Goal: Feedback & Contribution: Contribute content

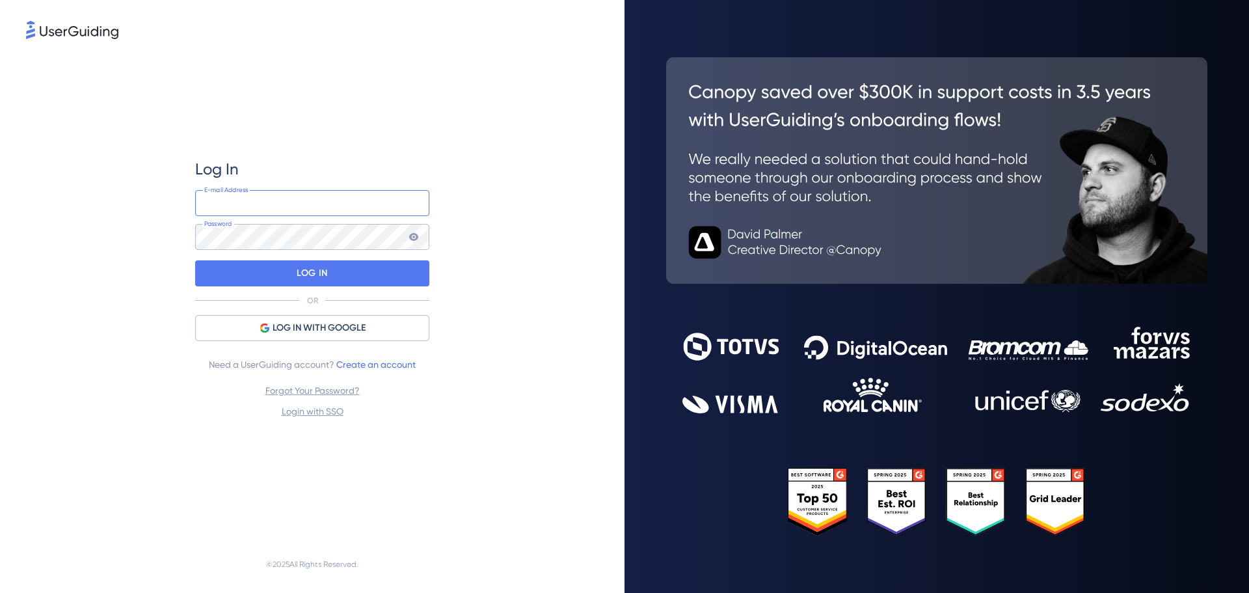
click at [260, 204] on input "email" at bounding box center [312, 203] width 234 height 26
click at [120, 258] on div "Log In E-mail Address Password LOG IN OR LOG IN WITH GOOGLE Need a UserGuiding …" at bounding box center [312, 289] width 573 height 494
click at [290, 321] on span "LOG IN WITH GOOGLE" at bounding box center [319, 328] width 93 height 16
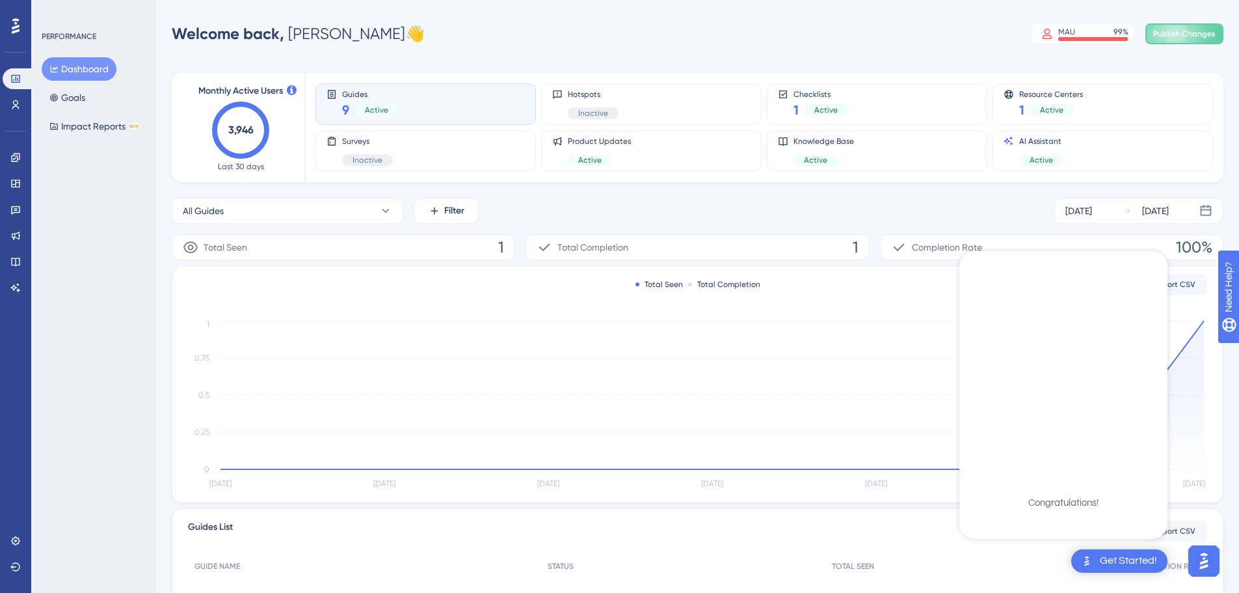
click at [81, 359] on div "PERFORMANCE Dashboard Goals Impact Reports BETA" at bounding box center [93, 296] width 125 height 593
click at [18, 260] on icon at bounding box center [15, 261] width 10 height 10
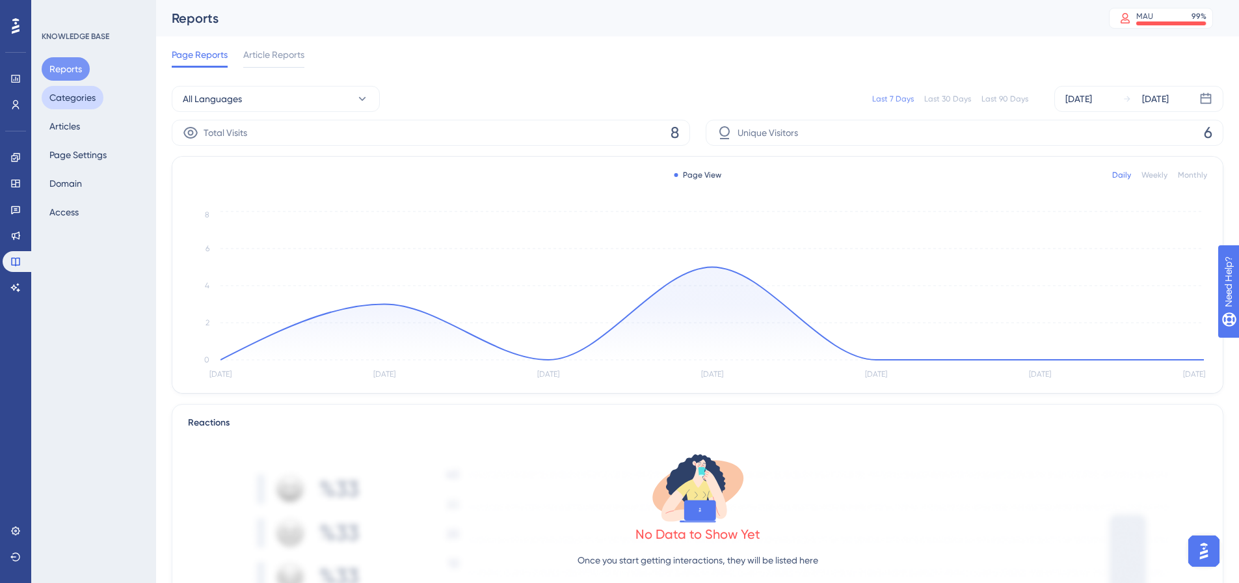
click at [86, 99] on button "Categories" at bounding box center [73, 97] width 62 height 23
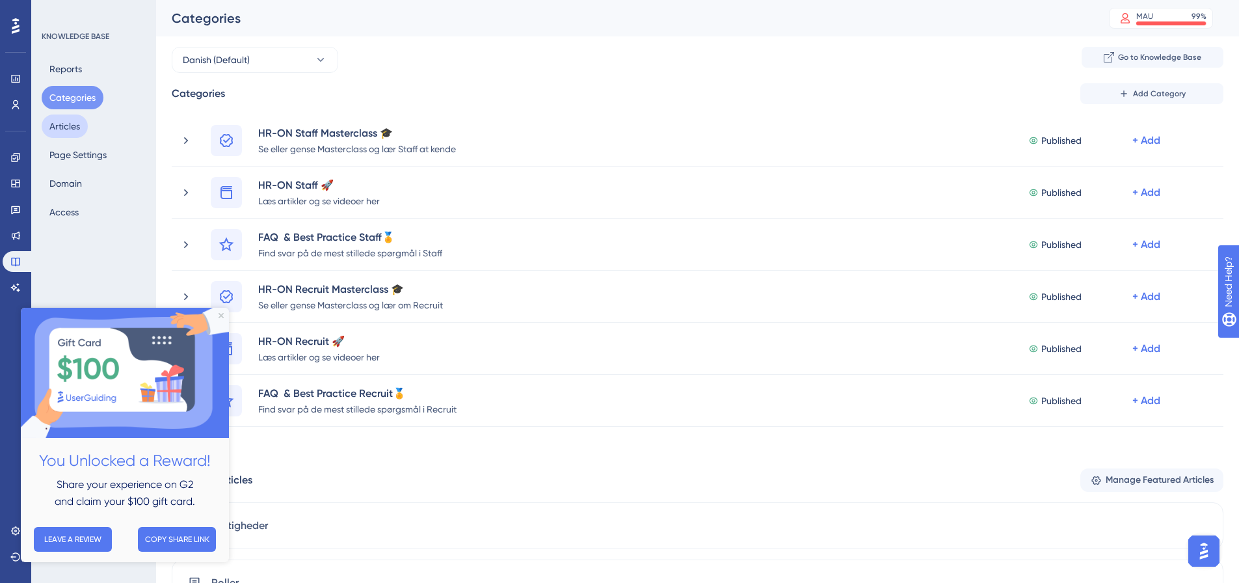
click at [69, 126] on button "Articles" at bounding box center [65, 126] width 46 height 23
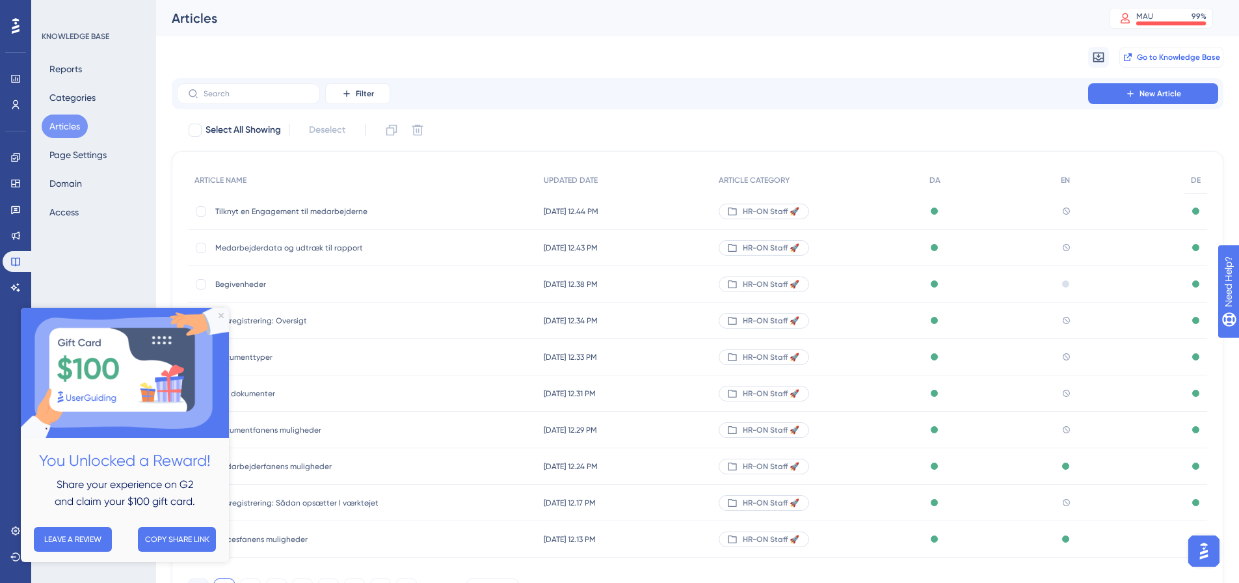
click at [1169, 56] on span "Go to Knowledge Base" at bounding box center [1178, 57] width 83 height 10
click at [222, 310] on img at bounding box center [125, 373] width 208 height 130
click at [223, 315] on icon "Close Preview" at bounding box center [221, 315] width 5 height 5
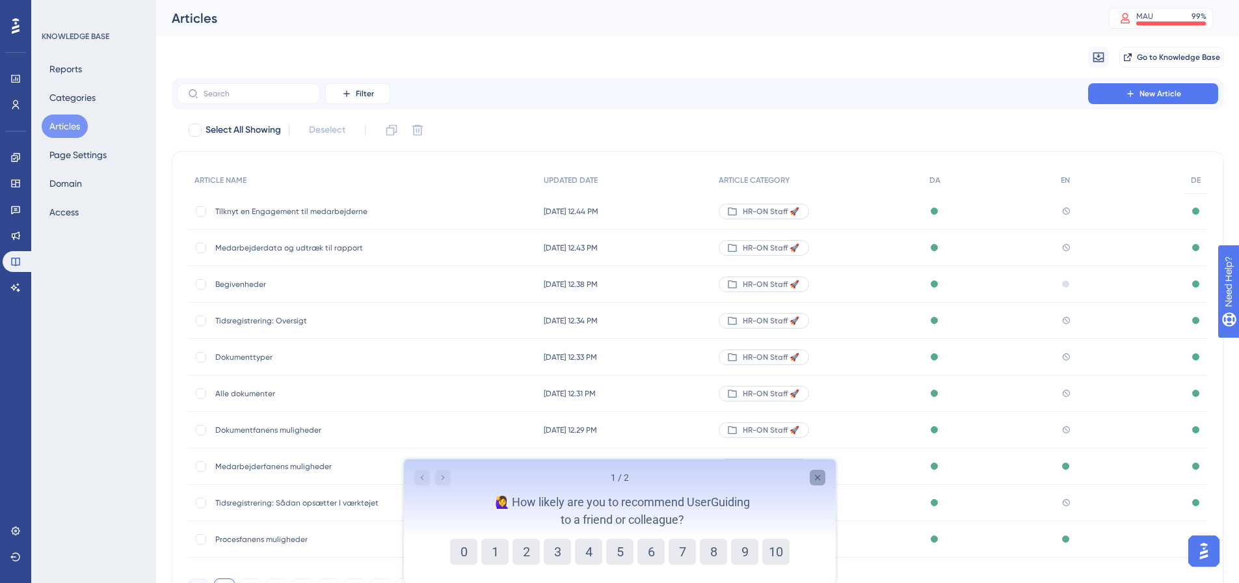
click at [818, 477] on icon "Close survey" at bounding box center [817, 477] width 5 height 5
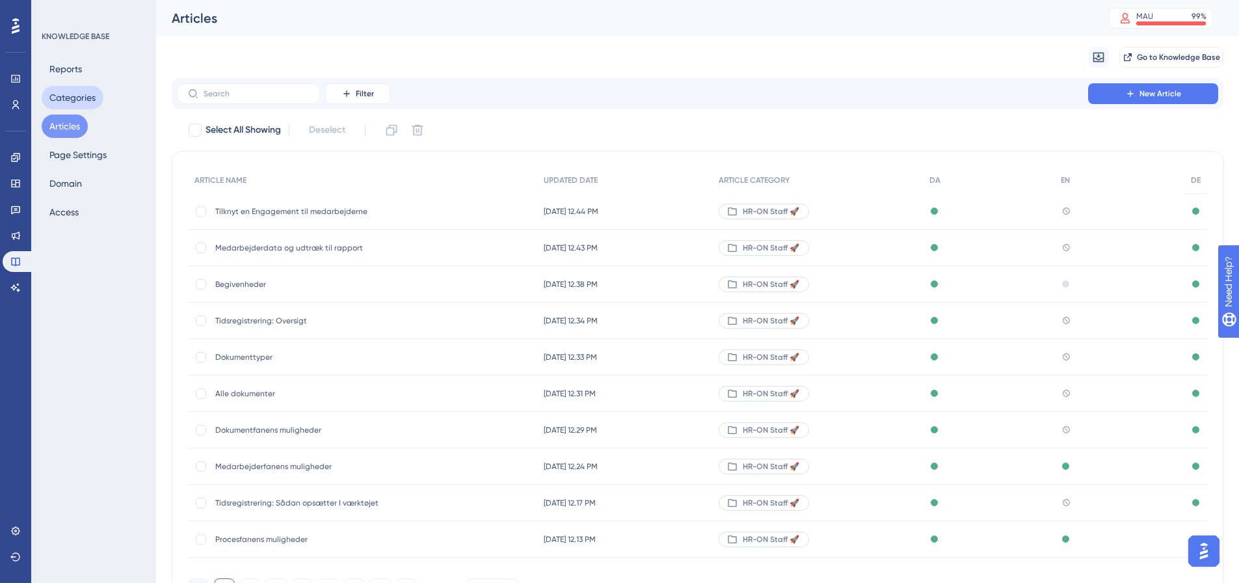
click at [64, 100] on button "Categories" at bounding box center [73, 97] width 62 height 23
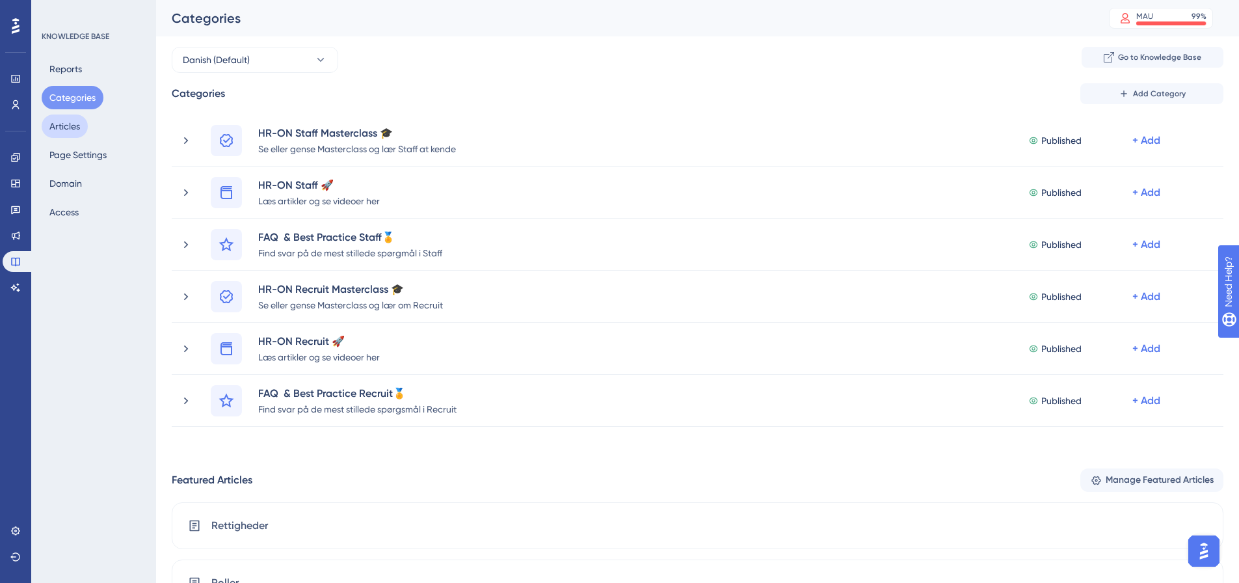
click at [87, 125] on button "Articles" at bounding box center [65, 126] width 46 height 23
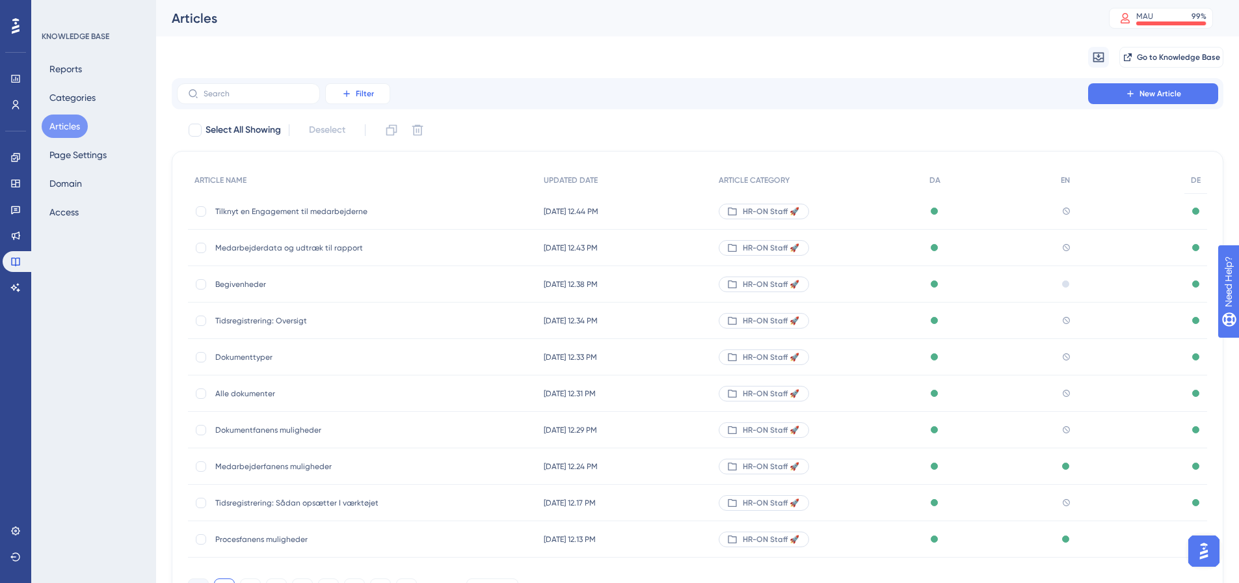
click at [371, 97] on span "Filter" at bounding box center [365, 93] width 18 height 10
click at [371, 213] on span "Category" at bounding box center [364, 209] width 40 height 16
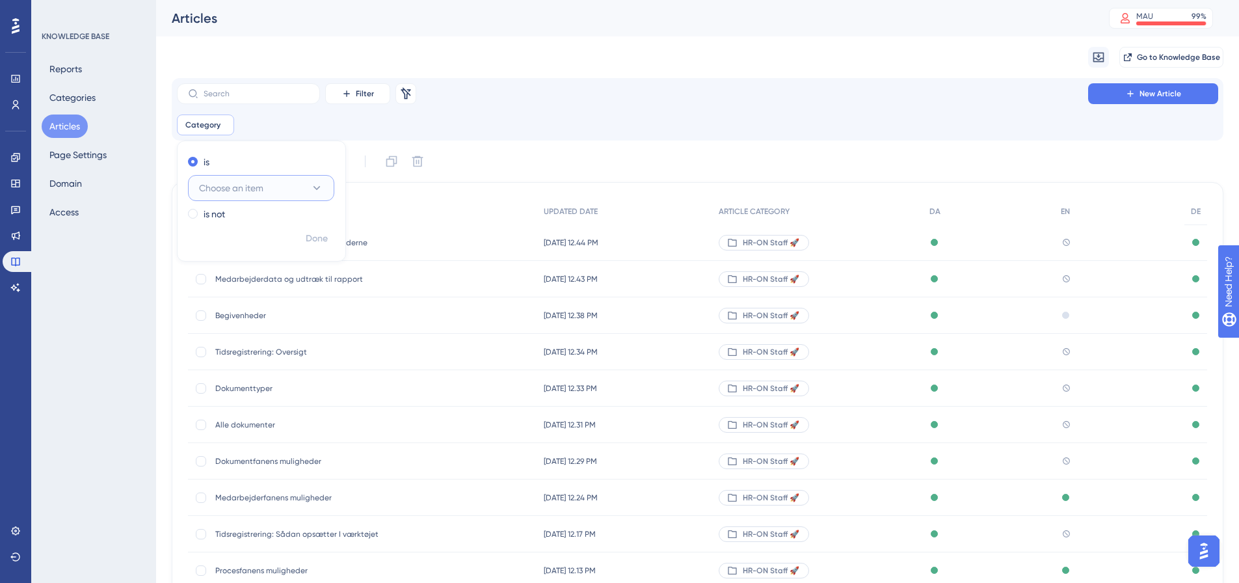
click at [270, 185] on button "Choose an item" at bounding box center [261, 188] width 146 height 26
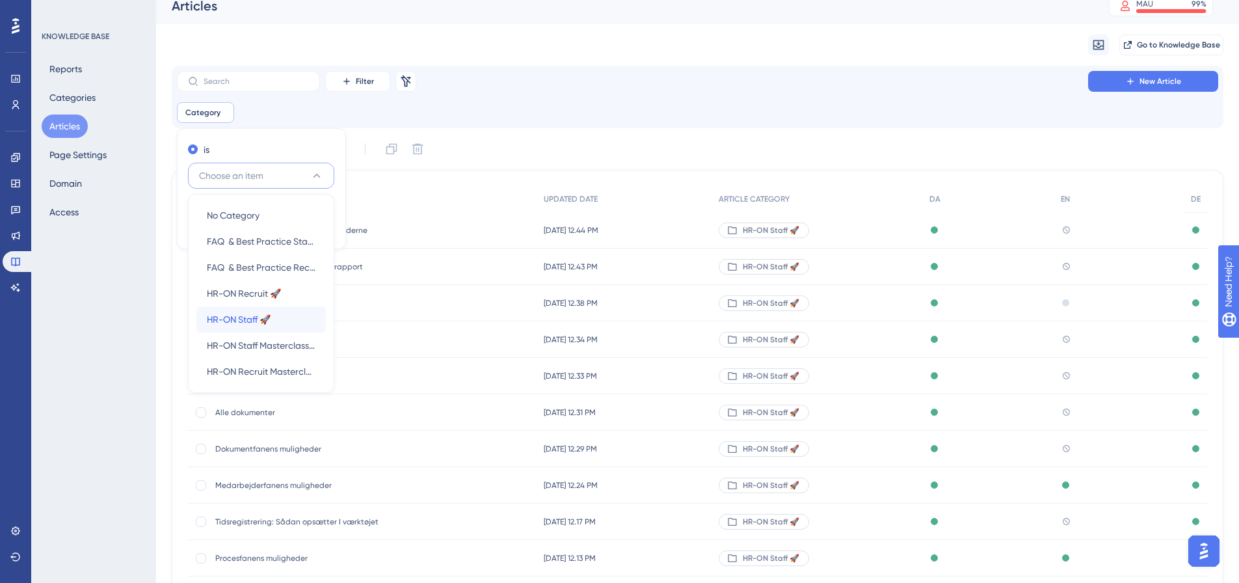
click at [249, 312] on span "HR-ON Staff 🚀" at bounding box center [239, 320] width 64 height 16
click at [316, 228] on span "Done" at bounding box center [317, 227] width 22 height 16
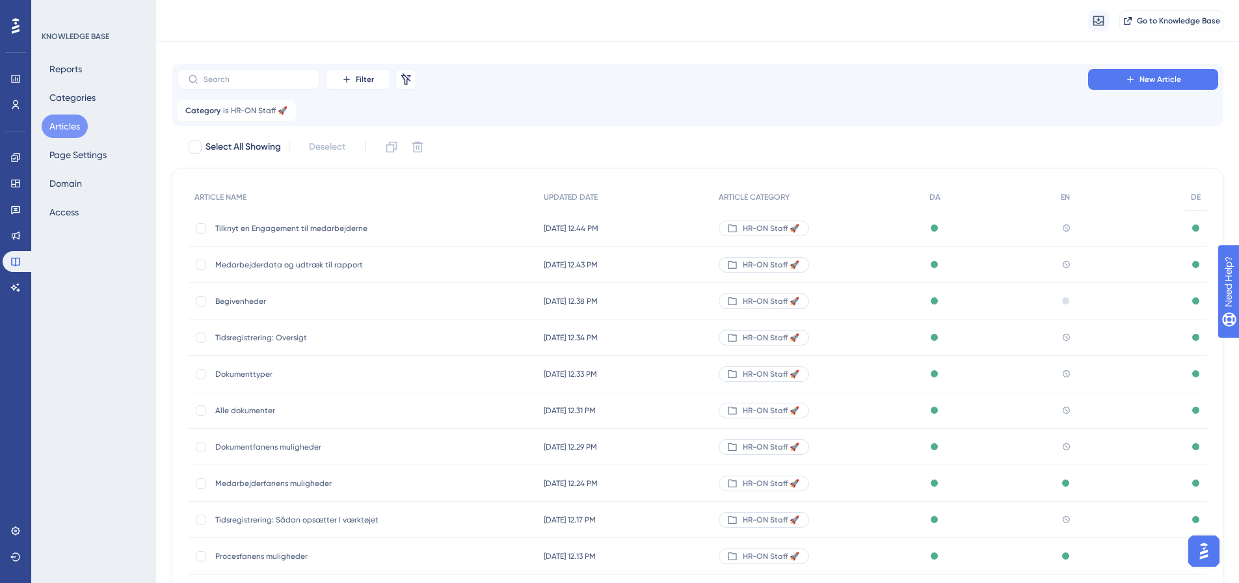
scroll to position [111, 0]
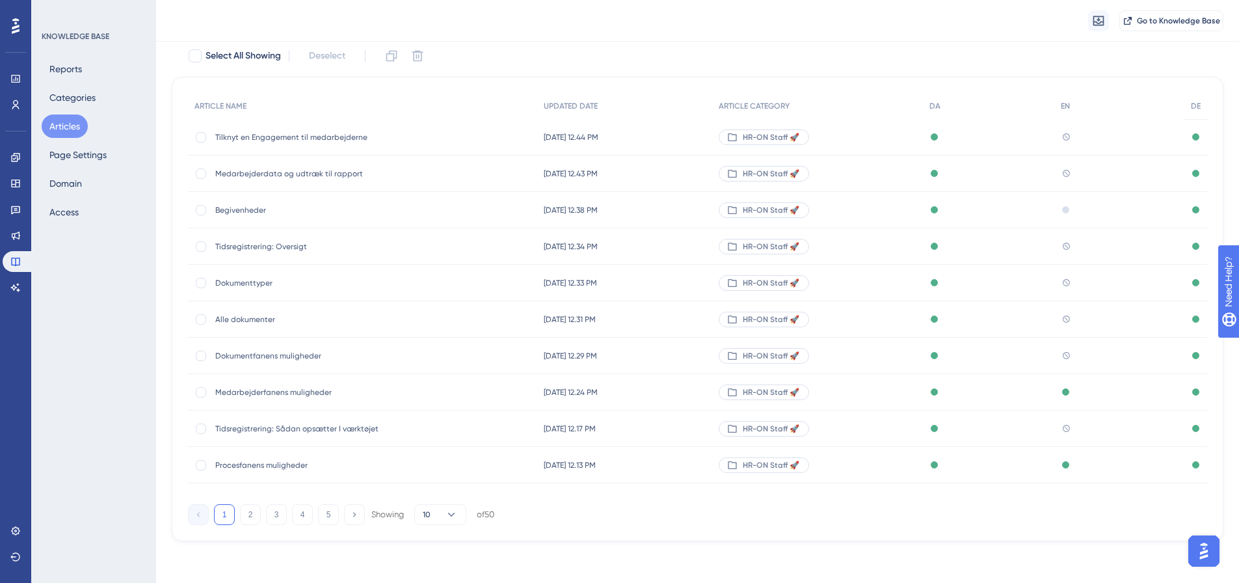
click at [86, 445] on div "KNOWLEDGE BASE Reports Categories Articles Page Settings Domain Access" at bounding box center [93, 291] width 125 height 583
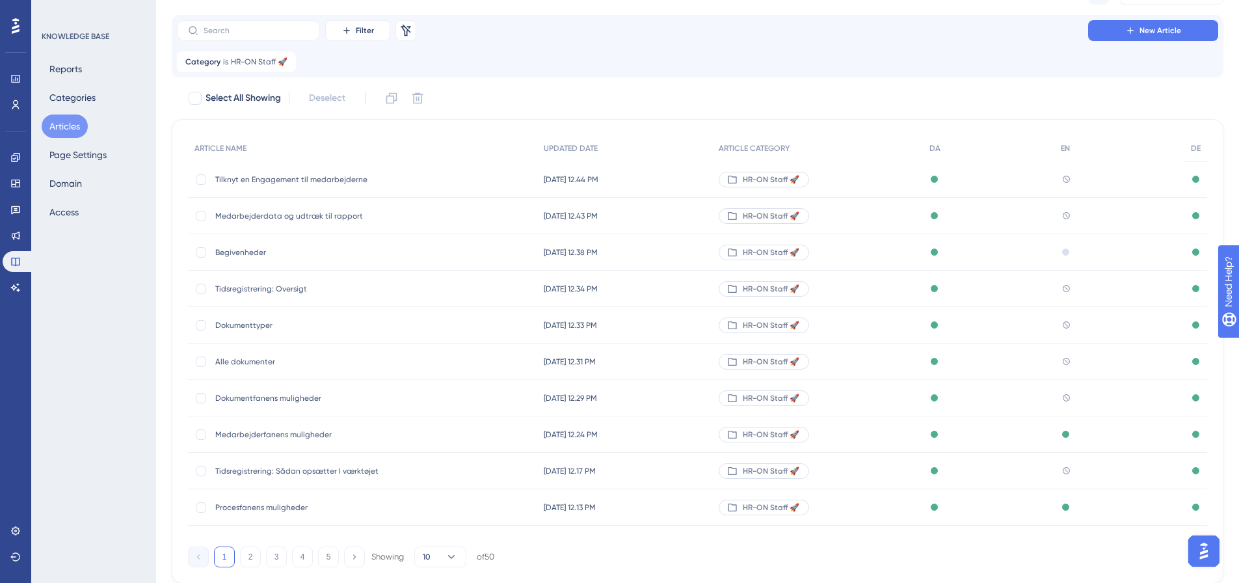
scroll to position [0, 0]
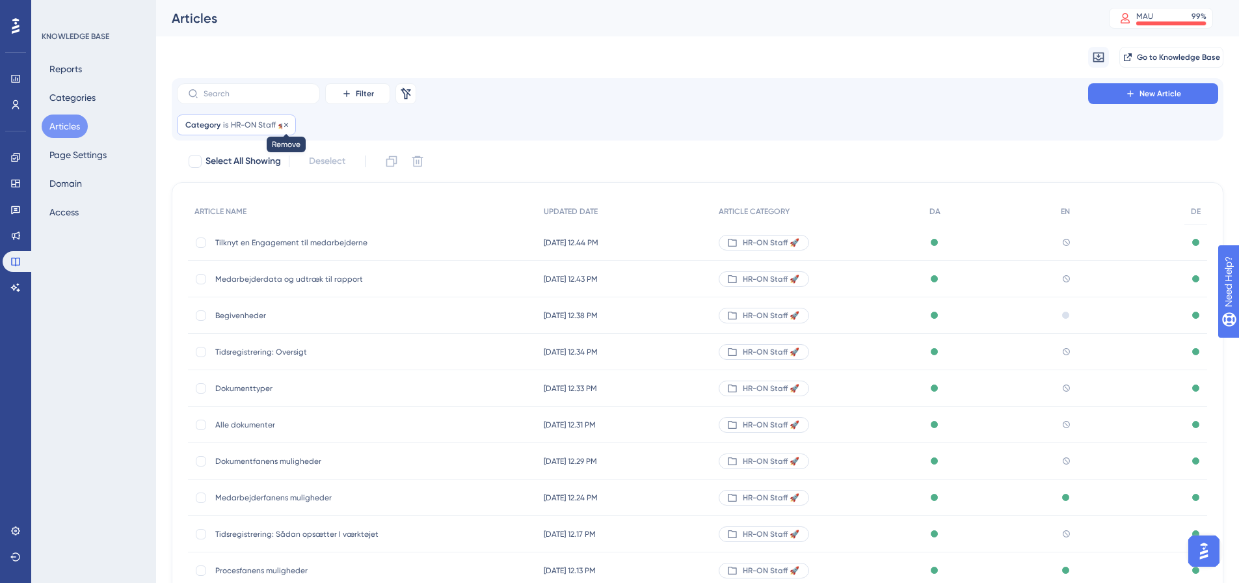
click at [285, 124] on icon at bounding box center [286, 124] width 4 height 4
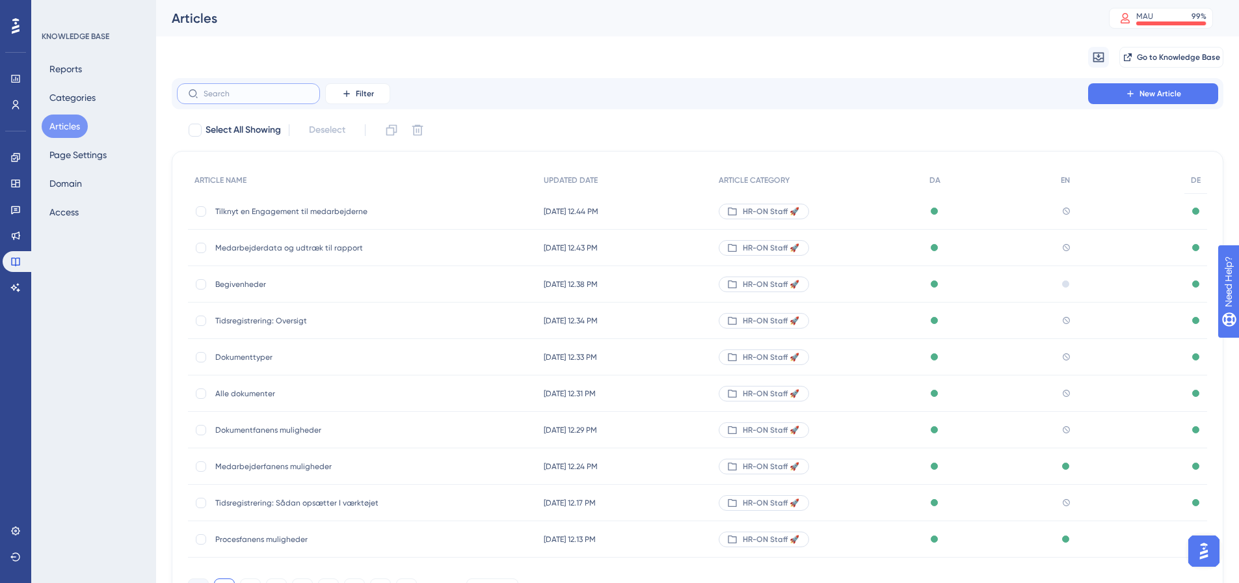
click at [233, 90] on input "text" at bounding box center [256, 93] width 105 height 9
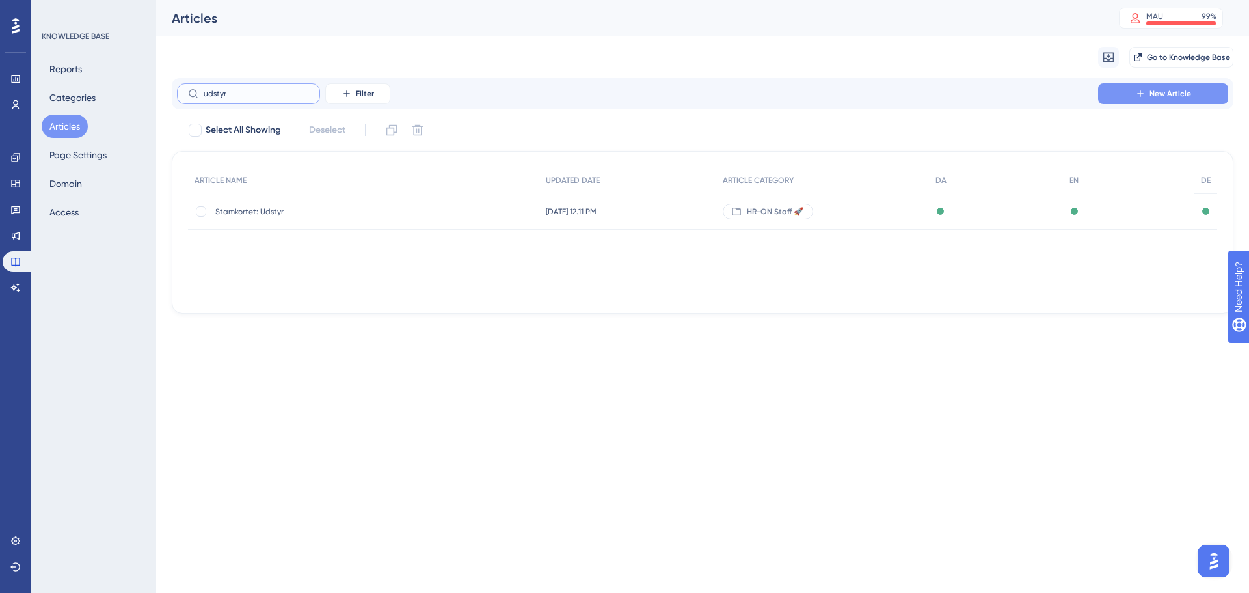
type input "udstyr"
click at [1172, 94] on span "New Article" at bounding box center [1171, 93] width 42 height 10
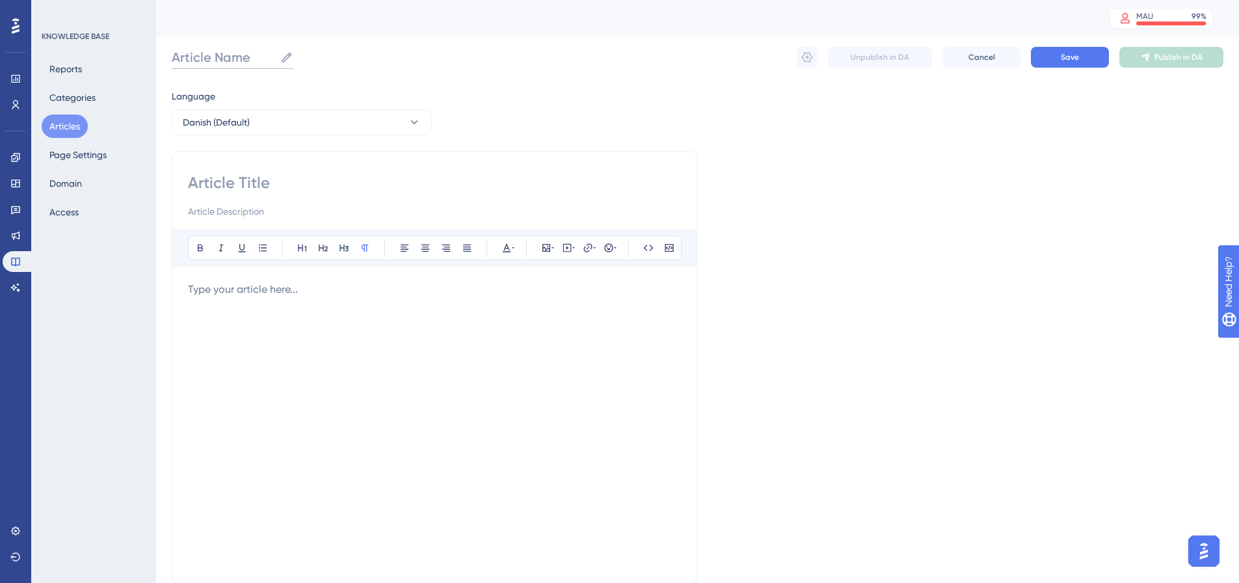
click at [231, 51] on input "Article Name" at bounding box center [223, 57] width 103 height 18
type input "Udstyr-fanens muligheder"
click at [259, 183] on input at bounding box center [434, 182] width 493 height 21
click at [264, 180] on input at bounding box center [434, 182] width 493 height 21
type input "Udstyr-fanens muligheder"
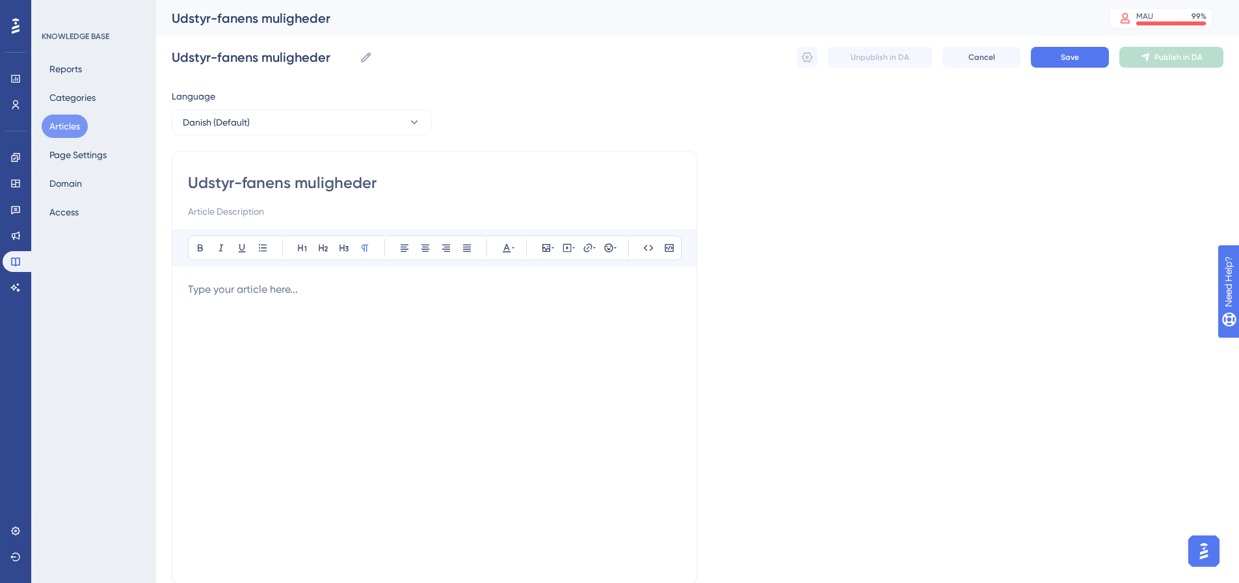
click at [308, 382] on div at bounding box center [434, 425] width 493 height 286
click at [229, 301] on div at bounding box center [434, 425] width 493 height 286
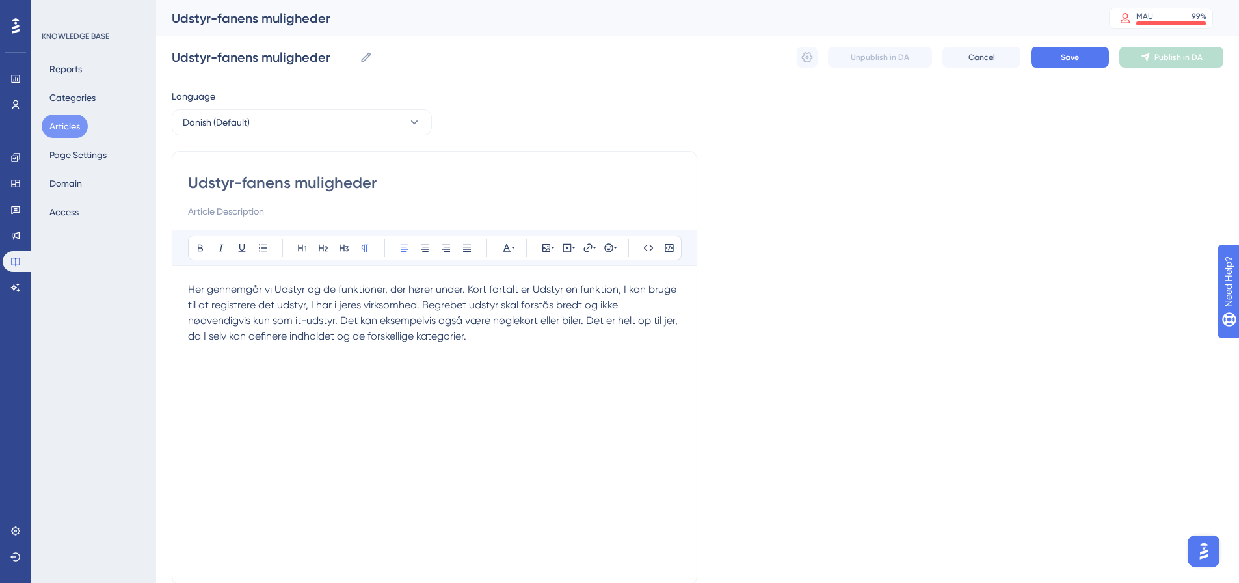
click at [286, 288] on span "Her gennemgår vi Udstyr og de funktioner, der hører under. Kort fortalt er Udst…" at bounding box center [434, 312] width 493 height 59
click at [195, 249] on button at bounding box center [200, 248] width 18 height 18
click at [299, 361] on div "Her gennemgår vi Udstyr og de funktioner, der hører under. Kort fortalt er Udst…" at bounding box center [434, 425] width 493 height 286
click at [205, 364] on div "Her gennemgår vi Udstyr og de funktioner, der hører under. Kort fortalt er Udst…" at bounding box center [434, 425] width 493 height 286
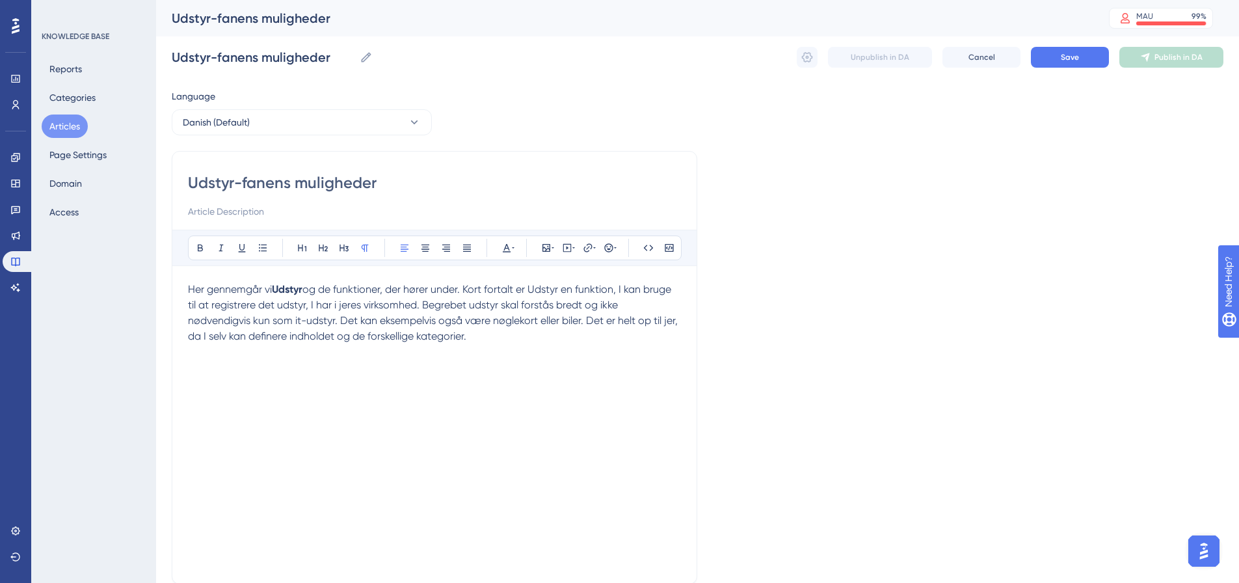
click at [503, 339] on p "Her gennemgår vi Udstyr og de funktioner, der hører under. Kort fortalt er Udst…" at bounding box center [434, 313] width 493 height 62
click at [193, 370] on p at bounding box center [434, 368] width 493 height 16
click at [319, 379] on p at bounding box center [434, 383] width 493 height 16
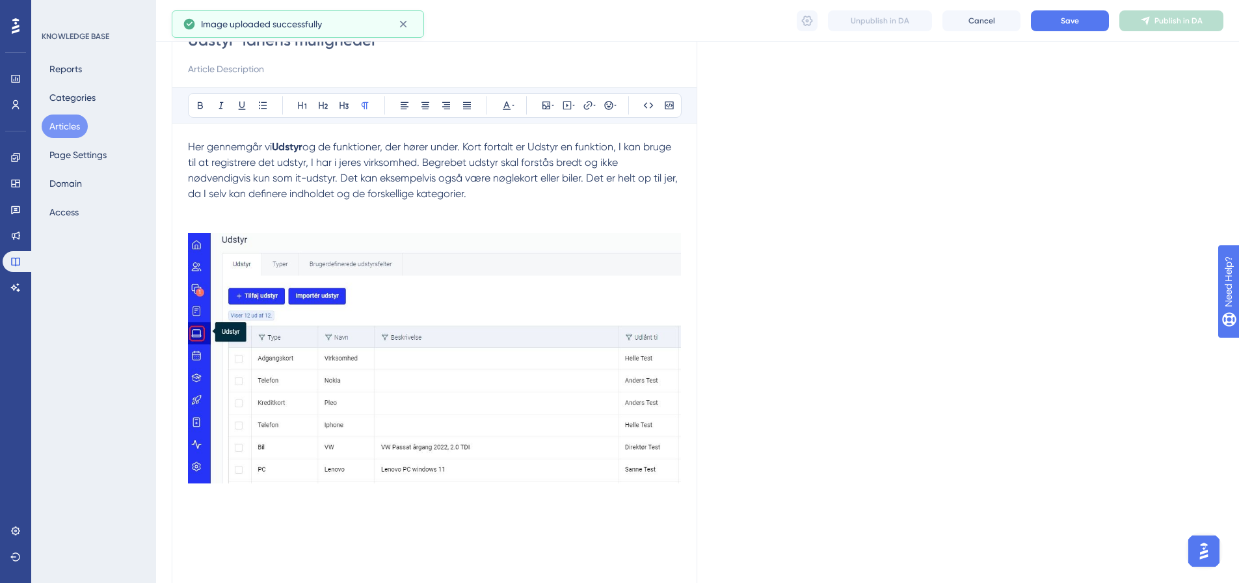
scroll to position [195, 0]
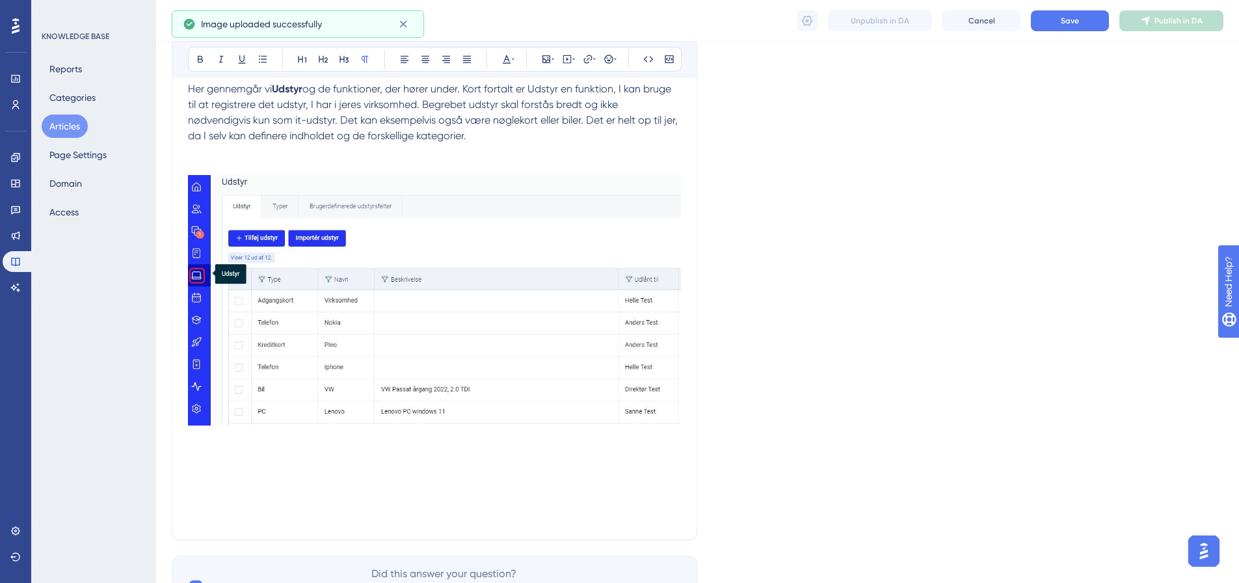
click at [203, 449] on p at bounding box center [434, 454] width 493 height 16
click at [217, 453] on p at bounding box center [434, 454] width 493 height 16
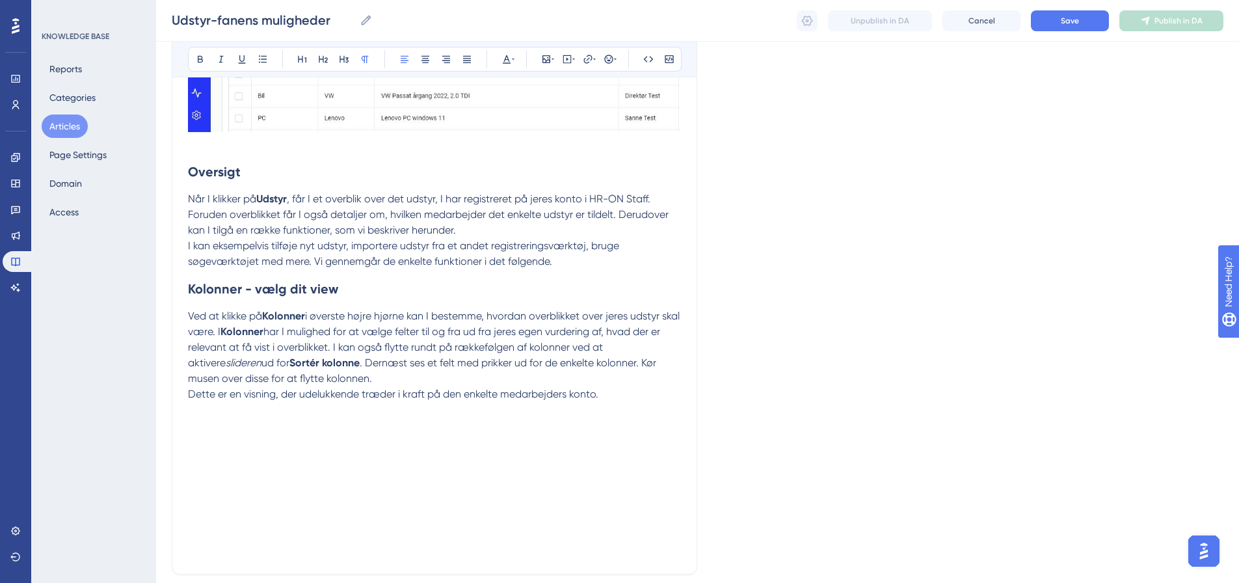
scroll to position [491, 0]
click at [221, 418] on p at bounding box center [434, 423] width 493 height 16
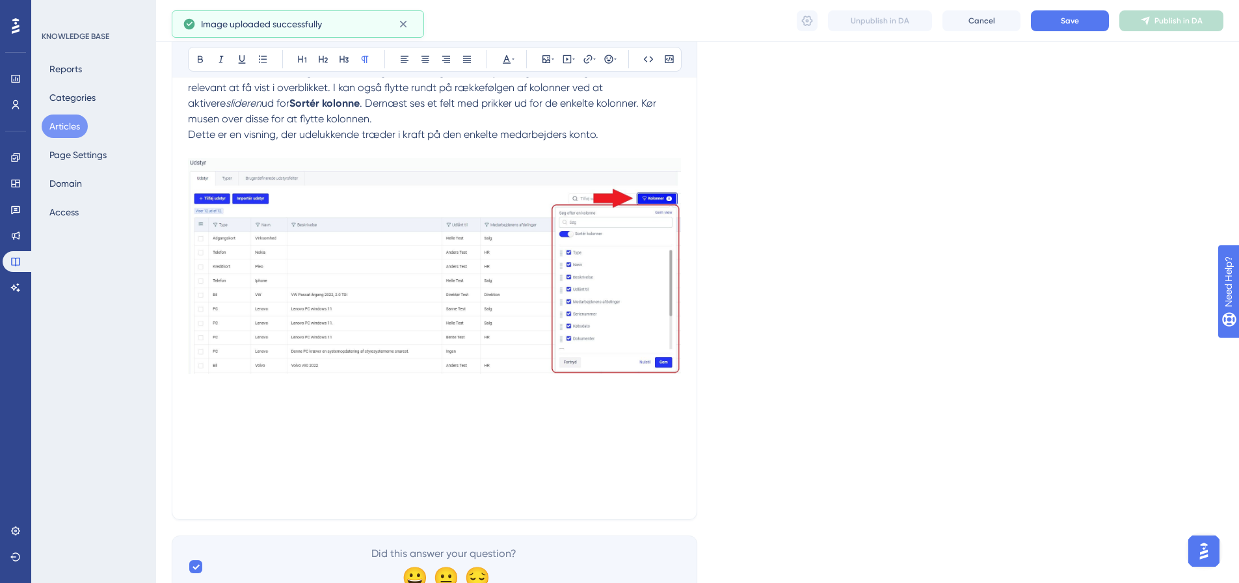
scroll to position [751, 0]
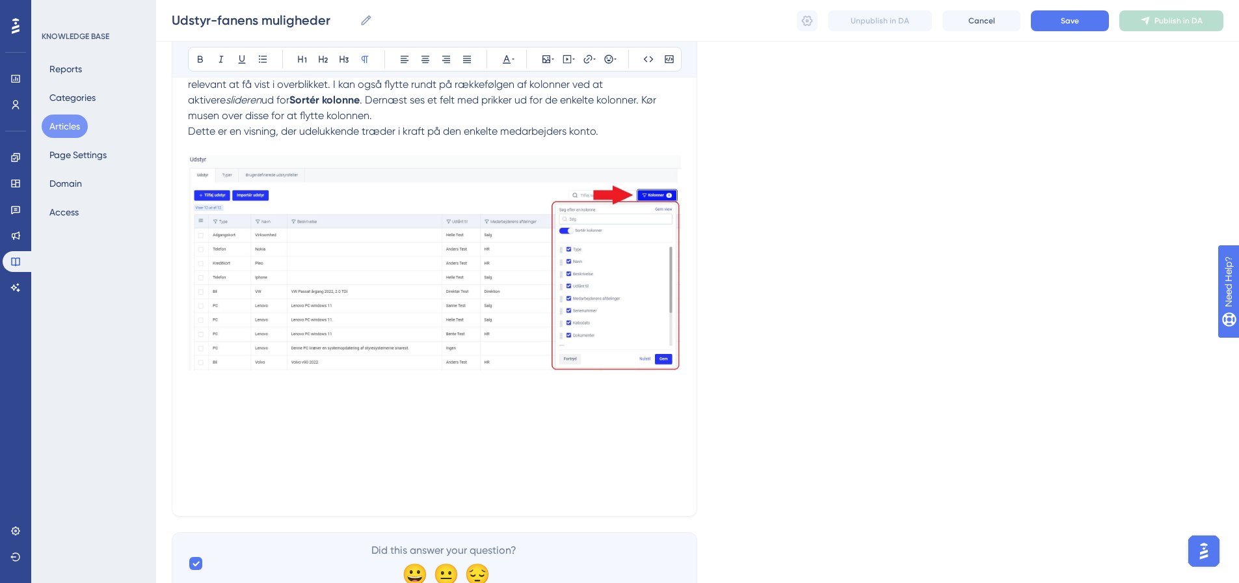
click at [267, 390] on p at bounding box center [434, 383] width 493 height 16
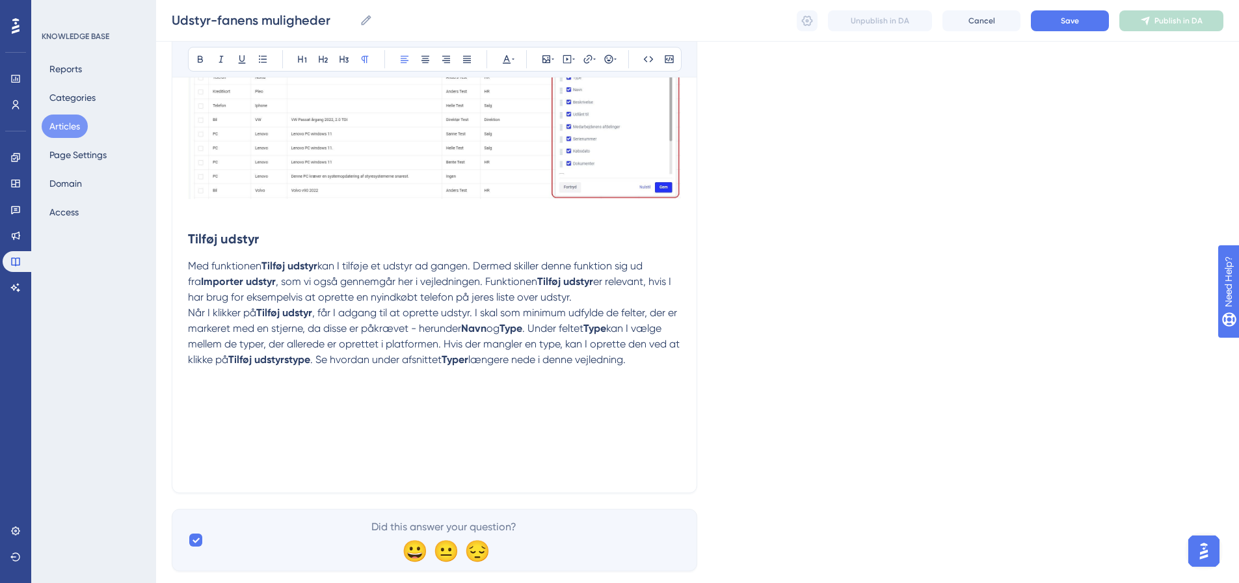
scroll to position [947, 0]
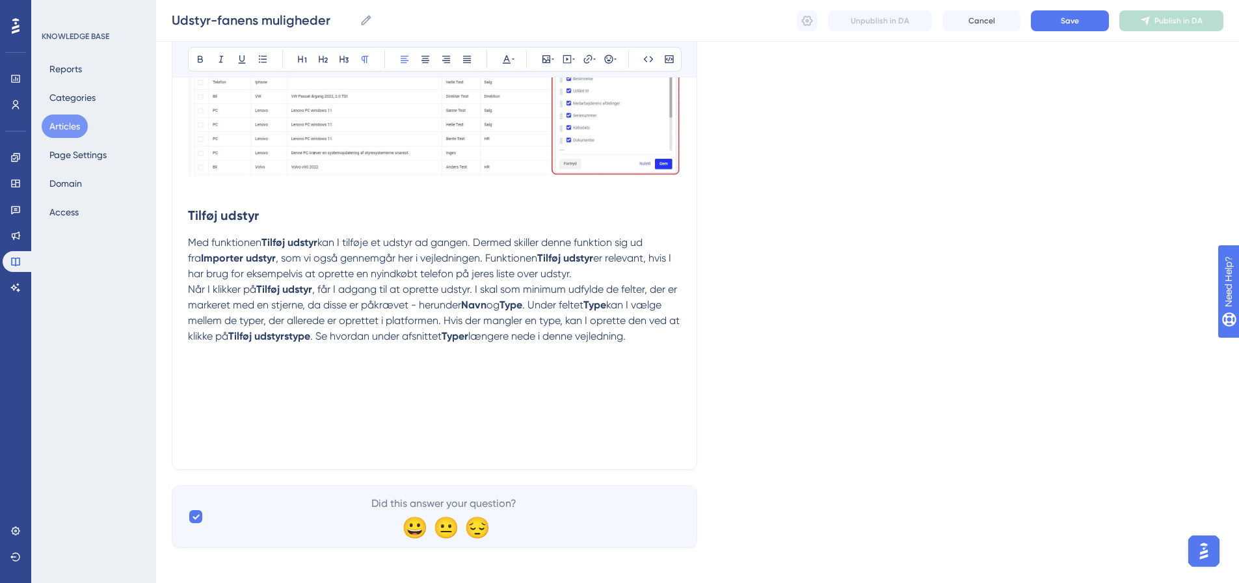
click at [581, 304] on span ". Under feltet" at bounding box center [552, 305] width 61 height 12
click at [585, 269] on p "Med funktionen Tilføj udstyr kan I tilføje et udstyr ad gangen. Dermed skiller …" at bounding box center [434, 258] width 493 height 47
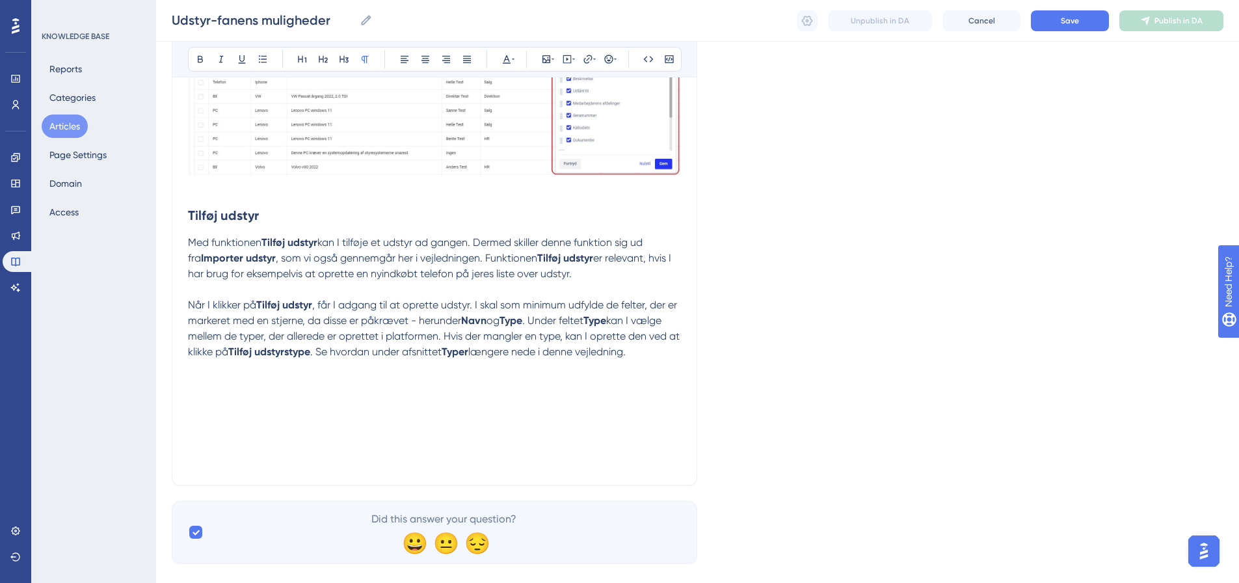
click at [208, 391] on p at bounding box center [434, 383] width 493 height 16
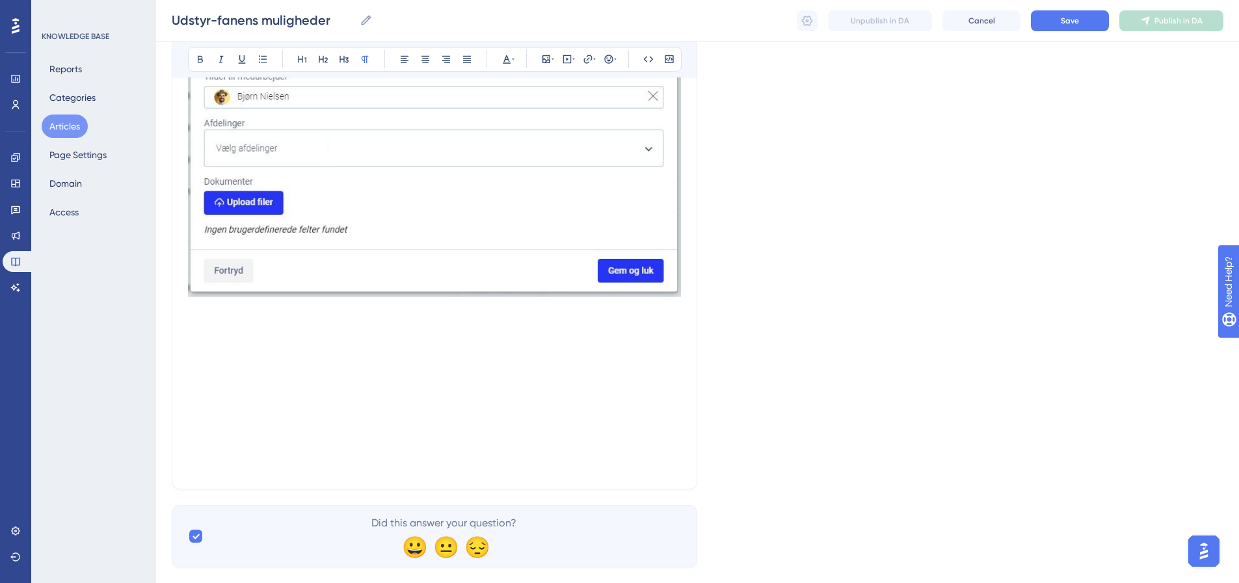
scroll to position [1597, 0]
click at [216, 331] on p at bounding box center [434, 323] width 493 height 16
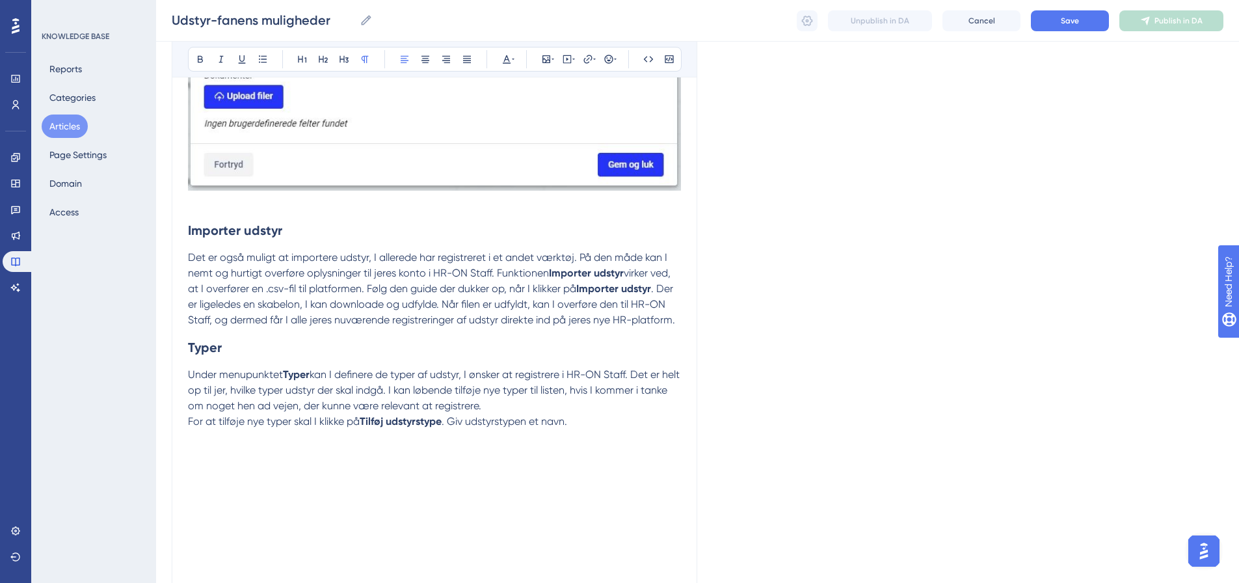
scroll to position [1727, 0]
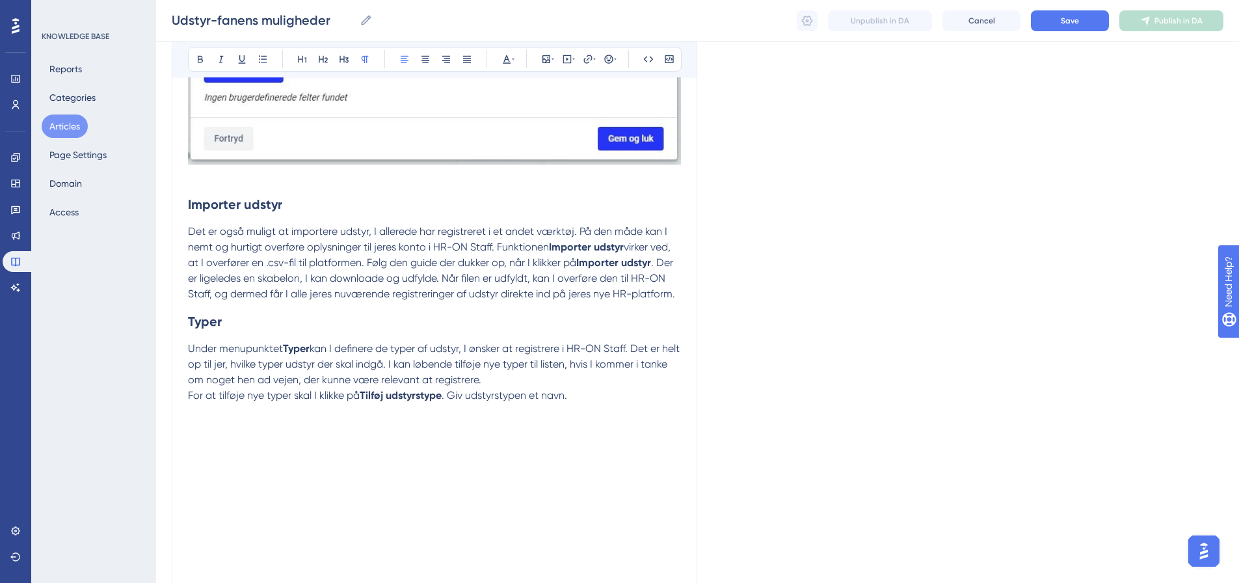
click at [201, 435] on p at bounding box center [434, 427] width 493 height 16
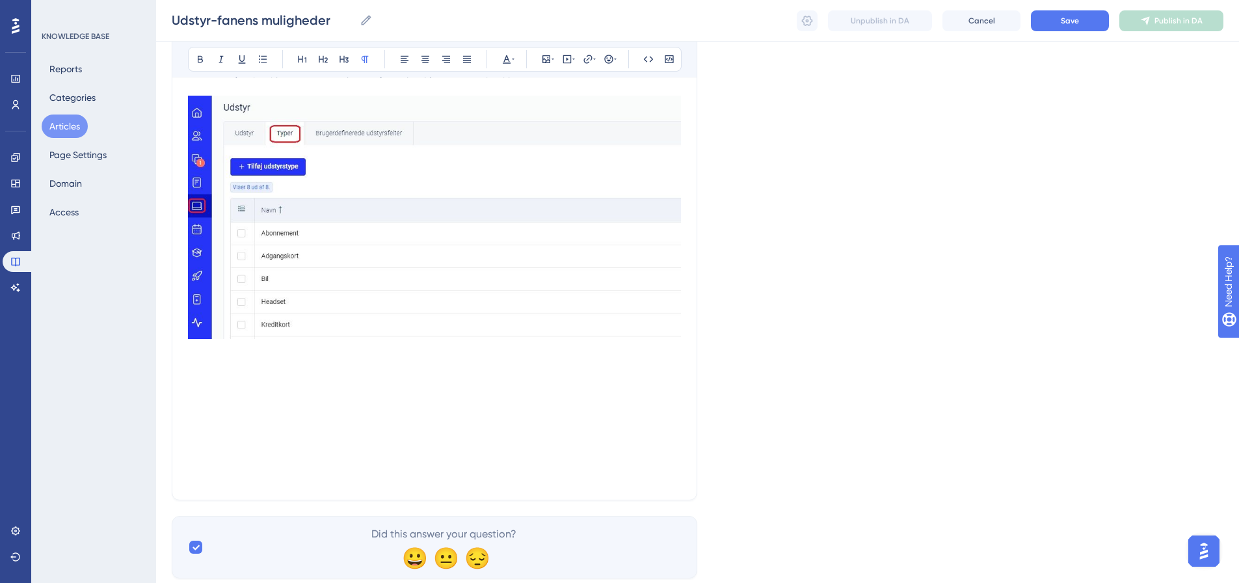
scroll to position [2104, 0]
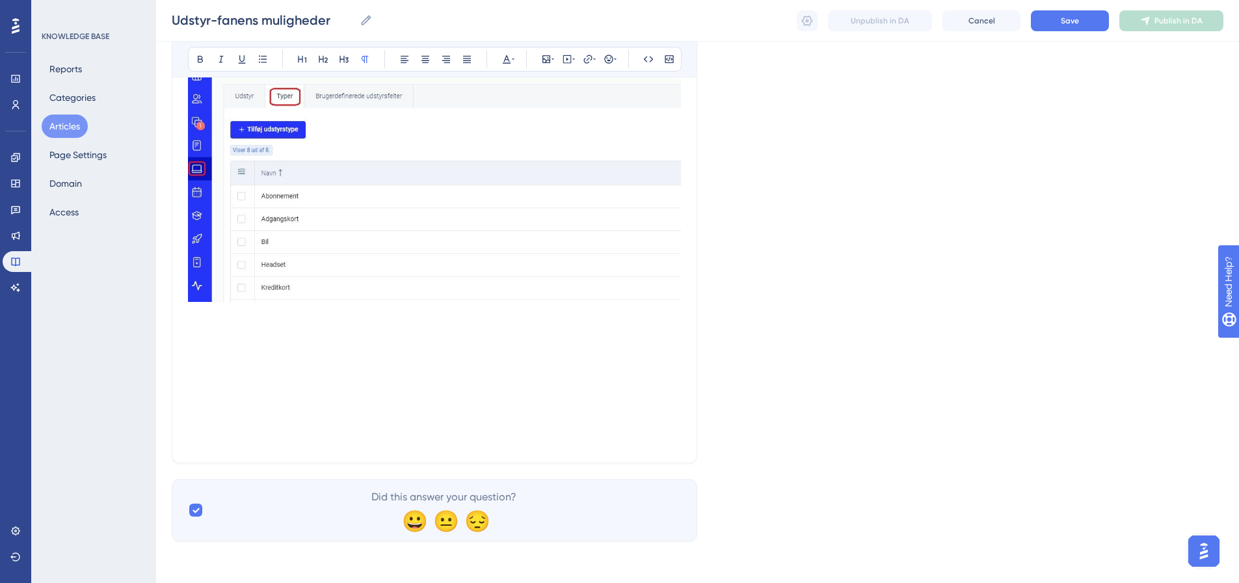
click at [221, 345] on p at bounding box center [434, 346] width 493 height 16
click at [192, 326] on p at bounding box center [434, 330] width 493 height 16
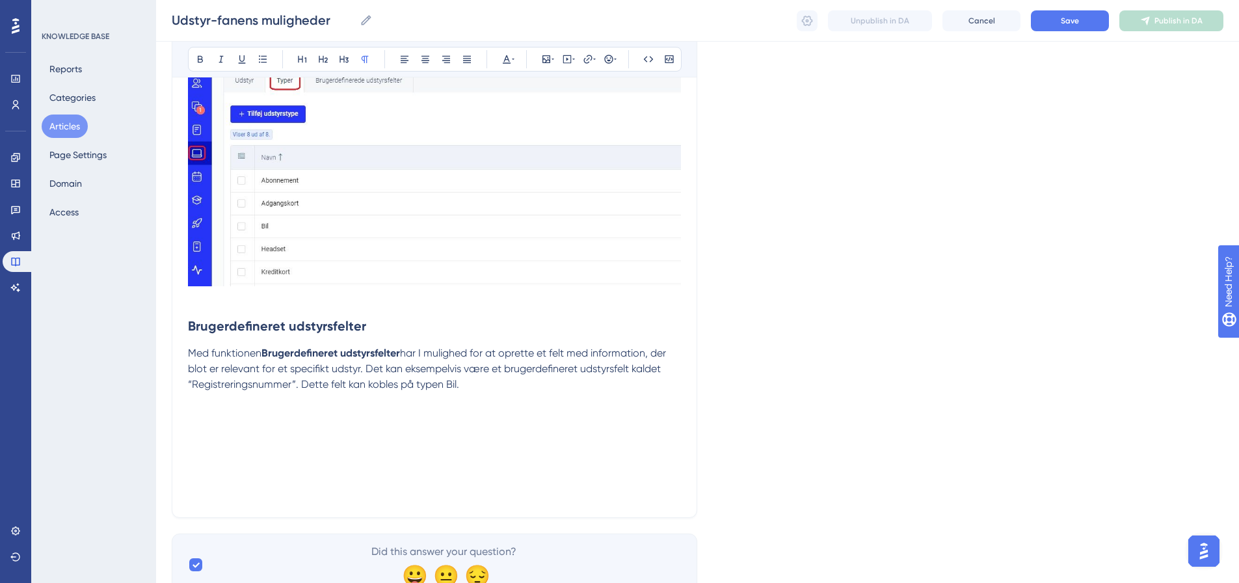
click at [197, 424] on p at bounding box center [434, 416] width 493 height 16
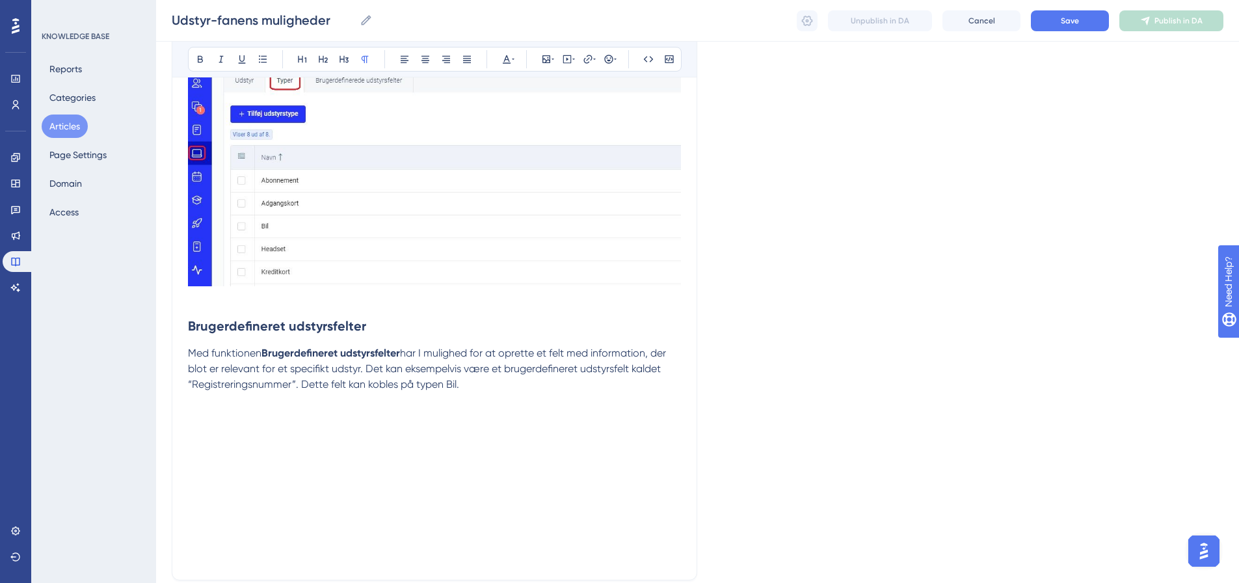
click at [200, 424] on p at bounding box center [434, 416] width 493 height 16
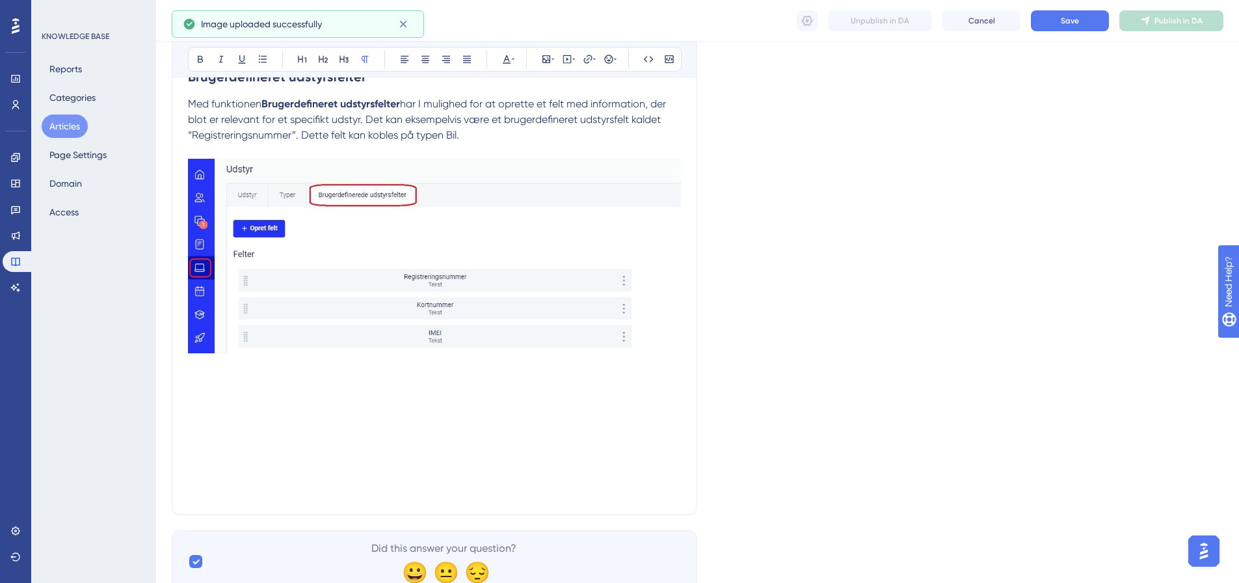
scroll to position [2364, 0]
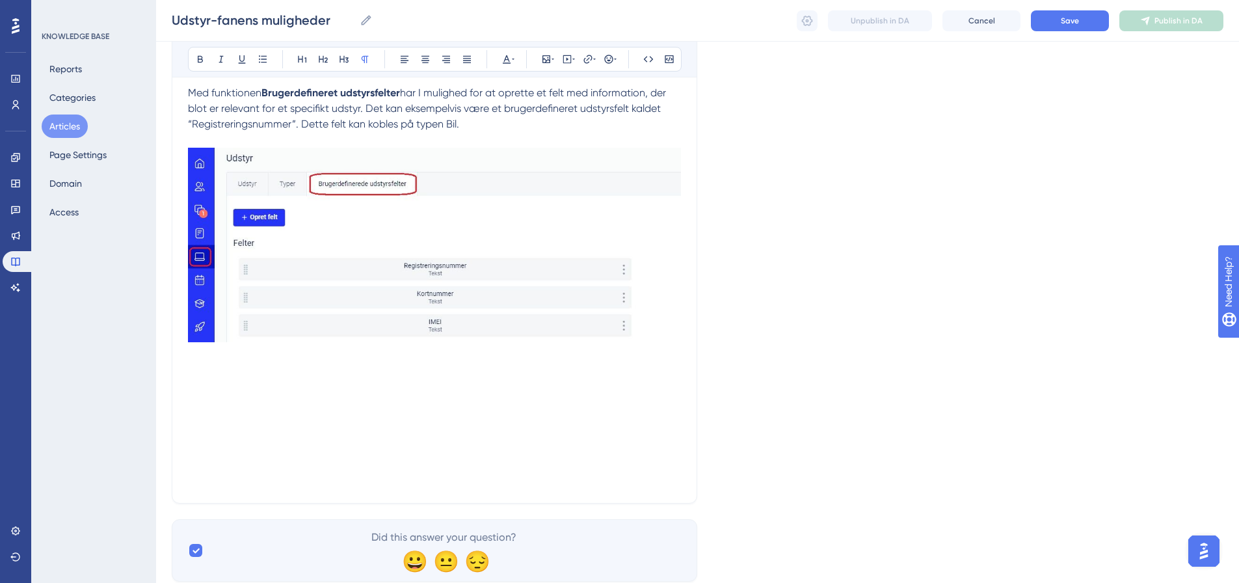
click at [190, 362] on p at bounding box center [434, 355] width 493 height 16
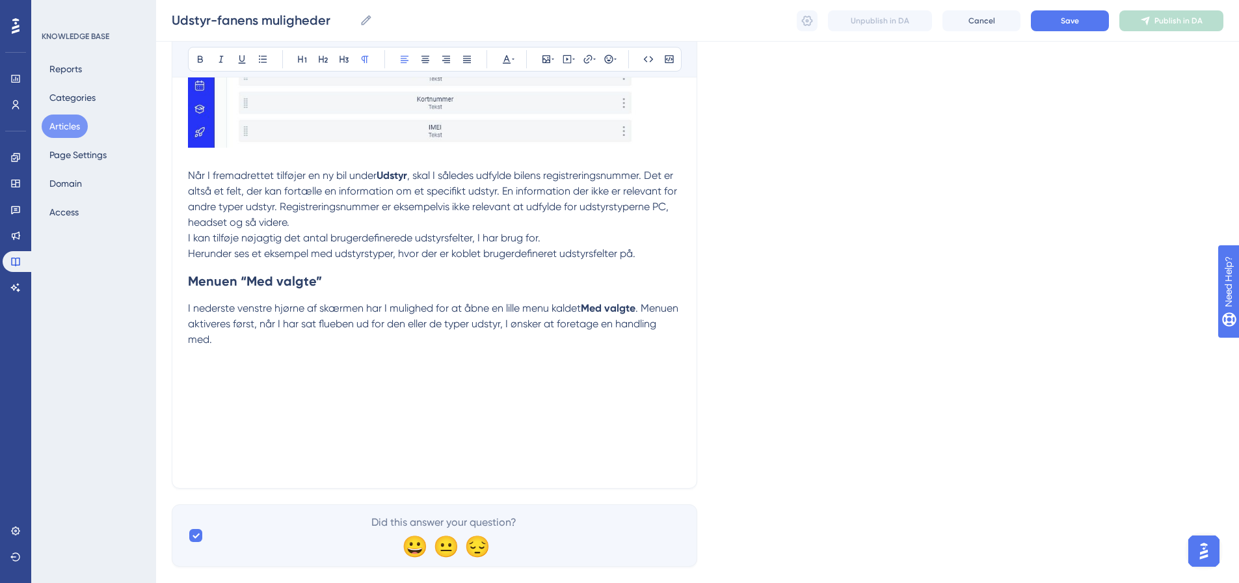
scroll to position [2599, 0]
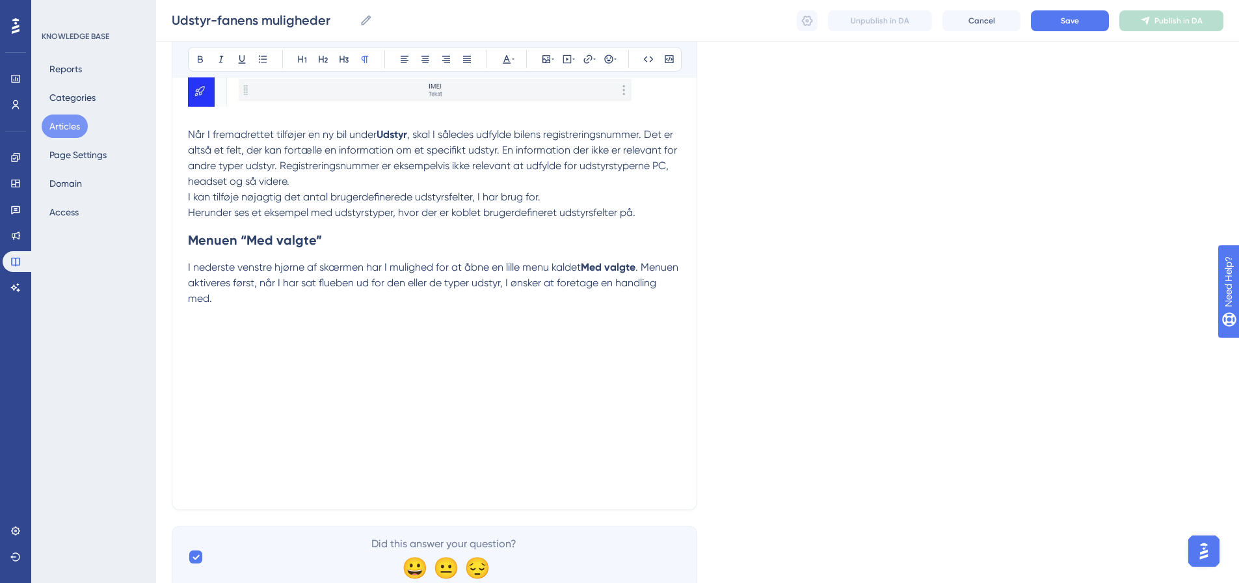
click at [212, 338] on p at bounding box center [434, 330] width 493 height 16
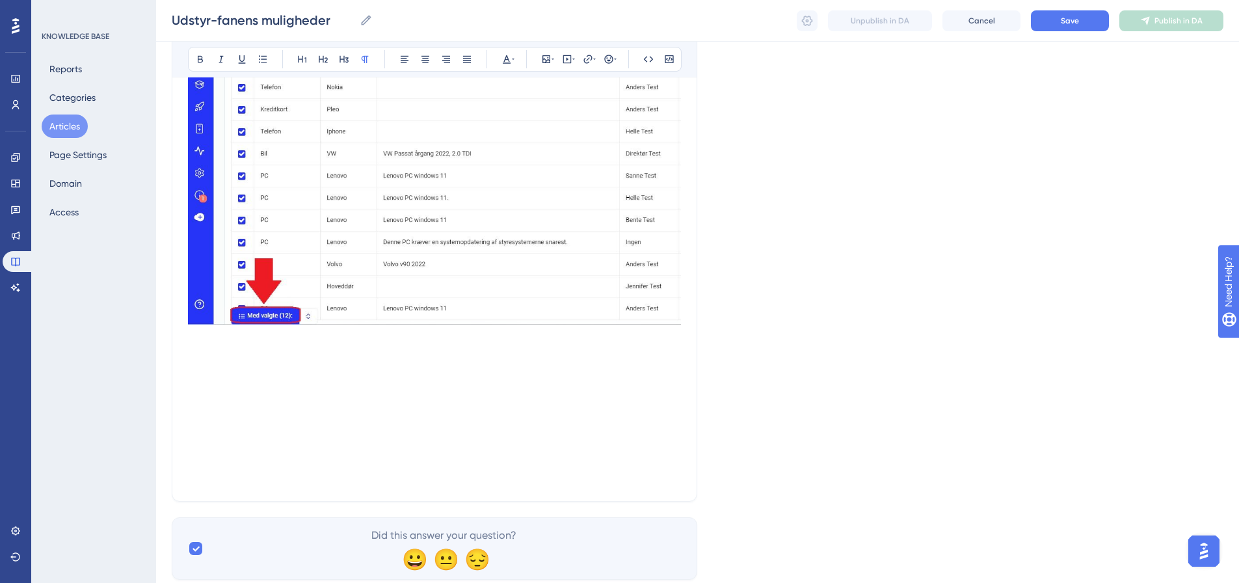
scroll to position [2990, 0]
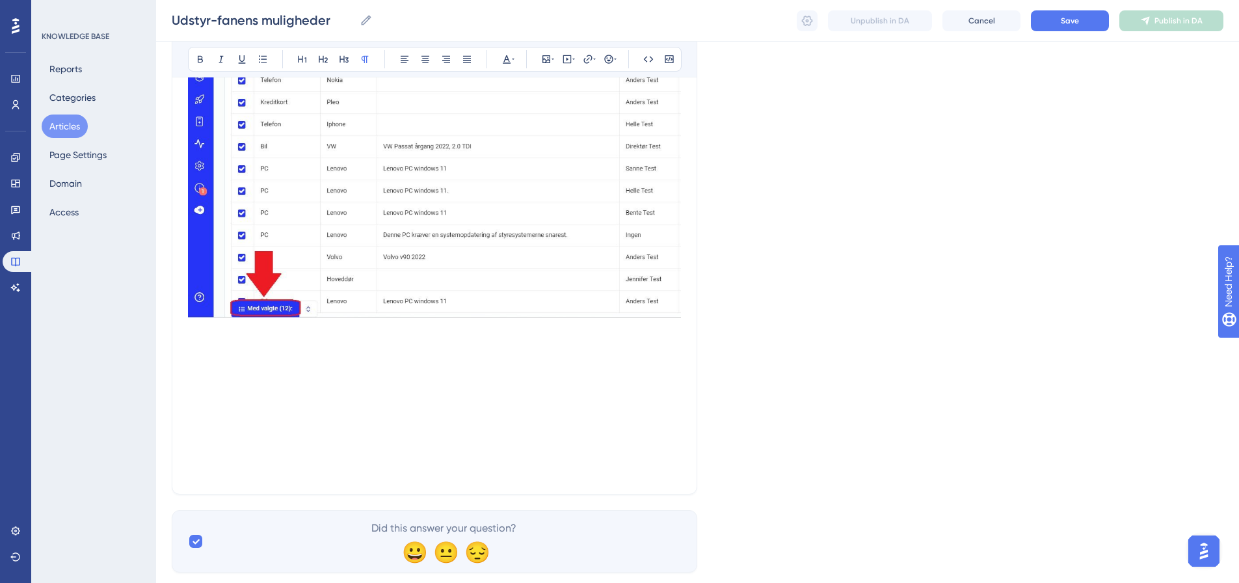
click at [240, 416] on p at bounding box center [434, 408] width 493 height 16
drag, startPoint x: 210, startPoint y: 382, endPoint x: 175, endPoint y: 338, distance: 56.5
click at [210, 369] on p at bounding box center [434, 361] width 493 height 16
click at [193, 338] on p at bounding box center [434, 330] width 493 height 16
click at [198, 353] on p at bounding box center [434, 346] width 493 height 16
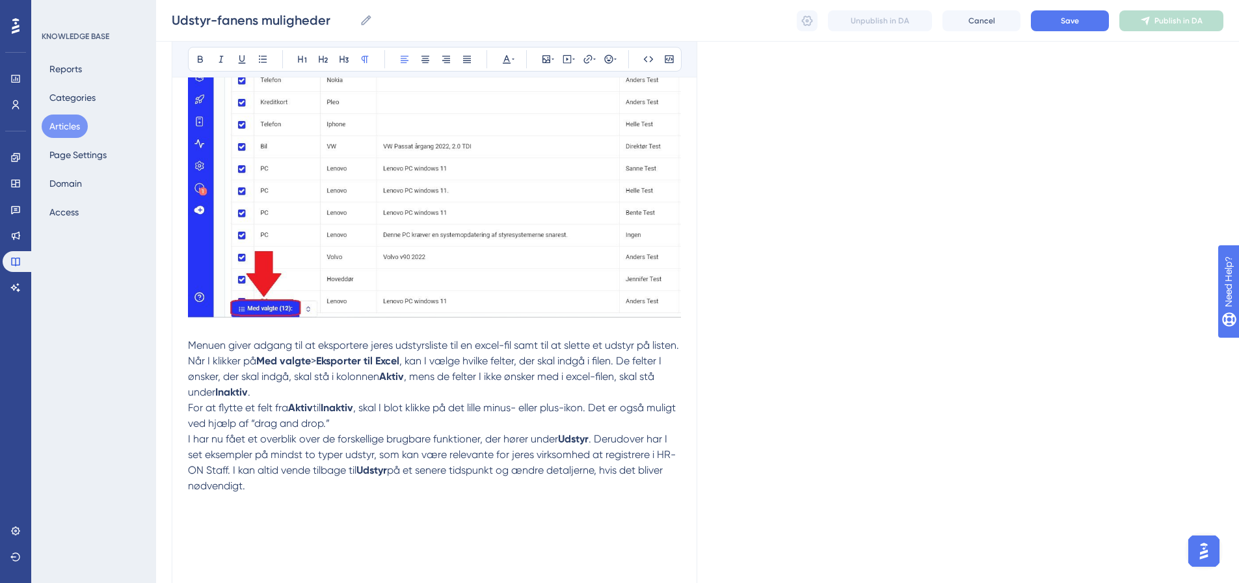
click at [241, 353] on p "Menuen giver adgang til at eksportere jeres udstyrsliste til en excel-fil samt …" at bounding box center [434, 346] width 493 height 16
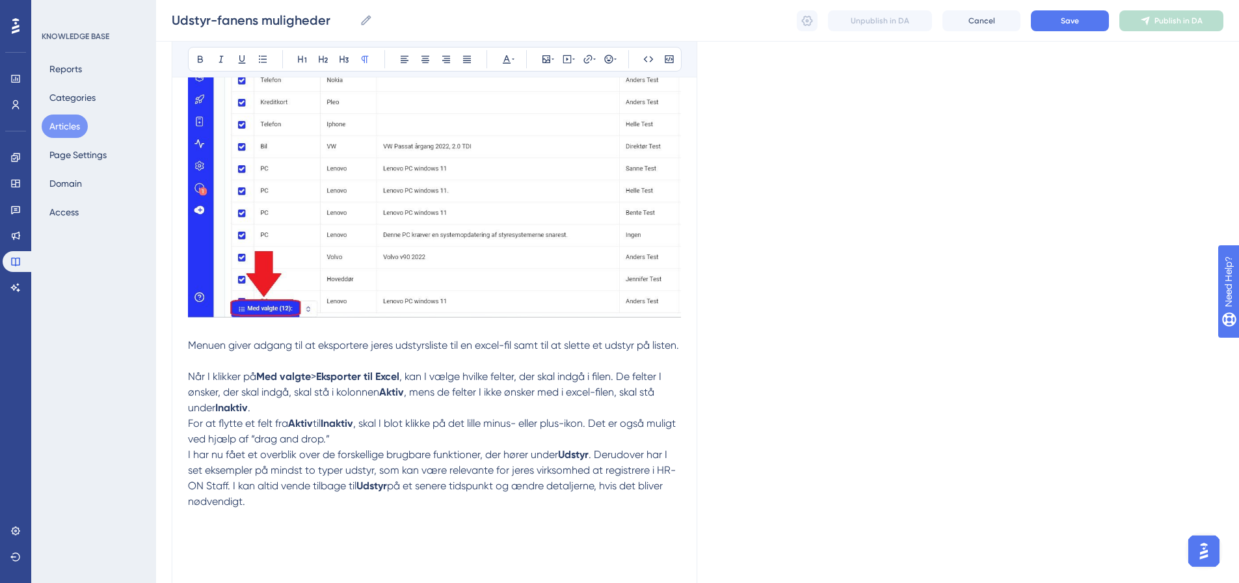
click at [272, 416] on p "Når I klikker på Med valgte > Eksporter til Excel , kan I vælge hvilke felter, …" at bounding box center [434, 392] width 493 height 47
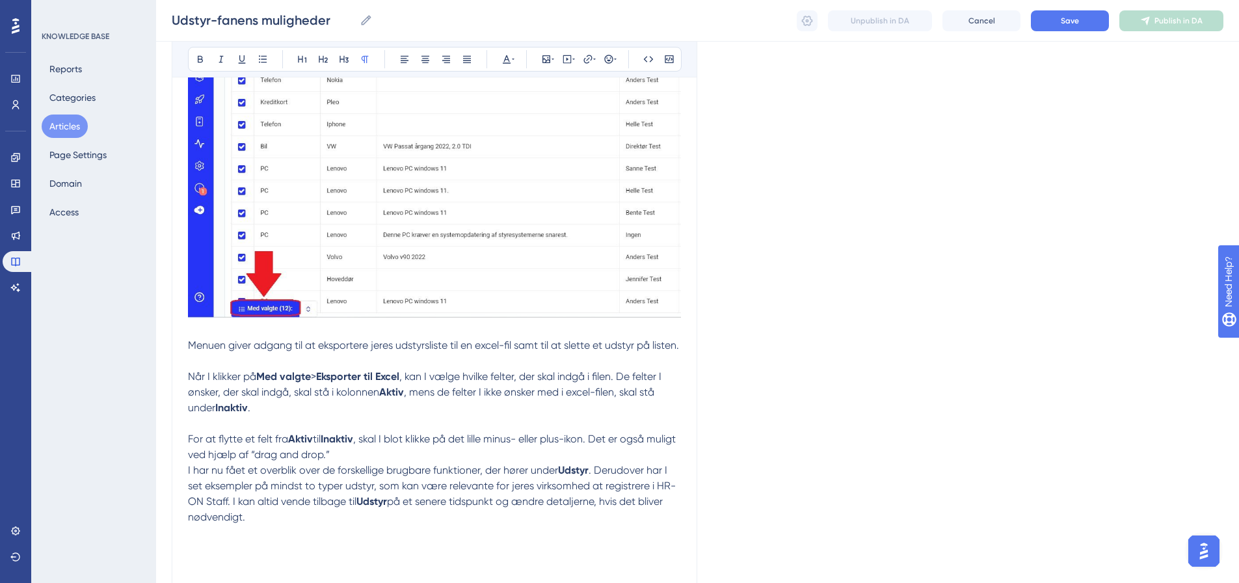
scroll to position [3055, 0]
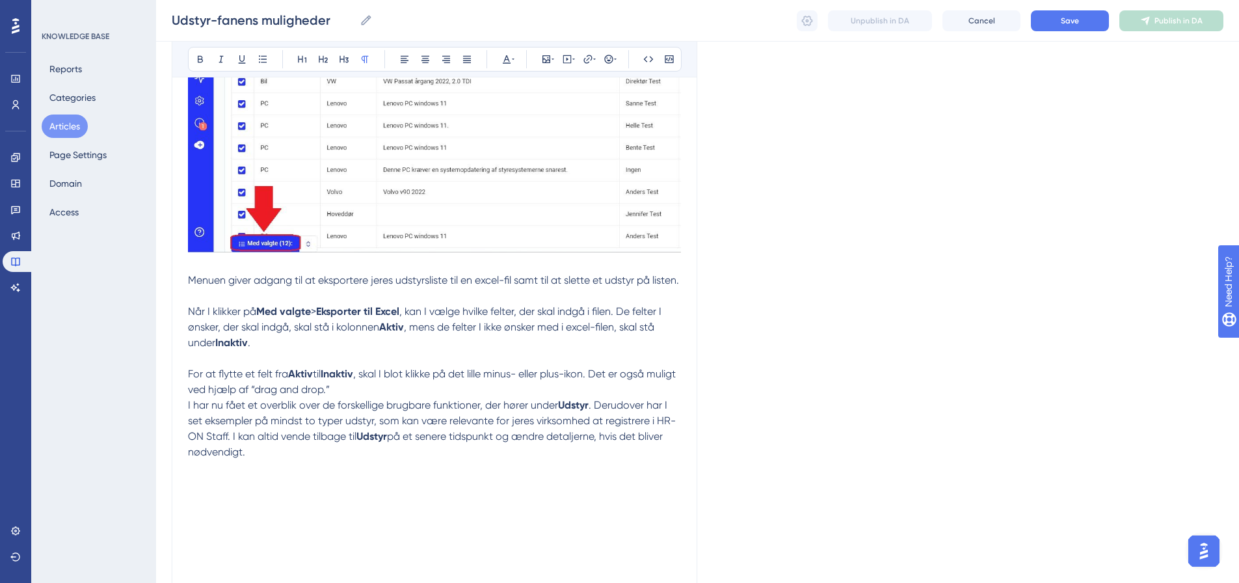
click at [388, 398] on p "For at flytte et felt fra Aktiv til Inaktiv , skal I blot klikke på det lille m…" at bounding box center [434, 381] width 493 height 31
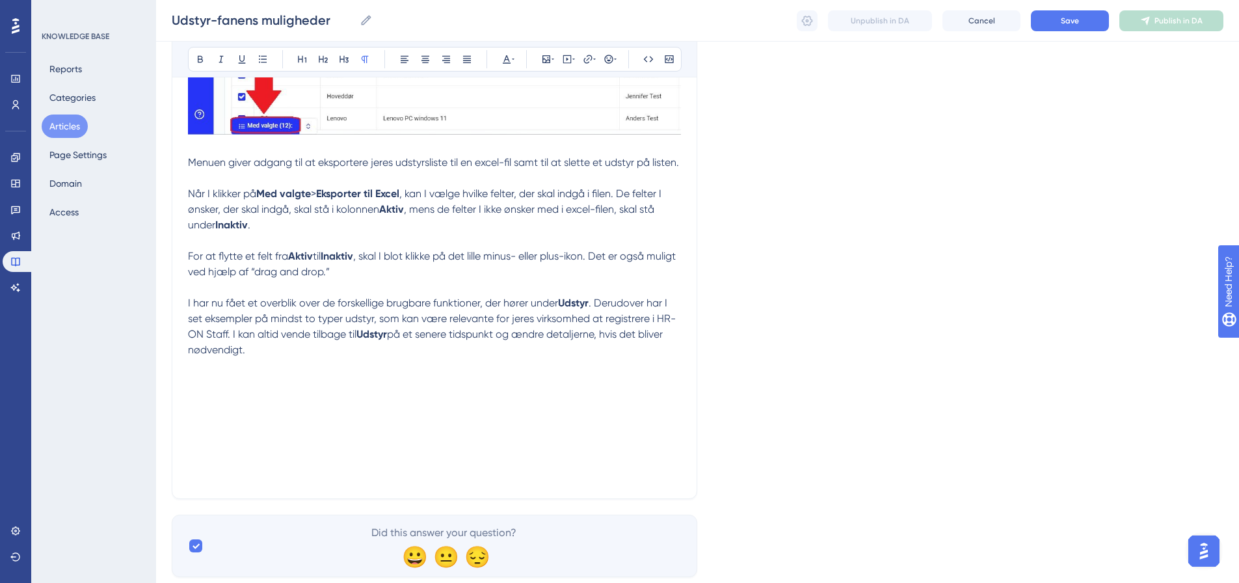
scroll to position [3240, 0]
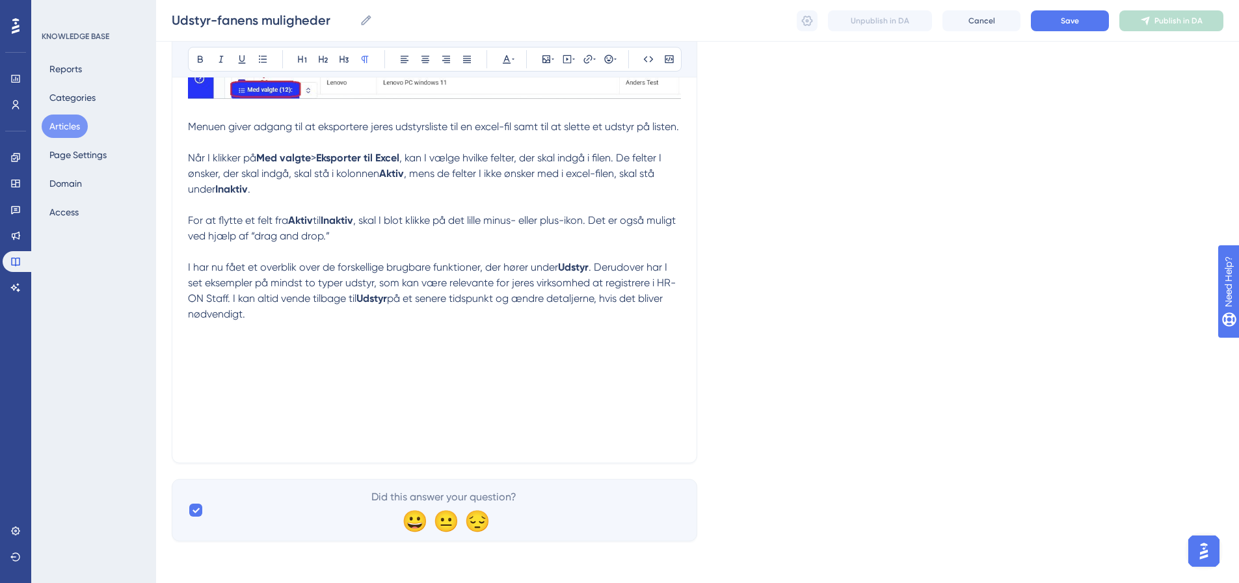
click at [262, 323] on p at bounding box center [434, 330] width 493 height 16
click at [213, 375] on p at bounding box center [434, 377] width 493 height 16
drag, startPoint x: 200, startPoint y: 346, endPoint x: 206, endPoint y: 355, distance: 10.7
click at [202, 349] on p at bounding box center [434, 346] width 493 height 16
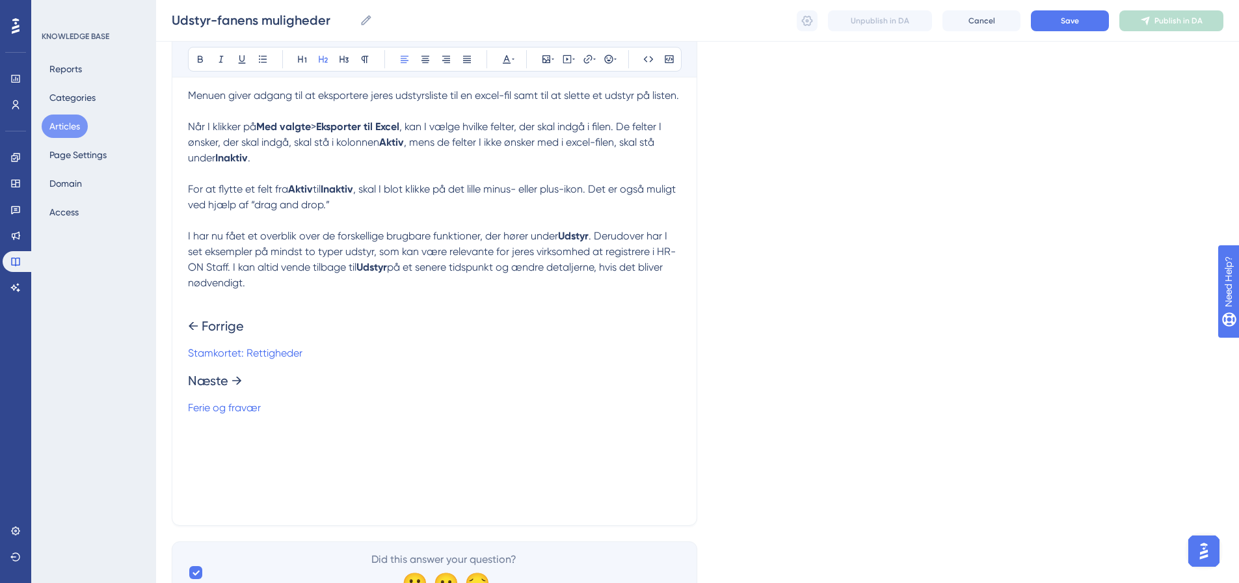
click at [189, 388] on span "Næste →" at bounding box center [215, 381] width 54 height 16
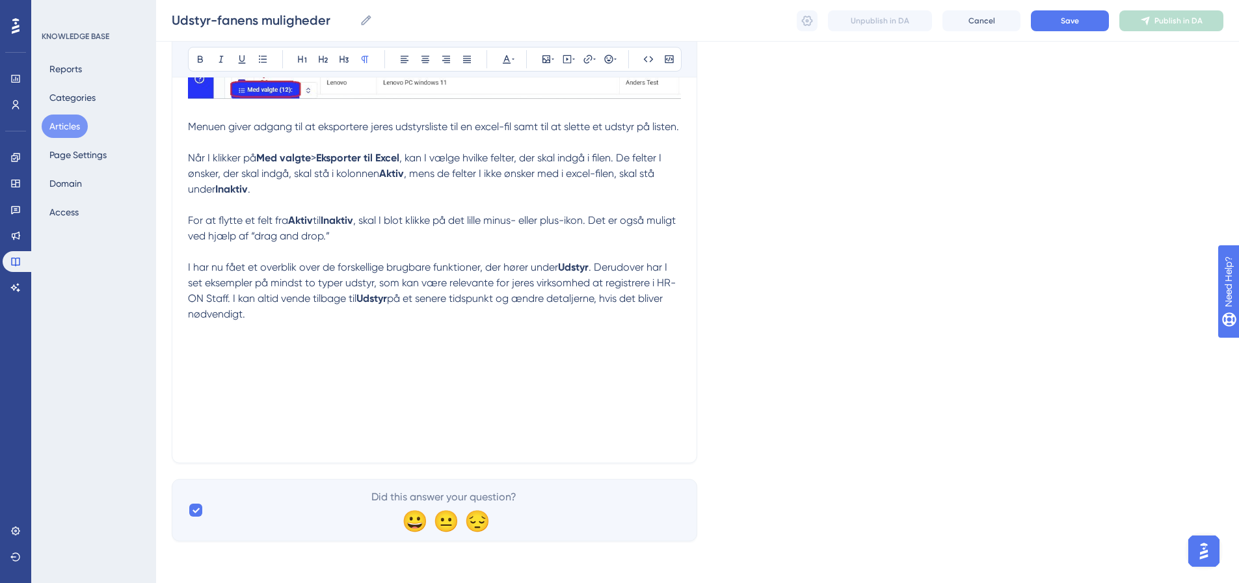
click at [224, 359] on p at bounding box center [434, 361] width 493 height 16
click at [210, 358] on p at bounding box center [434, 361] width 493 height 16
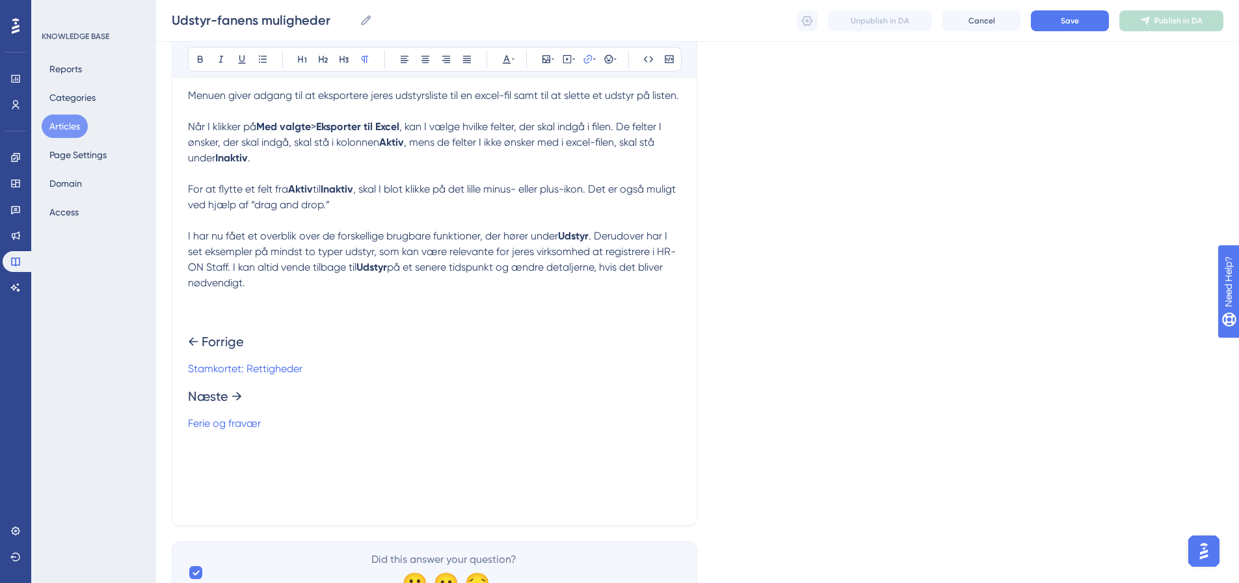
click at [189, 404] on span "Næste →" at bounding box center [215, 396] width 54 height 16
click at [204, 404] on span "Næste →" at bounding box center [215, 396] width 54 height 16
click at [192, 404] on span "Næste →" at bounding box center [215, 396] width 54 height 16
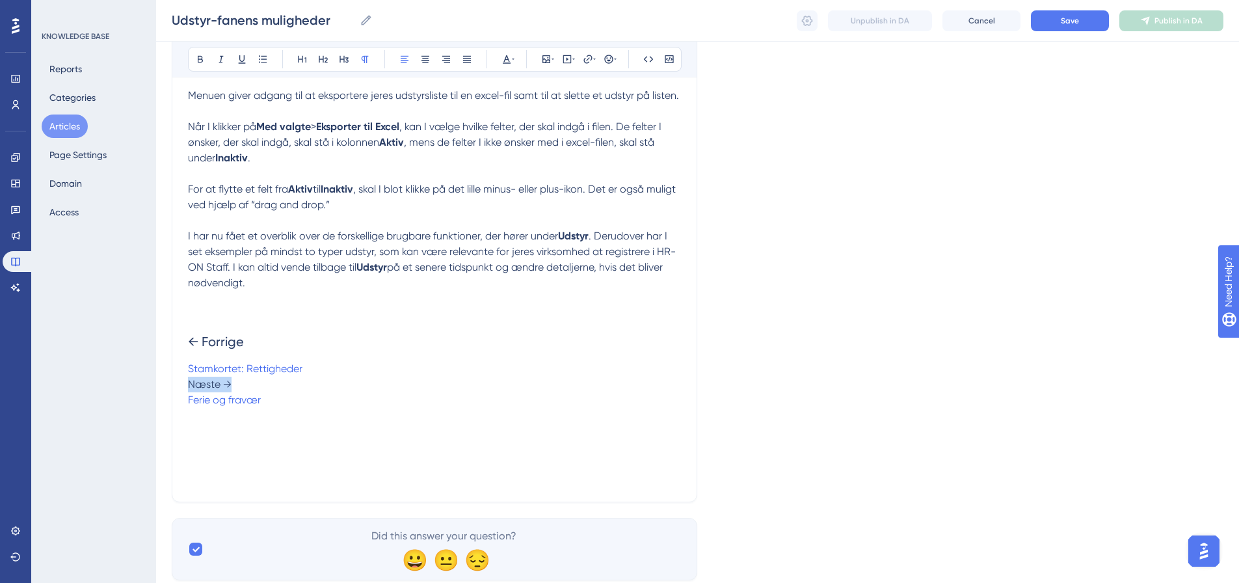
drag, startPoint x: 223, startPoint y: 416, endPoint x: 165, endPoint y: 413, distance: 58.6
click at [314, 361] on h2 "← Forrige" at bounding box center [434, 341] width 493 height 39
click at [274, 361] on h2 "← Forrige" at bounding box center [434, 341] width 493 height 39
click at [270, 361] on h2 "← Forrige" at bounding box center [434, 341] width 493 height 39
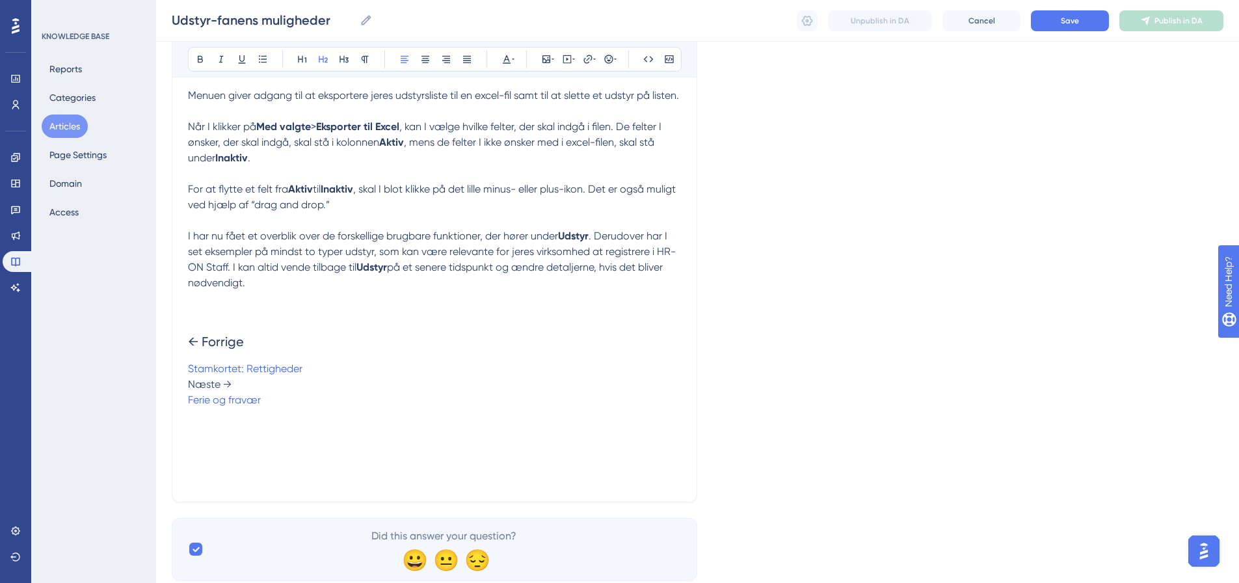
click at [520, 361] on h2 "← Forrige" at bounding box center [434, 341] width 493 height 39
click at [275, 361] on h2 "← Forrige" at bounding box center [434, 341] width 493 height 39
drag, startPoint x: 240, startPoint y: 415, endPoint x: 183, endPoint y: 411, distance: 56.8
click at [244, 349] on span "← Forrige" at bounding box center [216, 342] width 56 height 16
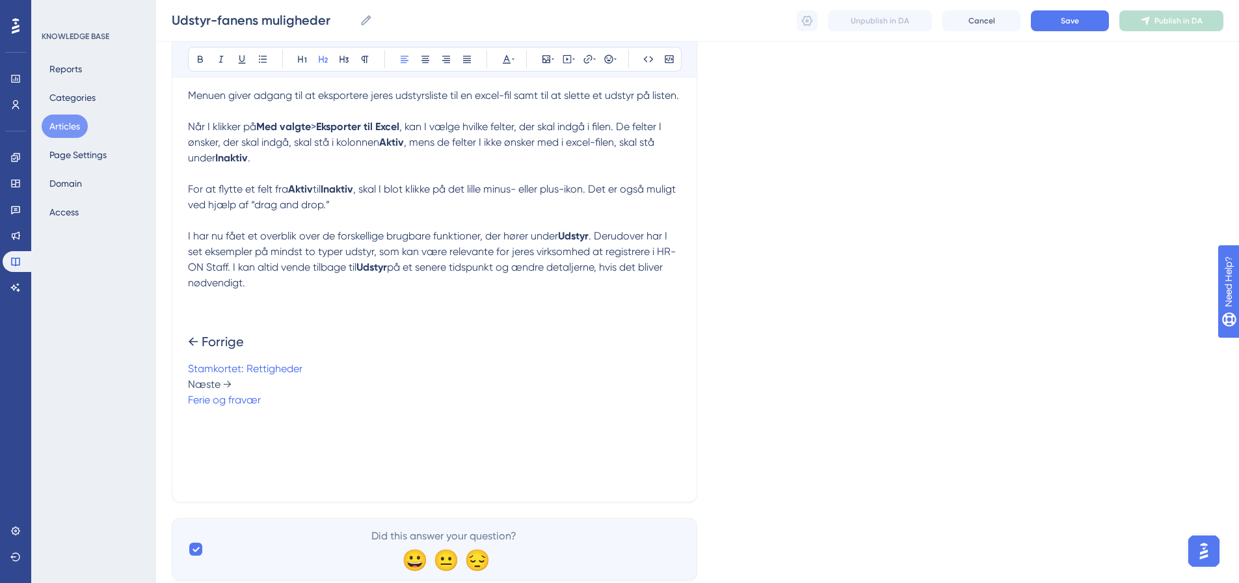
drag, startPoint x: 514, startPoint y: 368, endPoint x: 489, endPoint y: 363, distance: 25.8
click at [244, 349] on span "← Forrige" at bounding box center [216, 342] width 56 height 16
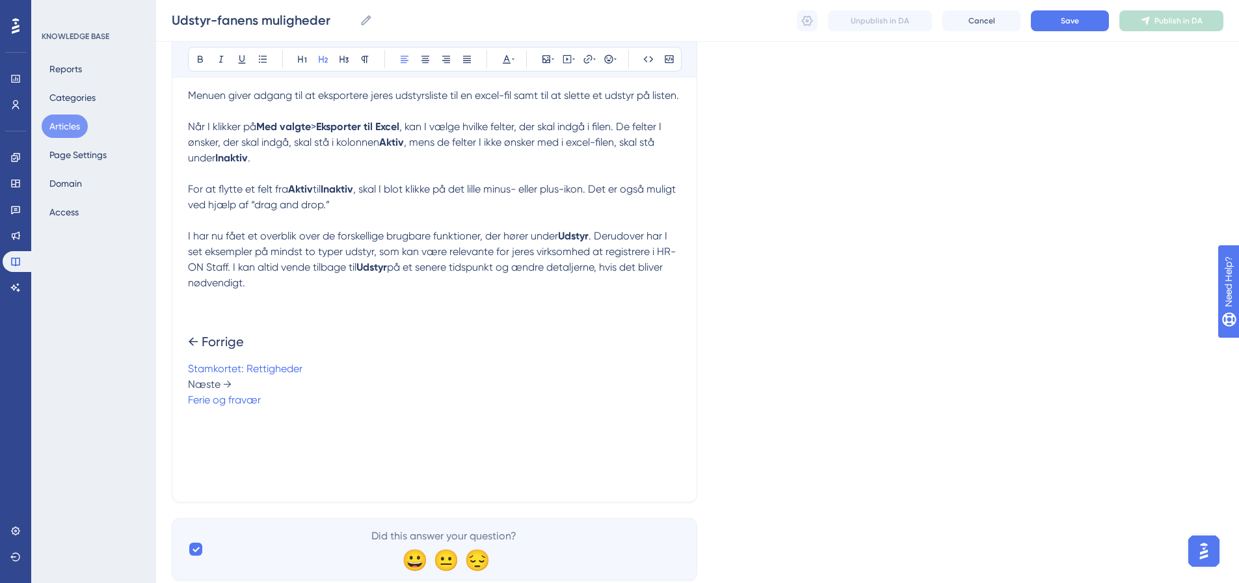
click at [570, 361] on h2 "← Forrige" at bounding box center [434, 341] width 493 height 39
click at [244, 349] on span "← Forrige" at bounding box center [216, 342] width 56 height 16
drag, startPoint x: 558, startPoint y: 370, endPoint x: 550, endPoint y: 366, distance: 9.3
click at [555, 361] on h2 "← Forrige" at bounding box center [434, 341] width 493 height 39
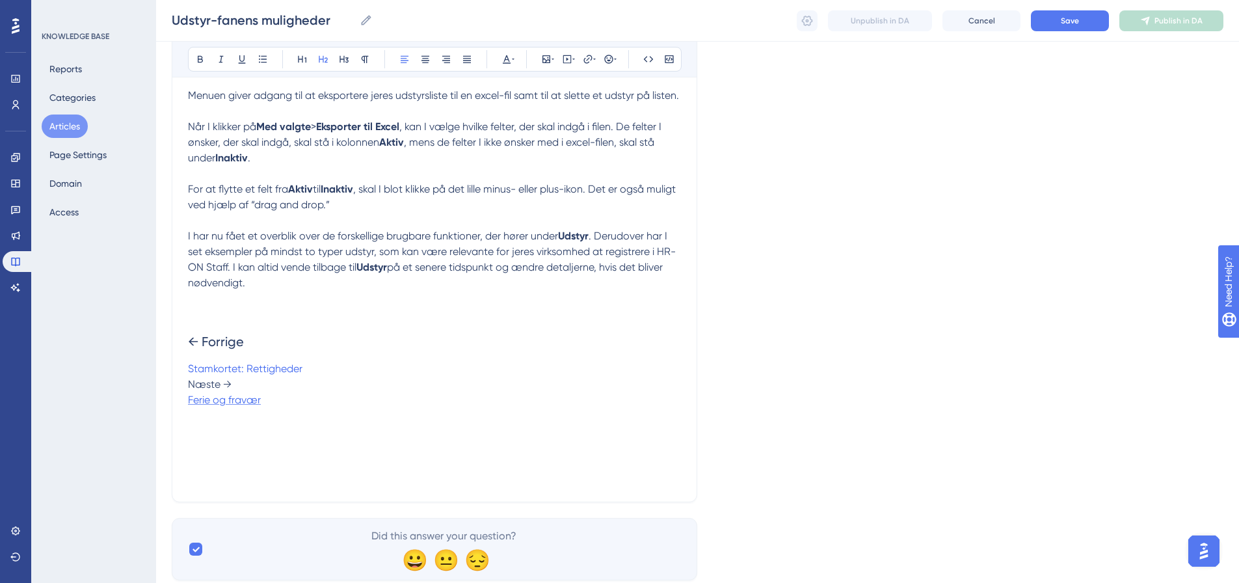
drag, startPoint x: 559, startPoint y: 370, endPoint x: 254, endPoint y: 432, distance: 310.7
click at [559, 361] on h2 "← Forrige" at bounding box center [434, 341] width 493 height 39
drag, startPoint x: 436, startPoint y: 370, endPoint x: 459, endPoint y: 371, distance: 23.4
click at [244, 349] on span "← Forrige" at bounding box center [216, 342] width 56 height 16
click at [562, 361] on h2 "← Forrige" at bounding box center [434, 341] width 493 height 39
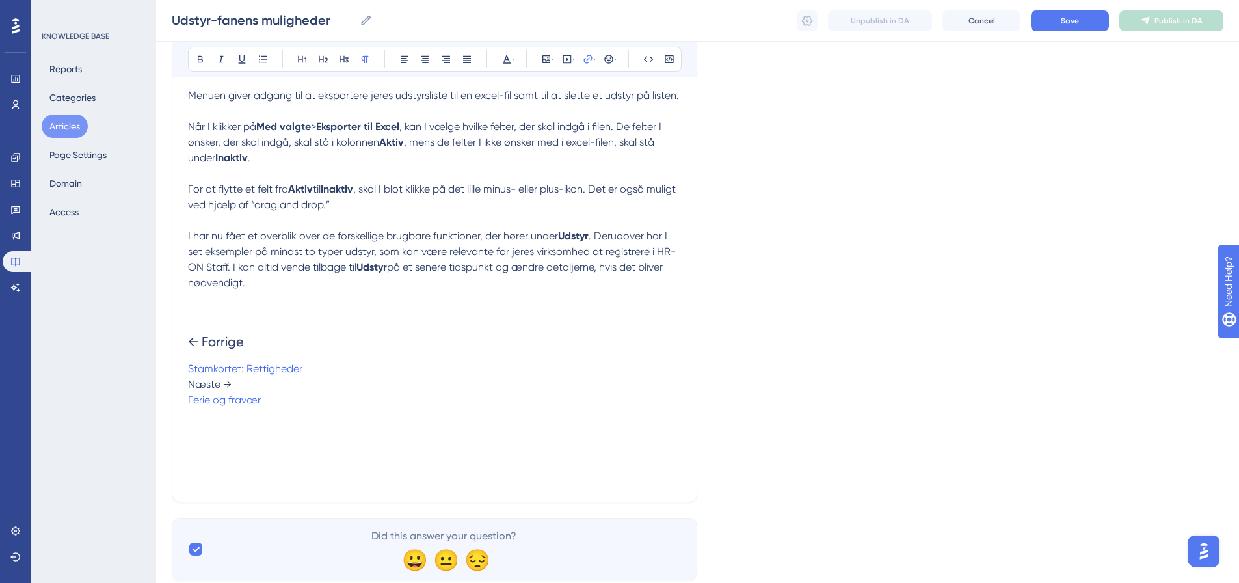
click at [563, 377] on p "Stamkortet: Rettigheder" at bounding box center [434, 369] width 493 height 16
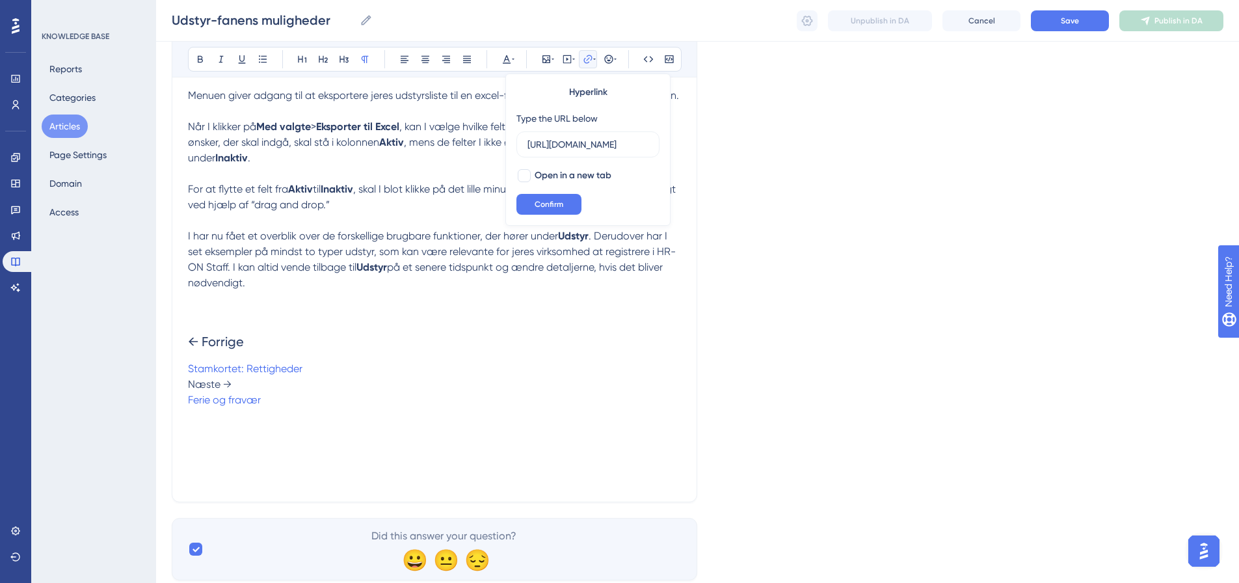
scroll to position [0, 166]
click at [244, 349] on span "← Forrige" at bounding box center [216, 342] width 56 height 16
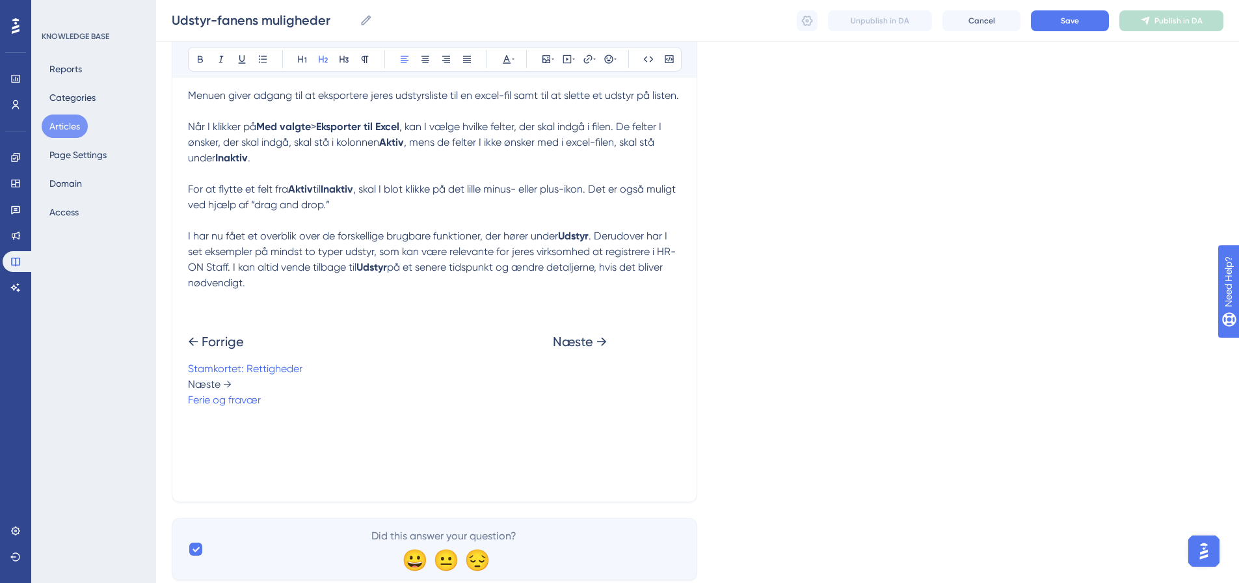
click at [634, 361] on h2 "← Forrige Næste →" at bounding box center [434, 341] width 493 height 39
click at [664, 361] on h2 "← Forrige Næste →" at bounding box center [434, 341] width 493 height 39
drag, startPoint x: 293, startPoint y: 433, endPoint x: 158, endPoint y: 414, distance: 135.9
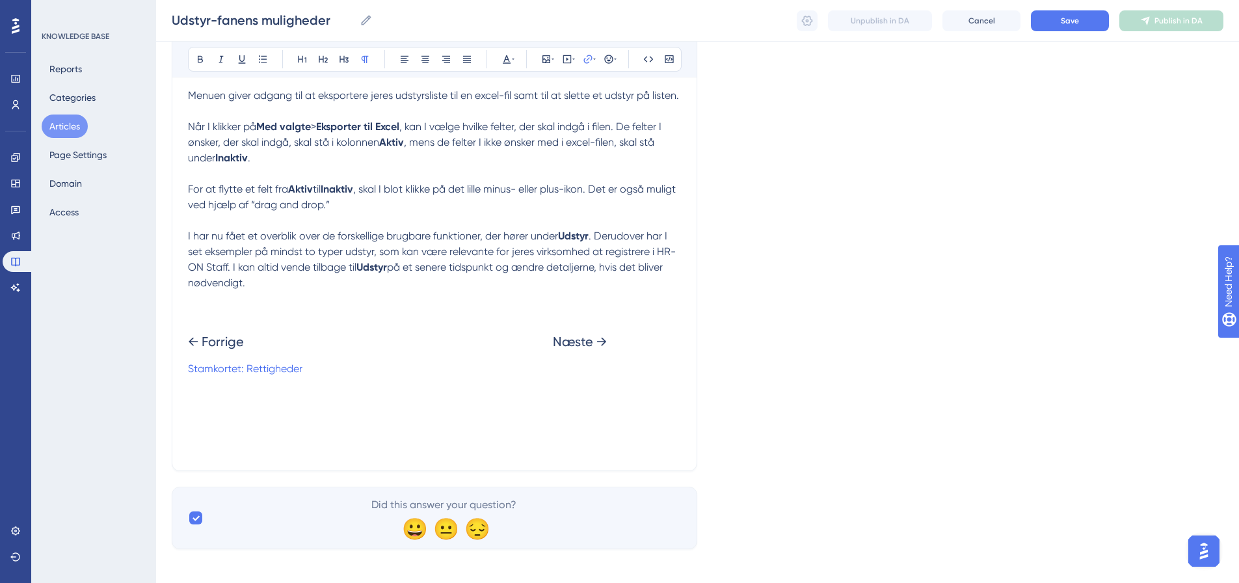
click at [332, 377] on p "Stamkortet: Rettigheder" at bounding box center [434, 369] width 493 height 16
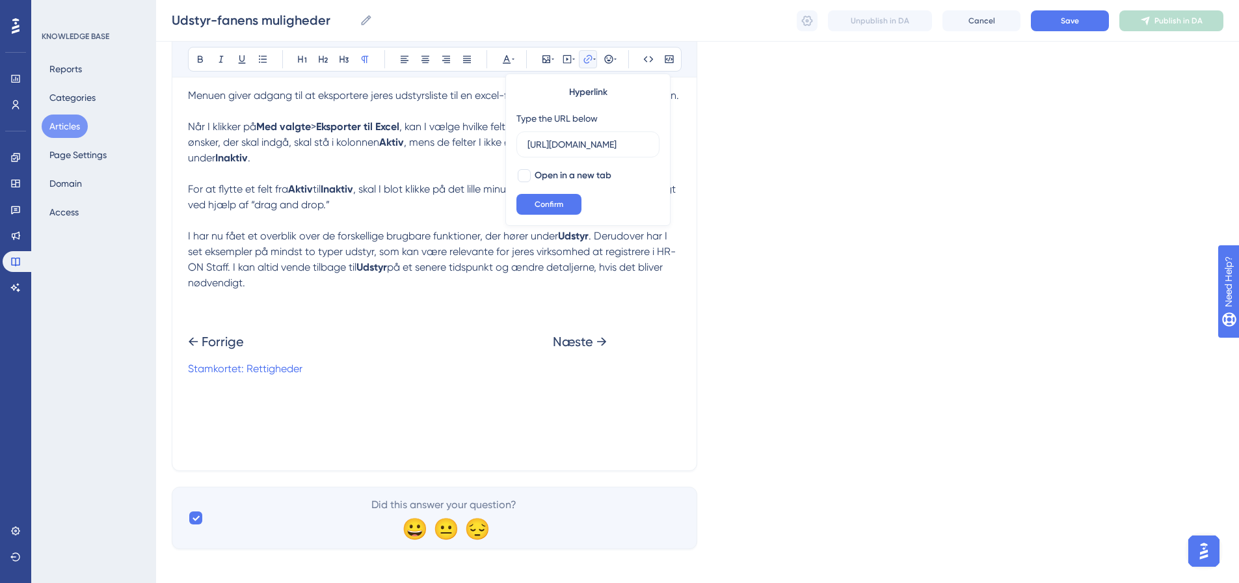
scroll to position [0, 193]
type input "[URL][DOMAIN_NAME]"
click at [477, 273] on span ". Derudover har I set eksempler på mindst to typer udstyr, som kan være relevan…" at bounding box center [432, 252] width 488 height 44
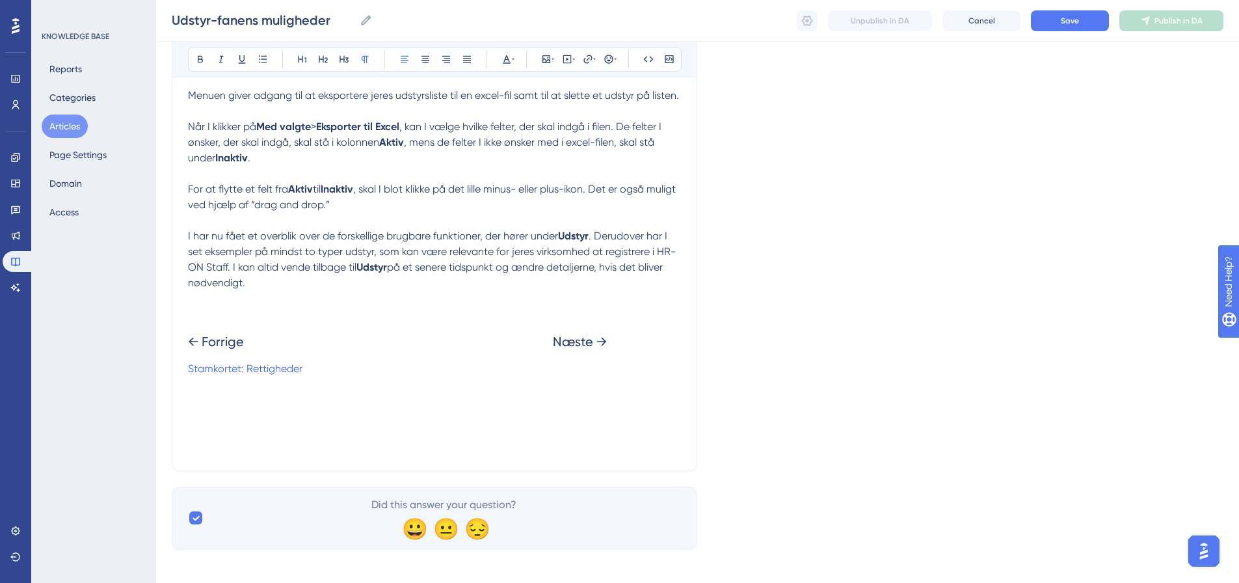
click at [346, 377] on p "Stamkortet: Rettigheder" at bounding box center [434, 369] width 493 height 16
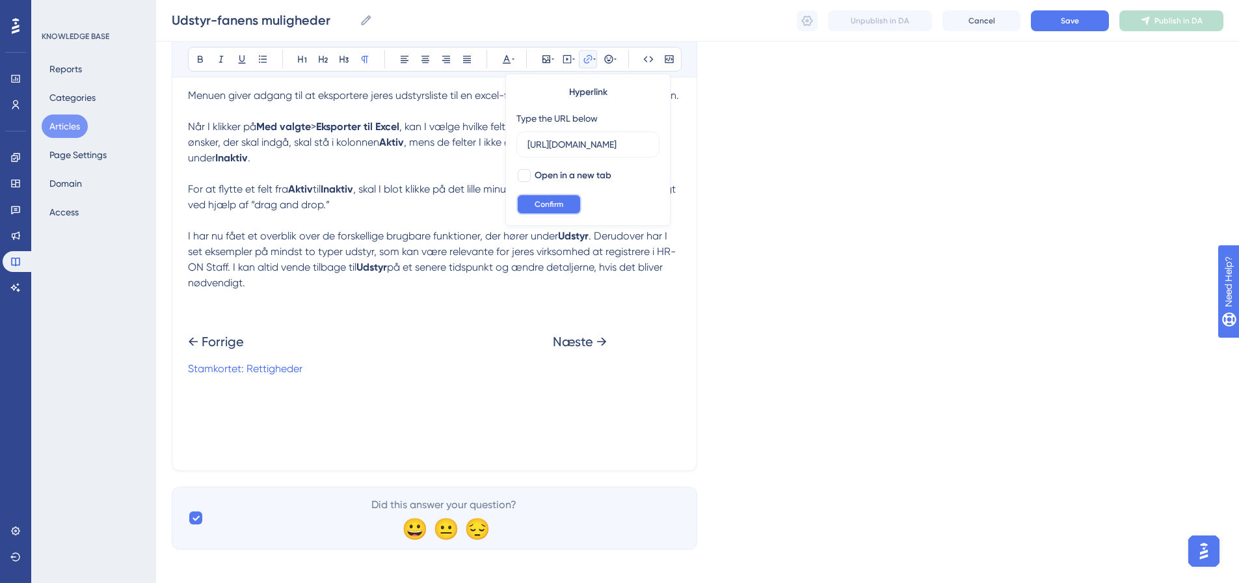
click at [561, 203] on span "Confirm" at bounding box center [549, 204] width 29 height 10
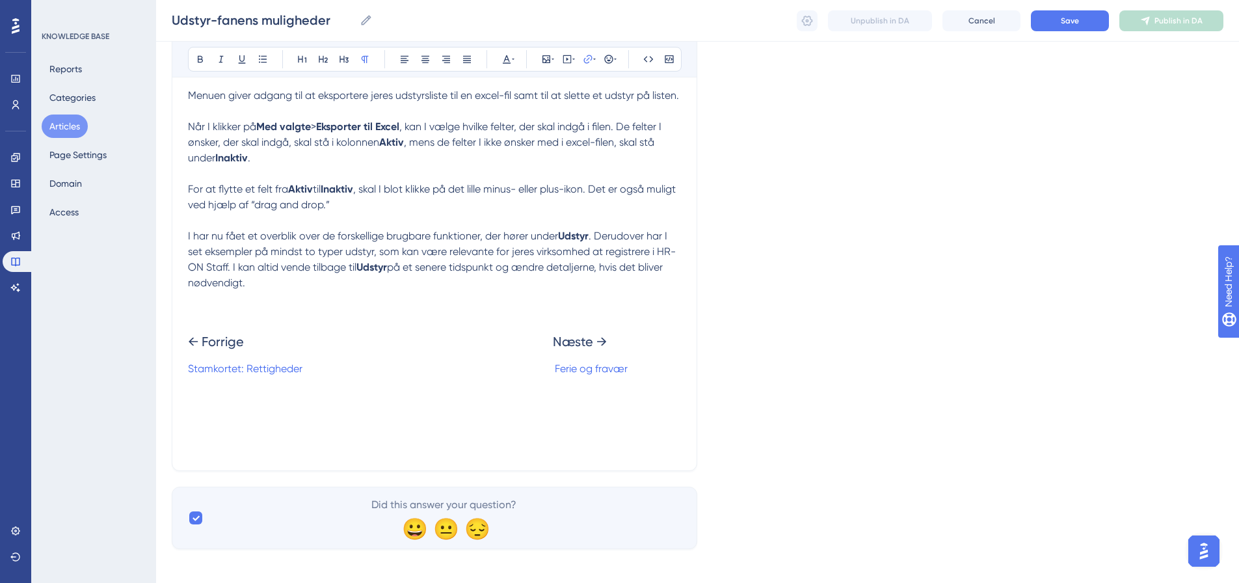
click at [552, 375] on span at bounding box center [429, 368] width 252 height 12
click at [508, 349] on span "← Forrige Næste →" at bounding box center [397, 342] width 419 height 16
click at [450, 211] on span ", skal I blot klikke på det lille minus- eller plus-ikon. Det er også muligt ve…" at bounding box center [433, 197] width 491 height 28
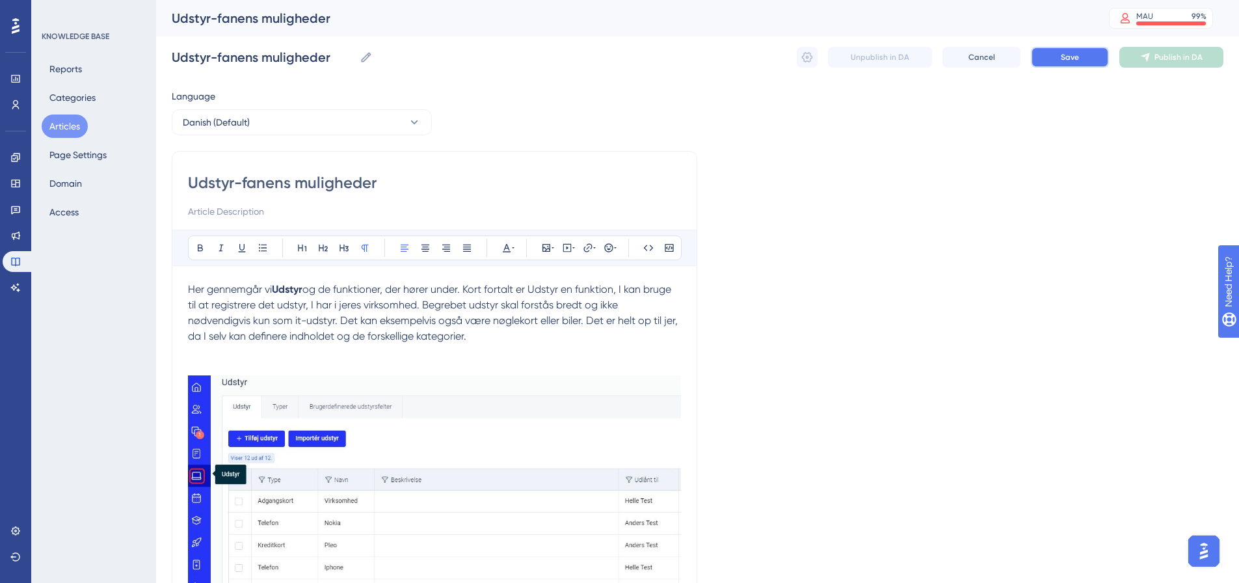
click at [1083, 56] on button "Save" at bounding box center [1070, 57] width 78 height 21
click at [1172, 62] on button "Publish in DA" at bounding box center [1172, 57] width 104 height 21
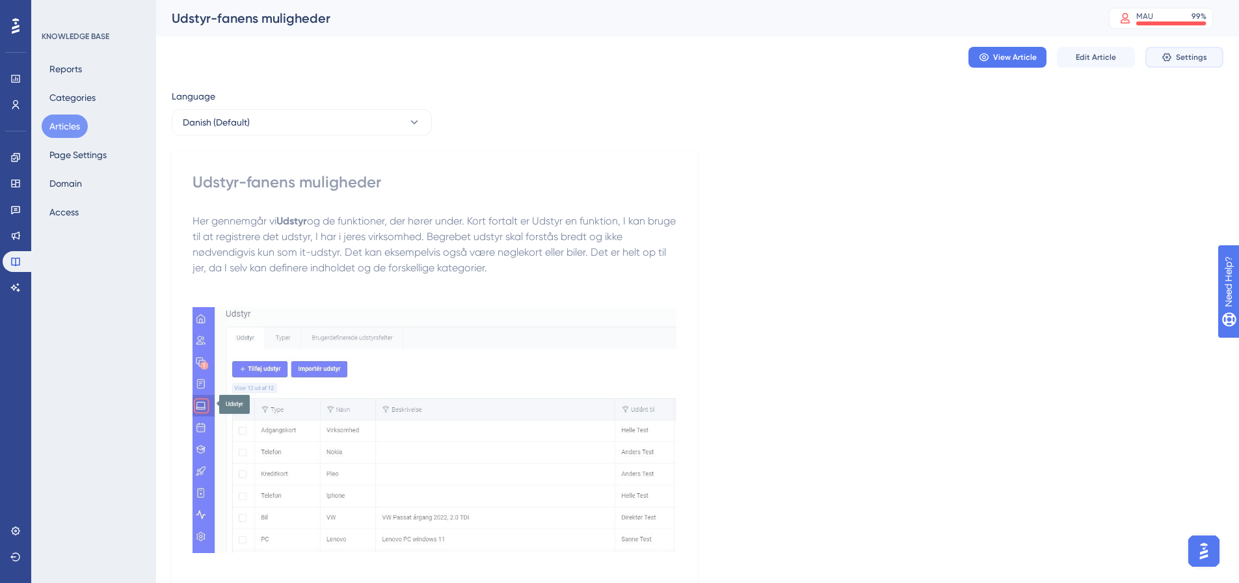
click at [1195, 56] on span "Settings" at bounding box center [1191, 57] width 31 height 10
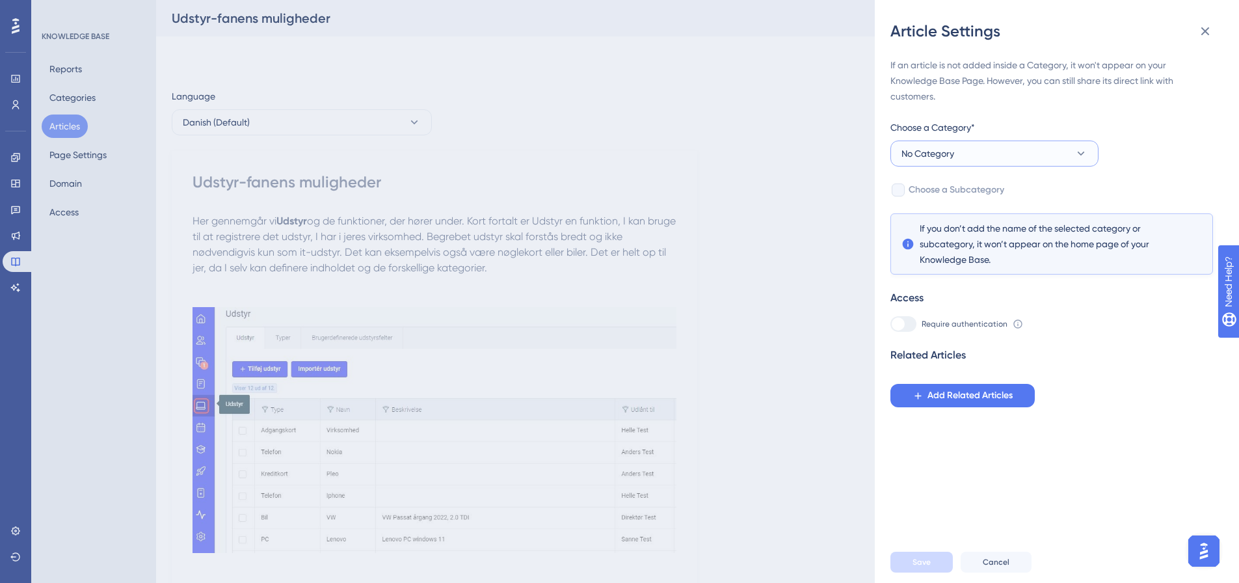
click at [999, 156] on button "No Category" at bounding box center [995, 154] width 208 height 26
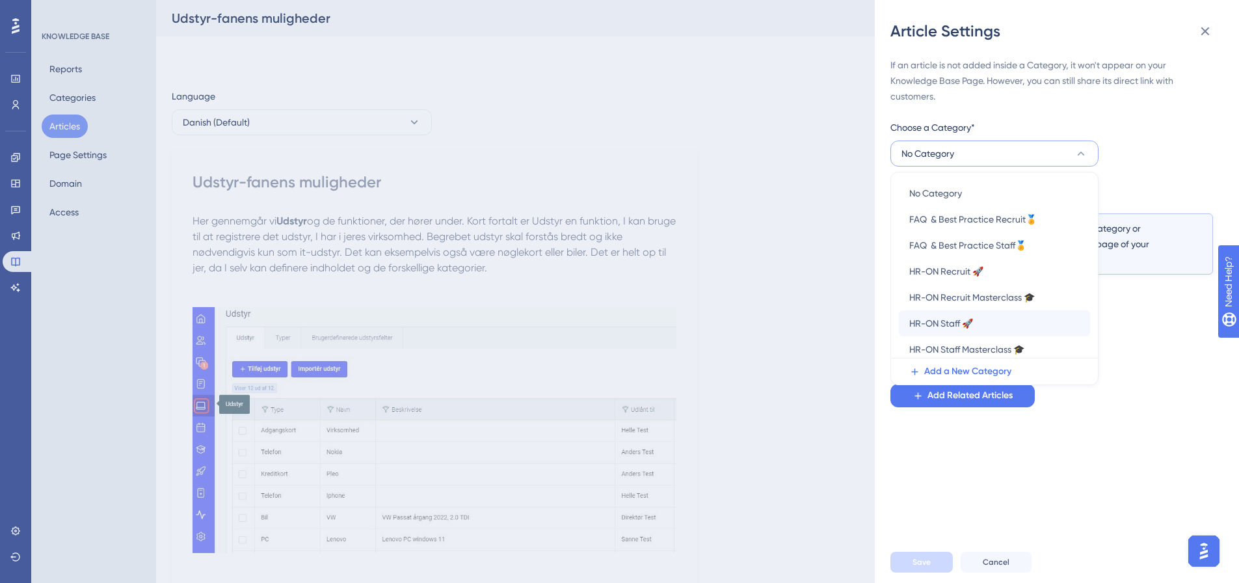
scroll to position [5, 0]
click at [949, 317] on span "HR-ON Staff 🚀" at bounding box center [942, 319] width 64 height 16
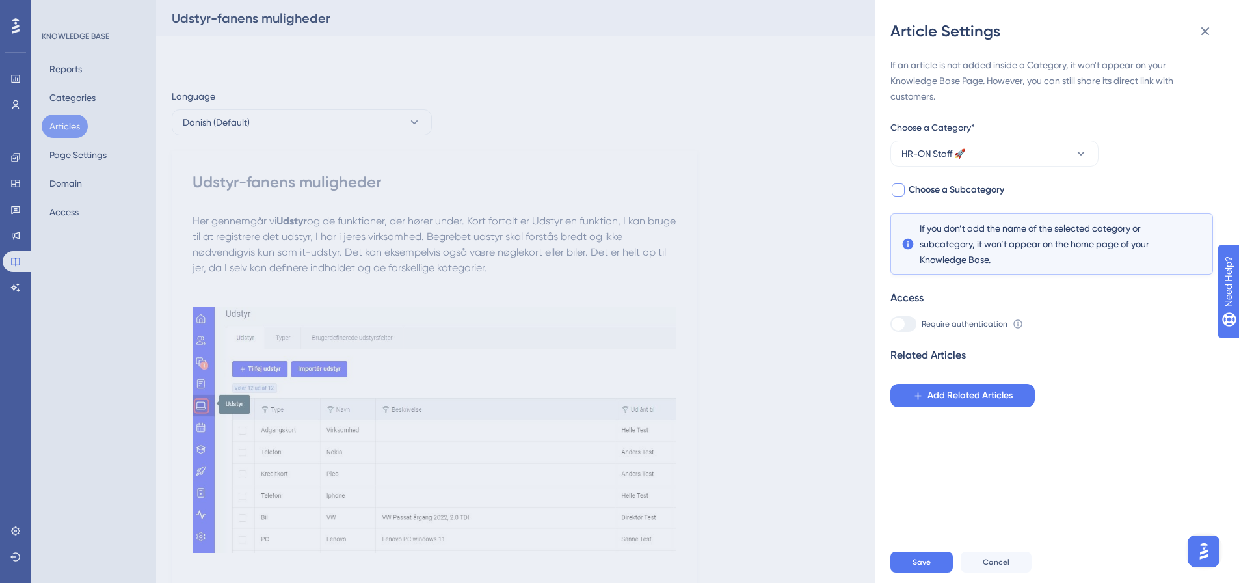
click at [895, 189] on div at bounding box center [898, 189] width 13 height 13
checkbox input "true"
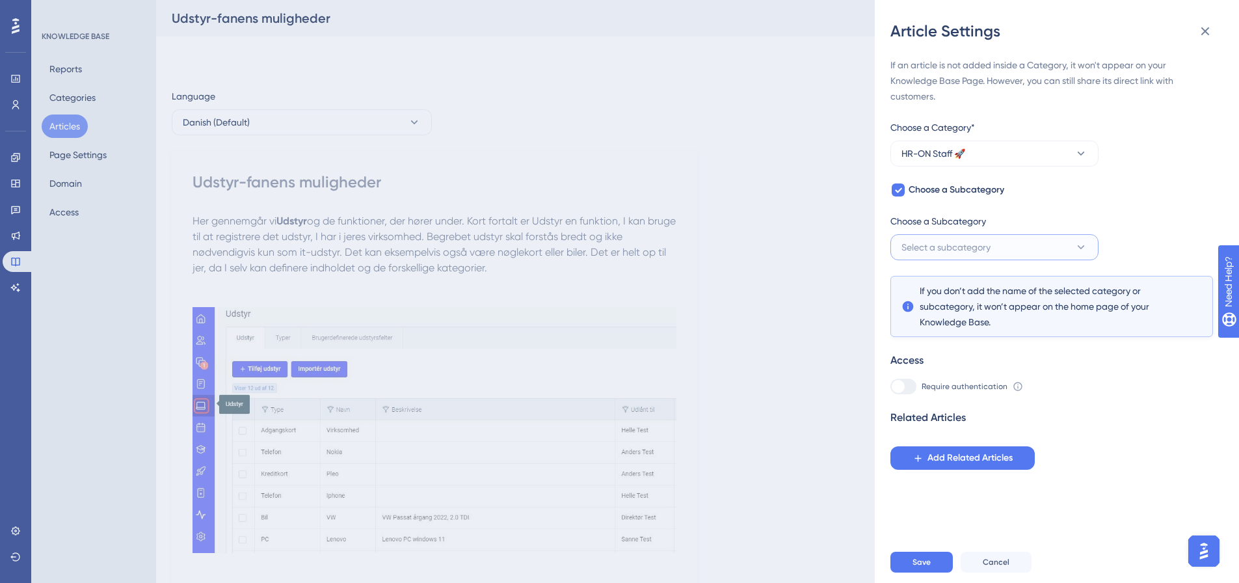
click at [1025, 247] on button "Select a subcategory" at bounding box center [995, 247] width 208 height 26
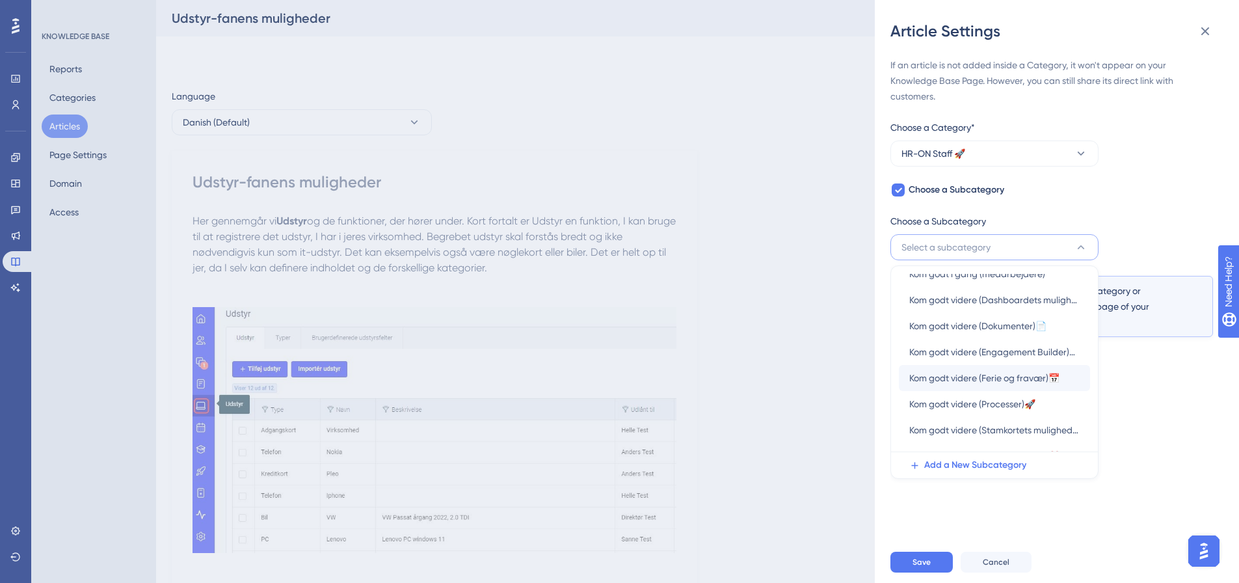
scroll to position [83, 0]
click at [978, 466] on span "Add a New Subcategory" at bounding box center [976, 465] width 102 height 16
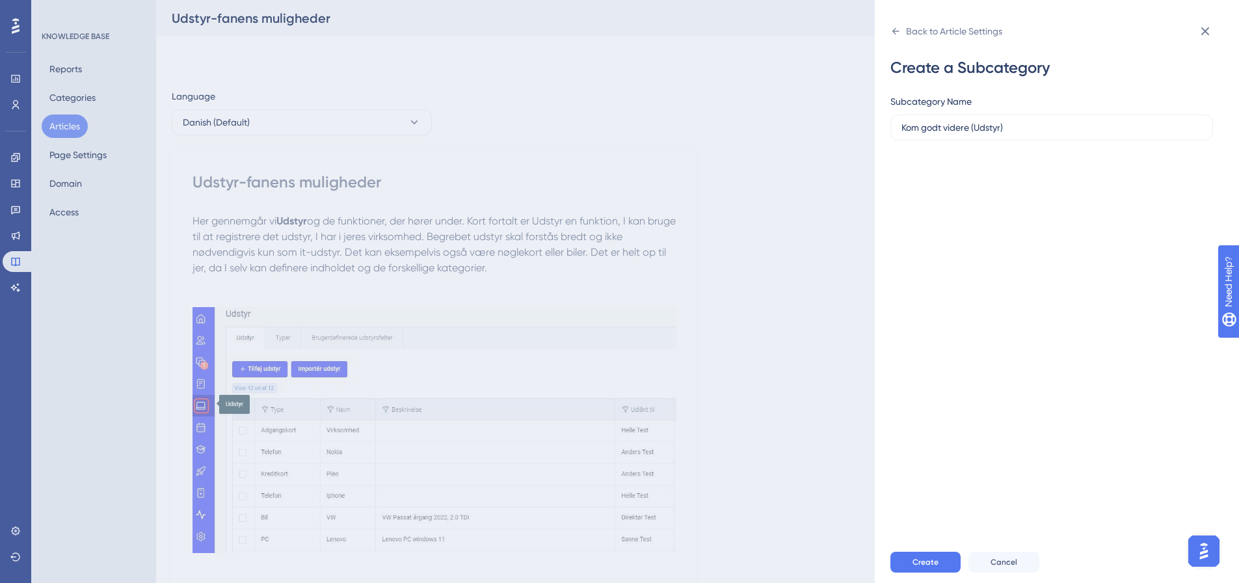
type input "Kom godt videre (Udstyr)"
click at [1014, 90] on div "Create a Subcategory Subcategory Name Kom godt videre (Udstyr)" at bounding box center [1052, 98] width 323 height 83
click at [1098, 290] on div "Create a Subcategory Subcategory Name Kom godt videre (Udstyr)" at bounding box center [1063, 292] width 344 height 500
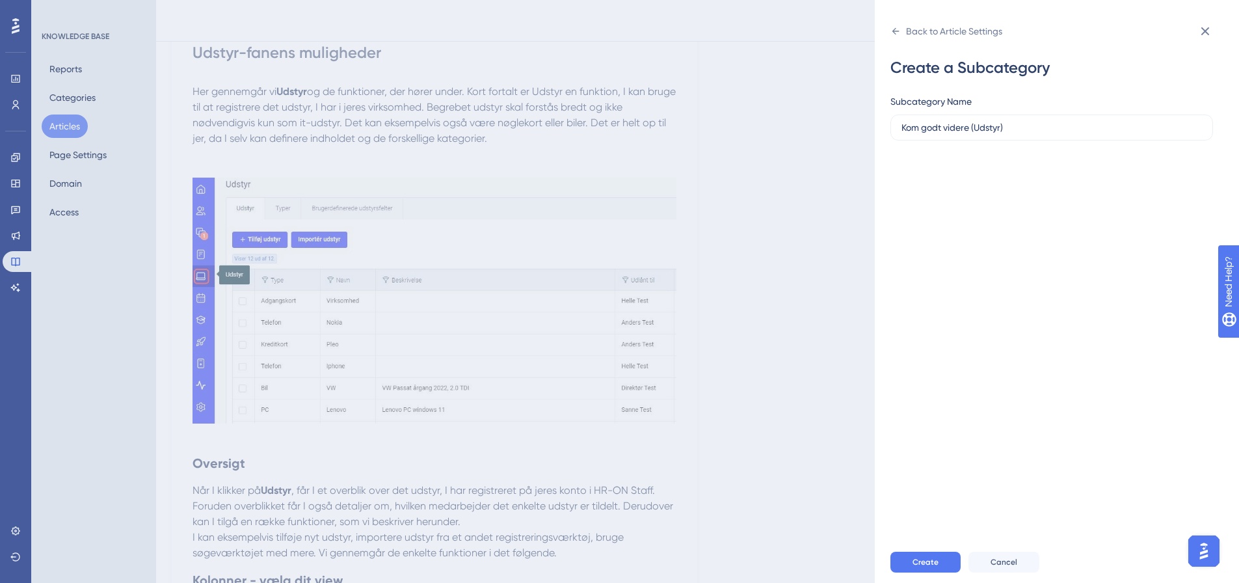
scroll to position [390, 0]
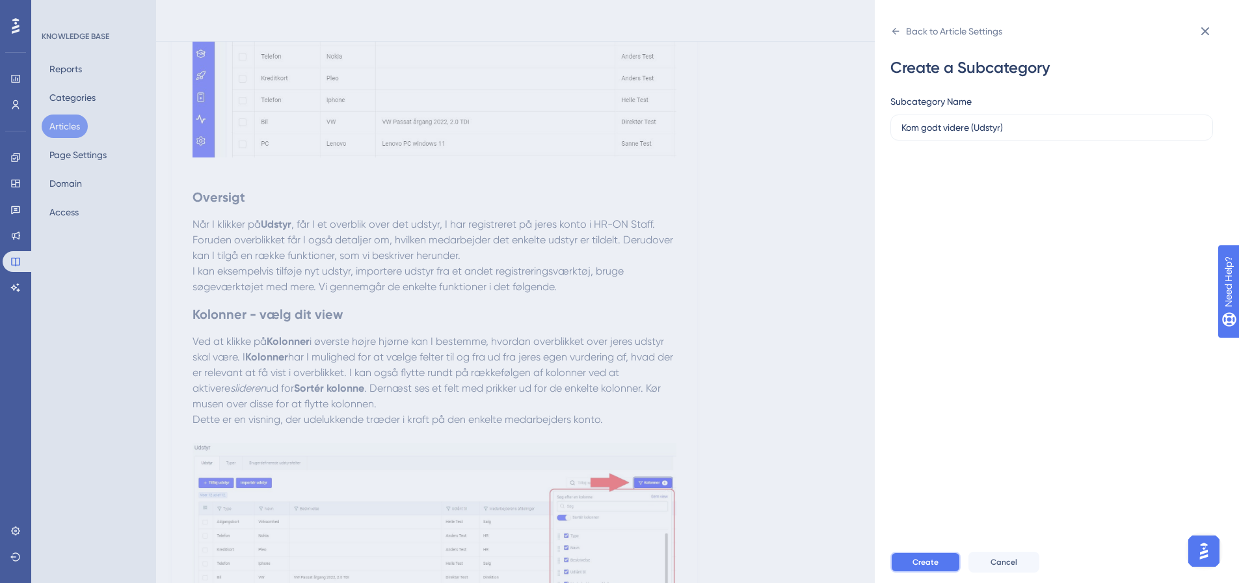
click at [934, 567] on span "Create" at bounding box center [926, 562] width 26 height 10
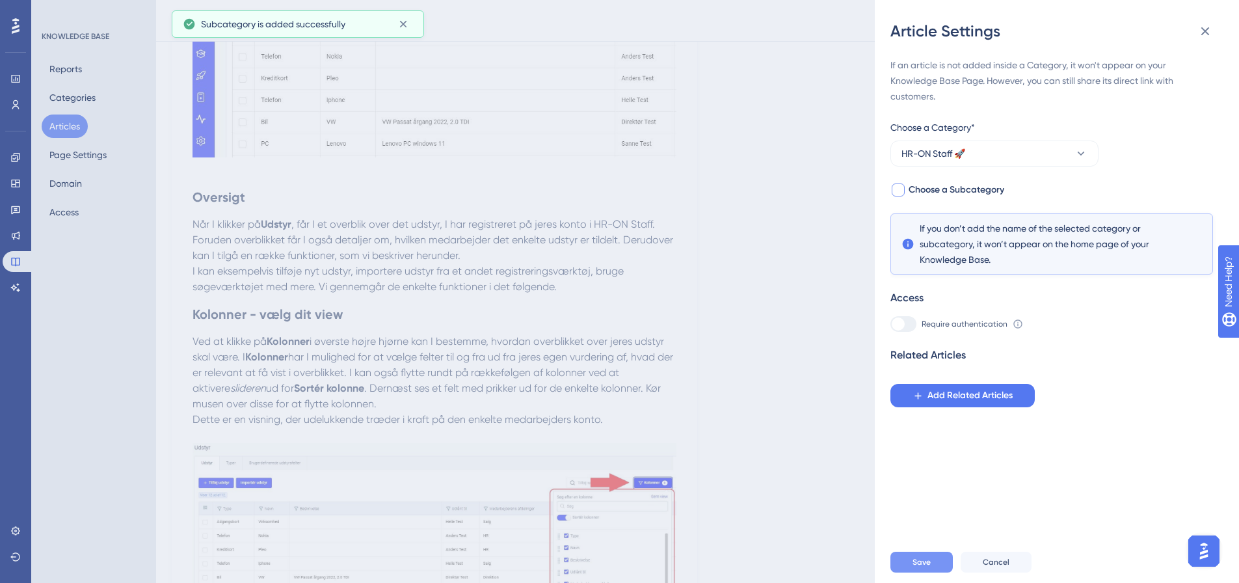
click at [895, 191] on div at bounding box center [898, 189] width 13 height 13
checkbox input "true"
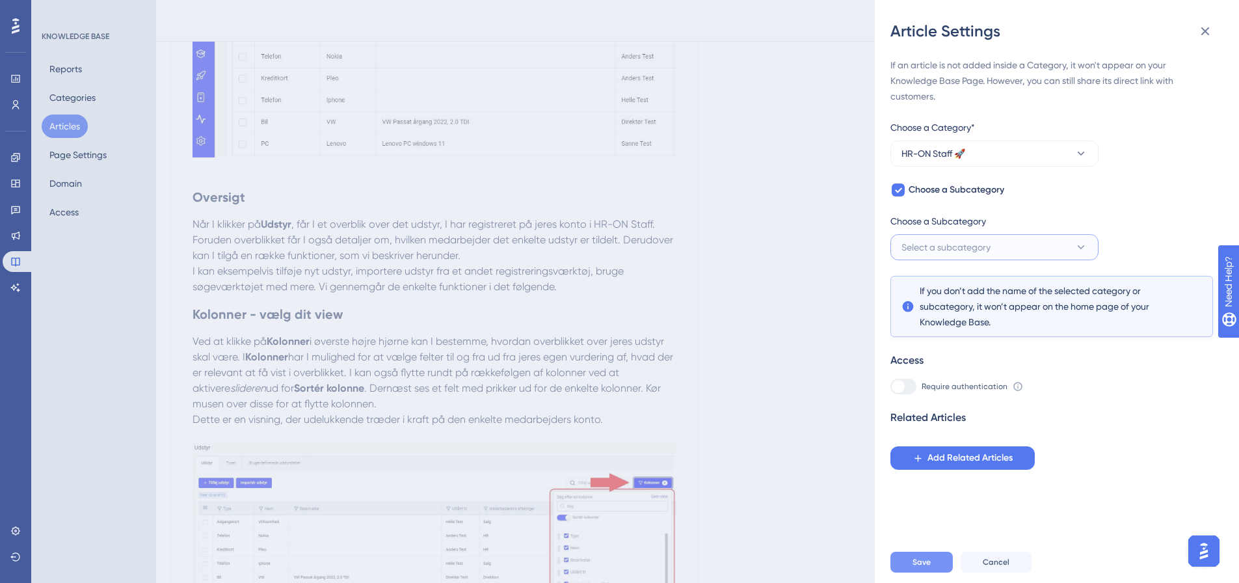
click at [966, 255] on button "Select a subcategory" at bounding box center [995, 247] width 208 height 26
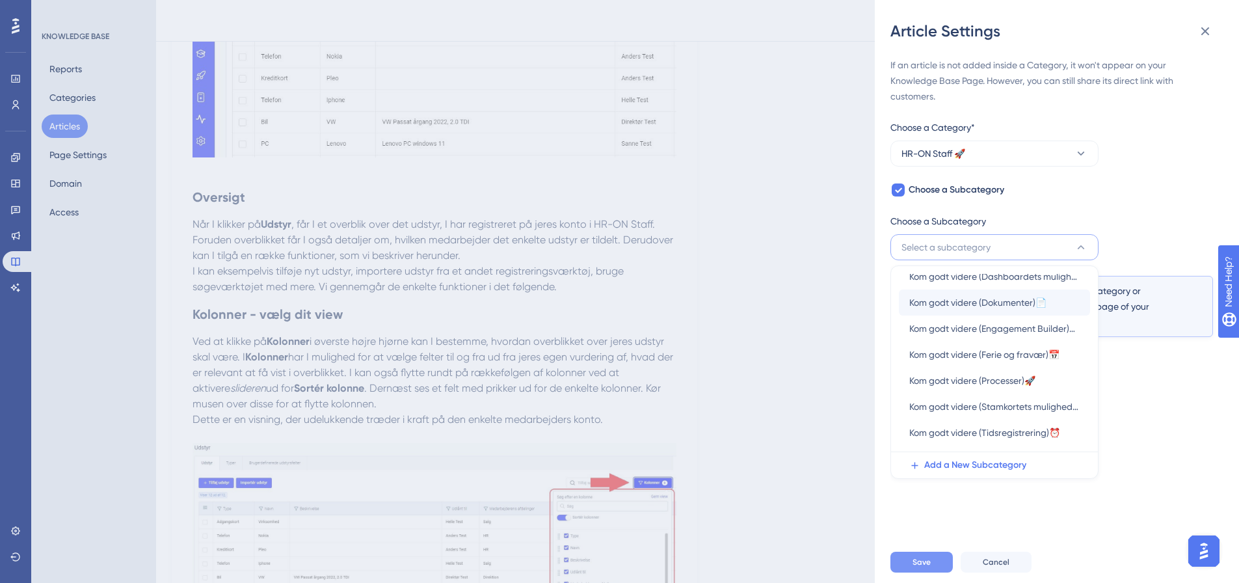
scroll to position [109, 0]
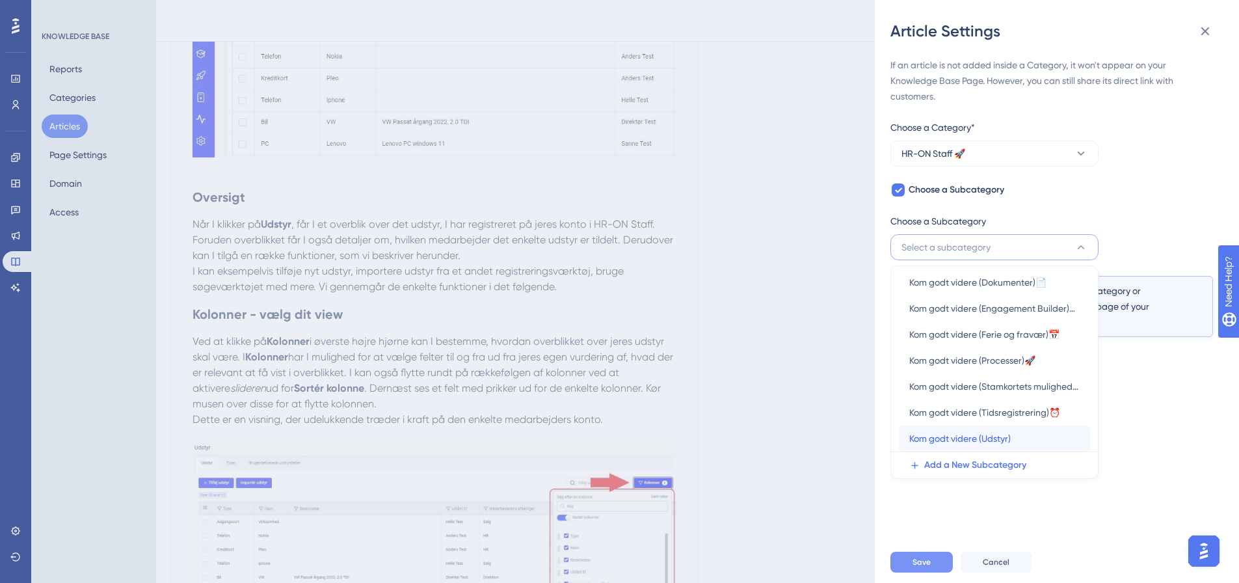
click at [1007, 440] on span "Kom godt videre (Udstyr)" at bounding box center [961, 439] width 102 height 16
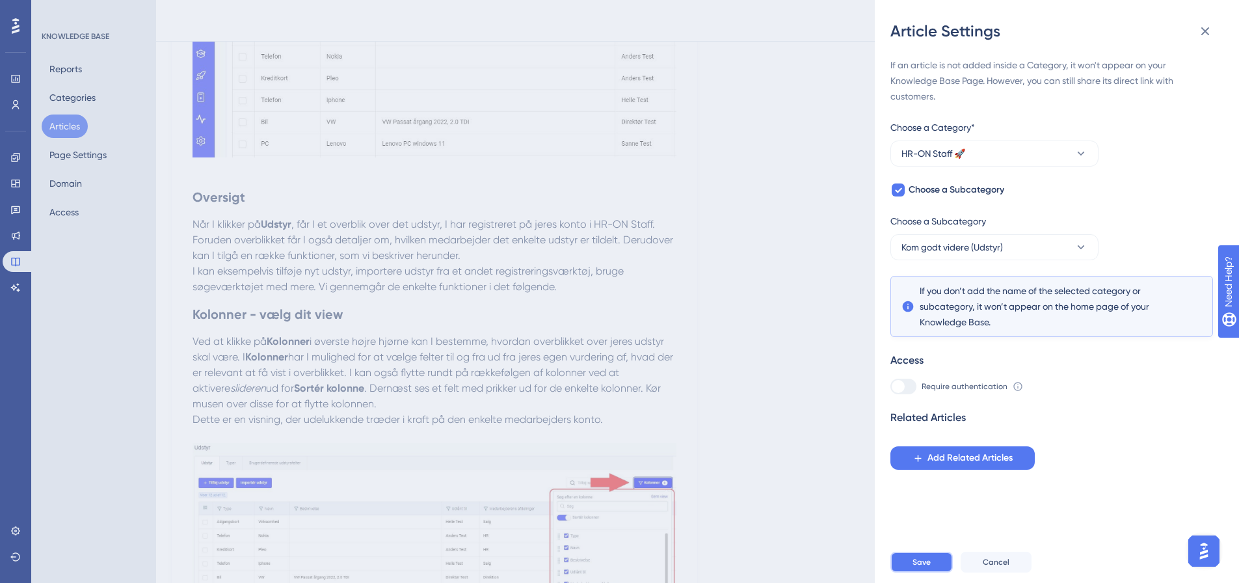
click at [918, 567] on span "Save" at bounding box center [922, 562] width 18 height 10
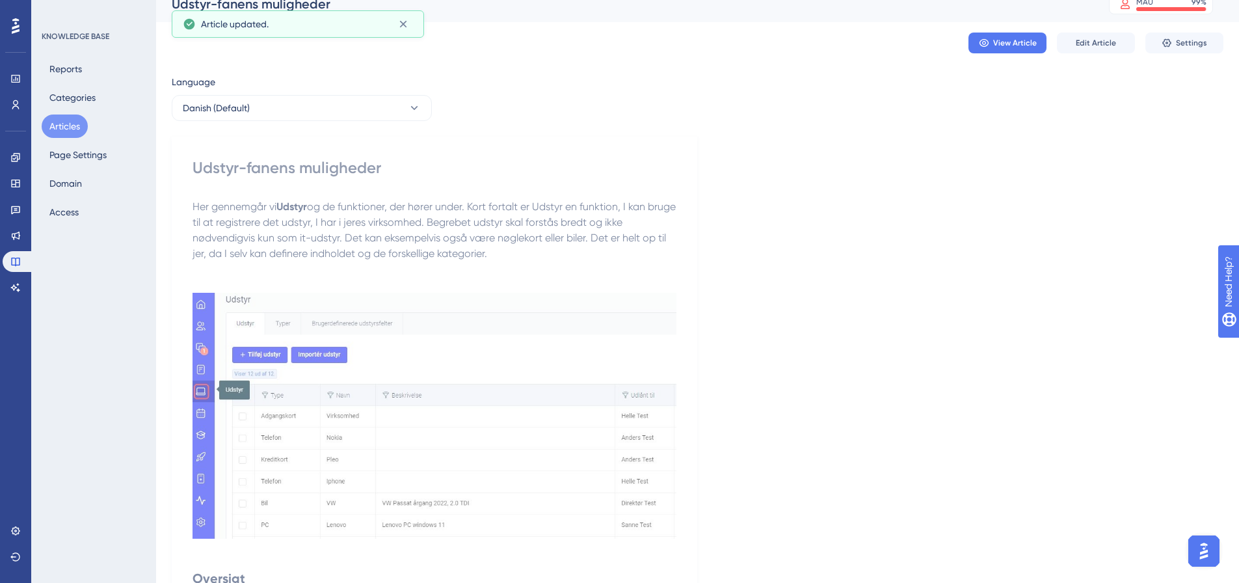
scroll to position [0, 0]
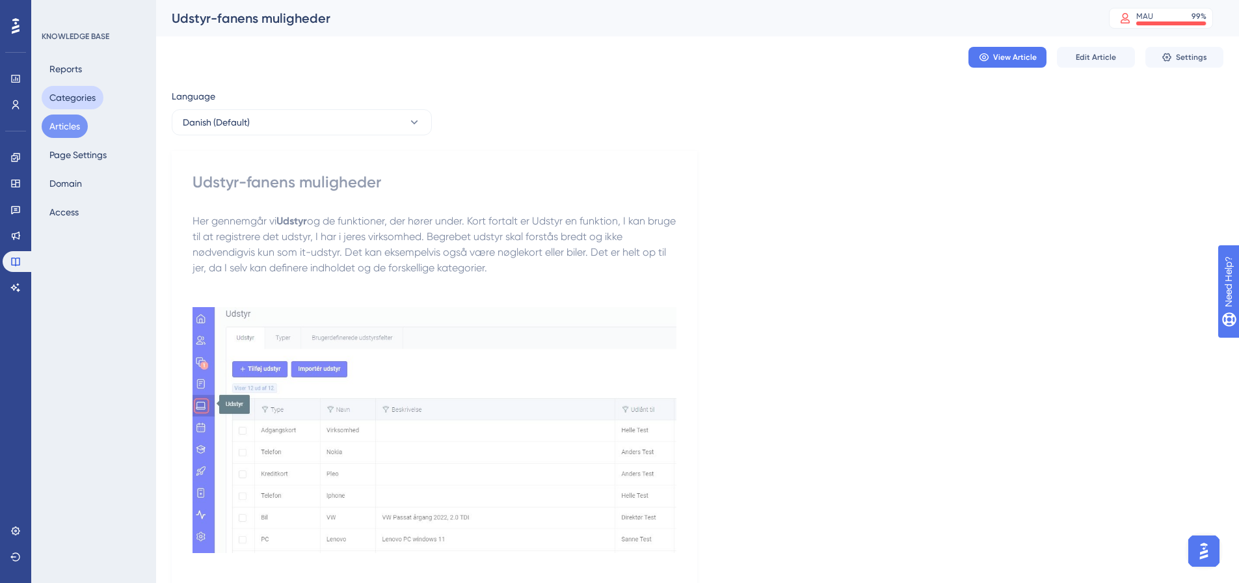
click at [77, 96] on button "Categories" at bounding box center [73, 97] width 62 height 23
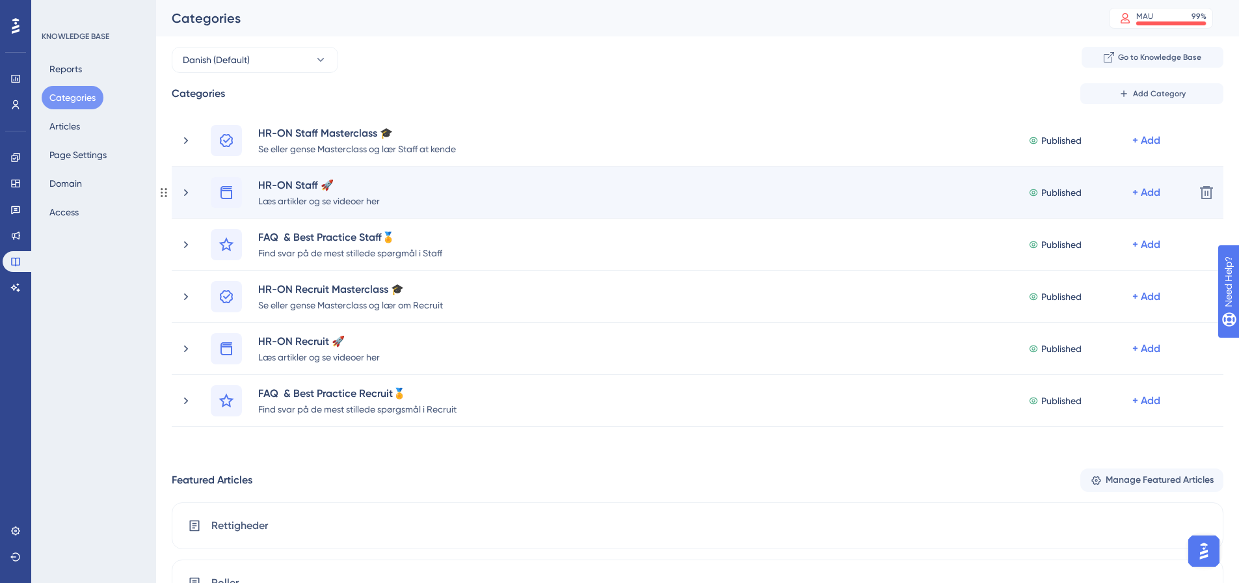
click at [193, 193] on div "HR-ON Staff 🚀 Læs artikler og se videoer her Published + Add" at bounding box center [682, 192] width 1005 height 31
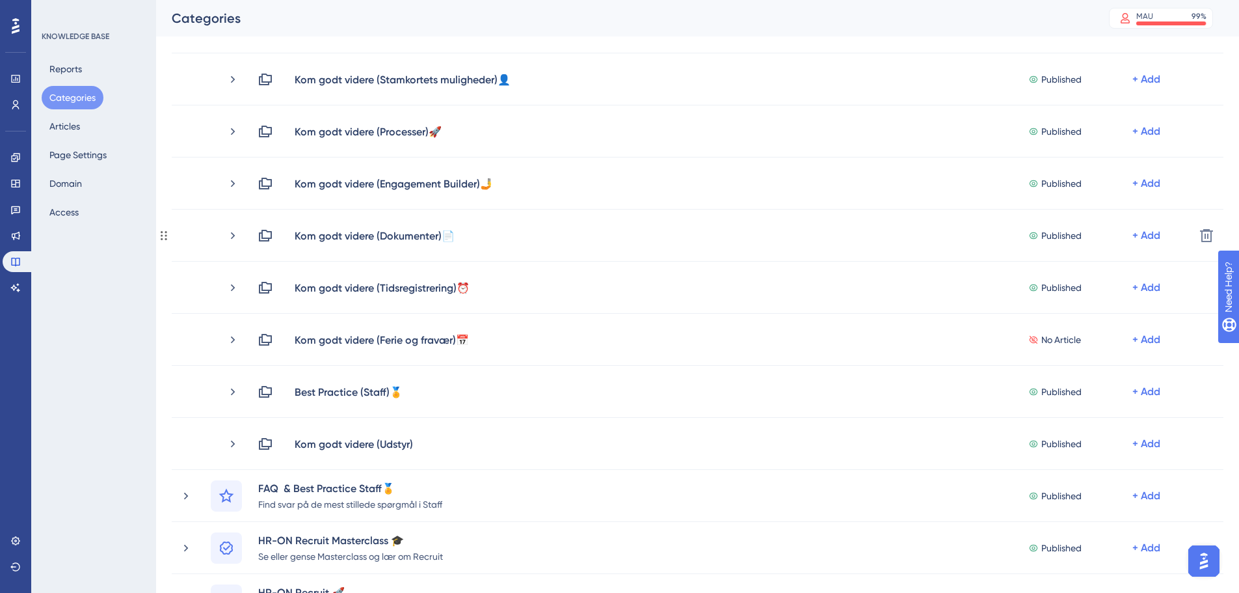
scroll to position [325, 0]
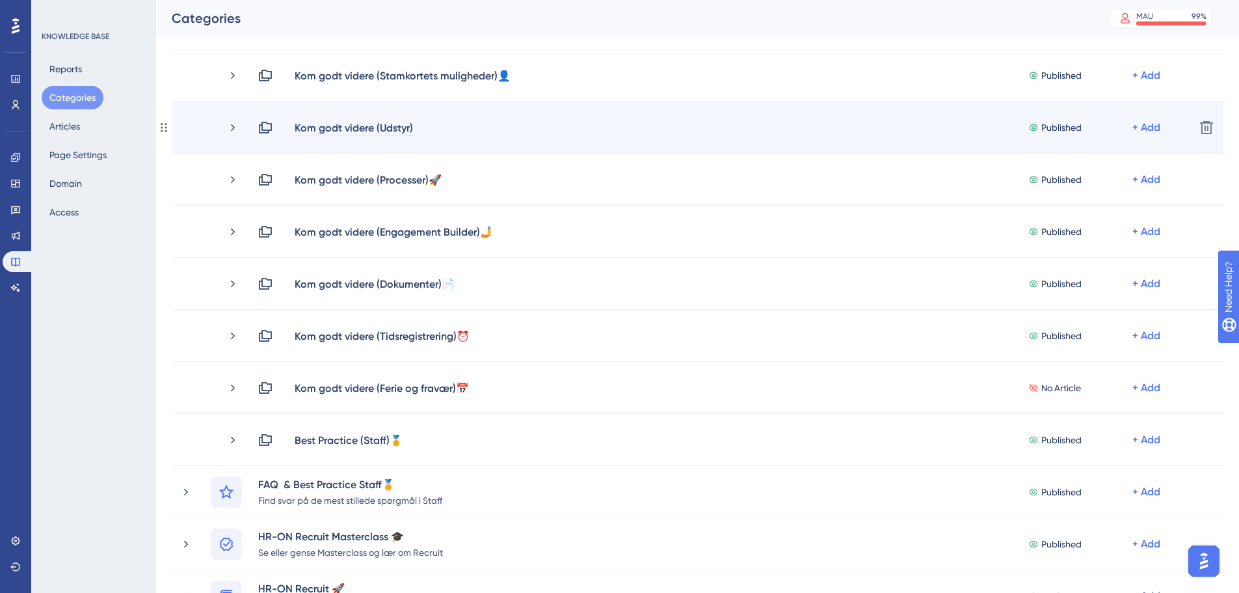
click at [414, 127] on div "Kom godt videre (Udstyr)" at bounding box center [354, 128] width 120 height 16
click at [414, 126] on div "Kom godt videre (Udstyr)" at bounding box center [359, 128] width 130 height 16
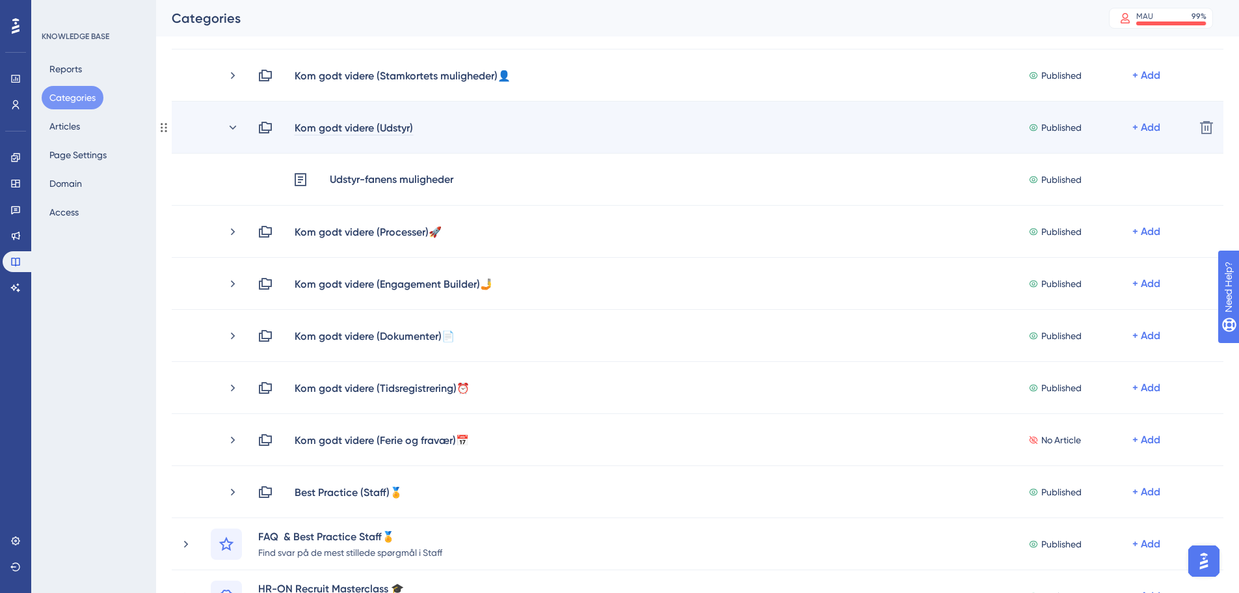
click at [413, 128] on div "Kom godt videre (Udstyr)" at bounding box center [354, 128] width 120 height 16
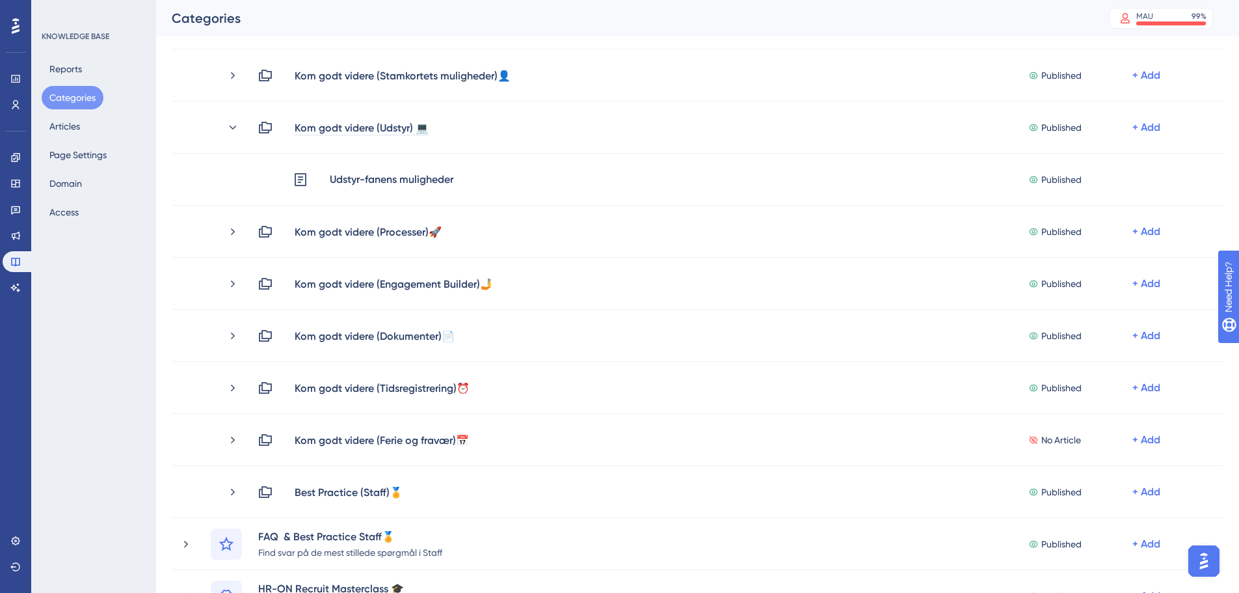
click at [156, 239] on div "Performance Users Engagement Widgets Feedback Product Updates Knowledge Base AI…" at bounding box center [697, 375] width 1083 height 1306
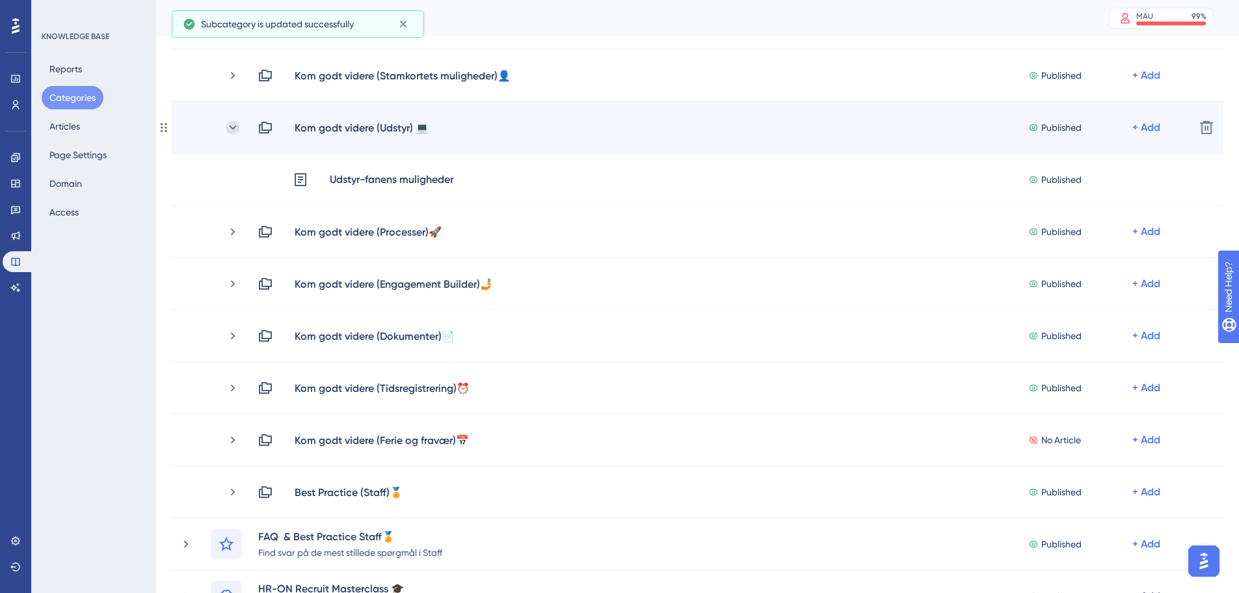
click at [231, 128] on icon at bounding box center [232, 127] width 13 height 13
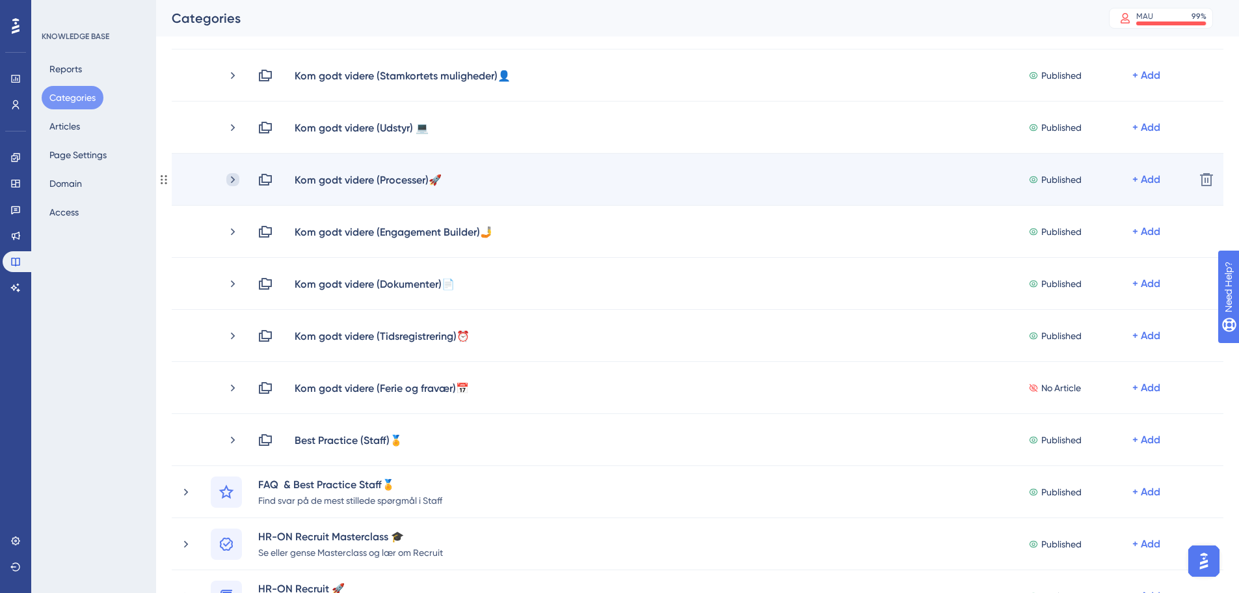
click at [234, 180] on icon at bounding box center [233, 179] width 4 height 7
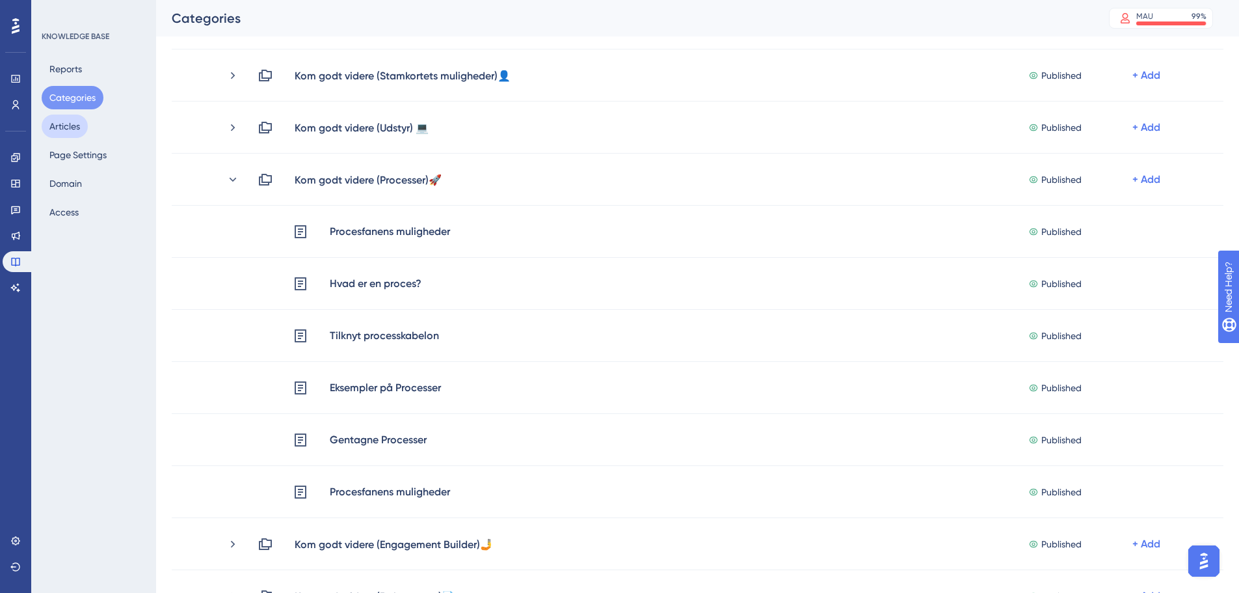
click at [87, 126] on button "Articles" at bounding box center [65, 126] width 46 height 23
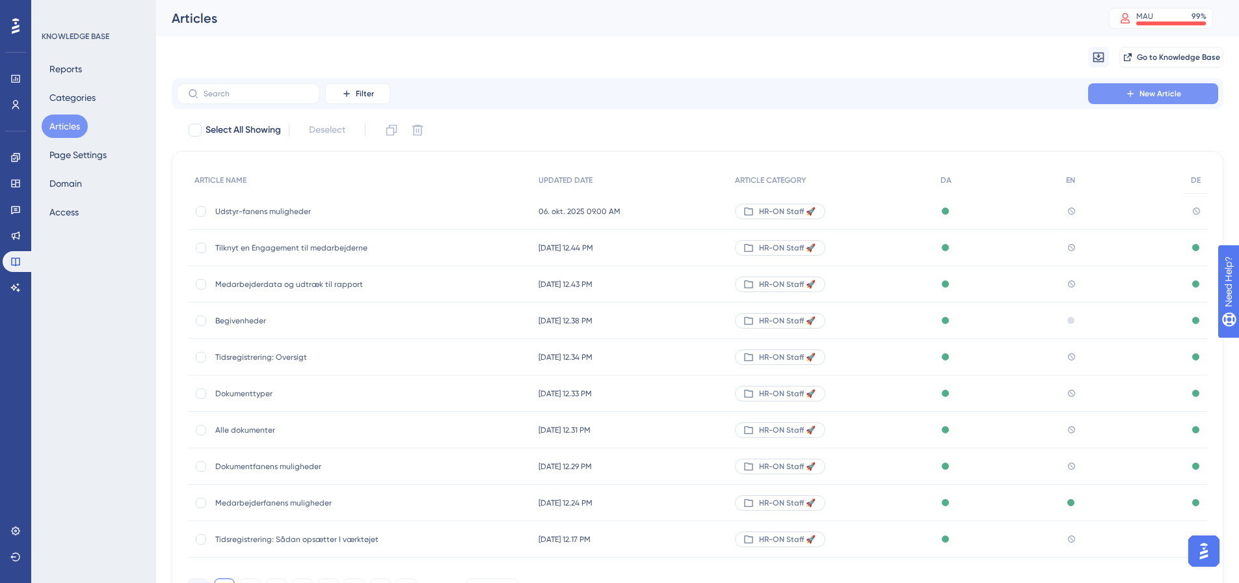
click at [1184, 98] on button "New Article" at bounding box center [1154, 93] width 130 height 21
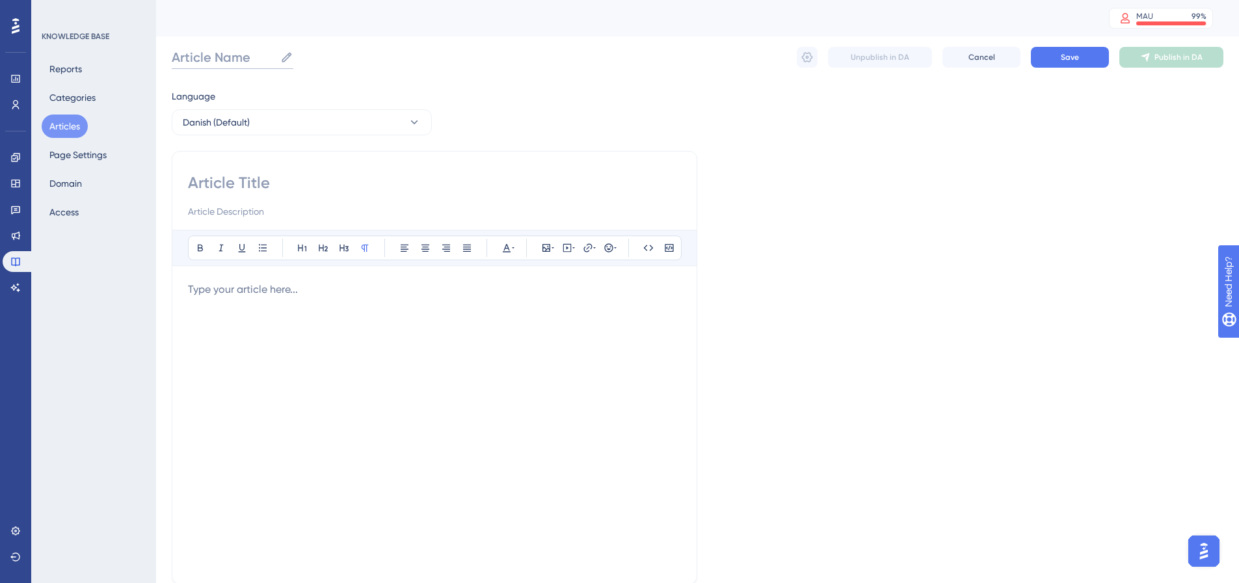
click at [220, 59] on input "Article Name" at bounding box center [223, 57] width 103 height 18
paste input "Opret en processkabelon"
type input "Opret en processkabelon"
click at [224, 183] on input at bounding box center [434, 182] width 493 height 21
paste input "Opret en processkabelon"
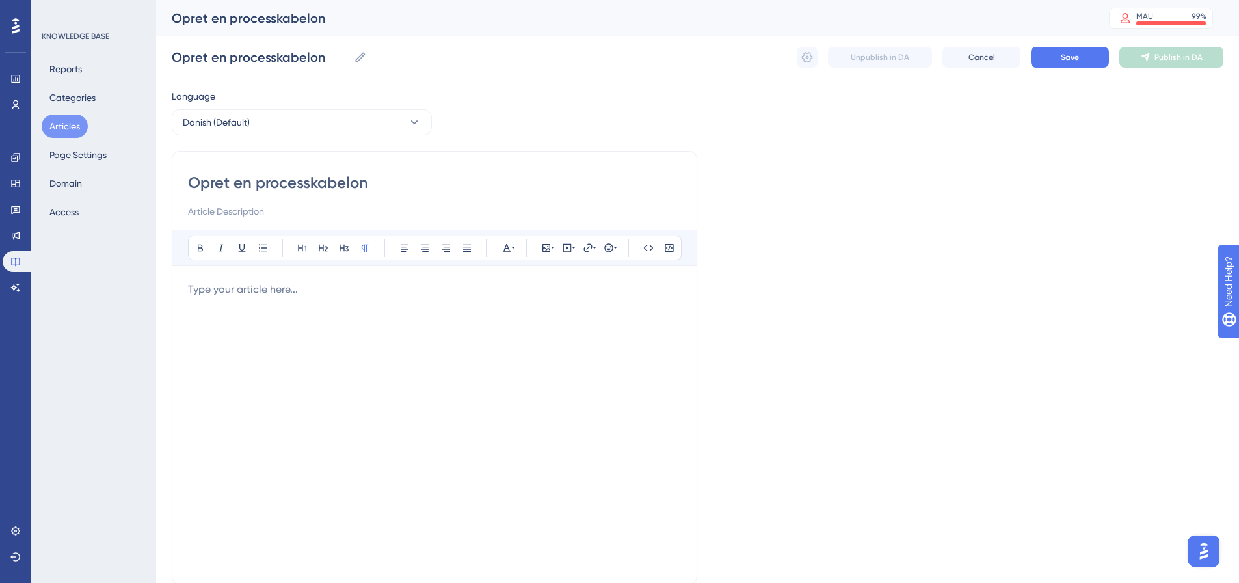
type input "Opret en processkabelon"
click at [251, 292] on p at bounding box center [434, 290] width 493 height 16
click at [271, 303] on div at bounding box center [434, 425] width 493 height 286
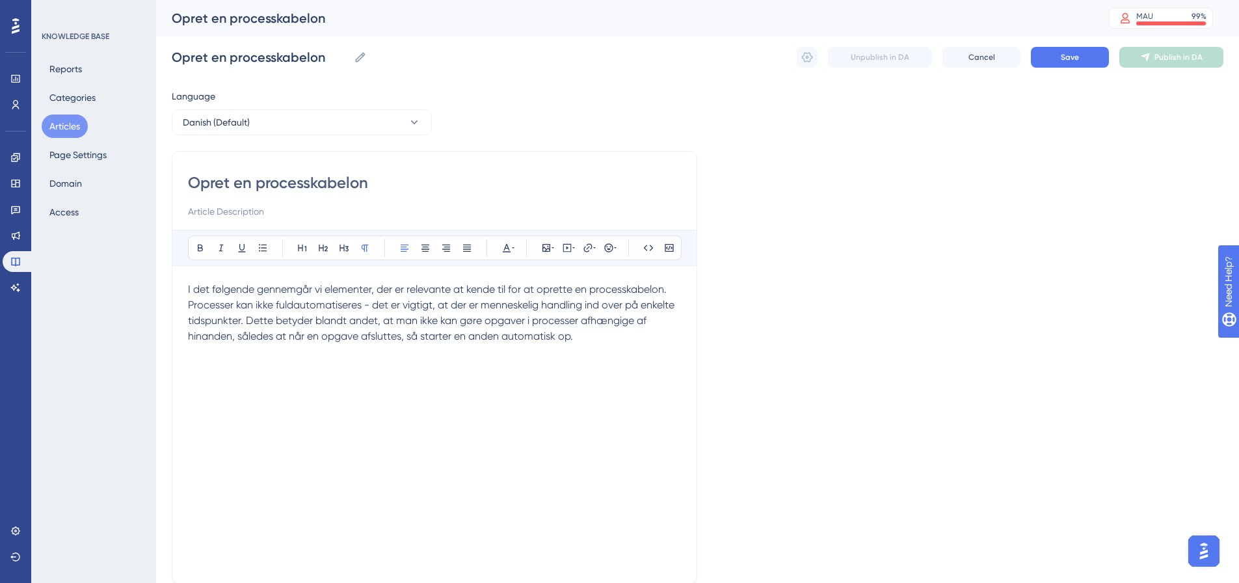
click at [687, 285] on div "Opret en processkabelon Bold Italic Underline Bullet Point Heading 1 Heading 2 …" at bounding box center [435, 367] width 526 height 433
click at [674, 292] on p "I det følgende gennemgår vi elementer, der er relevante at kende til for at opr…" at bounding box center [434, 290] width 493 height 16
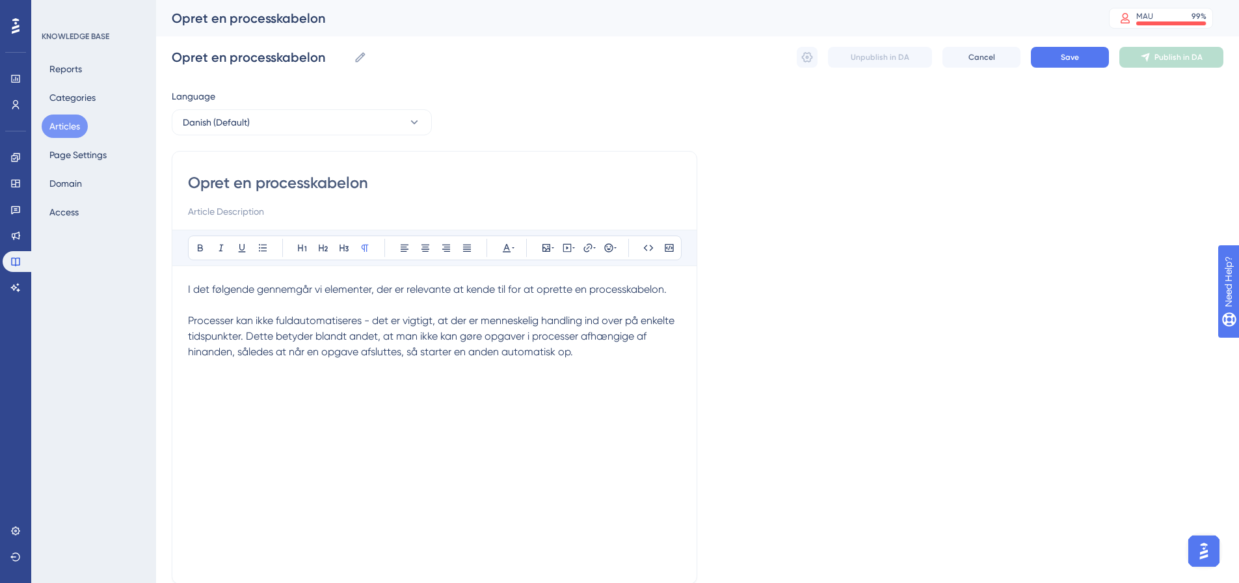
click at [601, 357] on p "Processer kan ikke fuldautomatiseres - det er vigtigt, at der er menneskelig ha…" at bounding box center [434, 336] width 493 height 47
click at [278, 387] on p at bounding box center [434, 383] width 493 height 16
click at [187, 381] on div "Opret en processkabelon Bold Italic Underline Bullet Point Heading 1 Heading 2 …" at bounding box center [435, 367] width 526 height 433
click at [189, 384] on span "Det kan være en god ide at gøre jer nogle refleksioner, inden I begynder at opr…" at bounding box center [408, 383] width 441 height 12
click at [617, 243] on button at bounding box center [609, 248] width 18 height 18
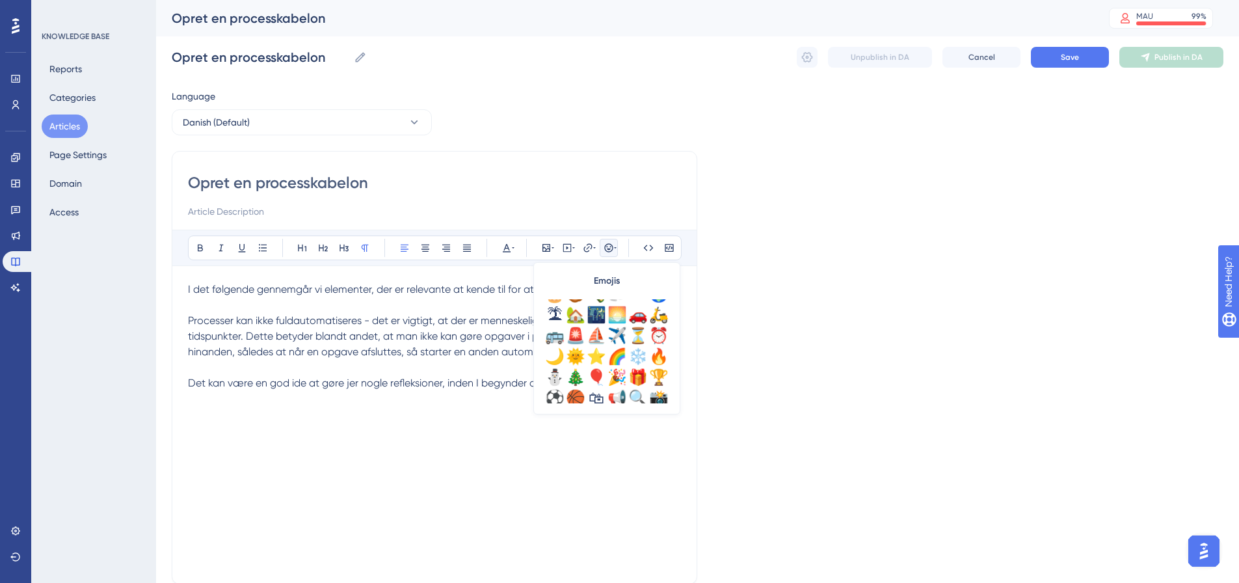
scroll to position [393, 0]
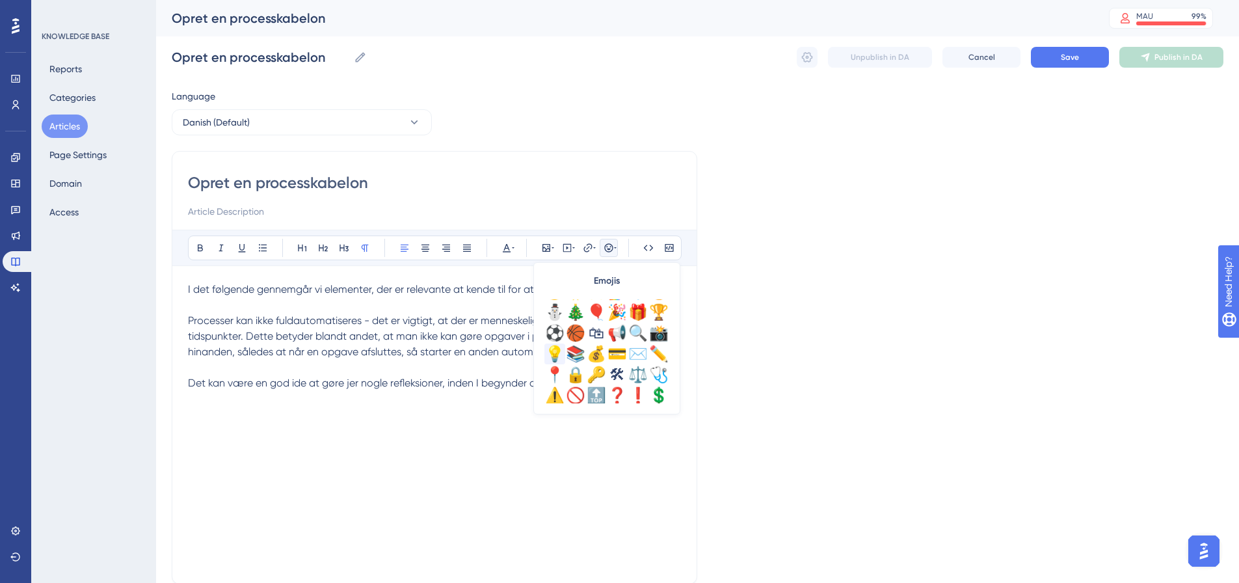
click at [550, 352] on div "💡" at bounding box center [555, 354] width 21 height 21
click at [301, 380] on span "💡Det kan være en [DEMOGRAPHIC_DATA] ide at gøre jer nogle refleksioner, inden I…" at bounding box center [417, 391] width 459 height 28
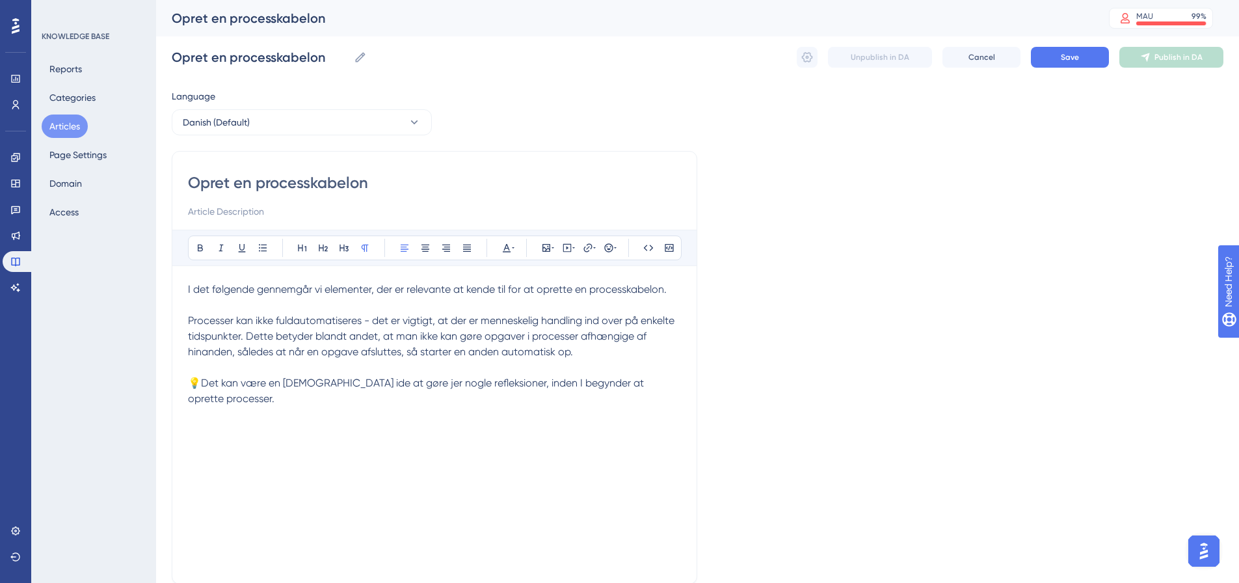
click at [258, 418] on div "I det følgende gennemgår vi elementer, der er relevante at kende til for at opr…" at bounding box center [434, 425] width 493 height 286
click at [665, 386] on p "💡Det kan være en [DEMOGRAPHIC_DATA] ide at gøre jer nogle refleksioner, inden I…" at bounding box center [434, 390] width 493 height 31
click at [188, 414] on div "Opret en processkabelon Bold Italic Underline Bullet Point Heading 1 Heading 2 …" at bounding box center [435, 367] width 526 height 433
click at [196, 422] on p at bounding box center [434, 430] width 493 height 16
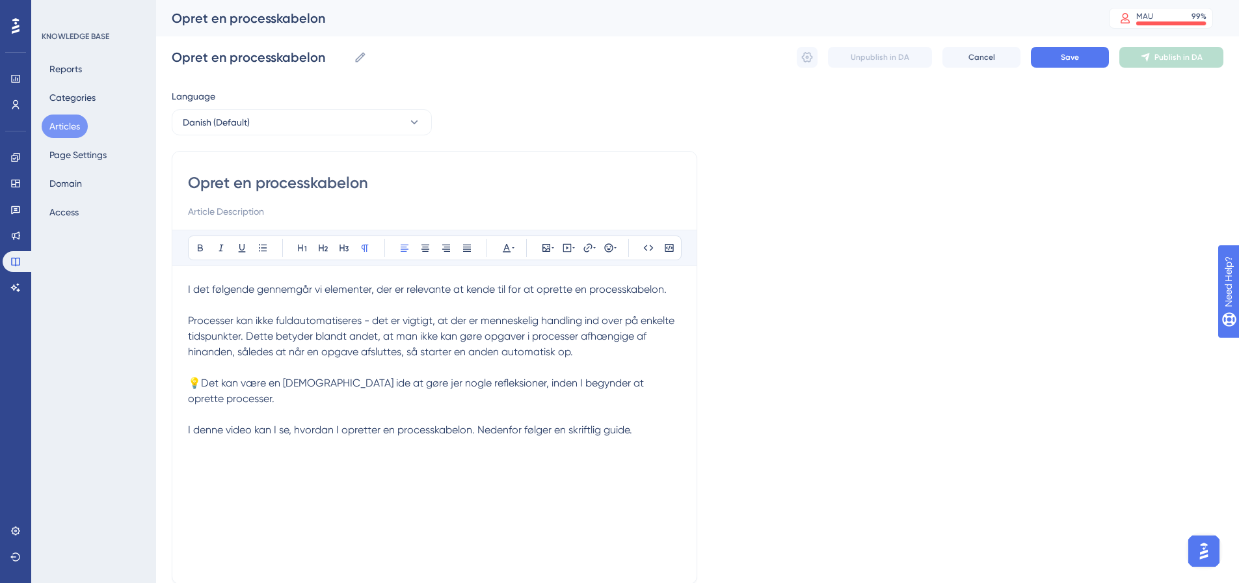
drag, startPoint x: 1169, startPoint y: 226, endPoint x: 1042, endPoint y: 246, distance: 128.5
click at [1169, 226] on div "Language Danish (Default) Opret en processkabelon Bold Italic Underline Bullet …" at bounding box center [698, 375] width 1052 height 574
click at [226, 453] on p at bounding box center [434, 461] width 493 height 16
click at [651, 245] on icon at bounding box center [649, 248] width 10 height 6
click at [653, 249] on icon at bounding box center [648, 248] width 10 height 10
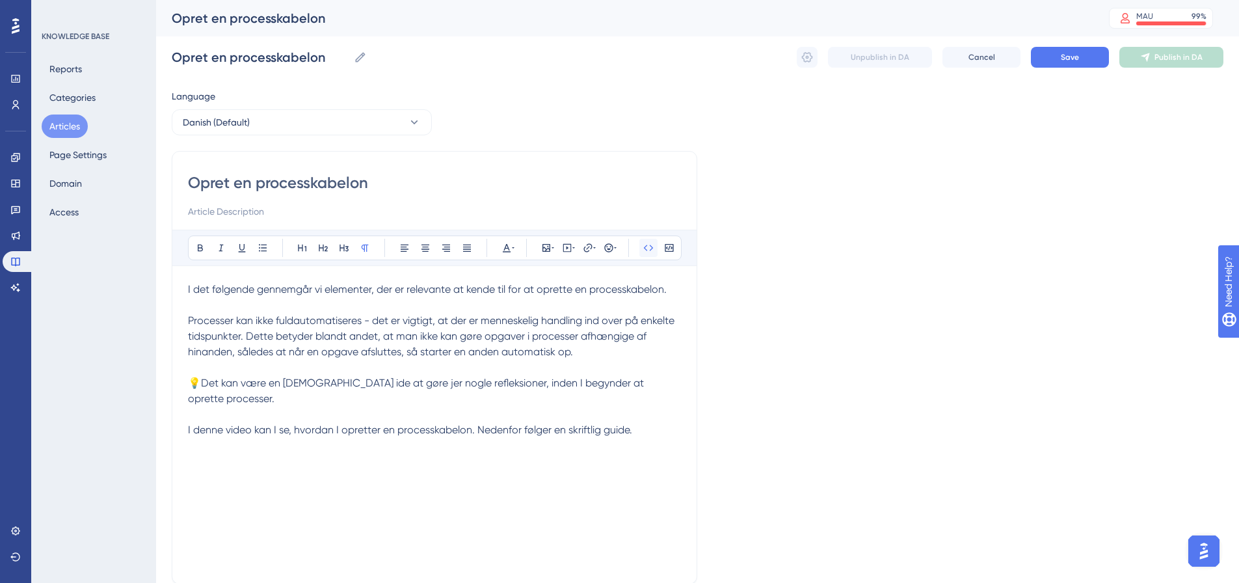
click at [643, 249] on icon at bounding box center [648, 248] width 10 height 10
click at [208, 453] on p at bounding box center [434, 461] width 493 height 16
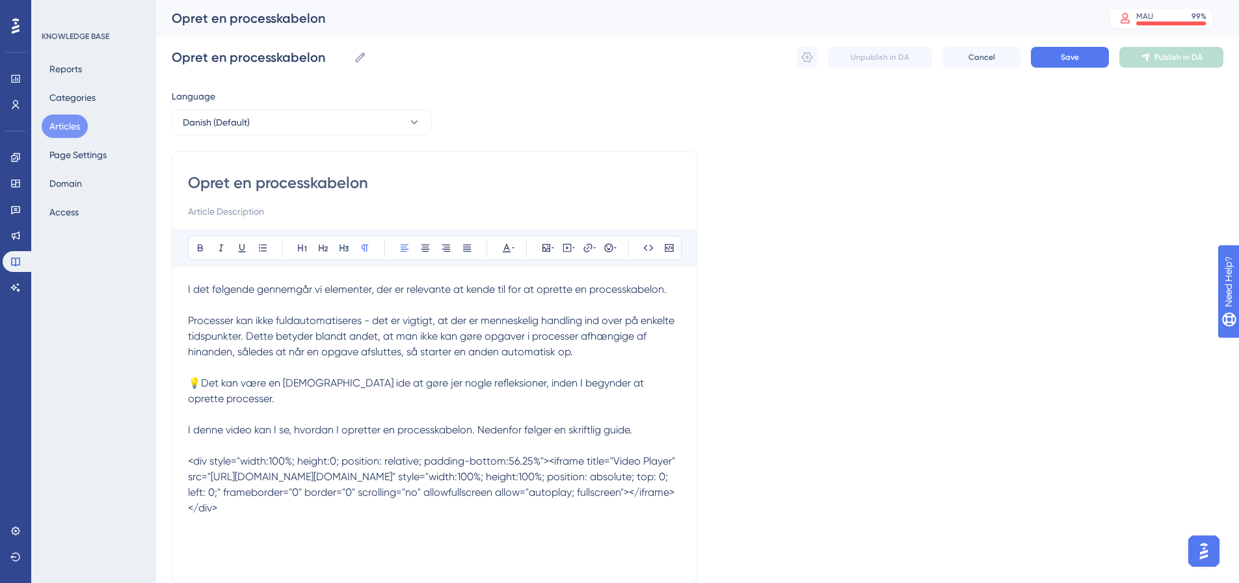
drag, startPoint x: 414, startPoint y: 509, endPoint x: 187, endPoint y: 445, distance: 236.7
click at [187, 445] on div "Opret en processkabelon Bold Italic Underline Bullet Point Heading 1 Heading 2 …" at bounding box center [435, 367] width 526 height 433
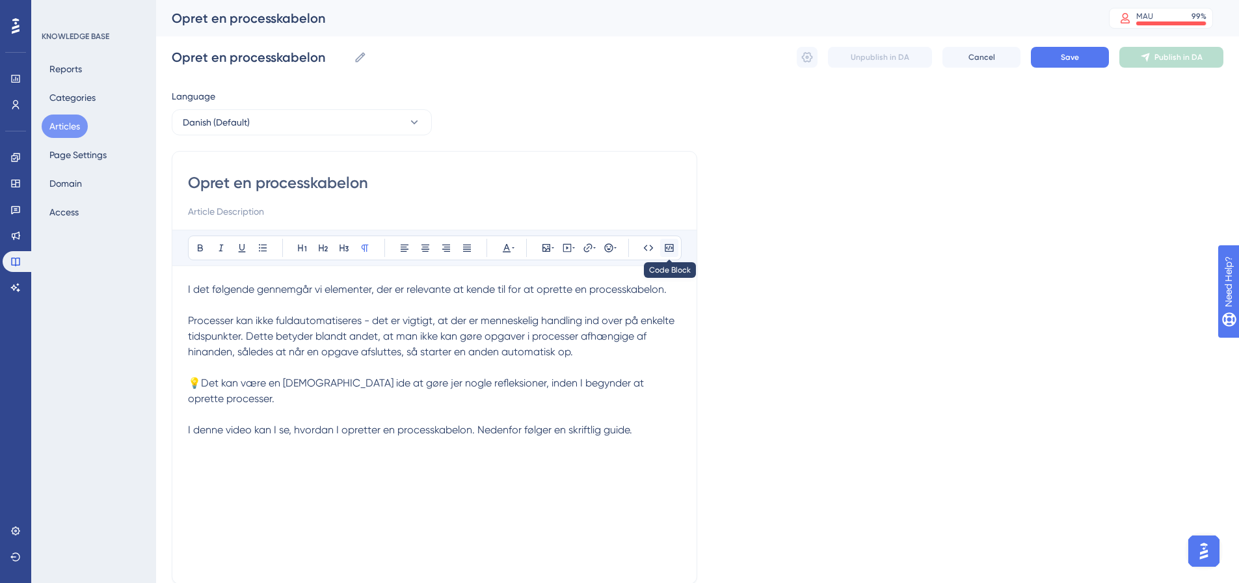
click at [667, 248] on icon at bounding box center [669, 248] width 8 height 8
click at [671, 247] on icon at bounding box center [669, 248] width 8 height 8
click at [566, 247] on icon at bounding box center [567, 248] width 10 height 10
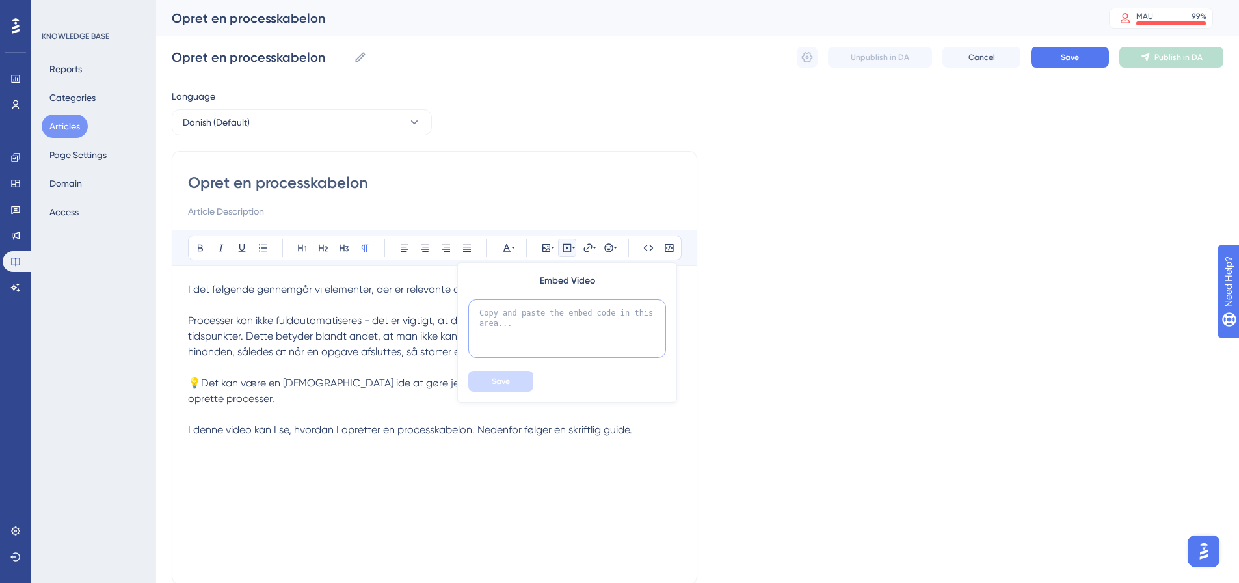
click at [531, 319] on textarea at bounding box center [567, 328] width 198 height 59
paste textarea "<div style="width:100%; height:0; position: relative; padding-bottom:56.25%"><i…"
type textarea "<div style="width:100%; height:0; position: relative; padding-bottom:56.25%"><i…"
click at [506, 381] on span "Save" at bounding box center [501, 381] width 18 height 10
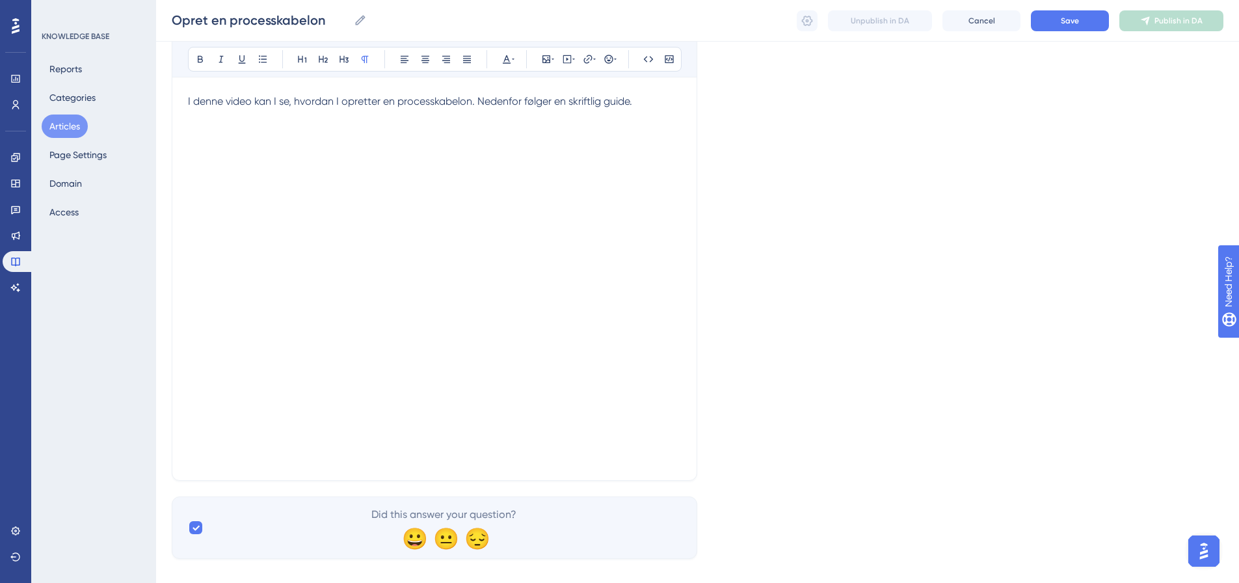
scroll to position [325, 0]
click at [688, 392] on div "Opret en processkabelon Bold Italic Underline Bullet Point Heading 1 Heading 2 …" at bounding box center [435, 149] width 526 height 658
click at [683, 394] on div "Opret en processkabelon Bold Italic Underline Bullet Point Heading 1 Heading 2 …" at bounding box center [435, 149] width 526 height 658
click at [464, 431] on p at bounding box center [434, 439] width 493 height 16
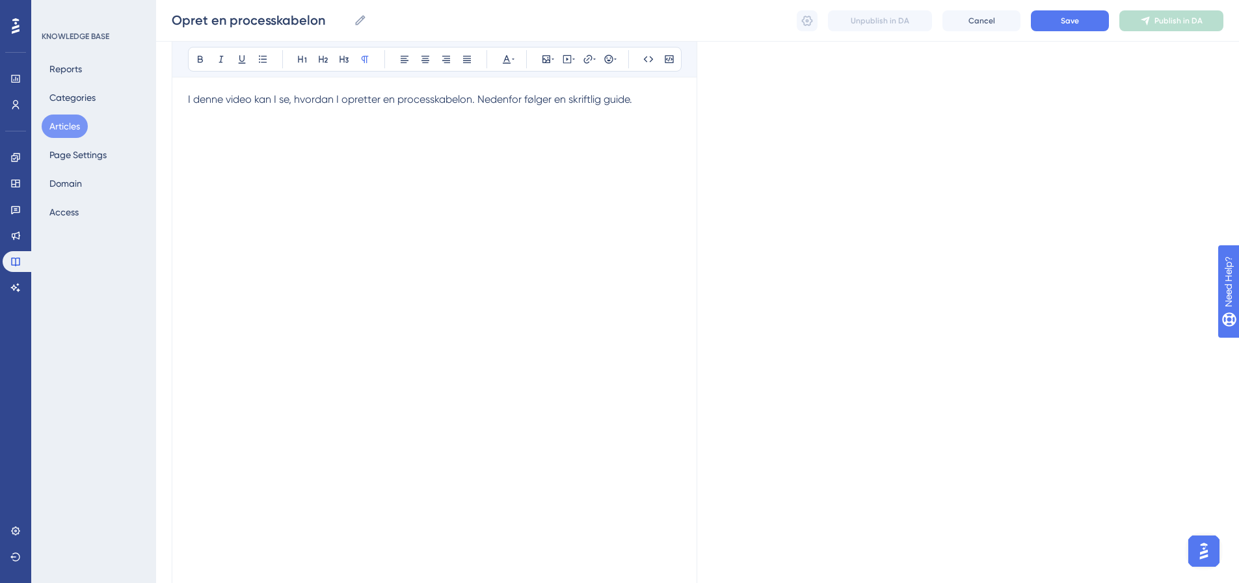
scroll to position [334, 0]
click at [203, 423] on p at bounding box center [434, 431] width 493 height 16
click at [213, 439] on p at bounding box center [434, 447] width 493 height 16
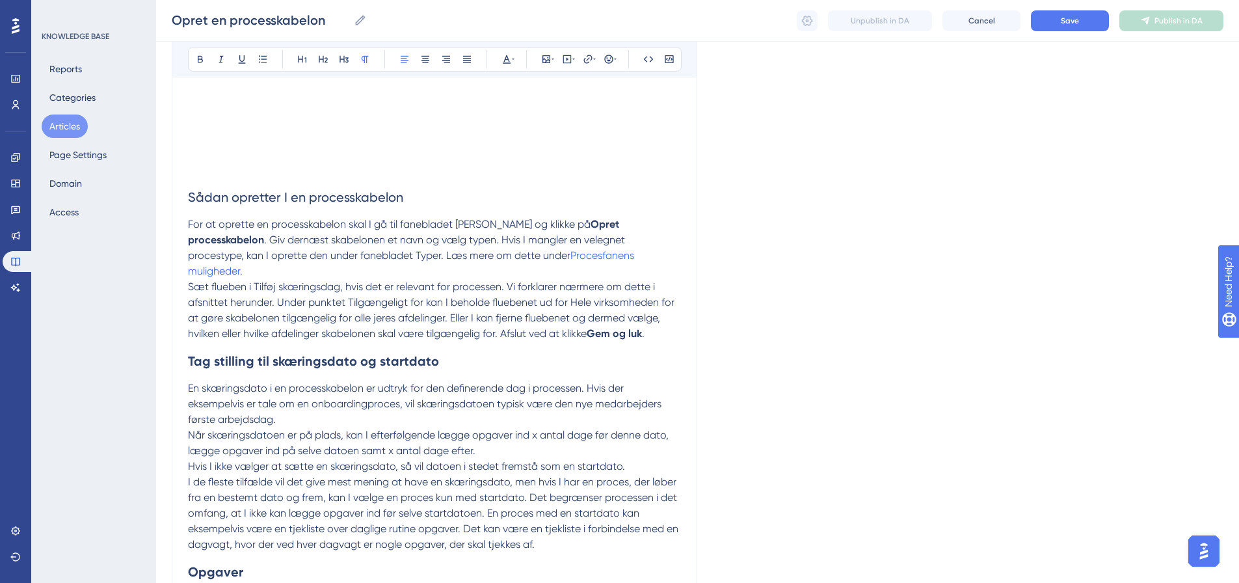
scroll to position [591, 0]
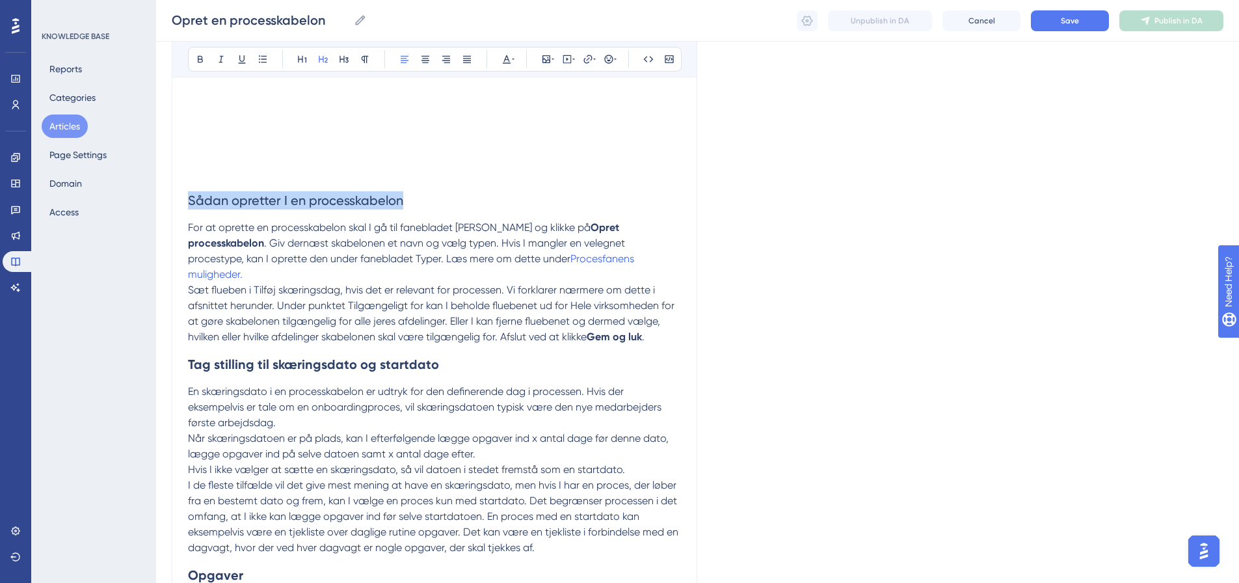
drag, startPoint x: 408, startPoint y: 186, endPoint x: 172, endPoint y: 190, distance: 236.2
click at [172, 190] on div "Opret en processkabelon Bold Italic Underline Bullet Point Heading 1 Heading 2 …" at bounding box center [435, 216] width 526 height 1325
click at [195, 60] on icon at bounding box center [200, 59] width 10 height 10
click at [379, 282] on p "Sæt flueben i Tilføj skæringsdag, hvis det er relevant for processen. Vi forkla…" at bounding box center [434, 313] width 493 height 62
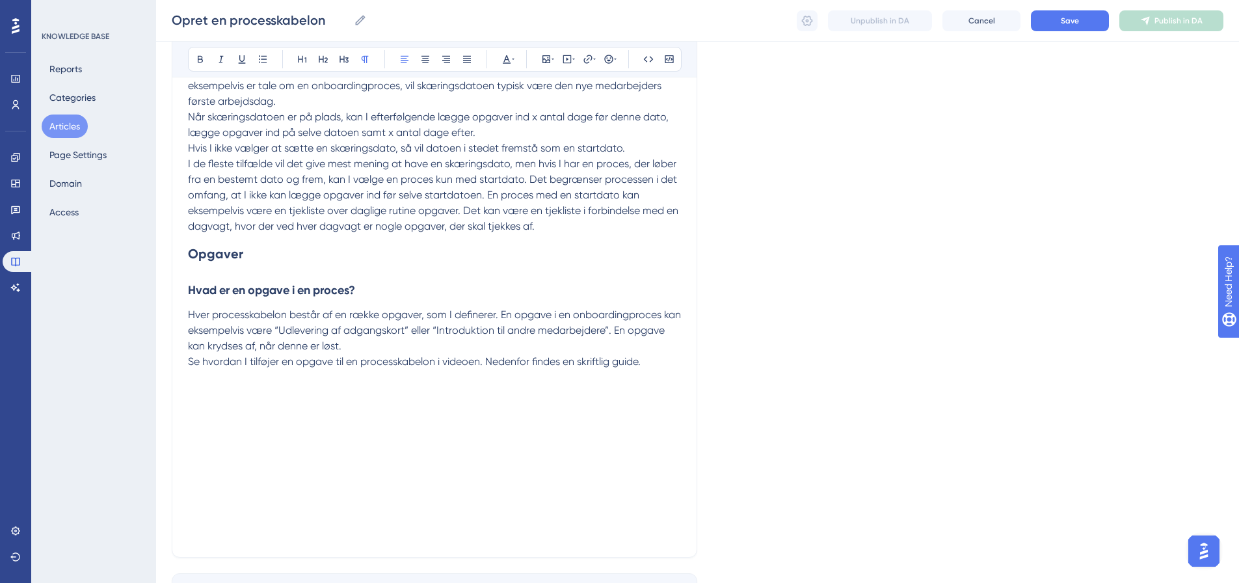
scroll to position [917, 0]
click at [198, 381] on p at bounding box center [434, 389] width 493 height 16
click at [563, 61] on icon at bounding box center [567, 59] width 8 height 8
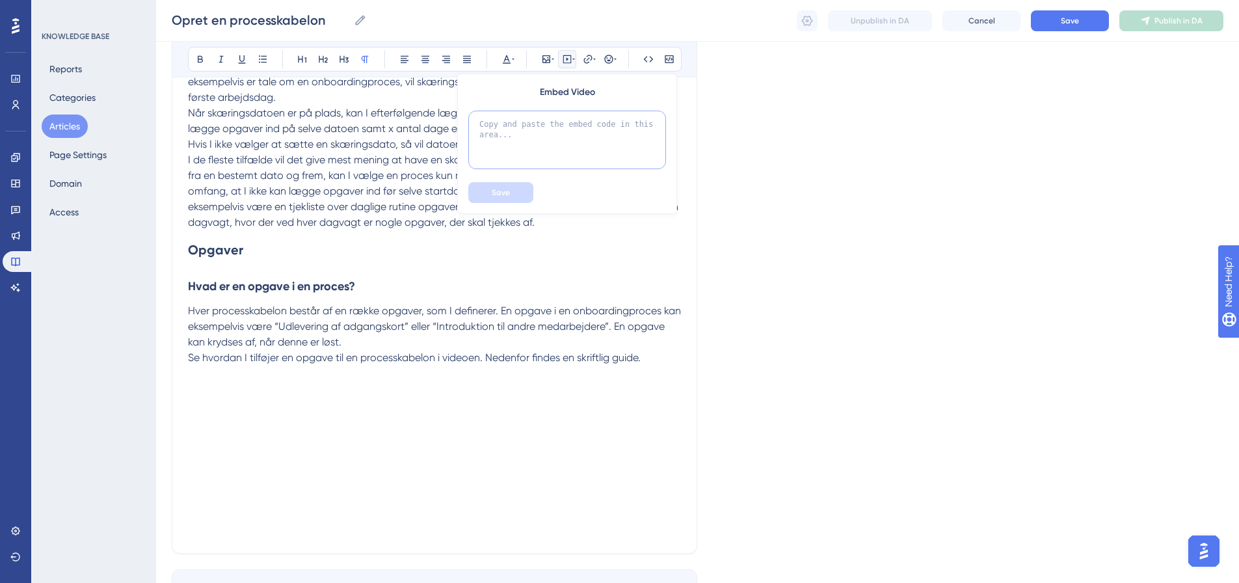
click at [547, 128] on textarea at bounding box center [567, 140] width 198 height 59
paste textarea "<div style="width:100%; height:0; position: relative; padding-bottom:56.25%"><i…"
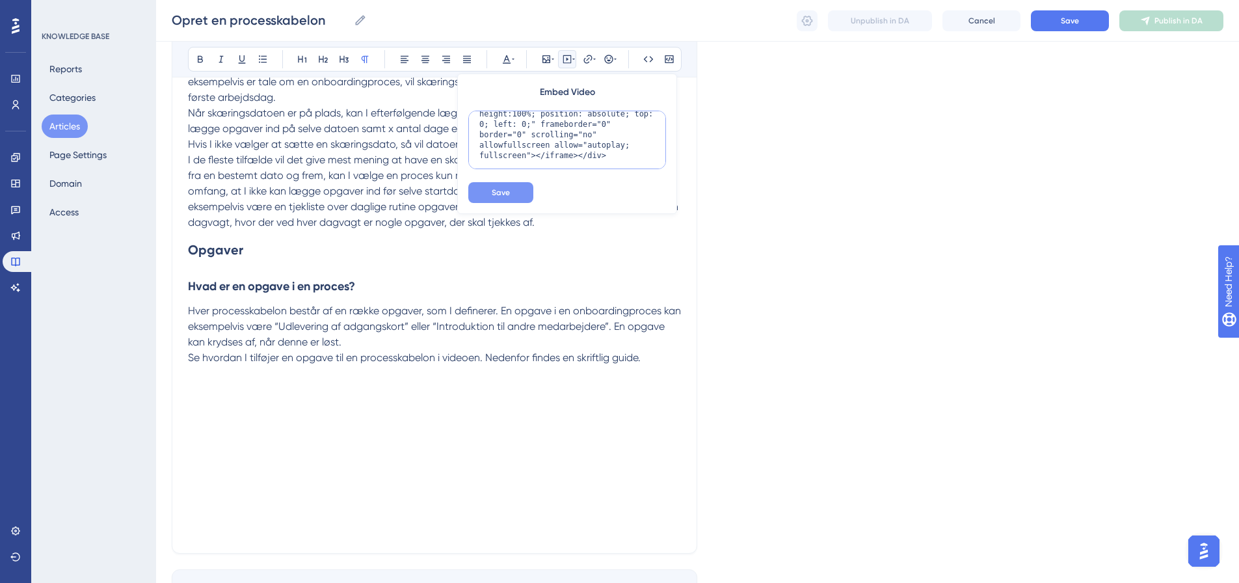
type textarea "<div style="width:100%; height:0; position: relative; padding-bottom:56.25%"><i…"
click at [518, 191] on button "Save" at bounding box center [500, 192] width 65 height 21
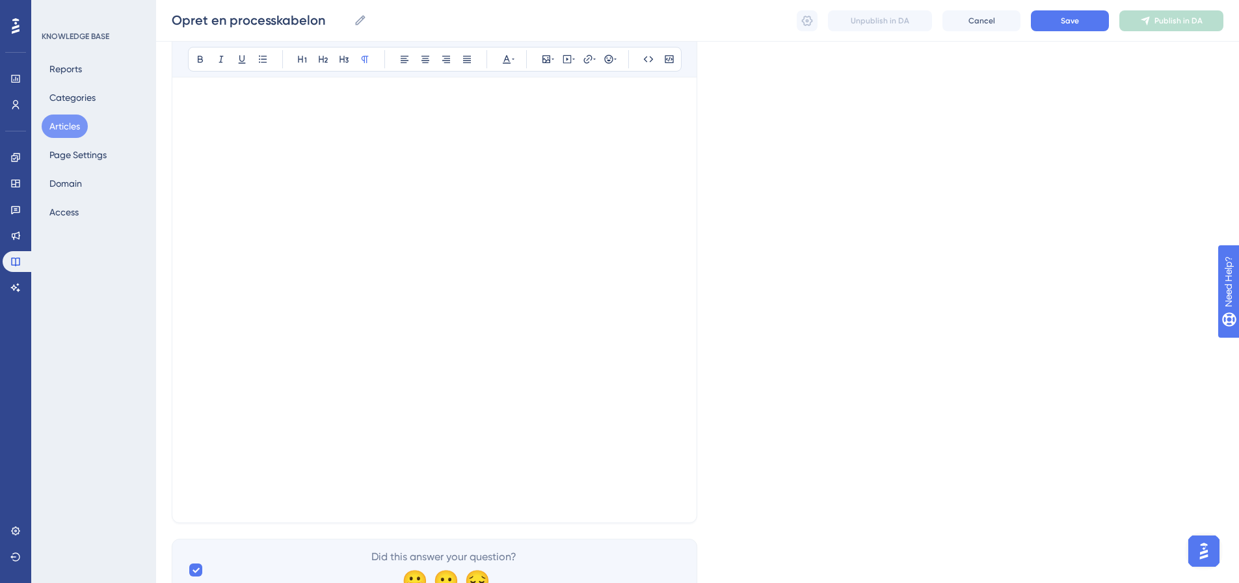
scroll to position [1241, 0]
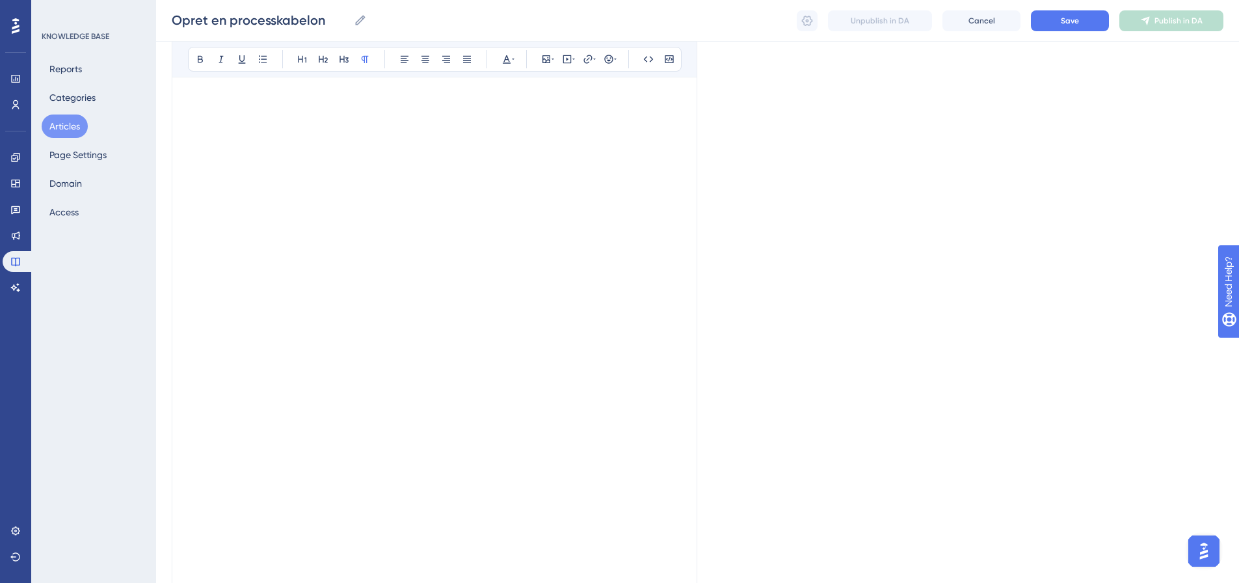
click at [200, 366] on p at bounding box center [434, 374] width 493 height 16
click at [198, 381] on p at bounding box center [434, 389] width 493 height 16
click at [195, 366] on p at bounding box center [434, 374] width 493 height 16
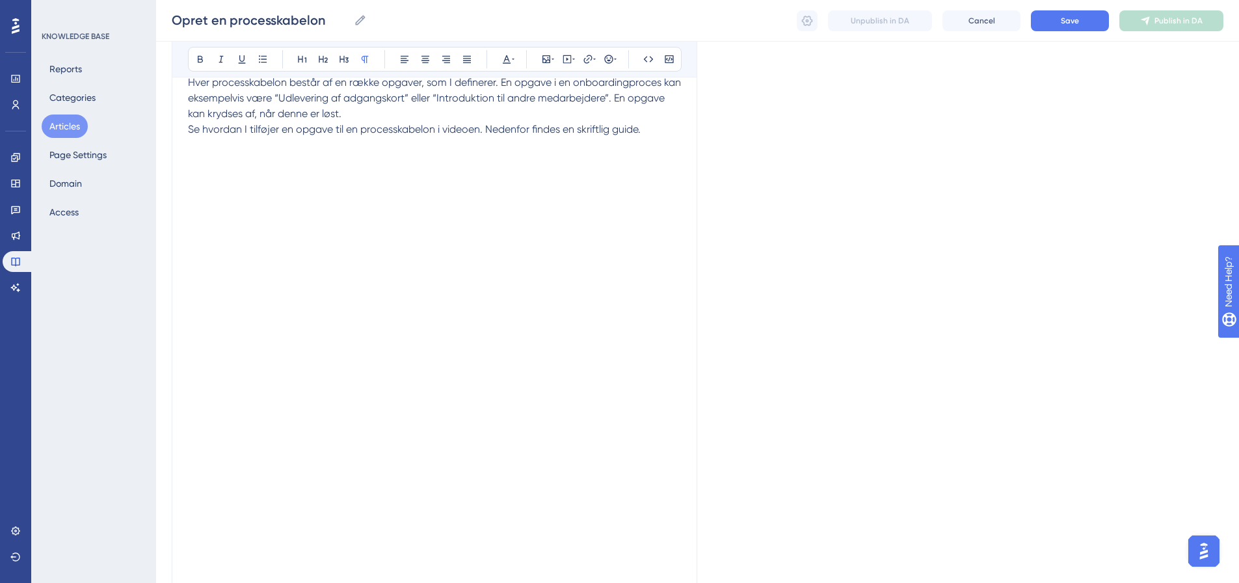
scroll to position [1176, 0]
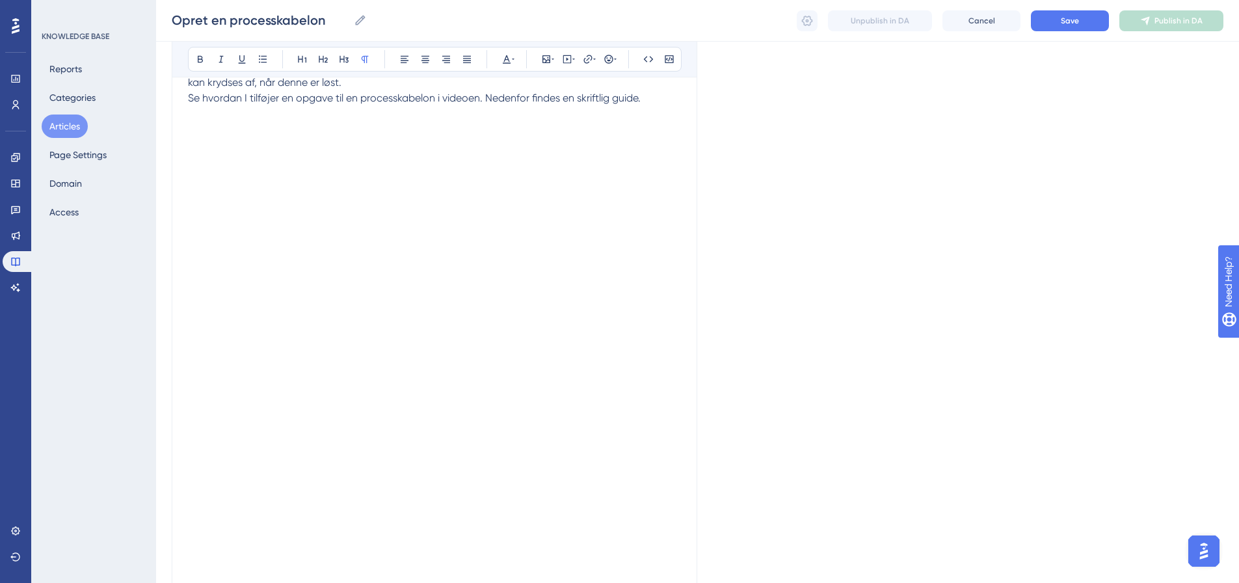
click at [194, 431] on p at bounding box center [434, 439] width 493 height 16
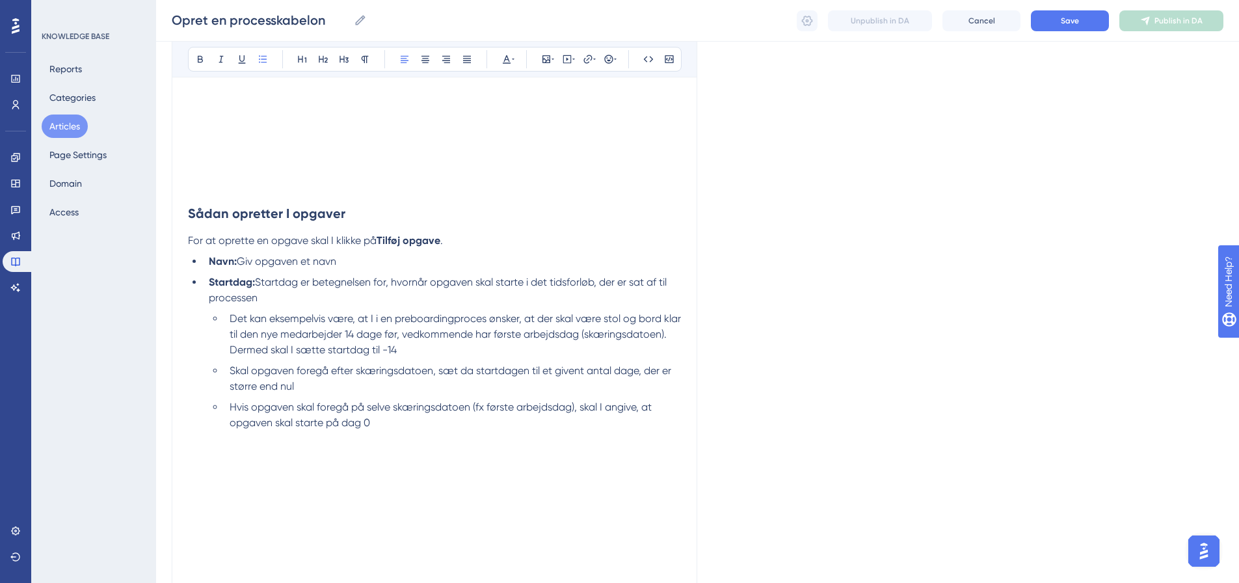
scroll to position [1478, 0]
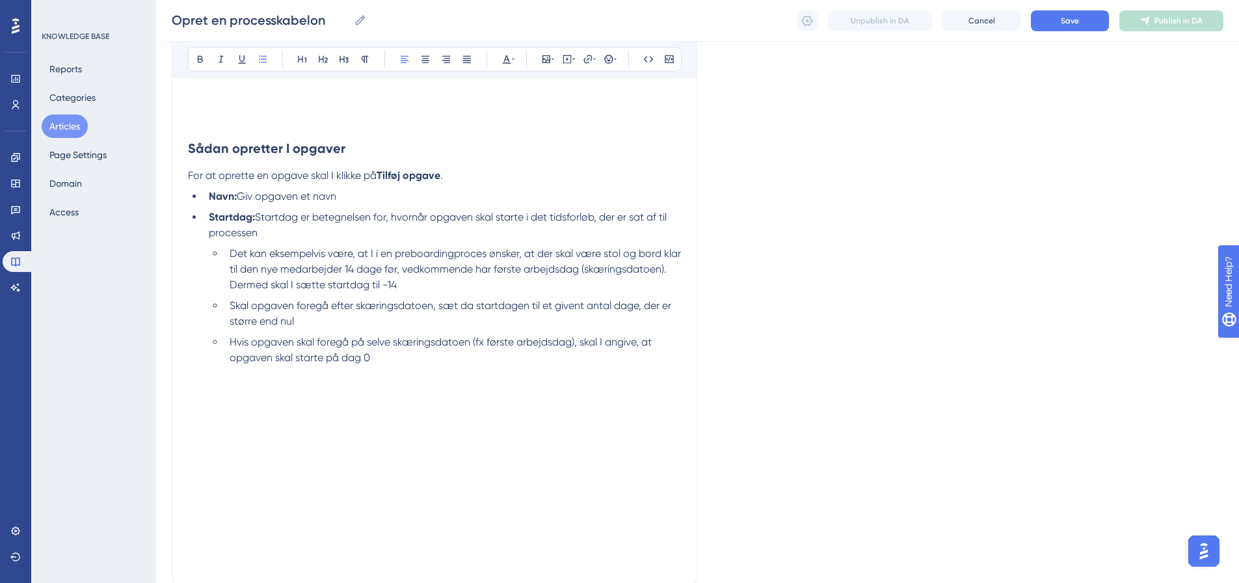
click at [199, 428] on p at bounding box center [434, 436] width 493 height 16
click at [206, 397] on p at bounding box center [434, 405] width 493 height 16
click at [209, 381] on p at bounding box center [434, 389] width 493 height 16
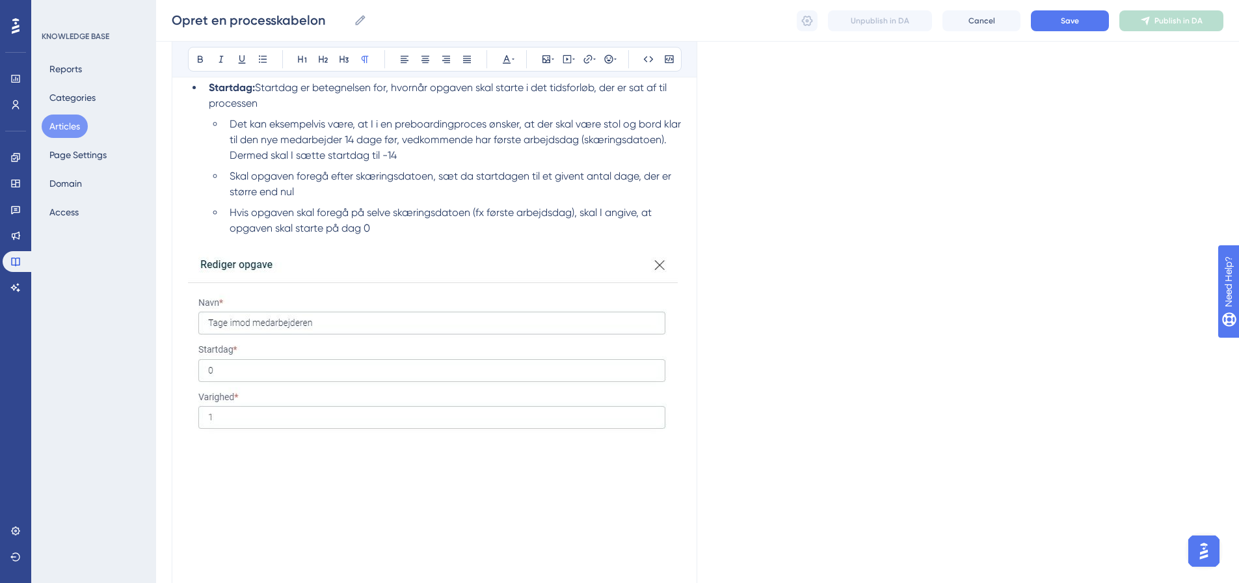
scroll to position [1608, 0]
click at [213, 472] on p at bounding box center [434, 480] width 493 height 16
click at [206, 456] on p at bounding box center [434, 464] width 493 height 16
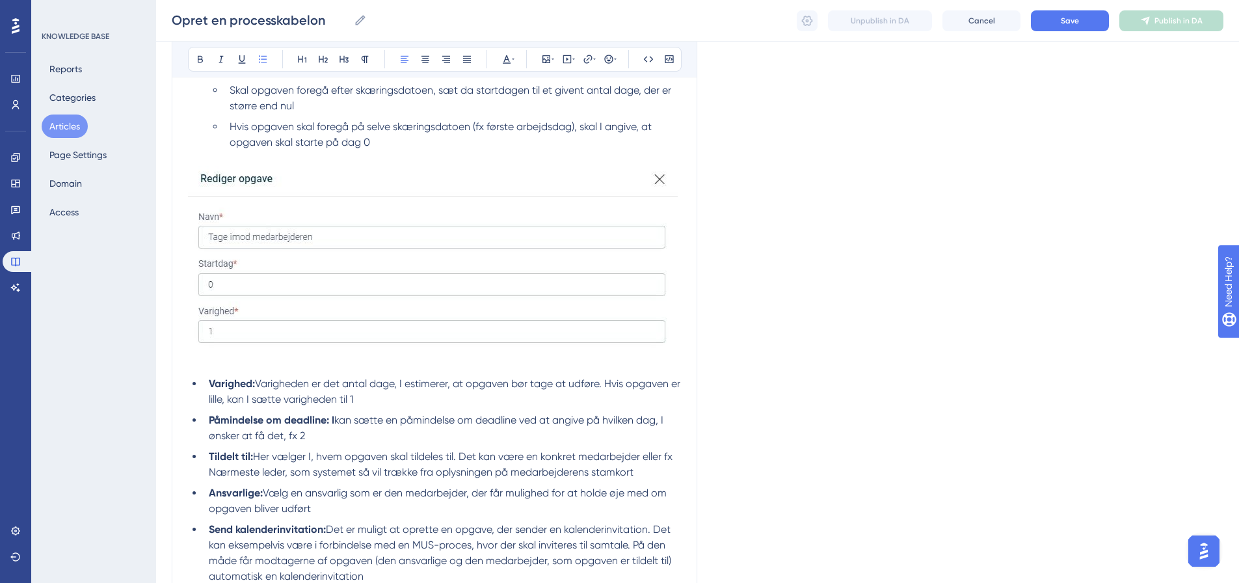
scroll to position [1782, 0]
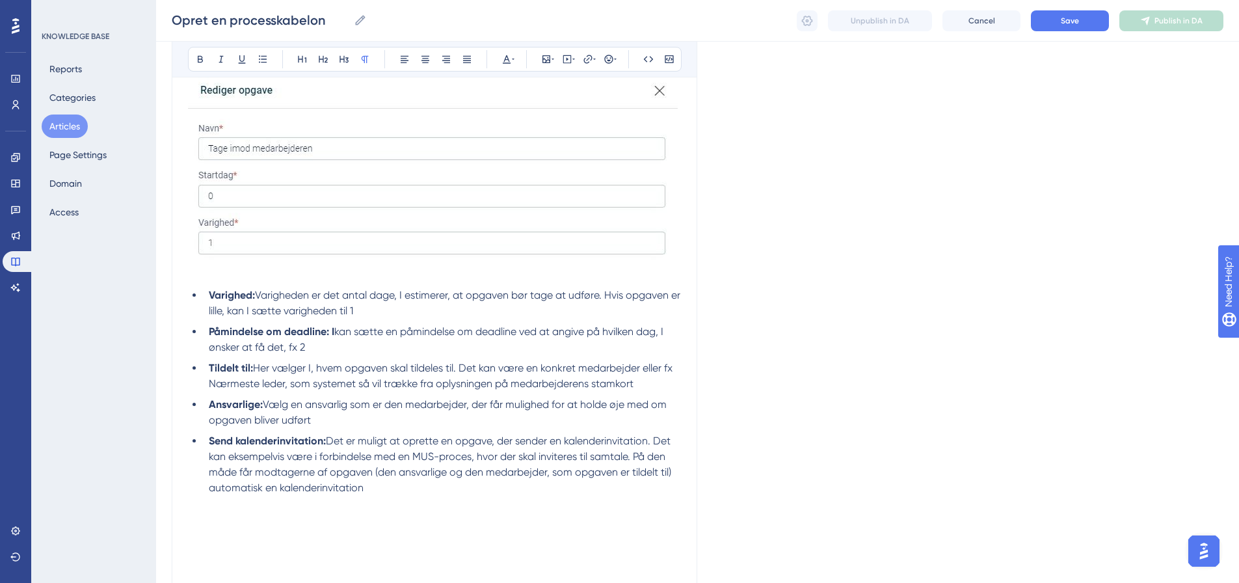
click at [199, 527] on p at bounding box center [434, 535] width 493 height 16
click at [201, 511] on p at bounding box center [434, 519] width 493 height 16
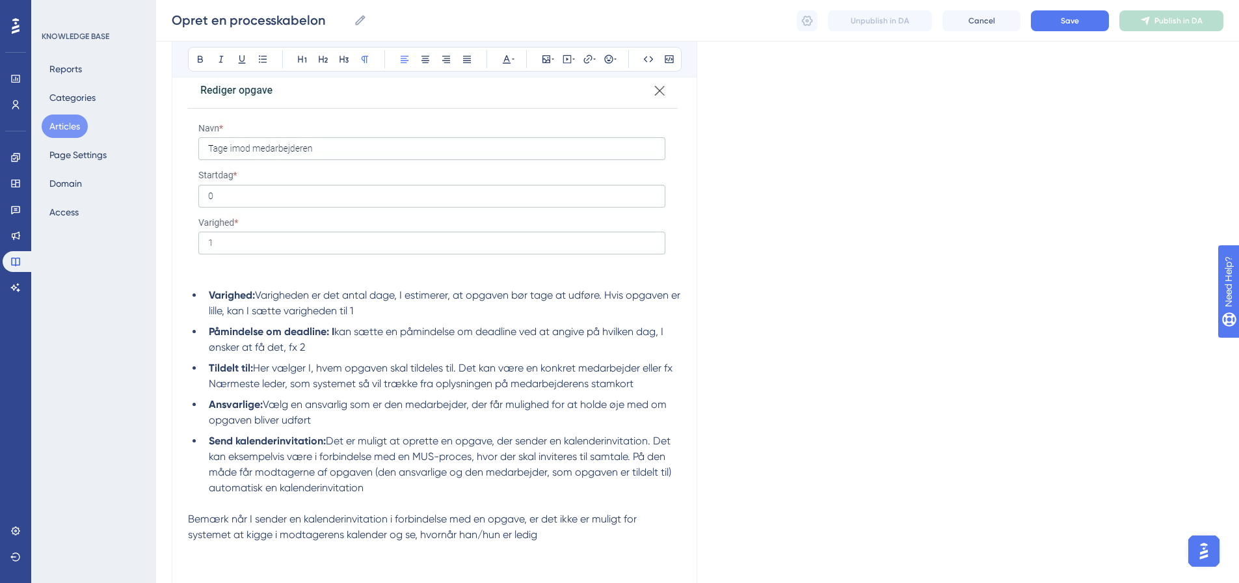
click at [188, 513] on span "Bemærk når I sender en kalenderinvitation i forbindelse med en opgave, er det i…" at bounding box center [414, 527] width 452 height 28
drag, startPoint x: 188, startPoint y: 487, endPoint x: 618, endPoint y: 61, distance: 605.9
click at [618, 61] on div "Bold Italic Underline Bullet Point Heading 1 Heading 2 Heading 3 Normal Align L…" at bounding box center [435, 59] width 494 height 25
click at [615, 61] on icon at bounding box center [615, 59] width 3 height 10
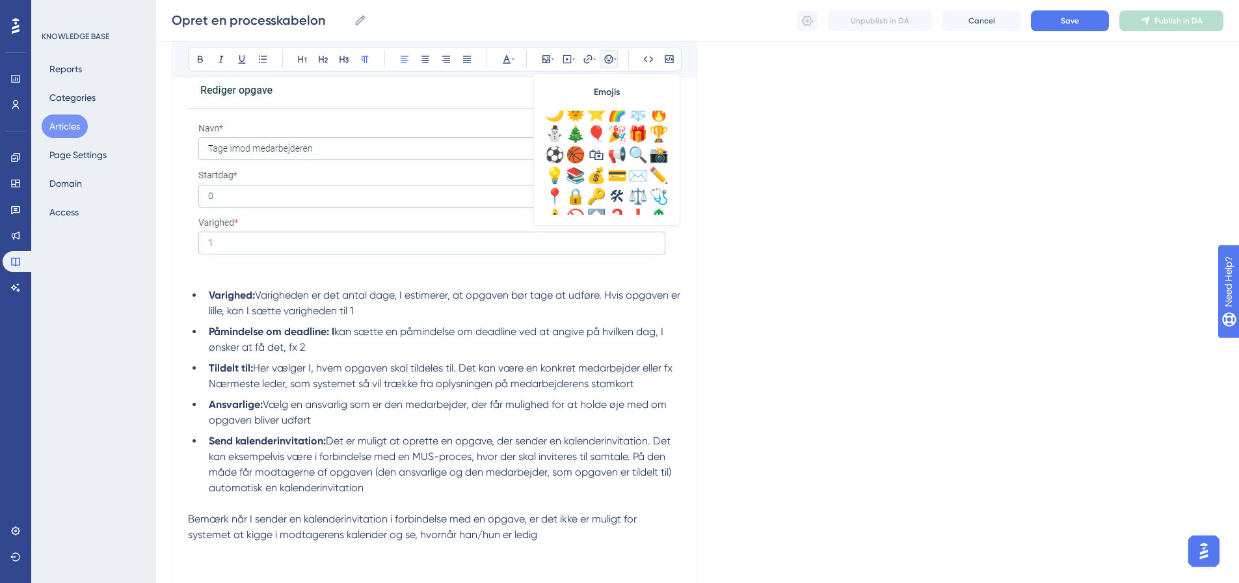
scroll to position [390, 0]
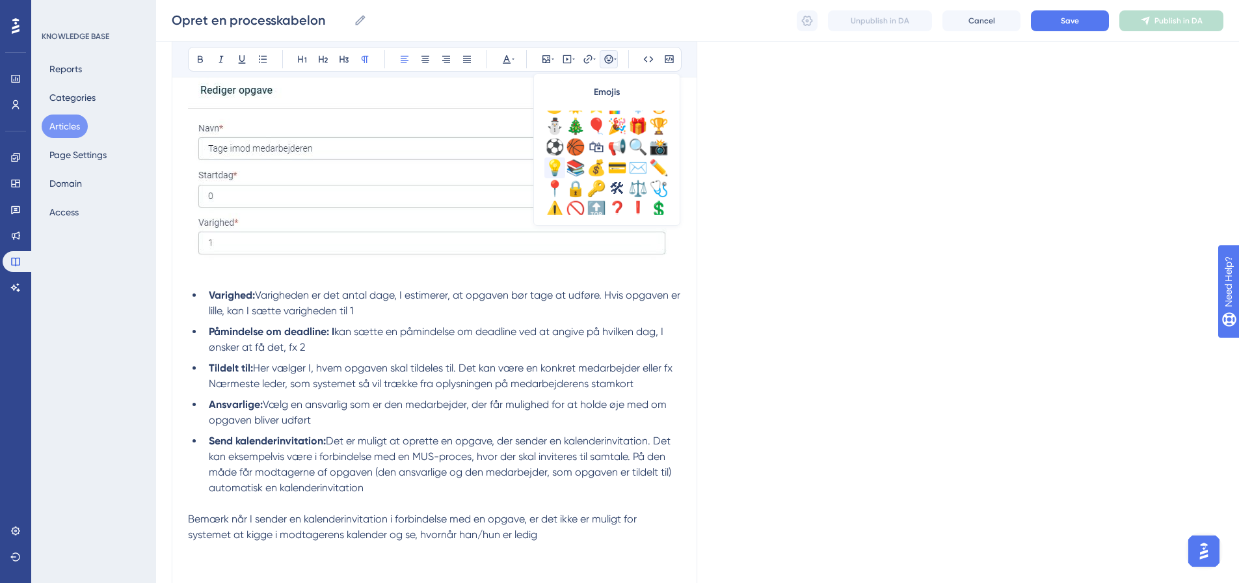
click at [559, 163] on div "💡" at bounding box center [555, 167] width 21 height 21
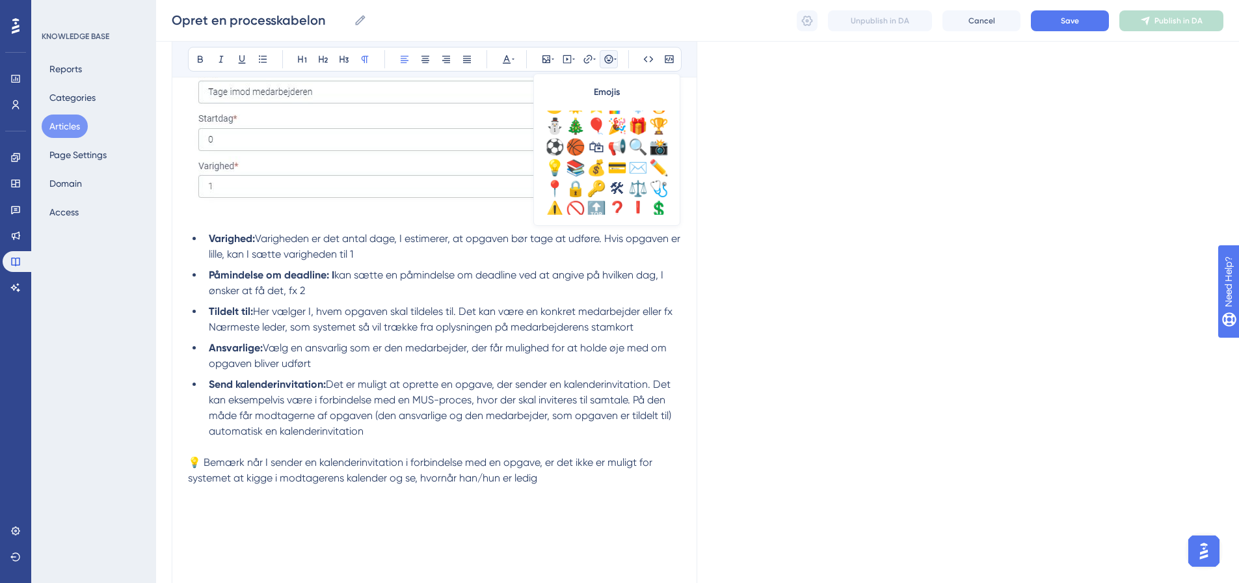
scroll to position [1847, 0]
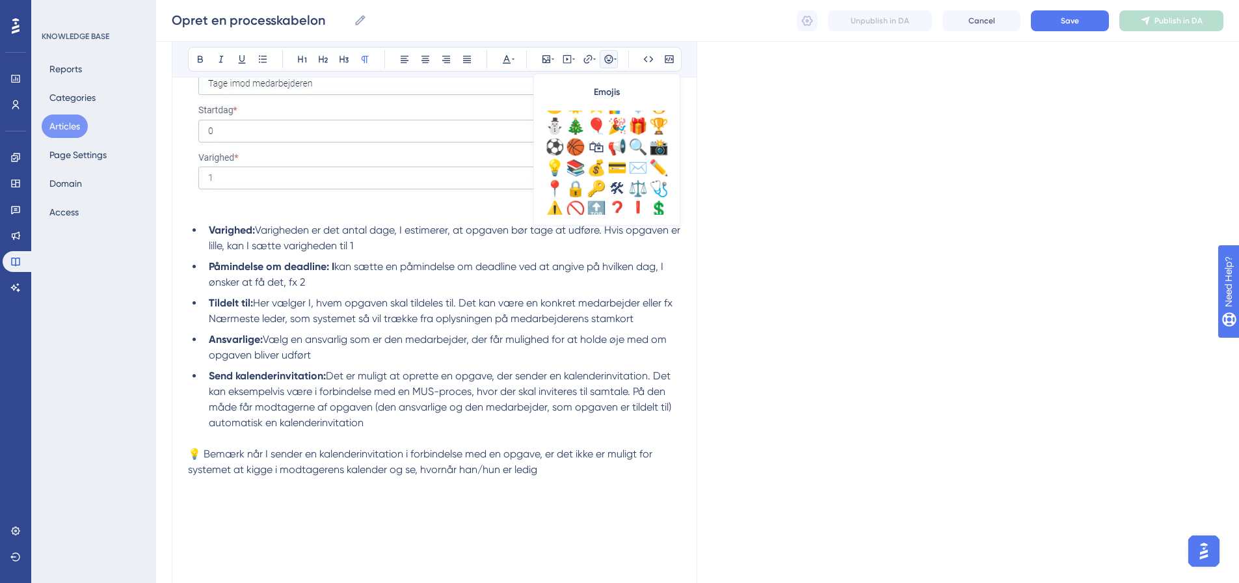
click at [191, 509] on p at bounding box center [434, 517] width 493 height 16
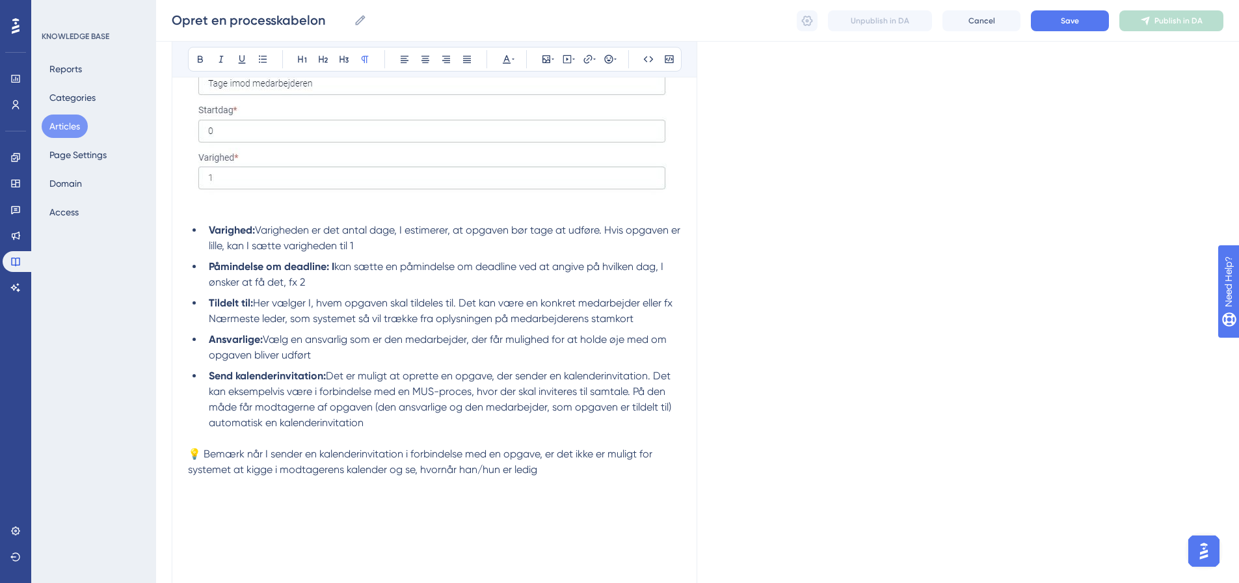
click at [198, 493] on p at bounding box center [434, 501] width 493 height 16
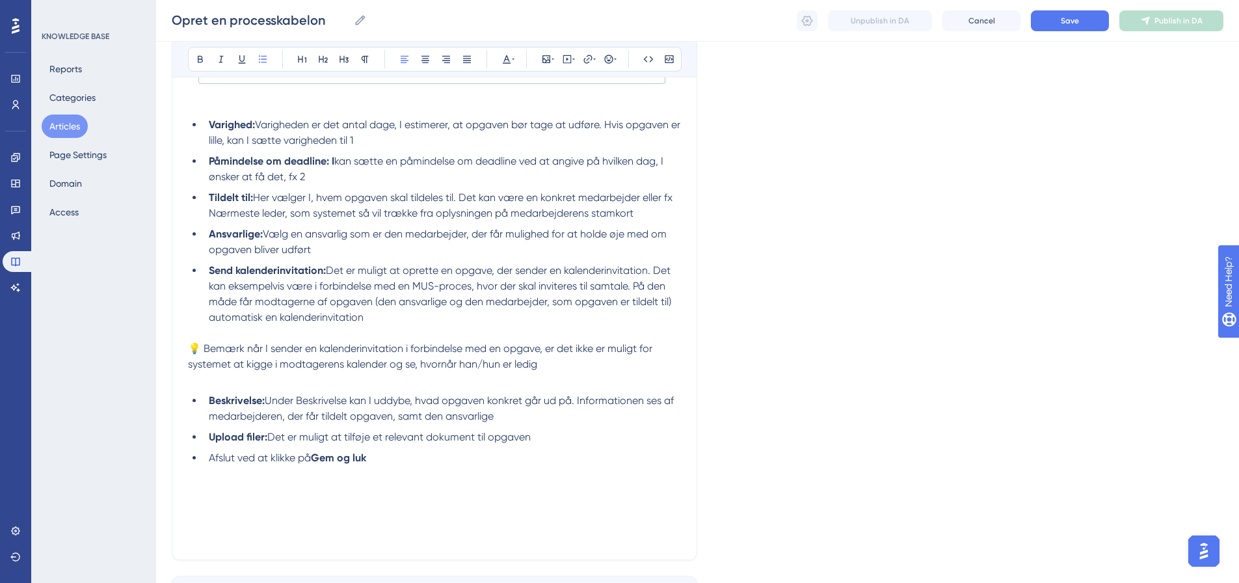
scroll to position [2018, 0]
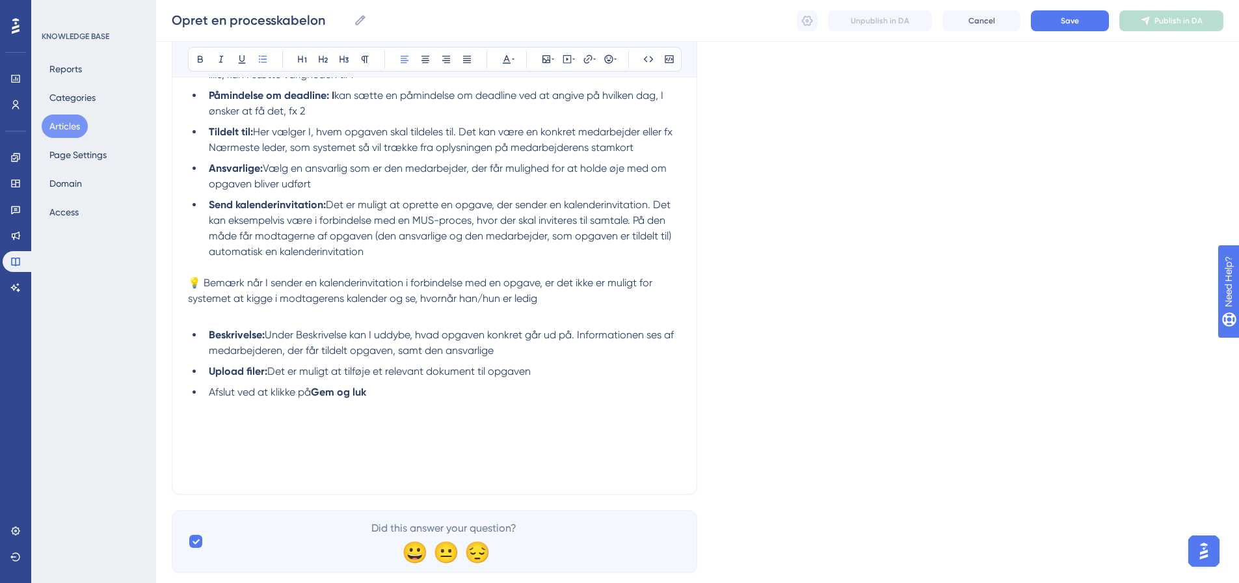
click at [200, 416] on p at bounding box center [434, 424] width 493 height 16
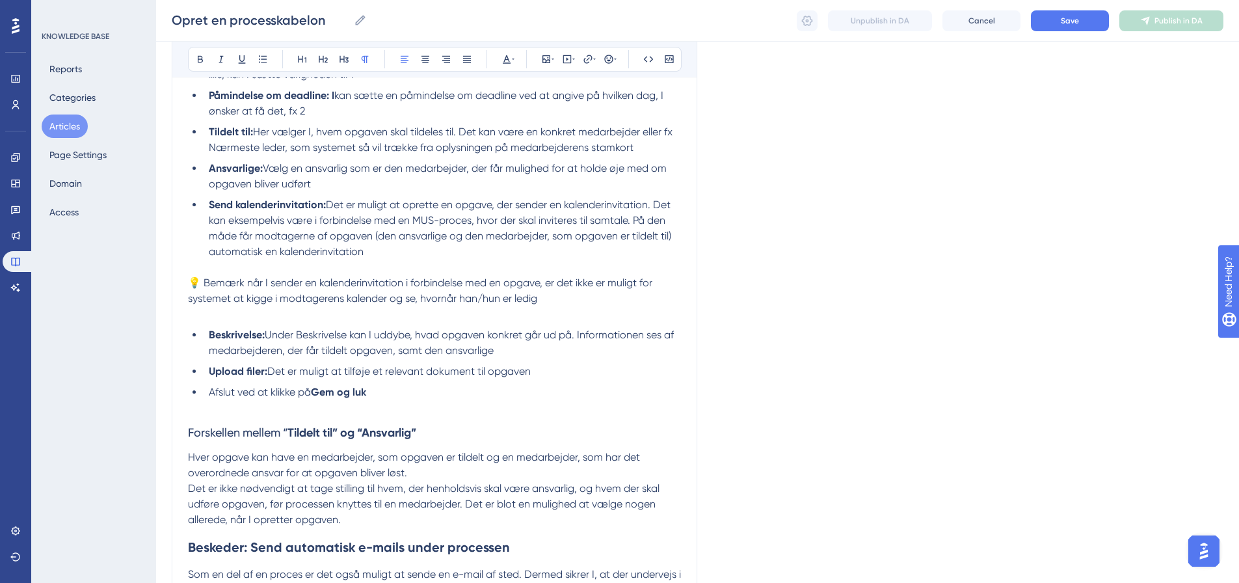
scroll to position [2201, 0]
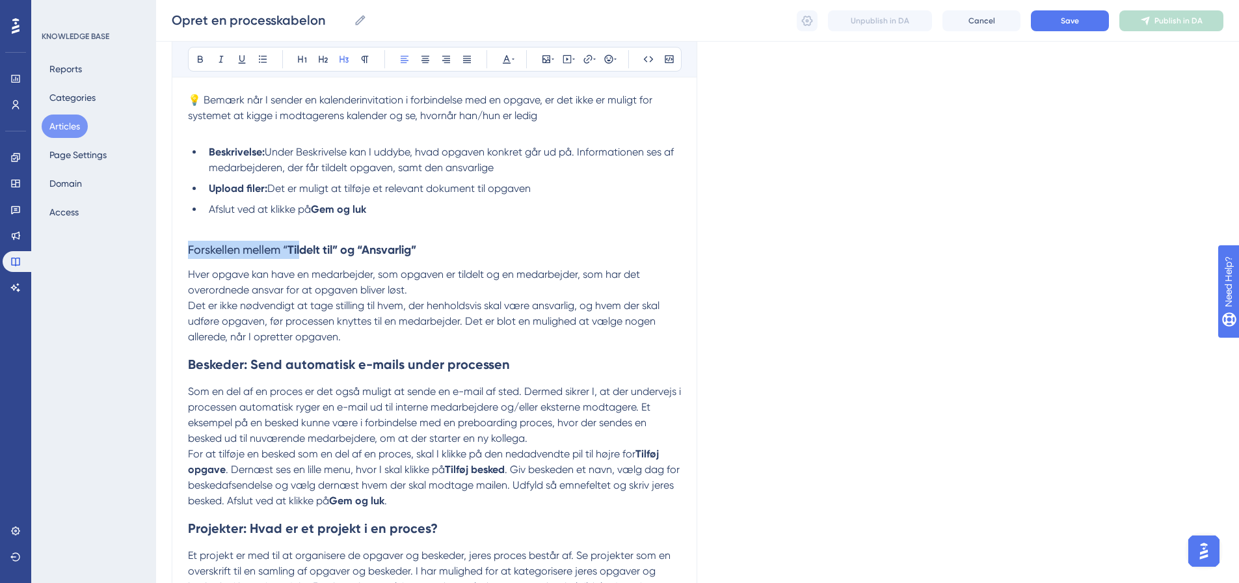
drag, startPoint x: 189, startPoint y: 215, endPoint x: 303, endPoint y: 217, distance: 114.5
click at [303, 233] on h3 "Forskellen mellem “ Tildelt til” og “Ansvarlig”" at bounding box center [434, 250] width 493 height 34
click at [199, 59] on icon at bounding box center [200, 59] width 5 height 7
drag, startPoint x: 286, startPoint y: 232, endPoint x: 290, endPoint y: 250, distance: 18.5
click at [288, 234] on h3 "Forskellen mellem “Tildelt til” og “Ansvarlig”" at bounding box center [434, 250] width 493 height 34
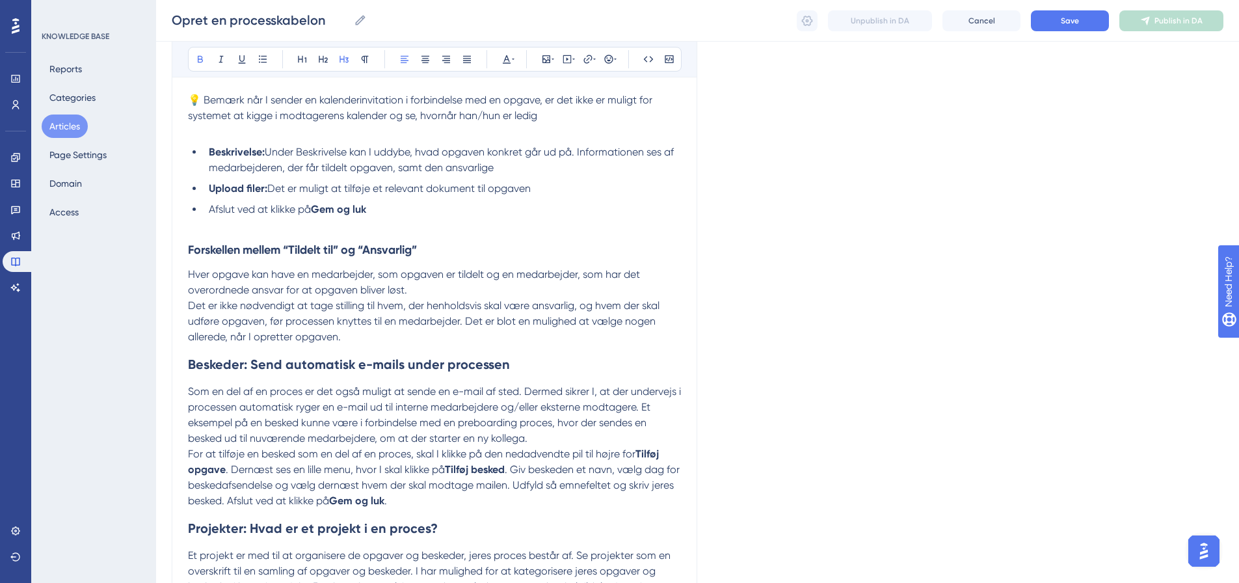
click at [232, 299] on span "Det er ikke nødvendigt at tage stilling til hvem, der henholdsvis skal være ans…" at bounding box center [425, 321] width 474 height 44
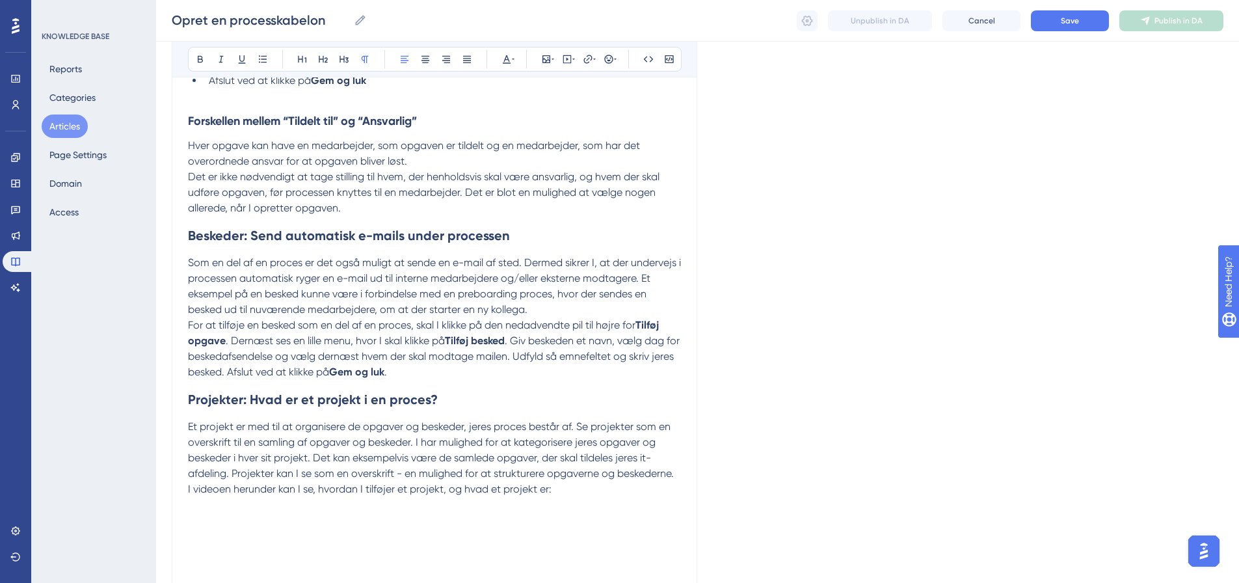
scroll to position [2331, 0]
click at [438, 137] on p "Hver opgave kan have en medarbejder, som opgaven er tildelt og en medarbejder, …" at bounding box center [434, 152] width 493 height 31
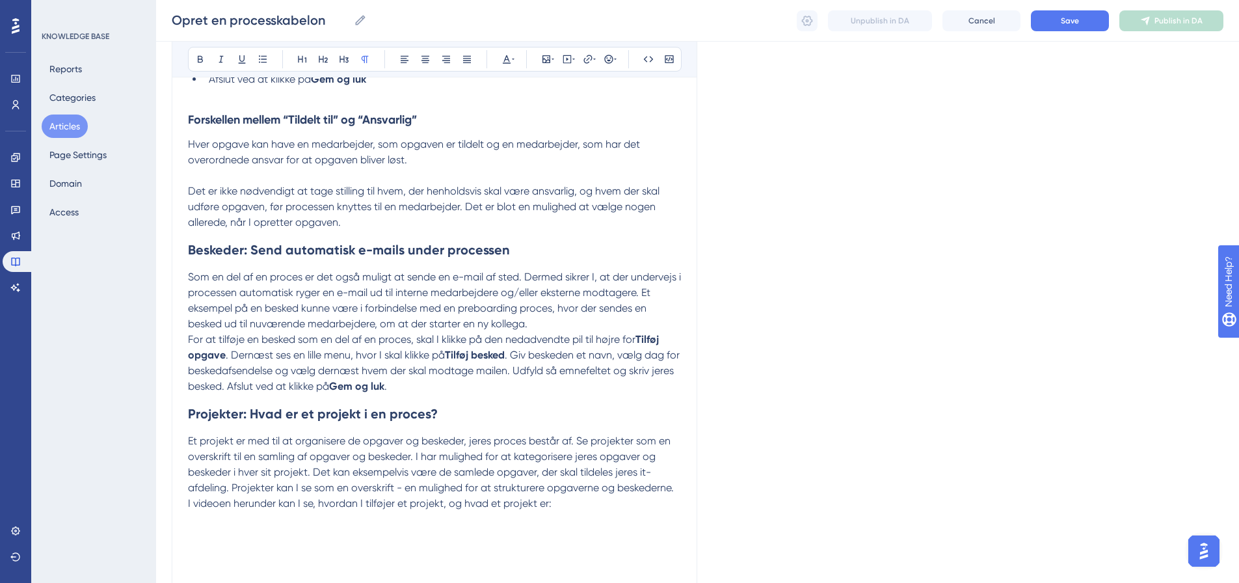
click at [342, 279] on span "Som en del af en proces er det også muligt at sende en e-mail af sted. Dermed s…" at bounding box center [436, 300] width 496 height 59
click at [595, 288] on p "Som en del af en proces er det også muligt at sende en e-mail af sted. Dermed s…" at bounding box center [434, 300] width 493 height 62
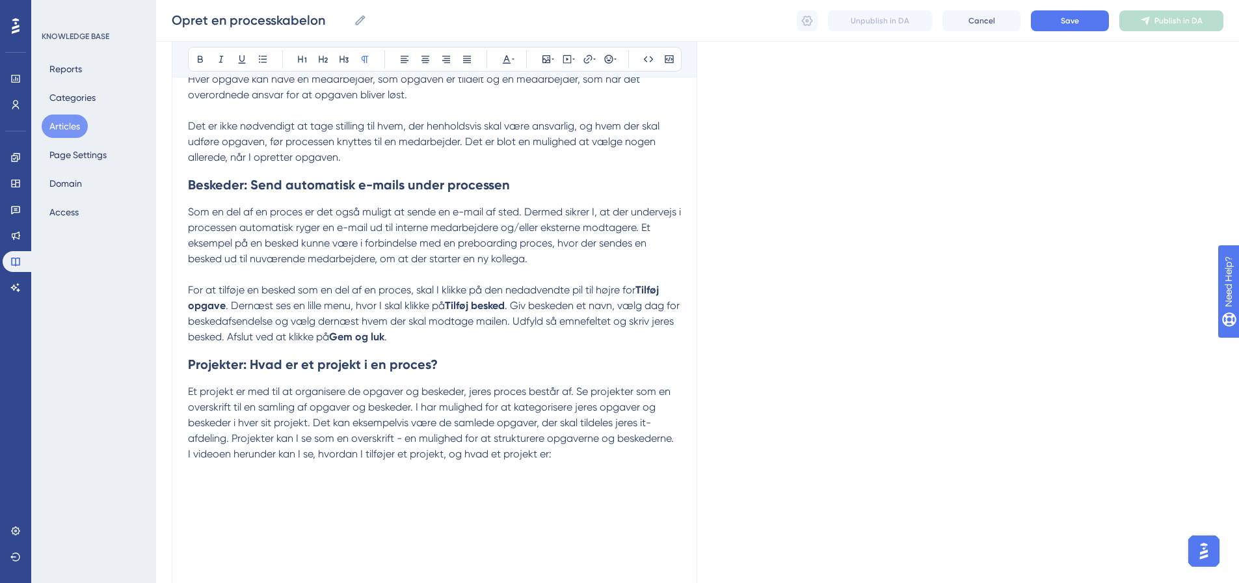
scroll to position [2461, 0]
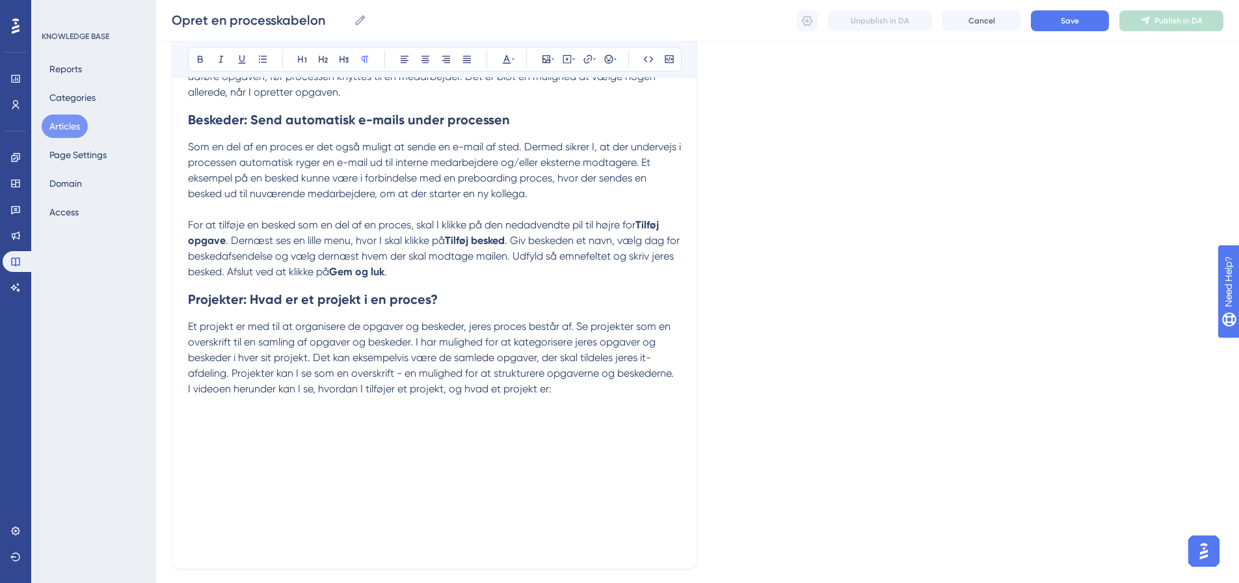
click at [239, 428] on p at bounding box center [434, 436] width 493 height 16
click at [211, 413] on p at bounding box center [434, 421] width 493 height 16
click at [204, 413] on p at bounding box center [434, 421] width 493 height 16
click at [567, 61] on icon at bounding box center [567, 59] width 10 height 10
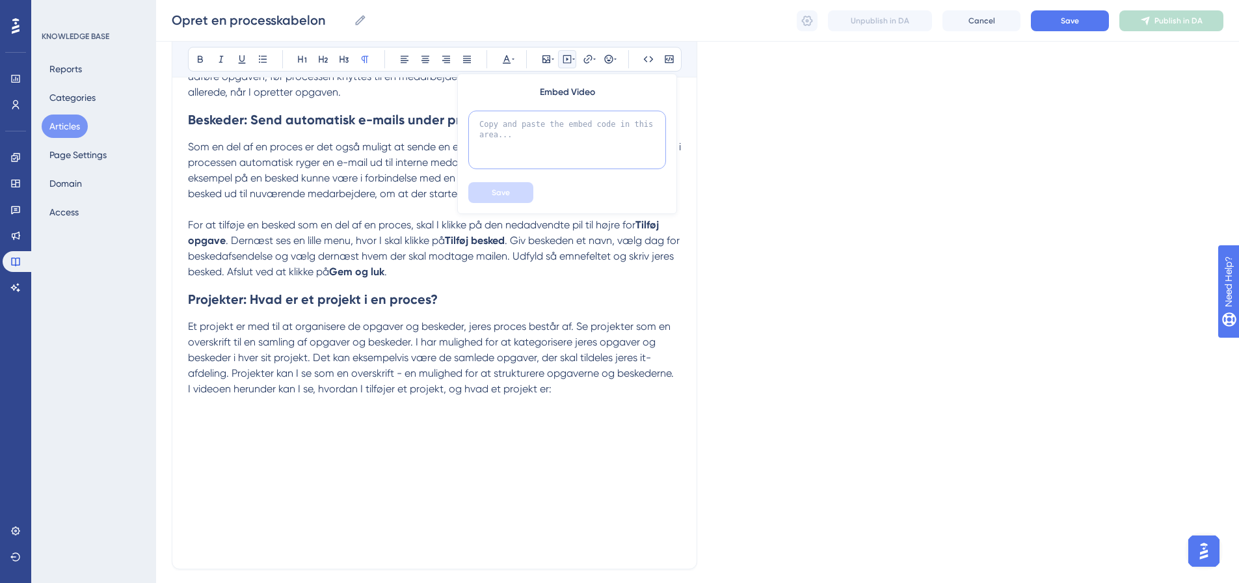
click at [561, 124] on textarea at bounding box center [567, 140] width 198 height 59
paste textarea "<div style="width:100%; height:0; position: relative; padding-bottom:56.25%"><i…"
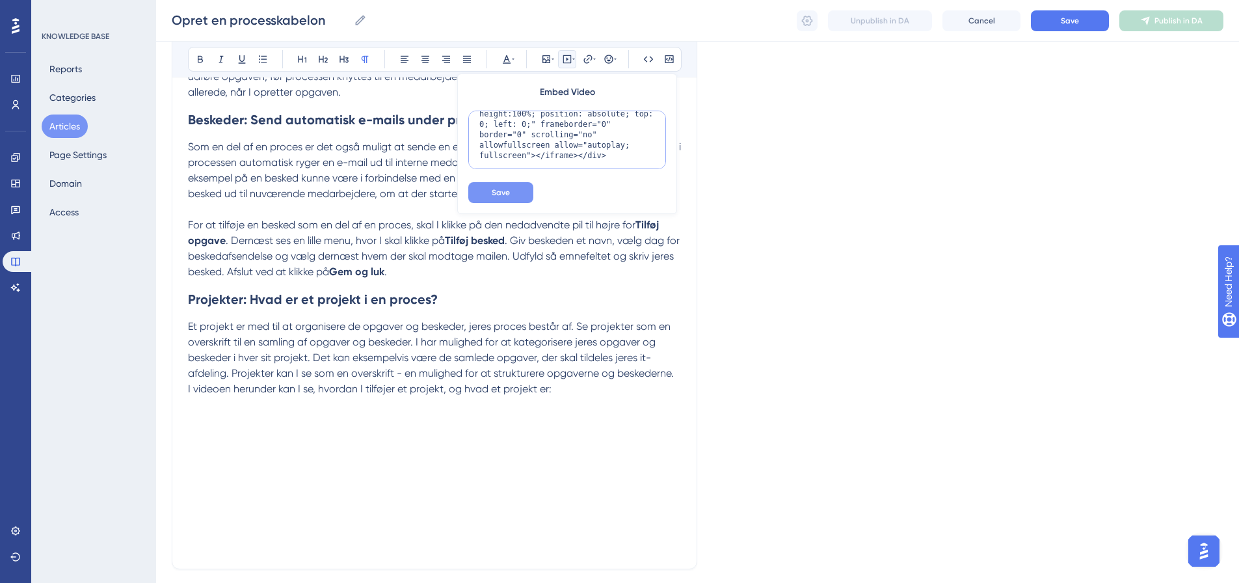
type textarea "<div style="width:100%; height:0; position: relative; padding-bottom:56.25%"><i…"
click at [496, 195] on span "Save" at bounding box center [501, 192] width 18 height 10
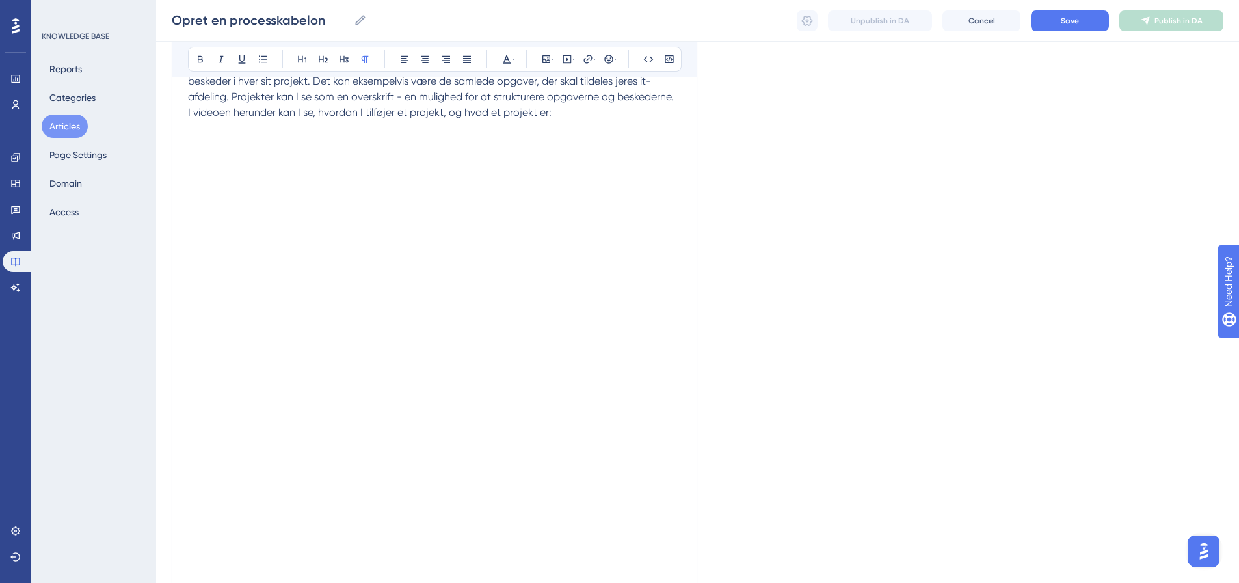
scroll to position [2752, 0]
click at [211, 446] on p at bounding box center [434, 454] width 493 height 16
click at [193, 431] on p at bounding box center [434, 439] width 493 height 16
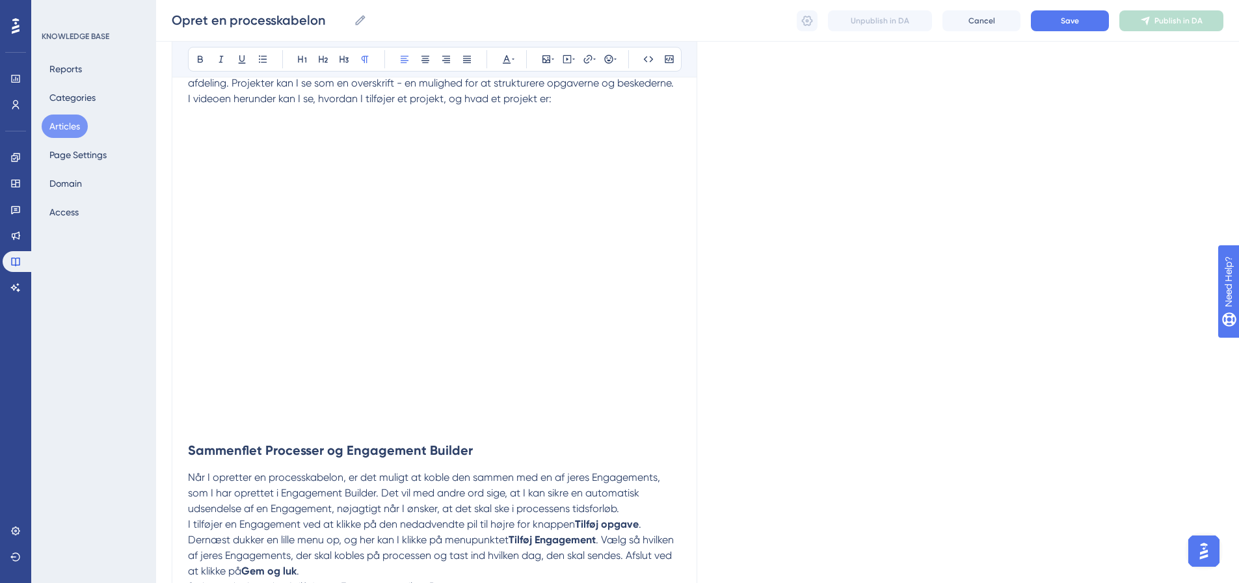
click at [629, 478] on p "Når I opretter en processkabelon, er det muligt at koble den sammen med en af j…" at bounding box center [434, 493] width 493 height 47
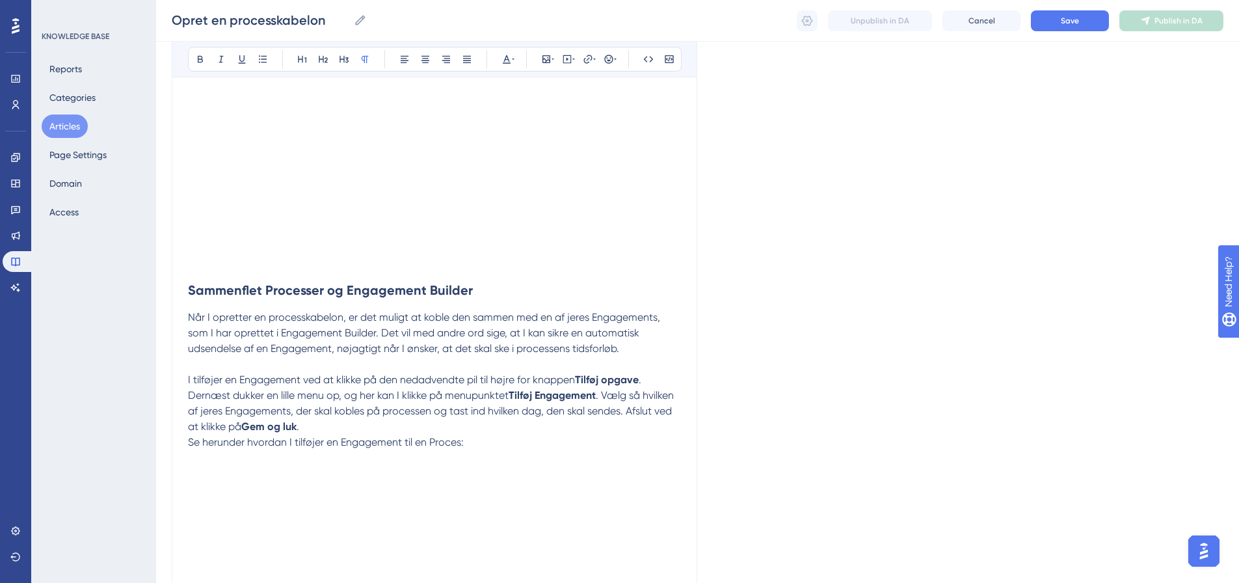
scroll to position [2947, 0]
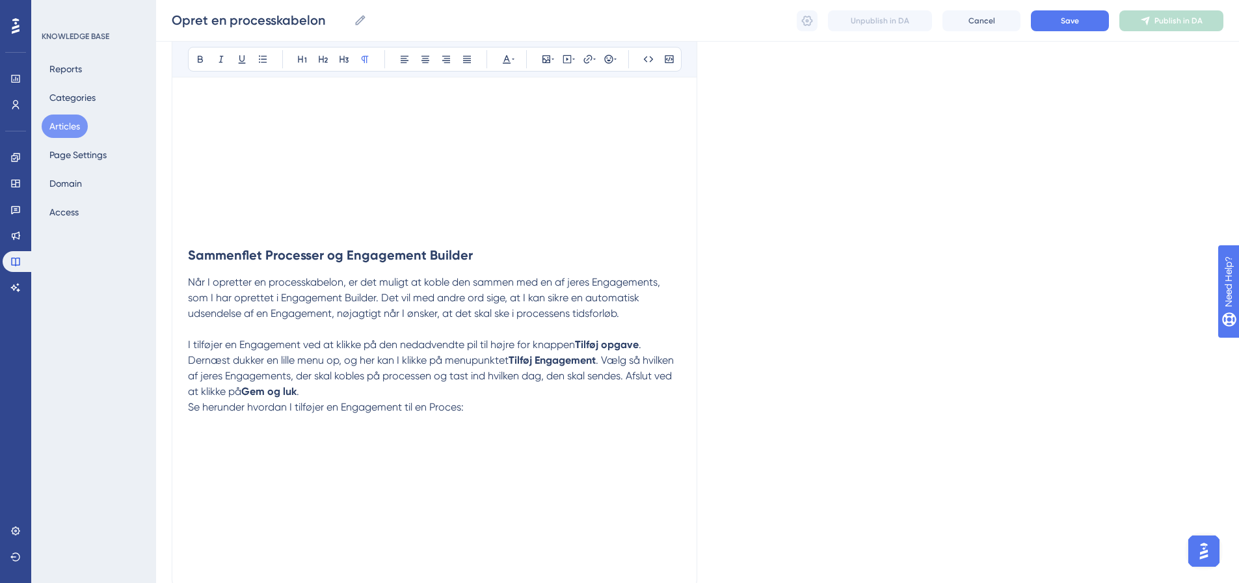
drag, startPoint x: 185, startPoint y: 402, endPoint x: 193, endPoint y: 403, distance: 7.2
click at [195, 431] on p at bounding box center [434, 439] width 493 height 16
click at [573, 58] on icon at bounding box center [574, 59] width 3 height 10
click at [562, 129] on textarea at bounding box center [567, 140] width 198 height 59
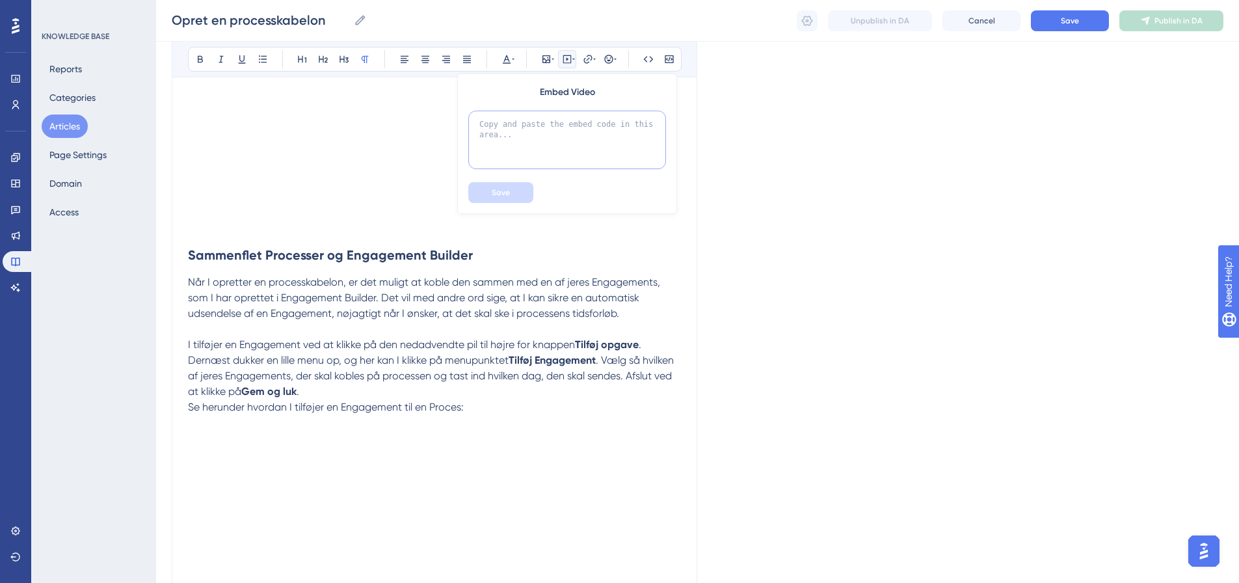
paste textarea "<div style="width:100%; height:0; position: relative; padding-bottom:56.25%"><i…"
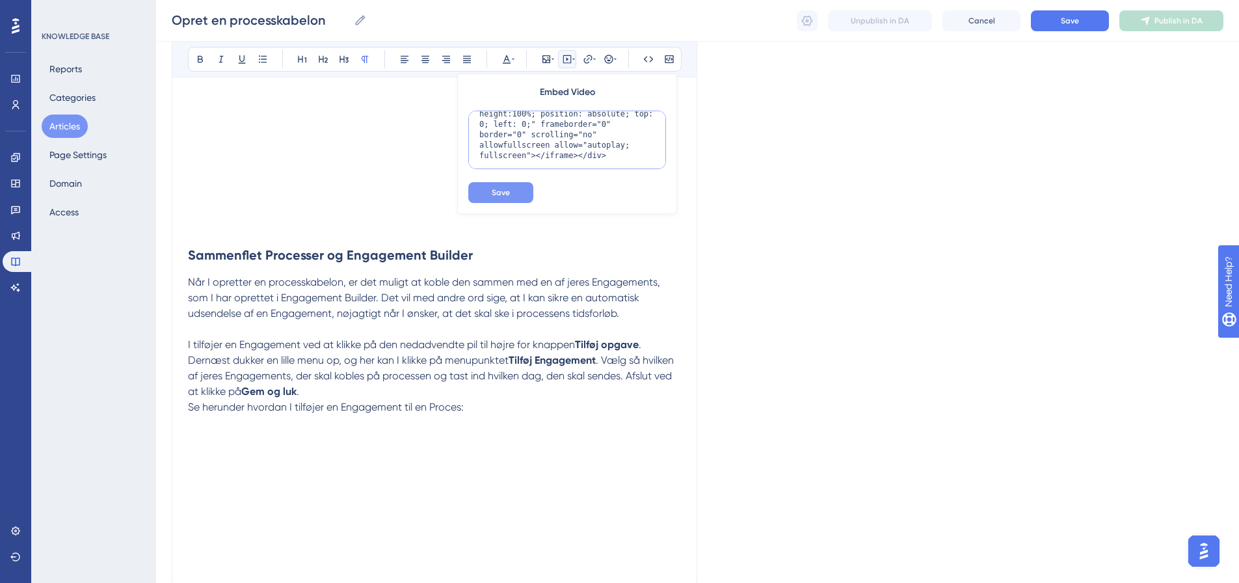
type textarea "<div style="width:100%; height:0; position: relative; padding-bottom:56.25%"><i…"
click at [494, 193] on button "Save" at bounding box center [500, 192] width 65 height 21
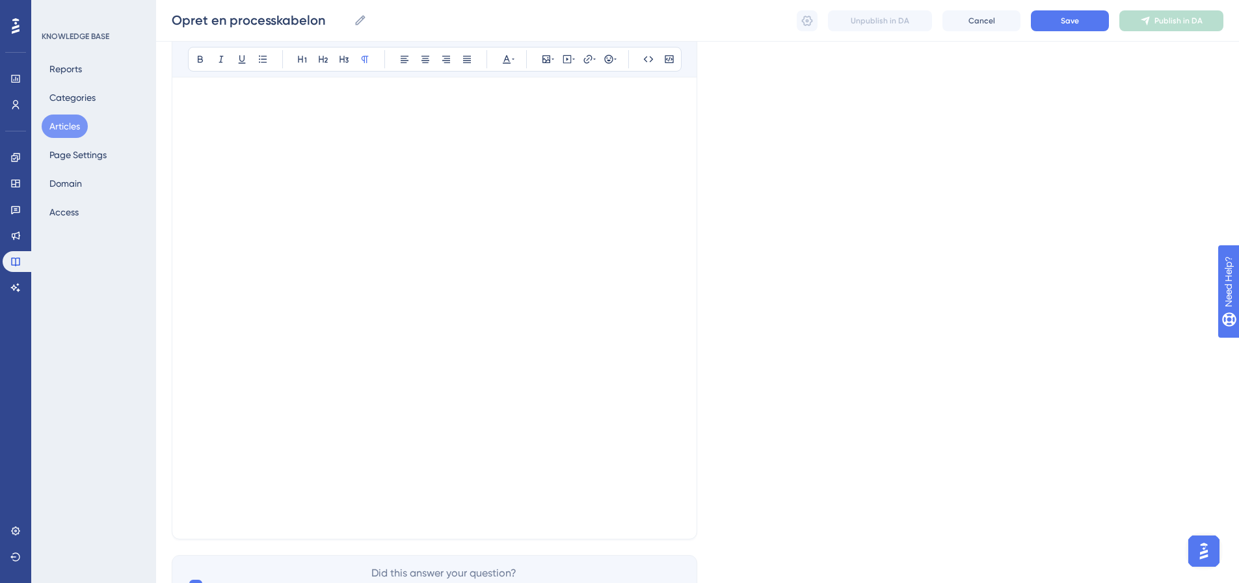
scroll to position [3256, 0]
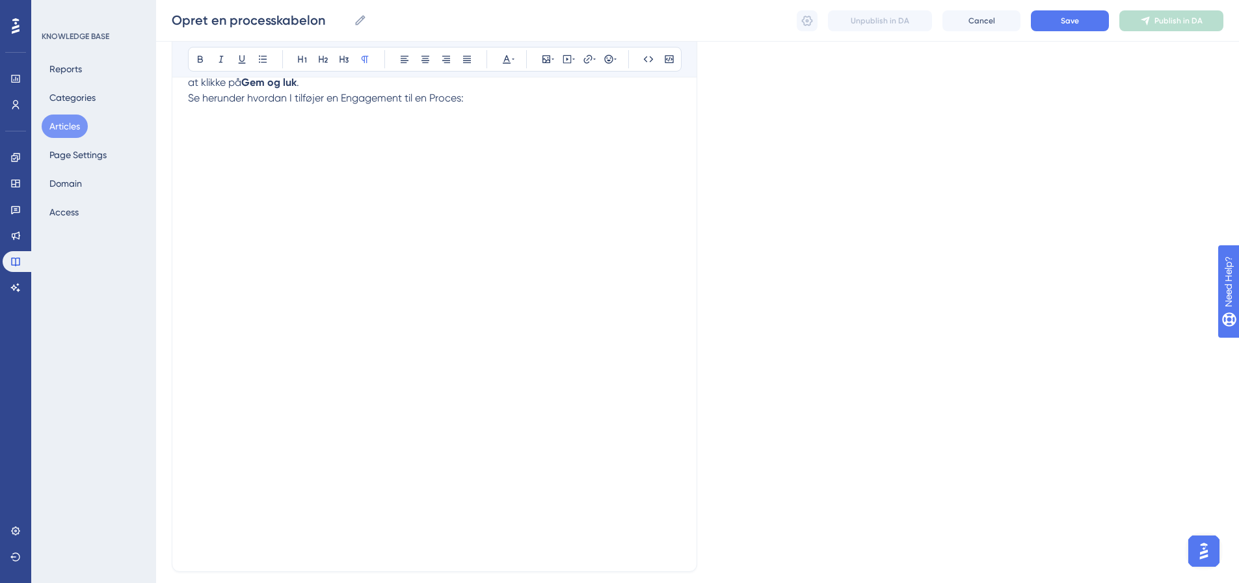
click at [195, 446] on p at bounding box center [434, 454] width 493 height 16
click at [193, 431] on p at bounding box center [434, 439] width 493 height 16
click at [200, 431] on p at bounding box center [434, 439] width 493 height 16
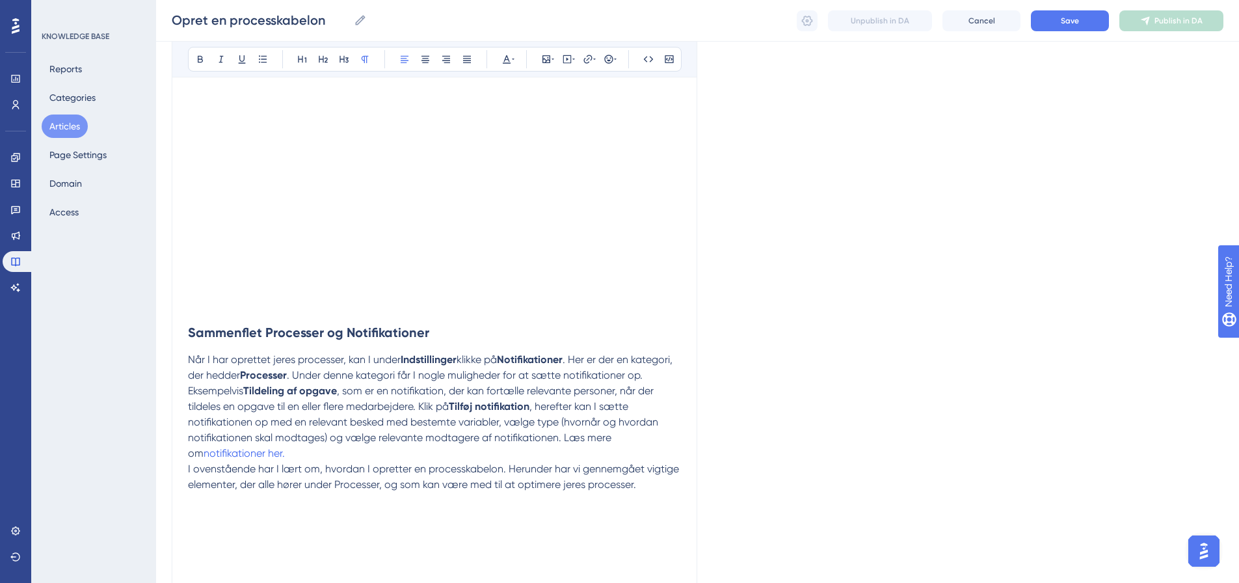
scroll to position [3386, 0]
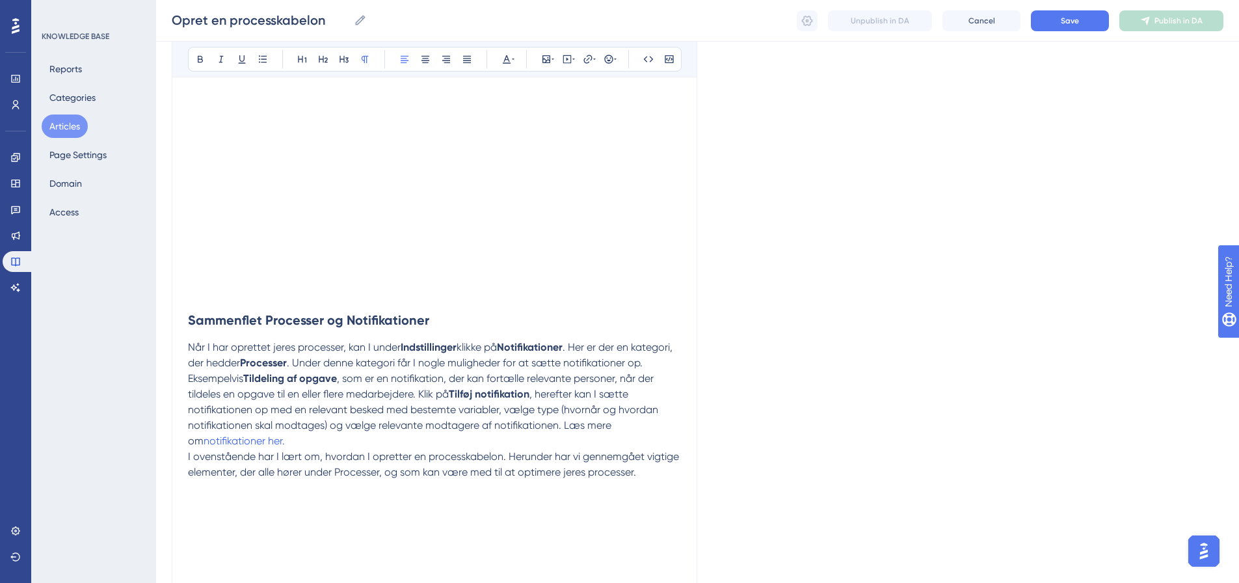
click at [437, 400] on p "Når I har oprettet jeres processer, kan I under Indstillinger klikke på Notifik…" at bounding box center [434, 394] width 493 height 109
click at [411, 405] on p "Når I har oprettet jeres processer, kan I under Indstillinger klikke på Notifik…" at bounding box center [434, 394] width 493 height 109
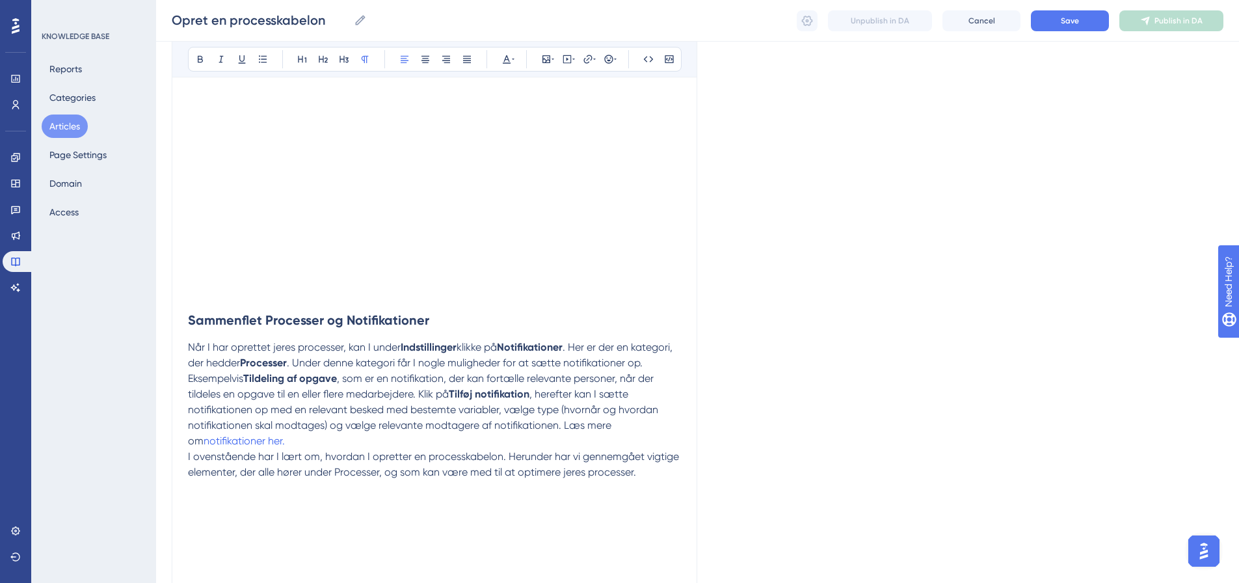
click at [189, 450] on span "I ovenstående har I lært om, hvordan I opretter en processkabelon. Herunder har…" at bounding box center [435, 464] width 494 height 28
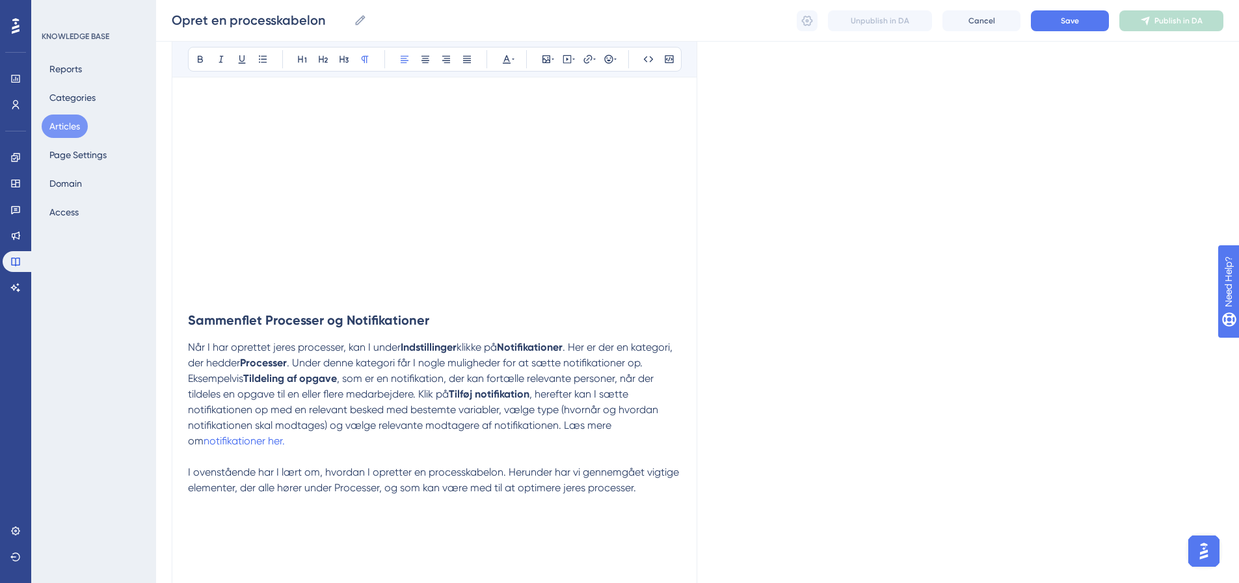
click at [654, 340] on p "Når I har oprettet jeres processer, kan I under Indstillinger klikke på Notifik…" at bounding box center [434, 394] width 493 height 109
click at [200, 527] on p at bounding box center [434, 535] width 493 height 16
click at [188, 511] on p at bounding box center [434, 519] width 493 height 16
click at [288, 511] on h2 "← Forrige" at bounding box center [434, 530] width 493 height 39
click at [244, 523] on span "← Forrige" at bounding box center [216, 531] width 56 height 16
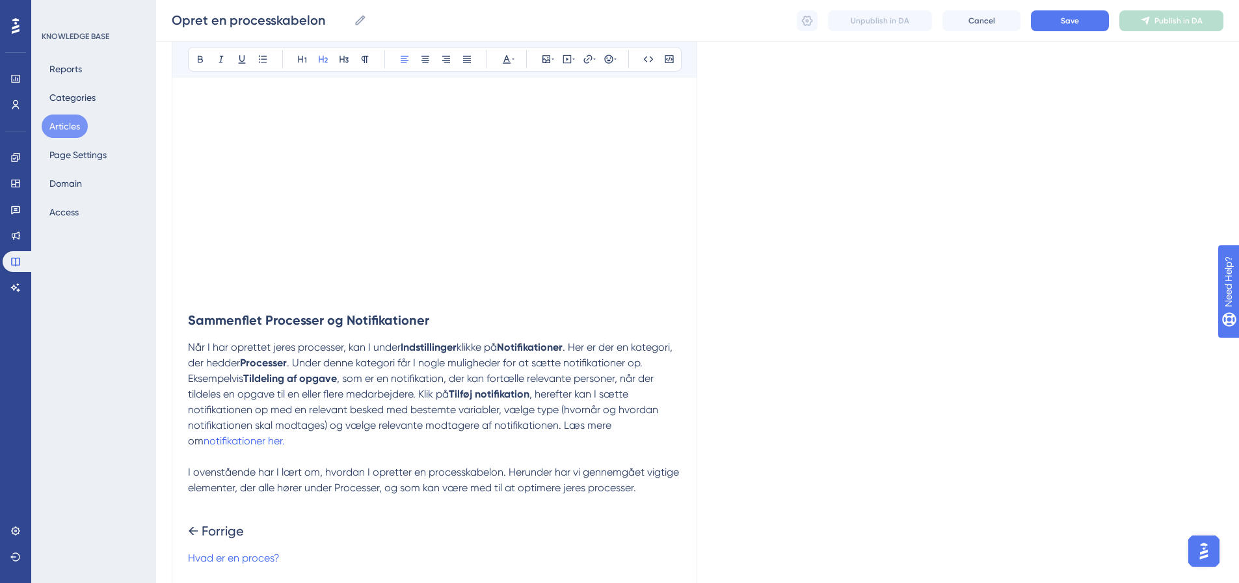
click at [244, 523] on span "← Forrige" at bounding box center [216, 531] width 56 height 16
click at [465, 517] on h2 "← Forrige Næste →" at bounding box center [434, 530] width 493 height 39
drag, startPoint x: 327, startPoint y: 521, endPoint x: 324, endPoint y: 528, distance: 7.9
click at [327, 550] on p "Hvad er en proces?" at bounding box center [434, 558] width 493 height 16
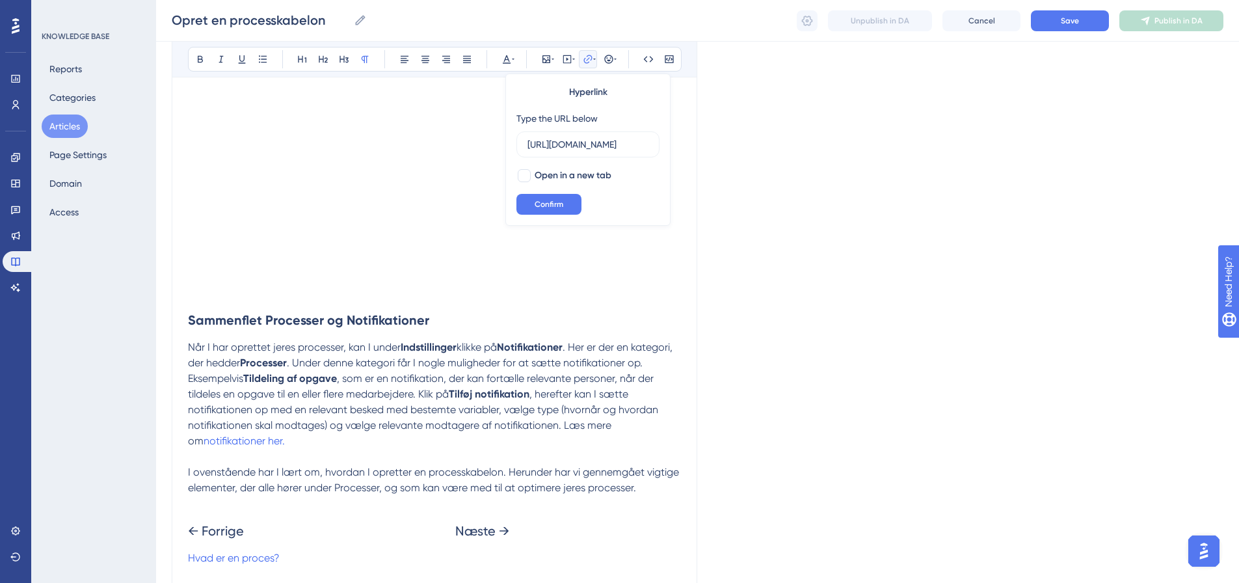
click at [335, 550] on p "Hvad er en proces?" at bounding box center [434, 558] width 493 height 16
click at [336, 550] on p "Hvad er en proces?" at bounding box center [434, 558] width 493 height 16
click at [464, 550] on p "Hvad er en proces?" at bounding box center [434, 558] width 493 height 16
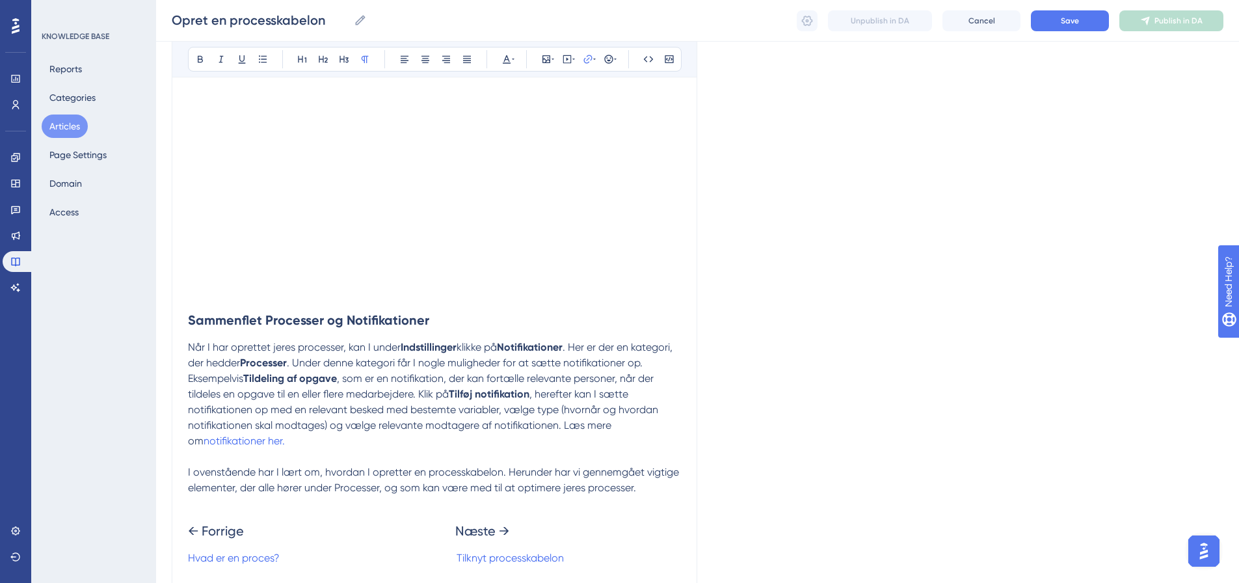
click at [457, 523] on span "← Forrige Næste →" at bounding box center [348, 531] width 321 height 16
click at [531, 496] on p at bounding box center [434, 504] width 493 height 16
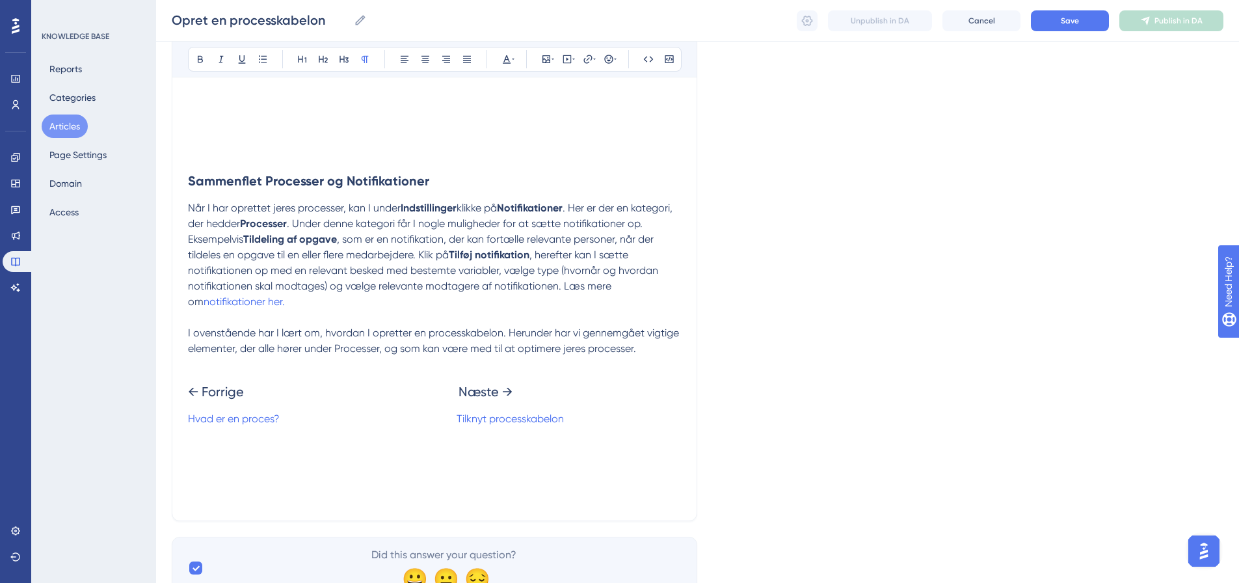
scroll to position [3552, 0]
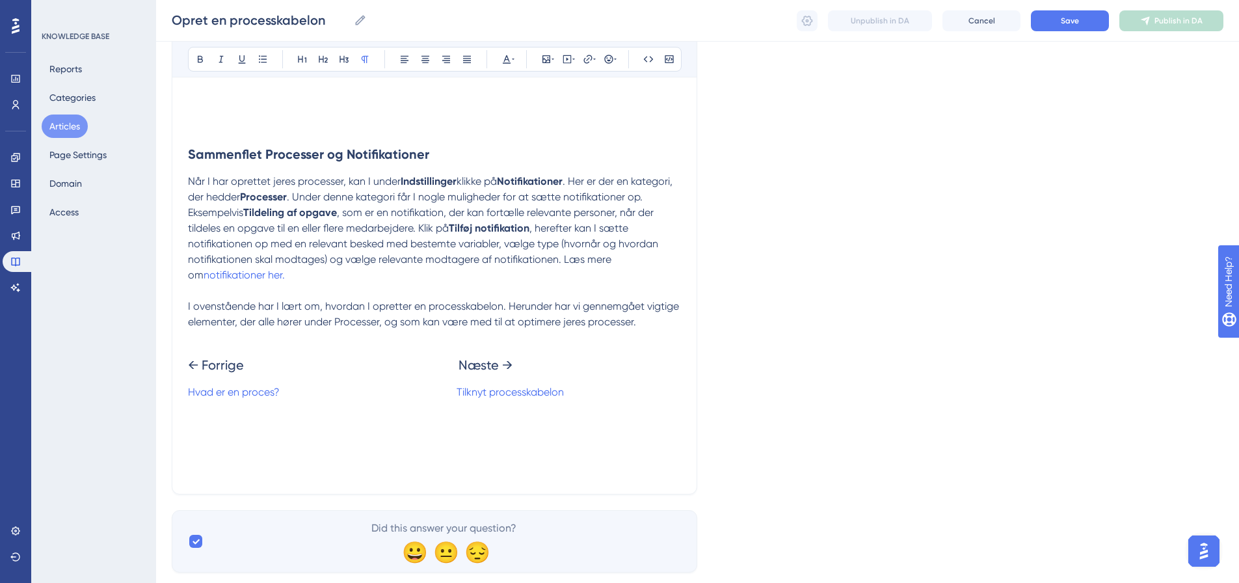
click at [241, 447] on p at bounding box center [434, 455] width 493 height 16
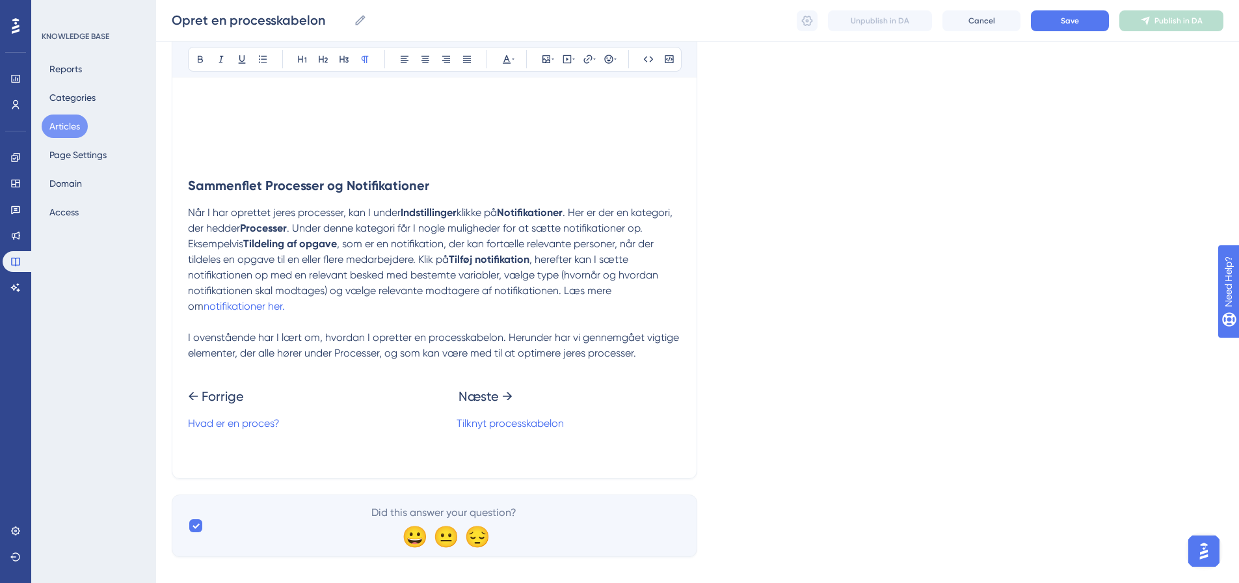
scroll to position [3505, 0]
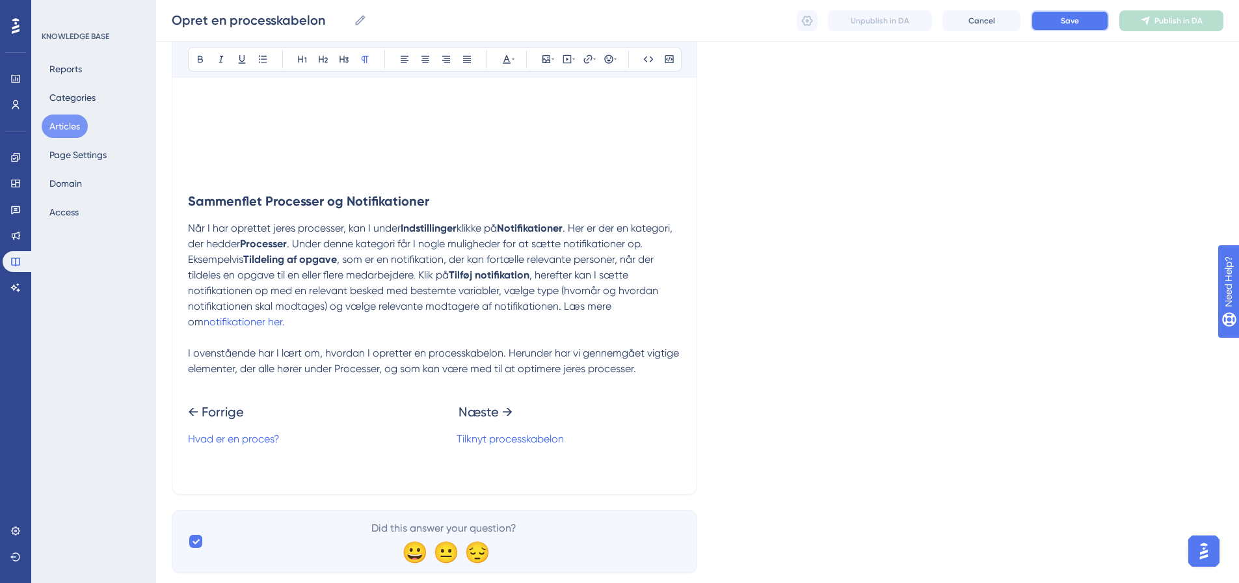
click at [1077, 27] on button "Save" at bounding box center [1070, 20] width 78 height 21
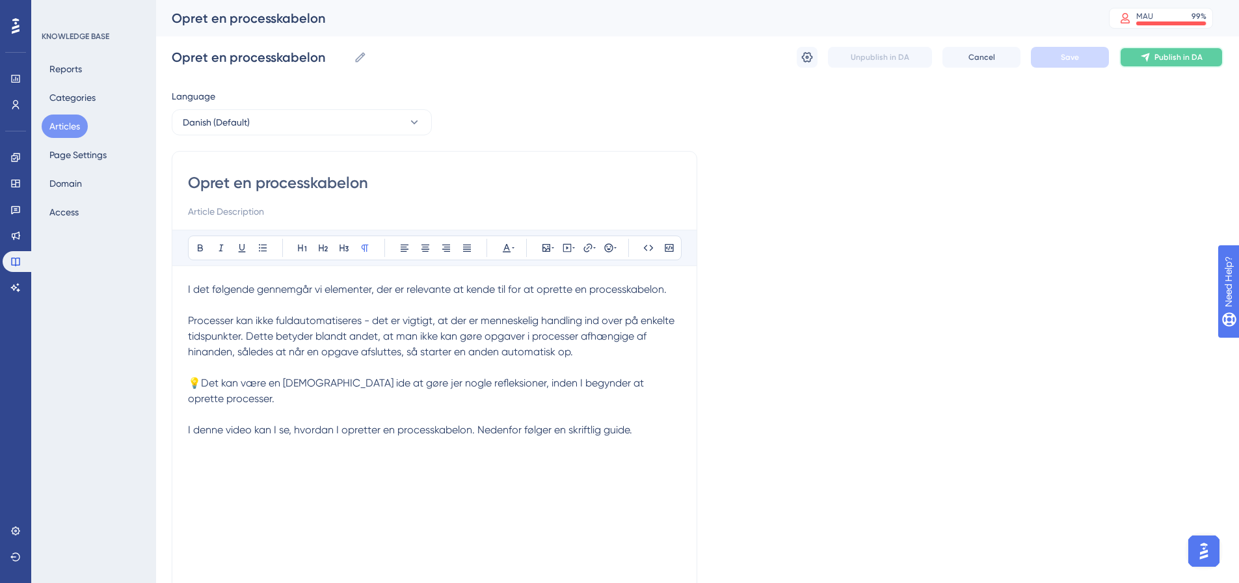
click at [1176, 59] on span "Publish in DA" at bounding box center [1179, 57] width 48 height 10
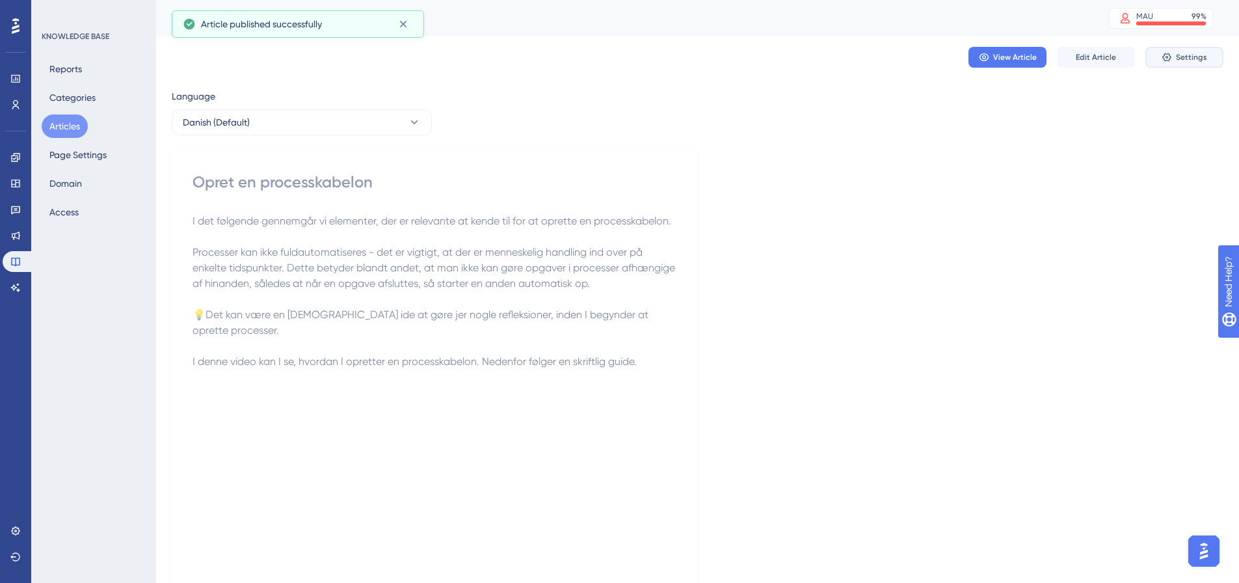
click at [1188, 61] on span "Settings" at bounding box center [1191, 57] width 31 height 10
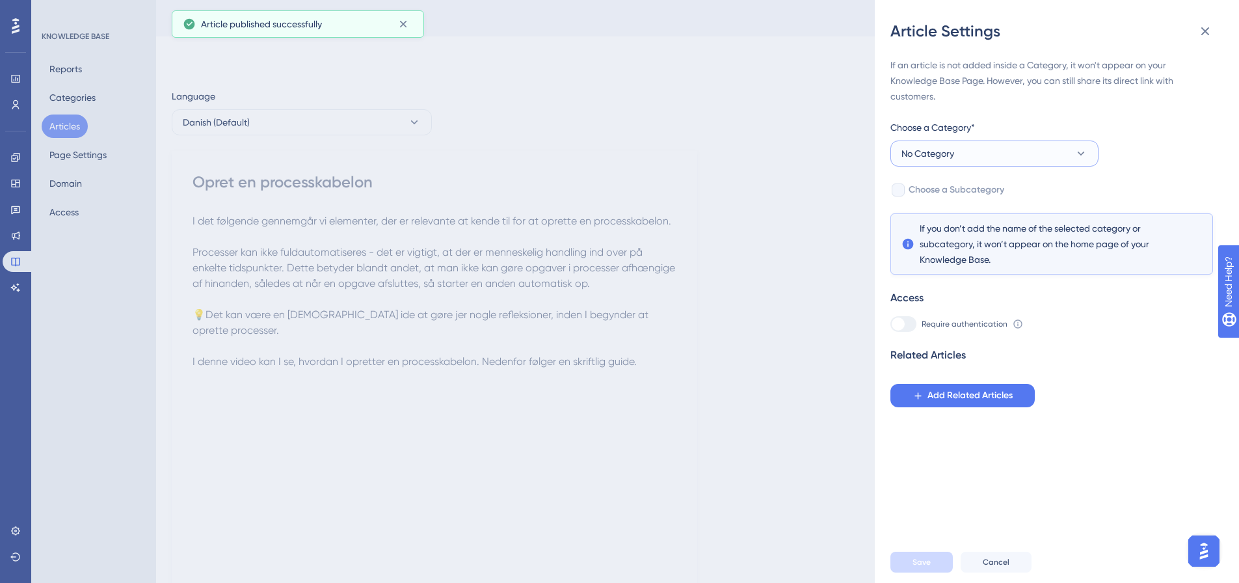
click at [999, 153] on button "No Category" at bounding box center [995, 154] width 208 height 26
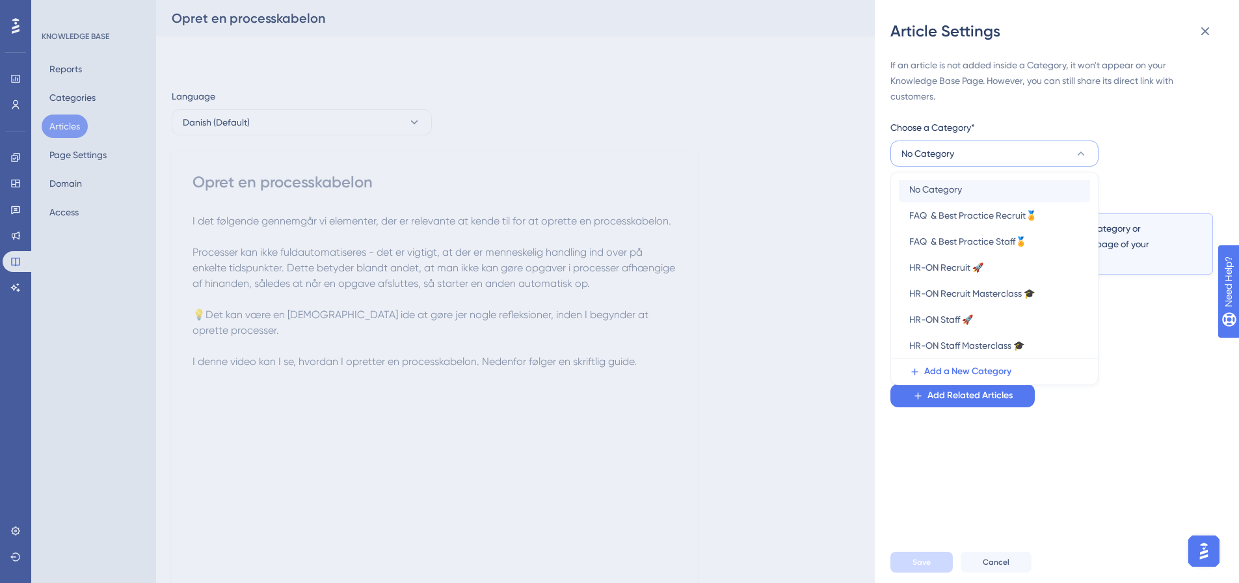
scroll to position [5, 0]
click at [968, 321] on span "HR-ON Staff 🚀" at bounding box center [942, 319] width 64 height 16
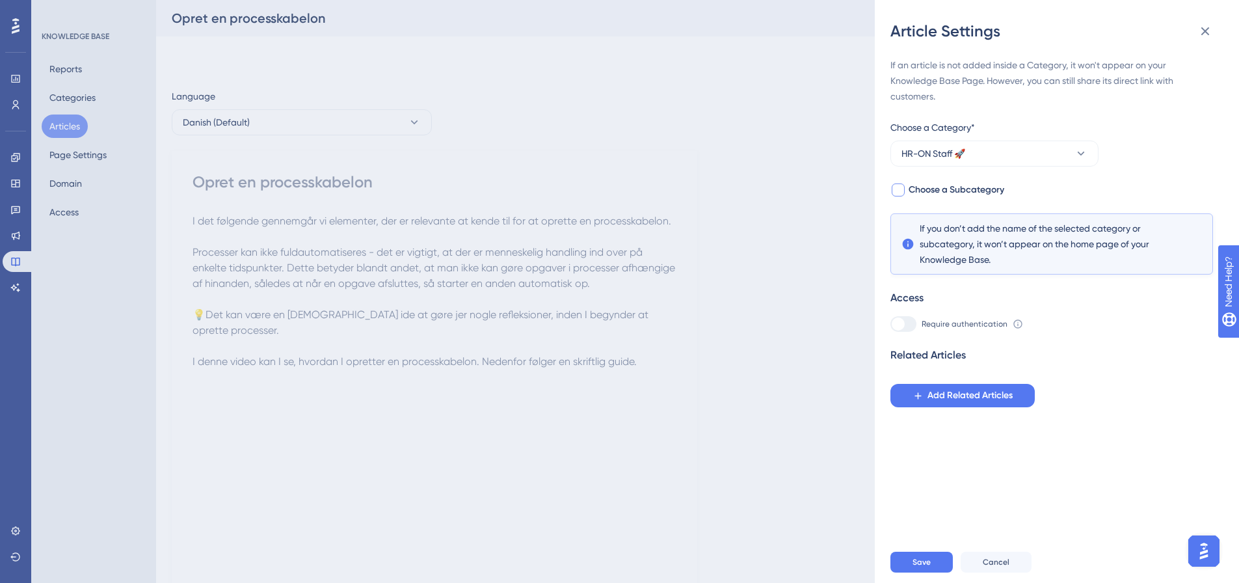
click at [900, 189] on div at bounding box center [898, 189] width 13 height 13
checkbox input "true"
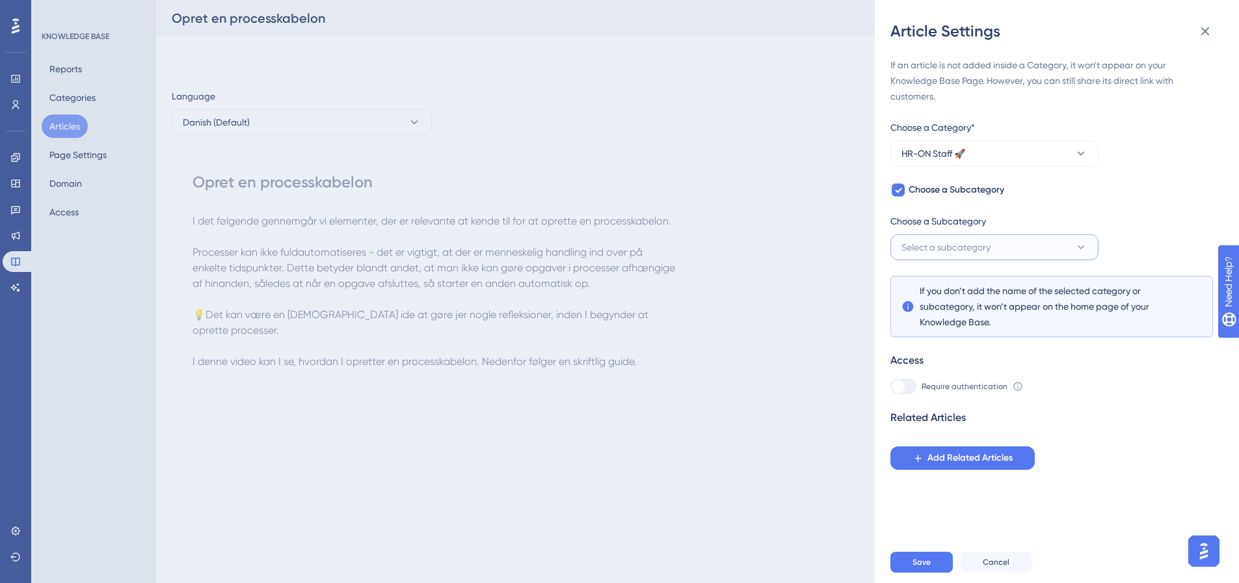
click at [979, 245] on span "Select a subcategory" at bounding box center [946, 247] width 89 height 16
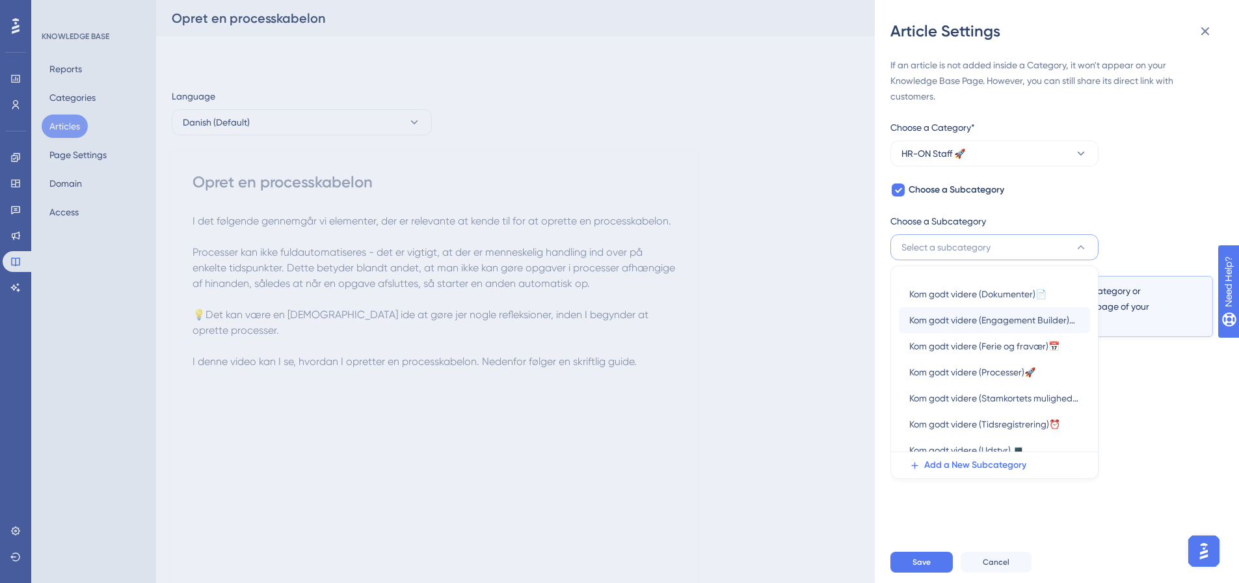
scroll to position [109, 0]
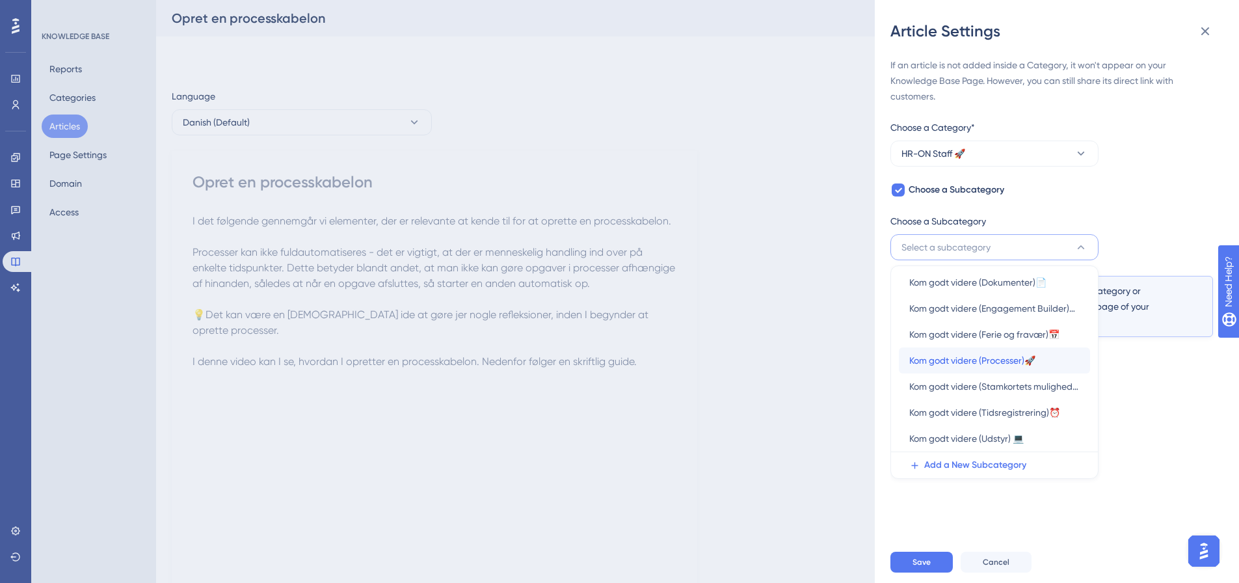
click at [980, 353] on span "Kom godt videre (Processer)🚀" at bounding box center [973, 361] width 126 height 16
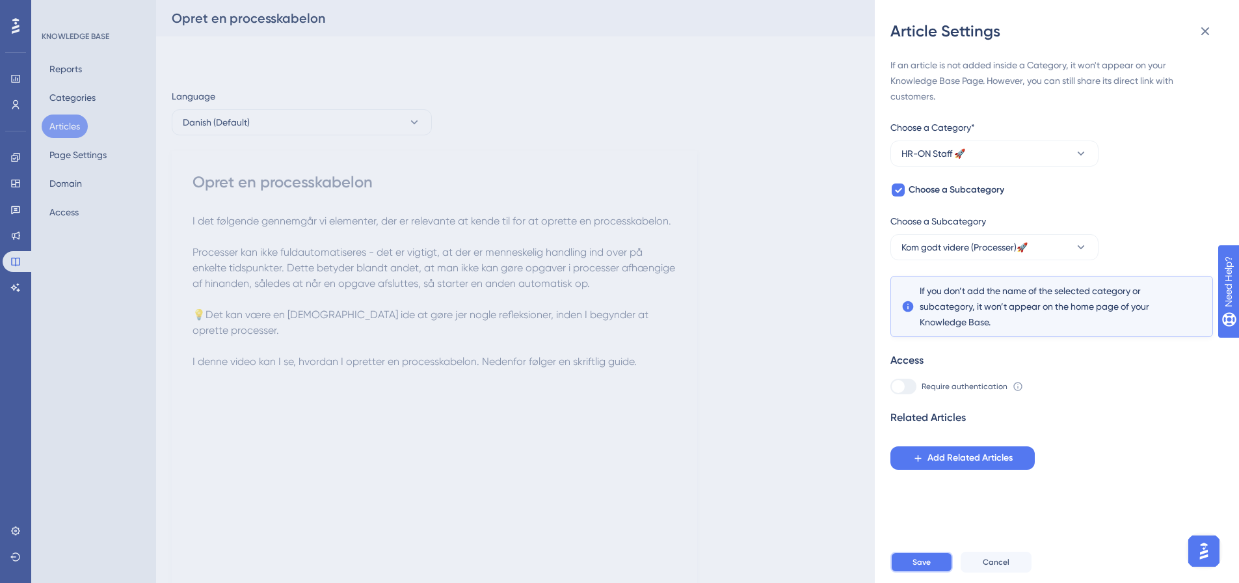
click at [923, 567] on span "Save" at bounding box center [922, 562] width 18 height 10
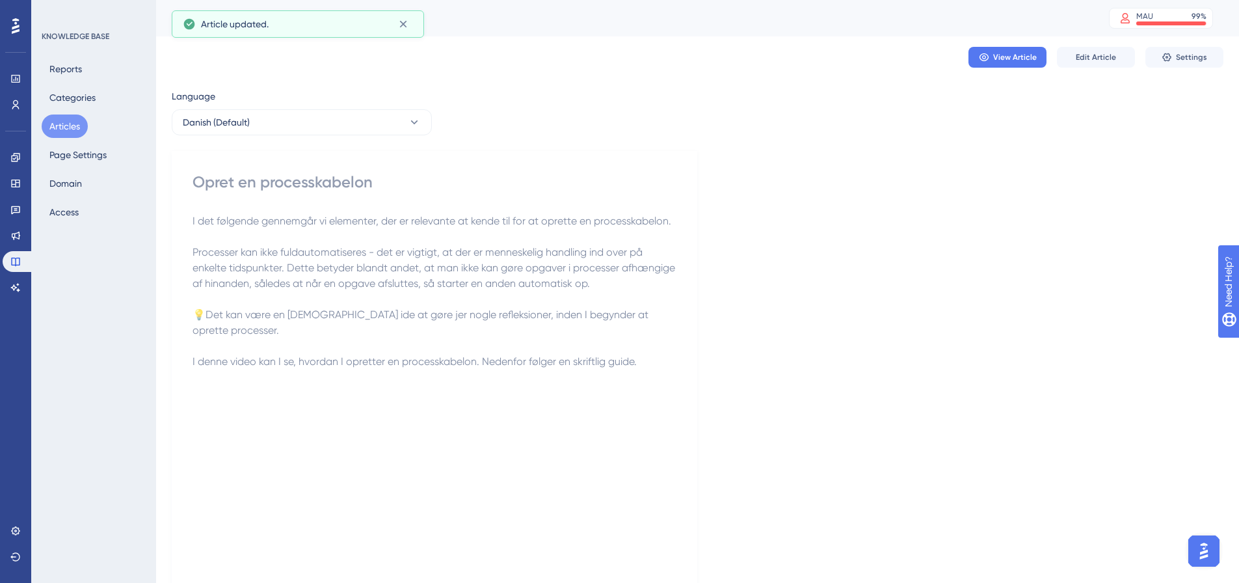
click at [60, 124] on button "Articles" at bounding box center [65, 126] width 46 height 23
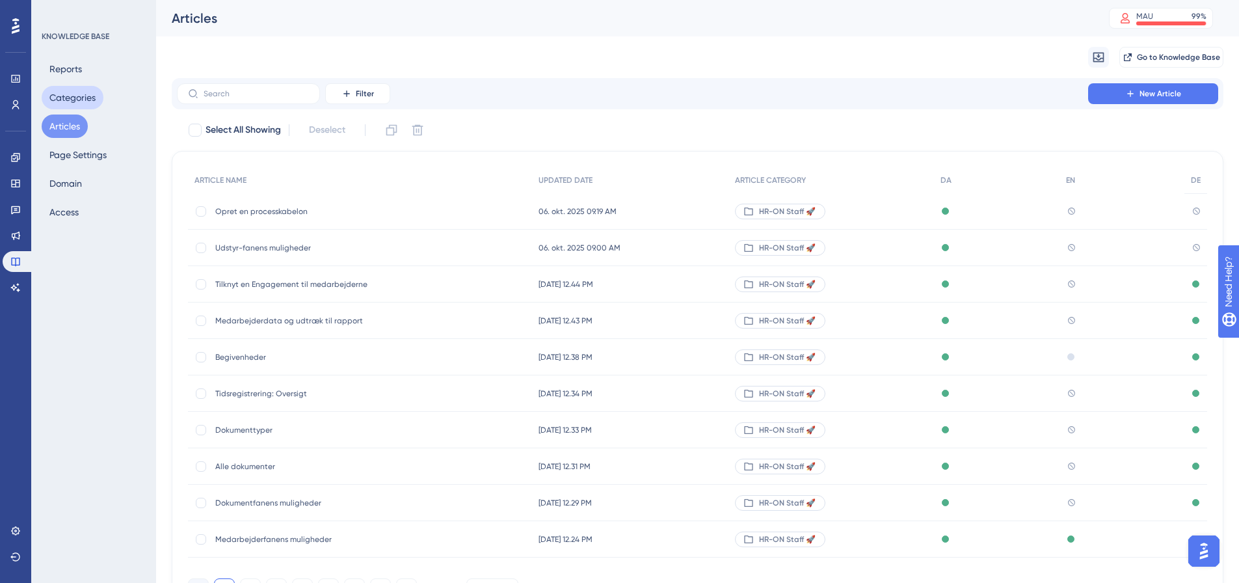
click at [81, 92] on button "Categories" at bounding box center [73, 97] width 62 height 23
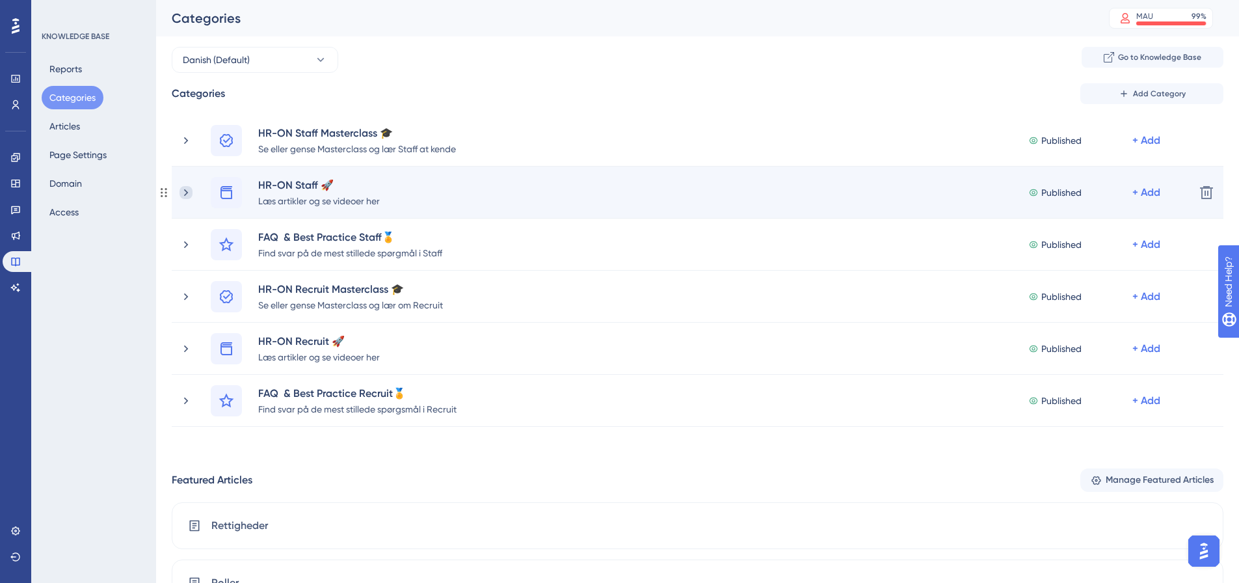
click at [182, 191] on icon at bounding box center [186, 192] width 13 height 13
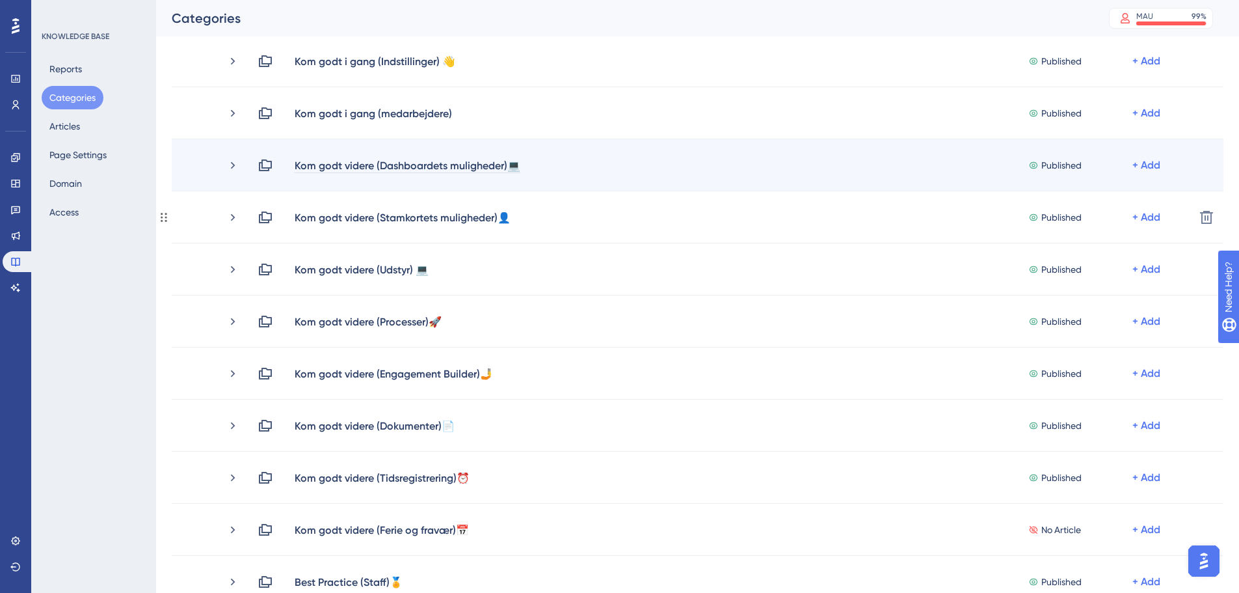
scroll to position [195, 0]
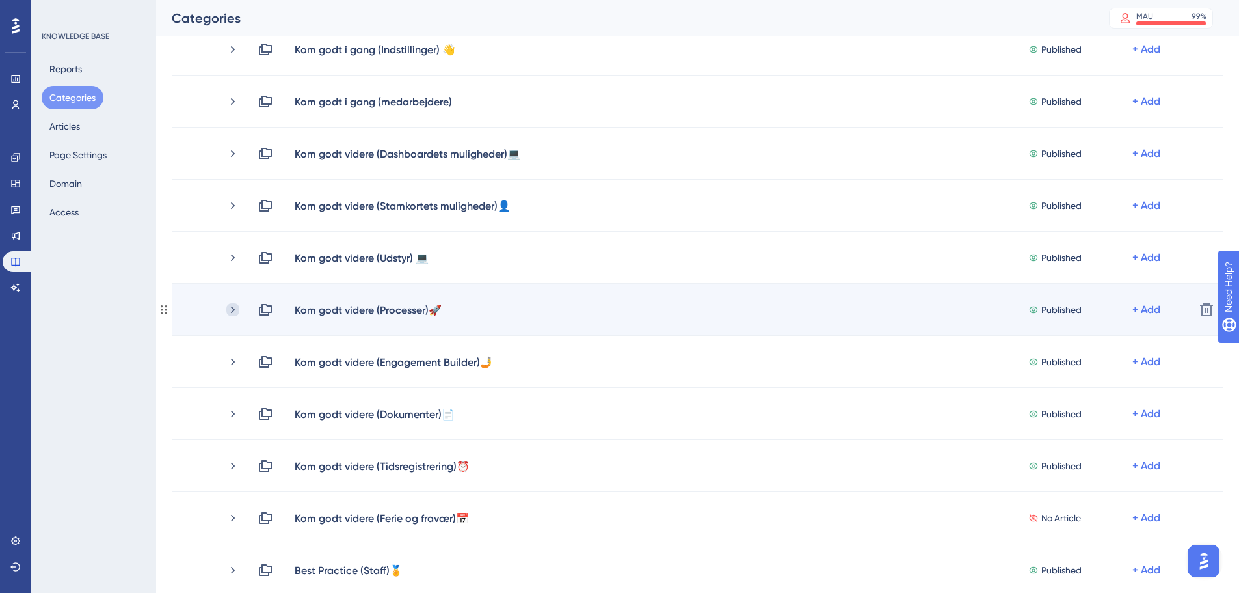
click at [233, 312] on icon at bounding box center [232, 309] width 13 height 13
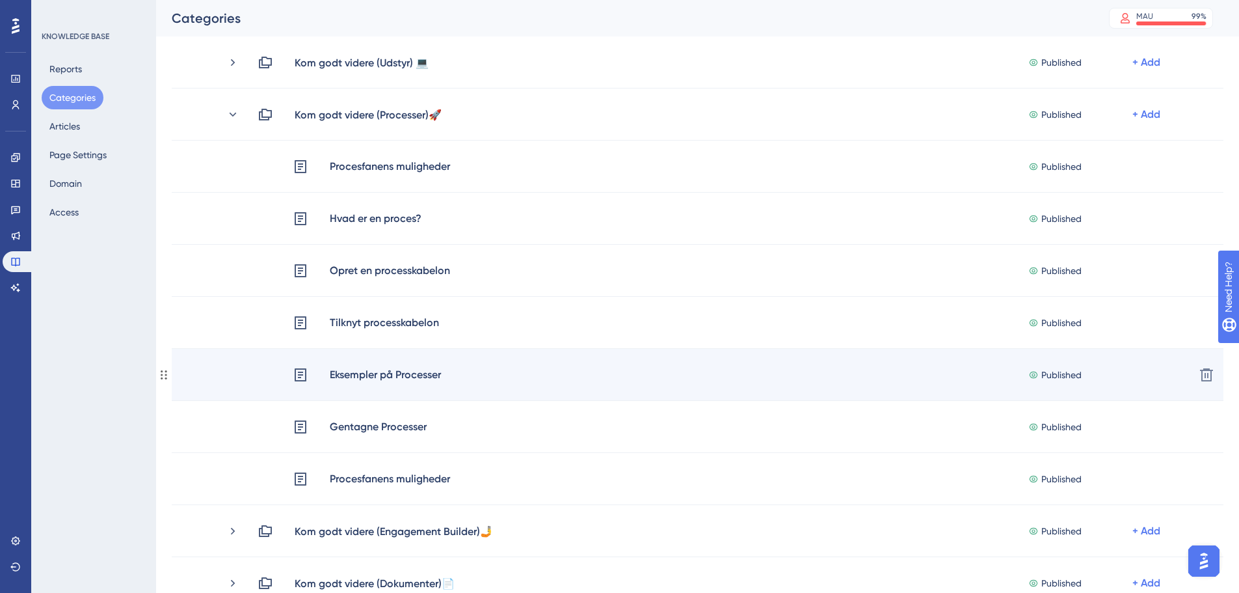
scroll to position [455, 0]
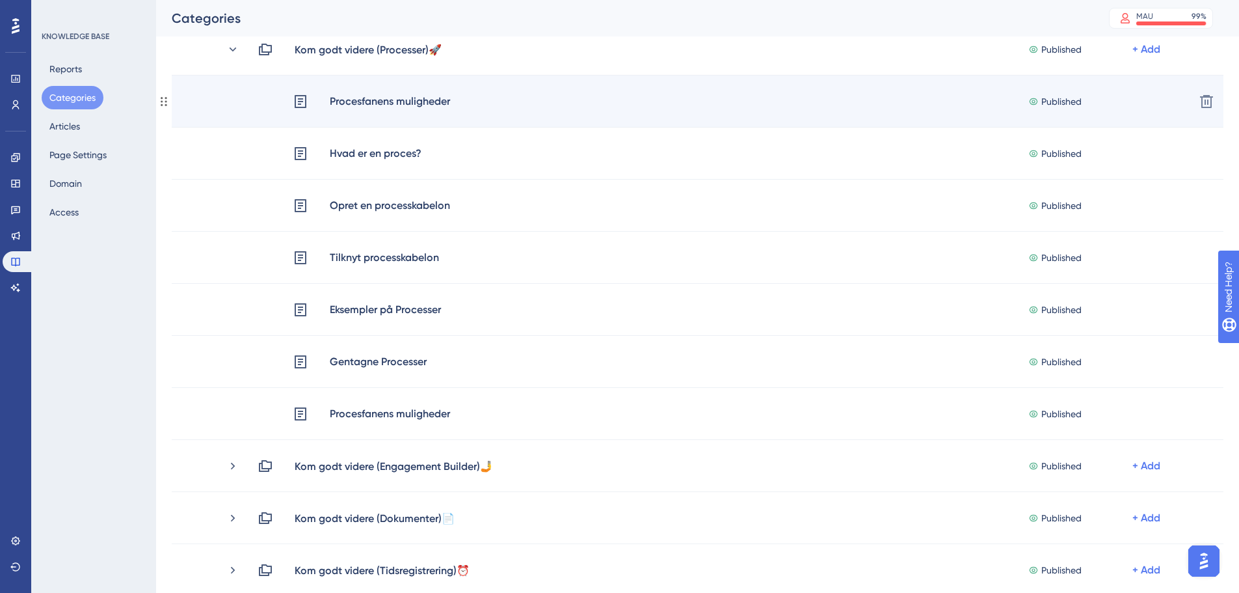
click at [372, 104] on div "Procesfanens muligheder" at bounding box center [390, 101] width 122 height 17
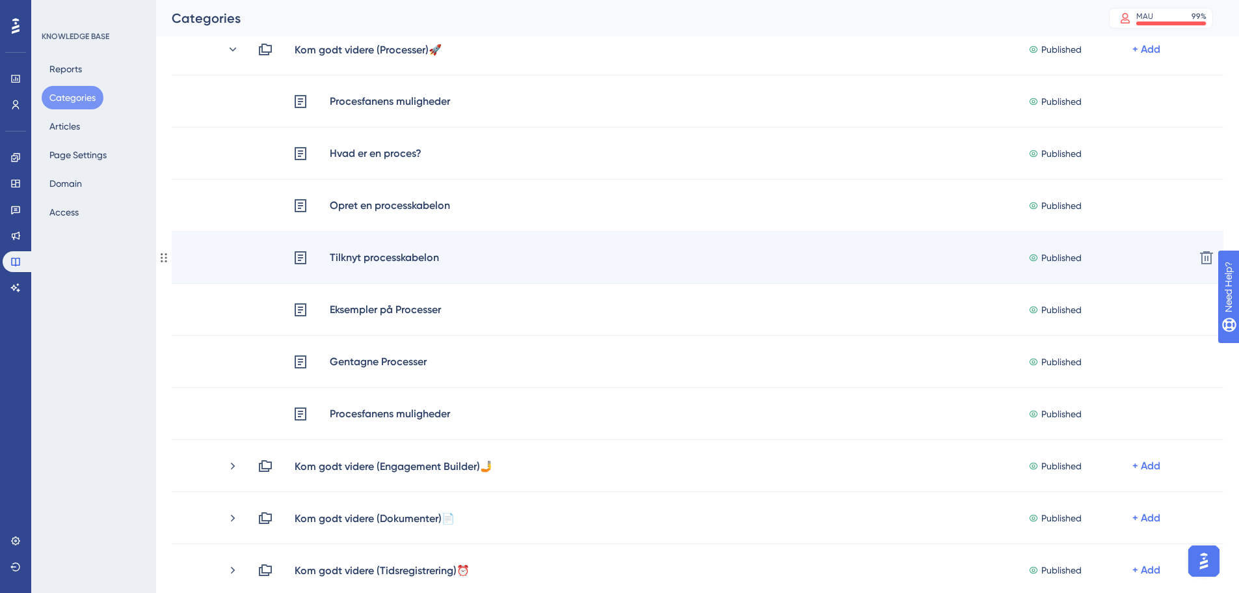
scroll to position [325, 0]
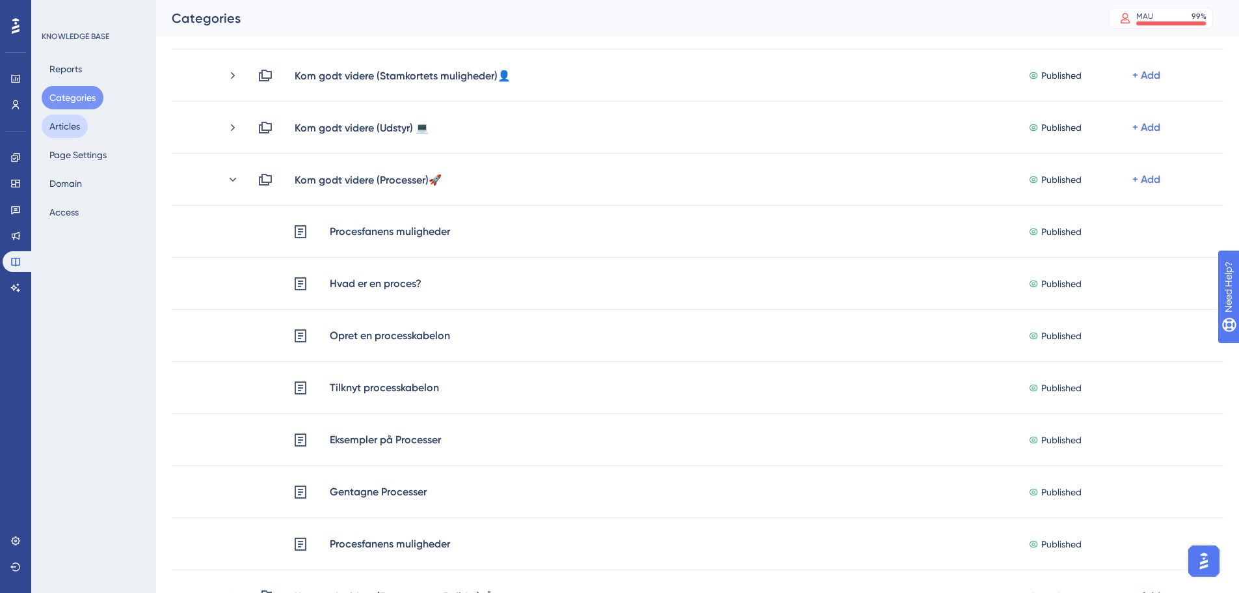
click at [77, 127] on button "Articles" at bounding box center [65, 126] width 46 height 23
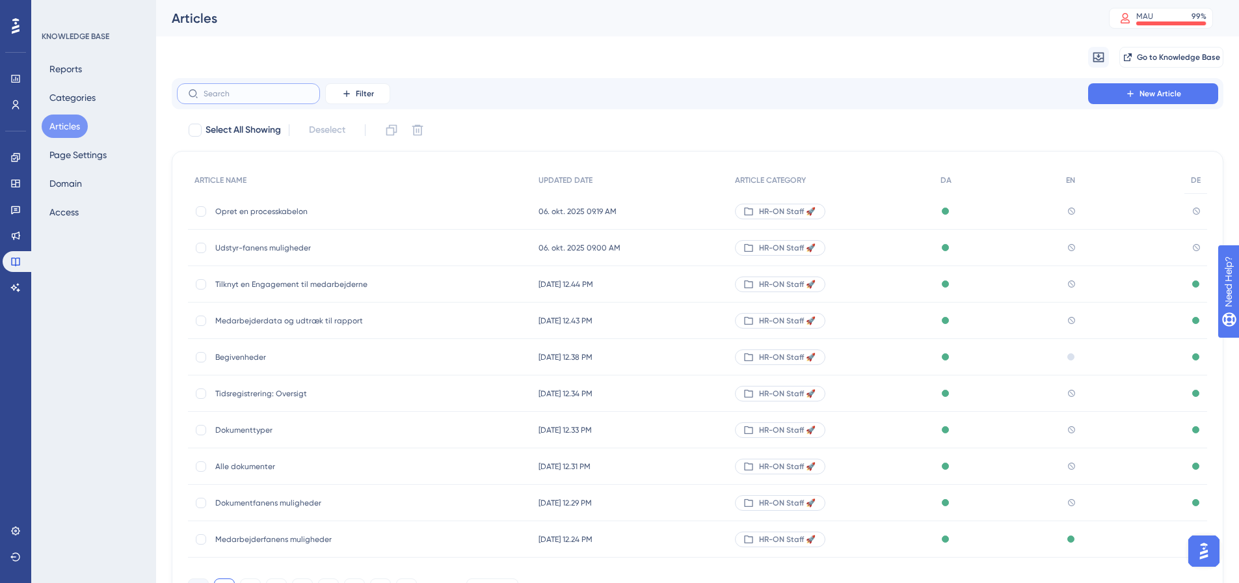
click at [247, 91] on input "text" at bounding box center [256, 93] width 105 height 9
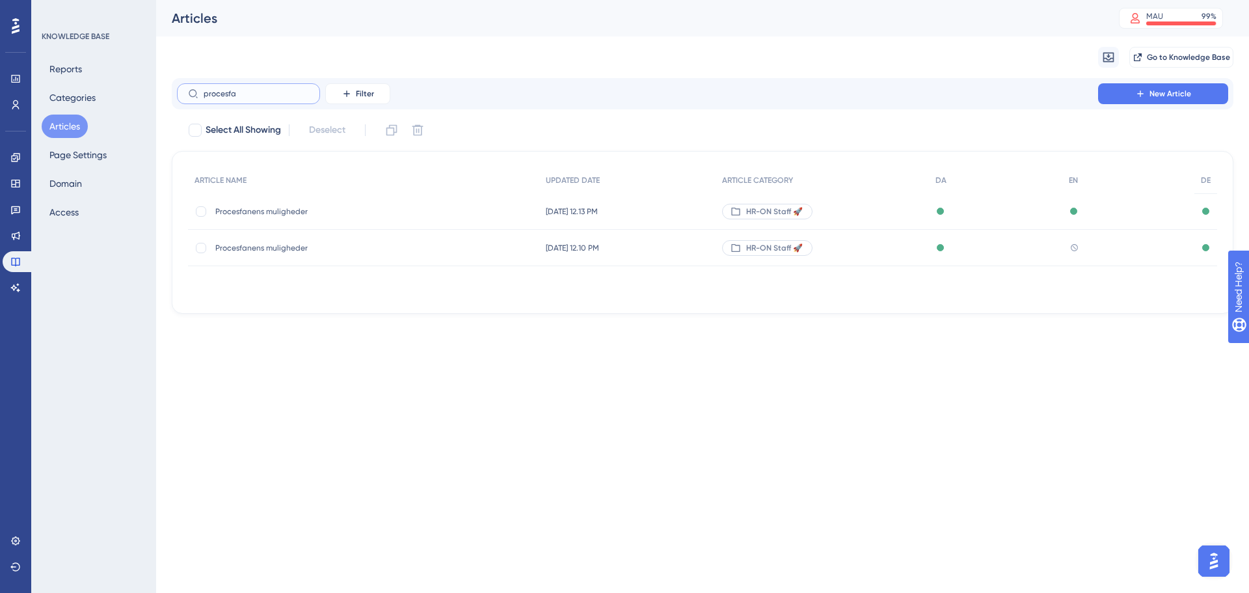
type input "procesfa"
click at [258, 213] on span "Procesfanens muligheder" at bounding box center [319, 211] width 208 height 10
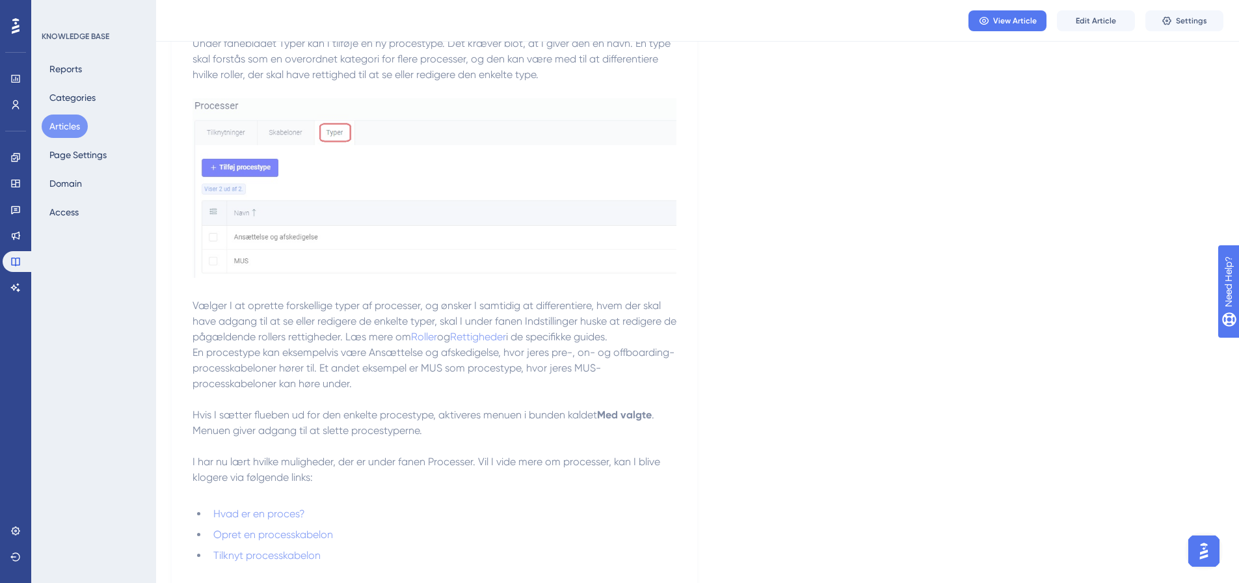
scroll to position [1701, 0]
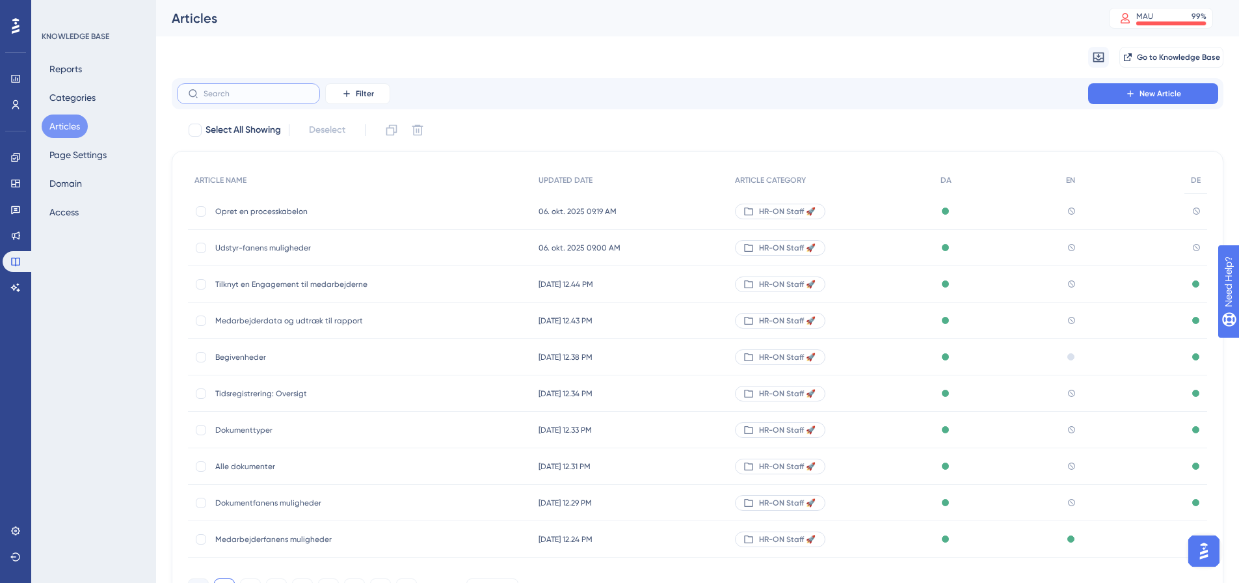
click at [254, 97] on input "text" at bounding box center [256, 93] width 105 height 9
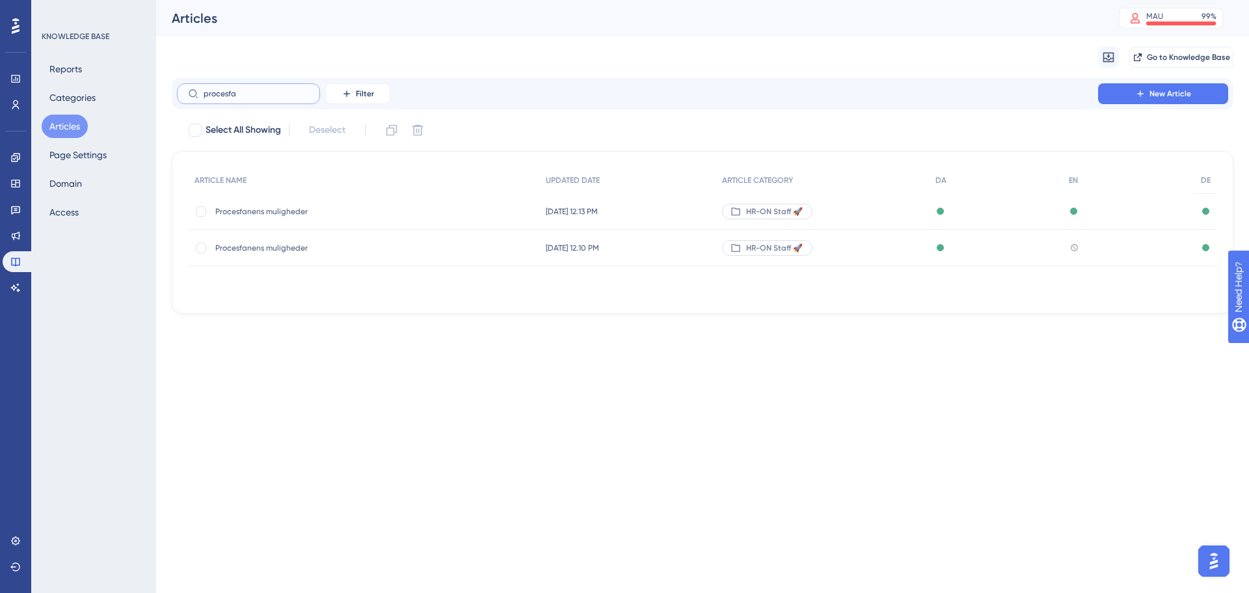
type input "procesfa"
click at [286, 251] on span "Procesfanens muligheder" at bounding box center [319, 248] width 208 height 10
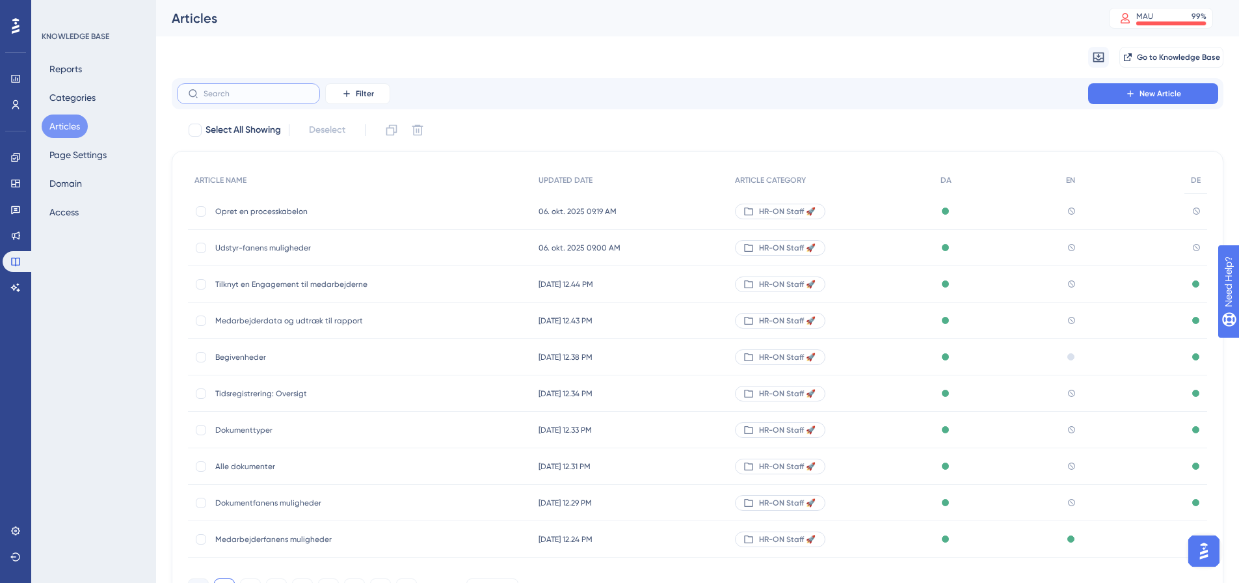
click at [236, 93] on input "text" at bounding box center [256, 93] width 105 height 9
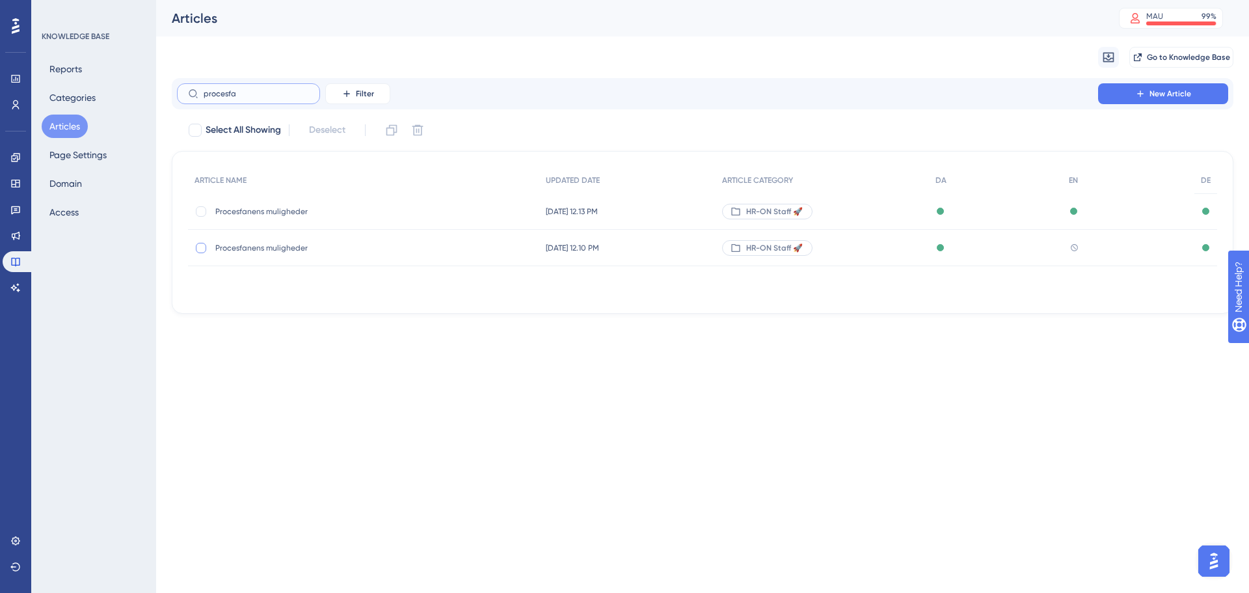
type input "procesfa"
click at [202, 248] on div at bounding box center [201, 248] width 10 height 10
click at [327, 132] on span "Deselect (1)" at bounding box center [327, 130] width 47 height 16
click at [199, 249] on div at bounding box center [201, 248] width 10 height 10
click at [424, 129] on icon at bounding box center [418, 130] width 11 height 11
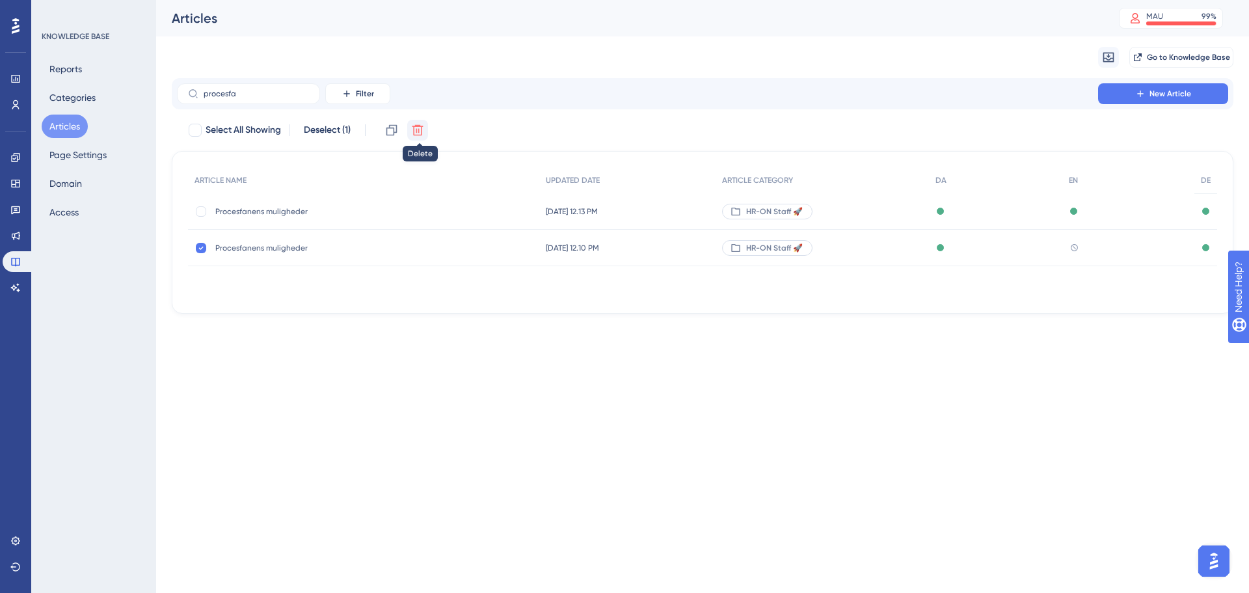
checkbox input "false"
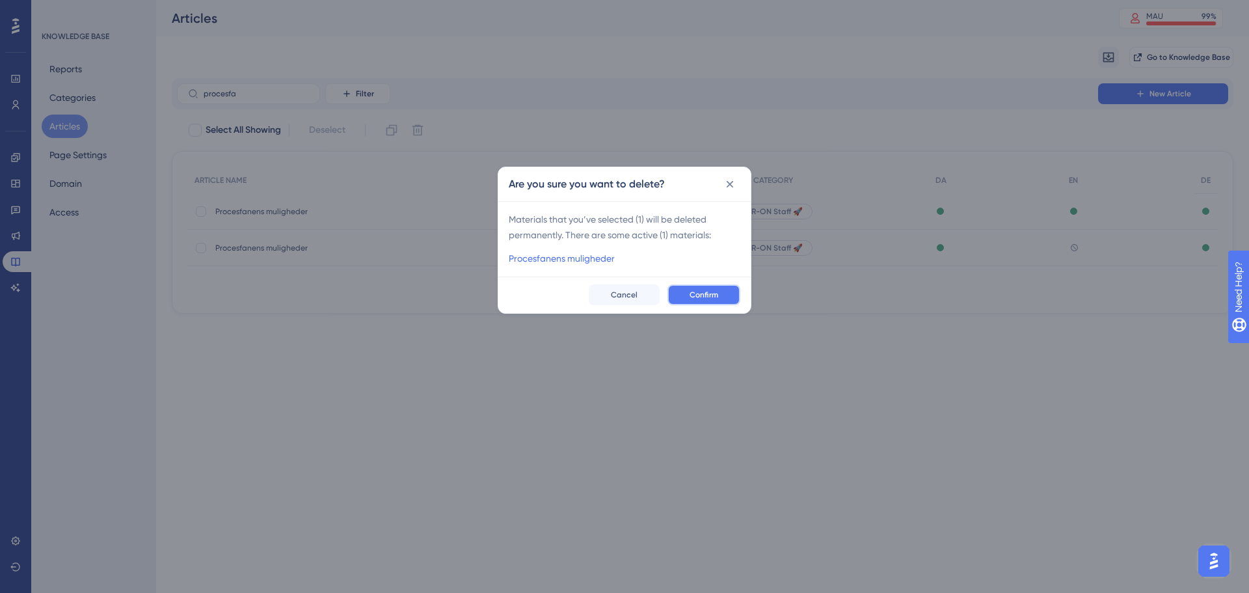
click at [702, 295] on span "Confirm" at bounding box center [704, 295] width 29 height 10
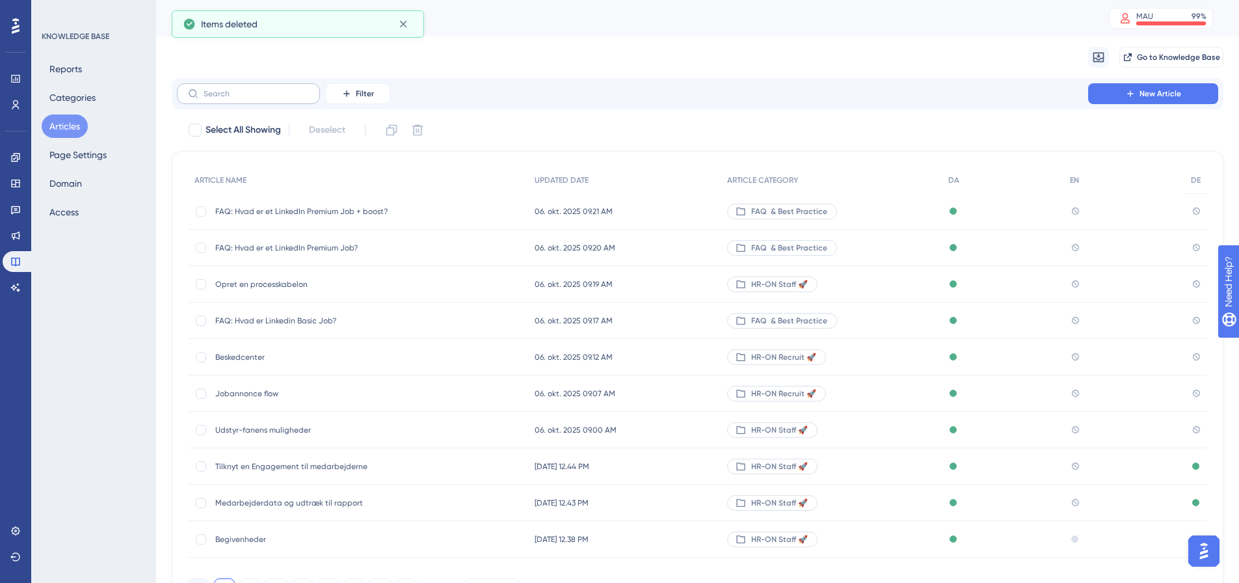
click at [241, 87] on label at bounding box center [248, 93] width 143 height 21
click at [241, 89] on input "text" at bounding box center [256, 93] width 105 height 9
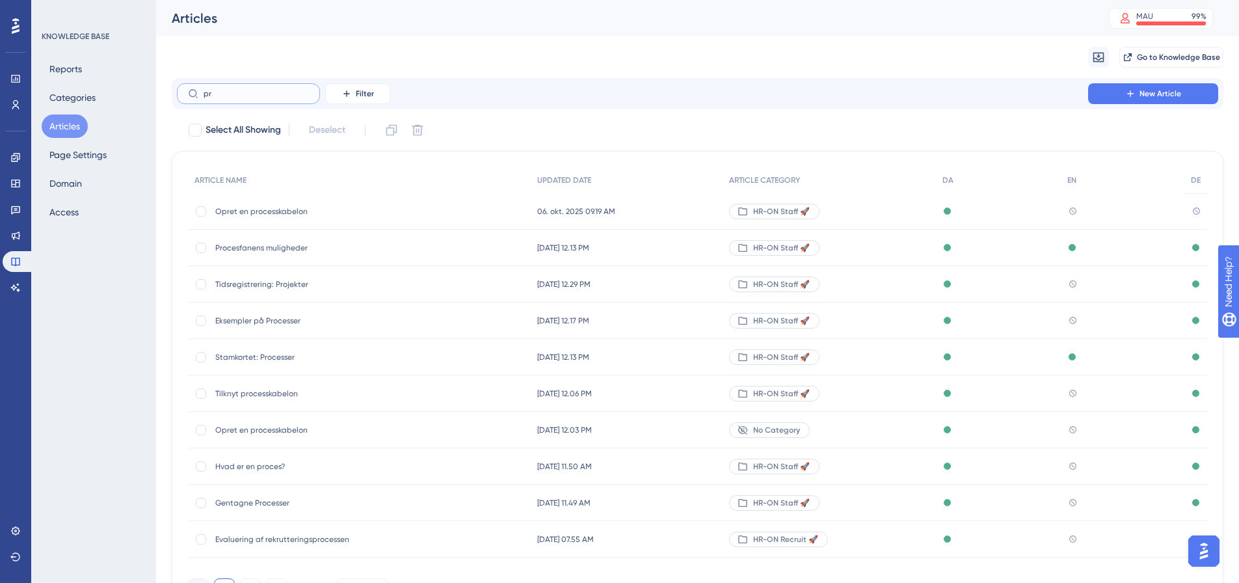
type input "p"
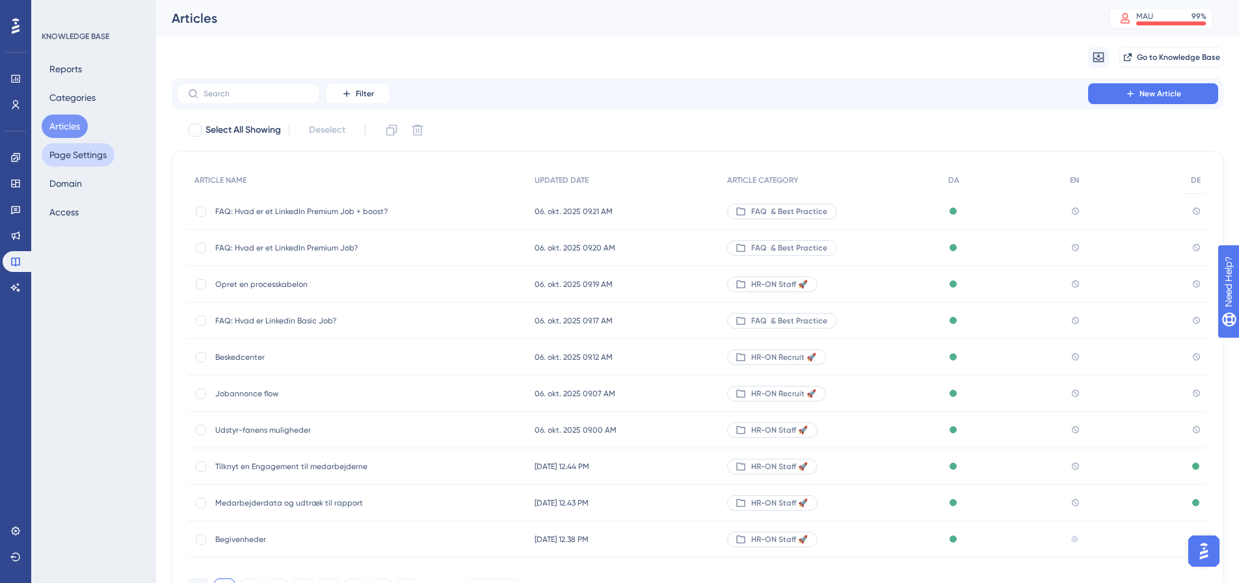
click at [105, 157] on button "Page Settings" at bounding box center [78, 154] width 73 height 23
click at [72, 97] on button "Categories" at bounding box center [73, 97] width 62 height 23
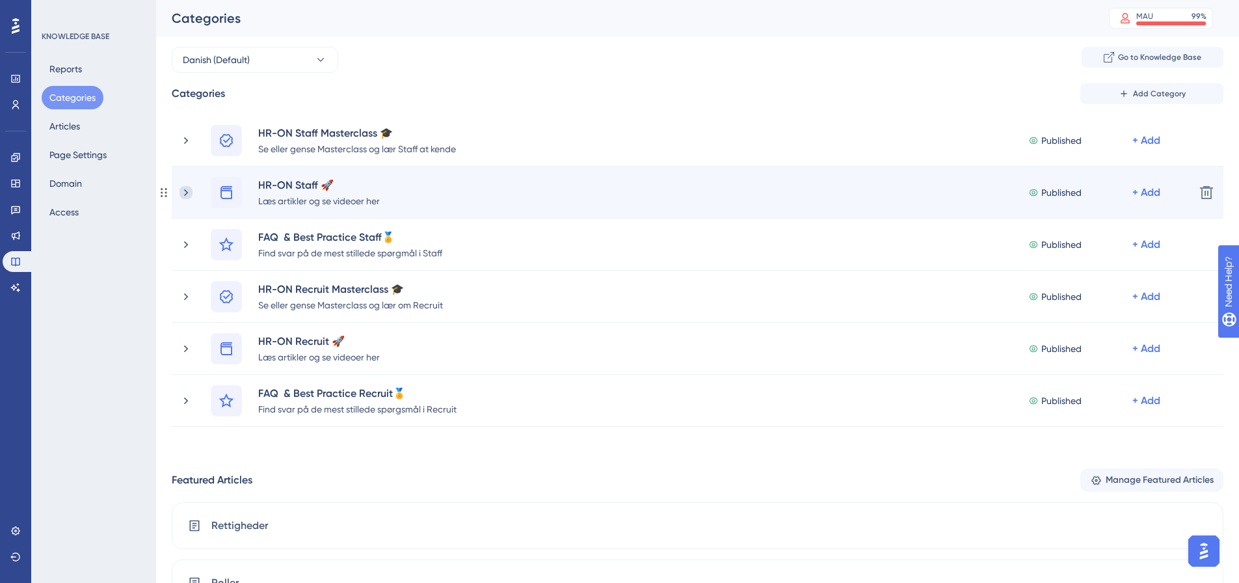
click at [184, 192] on icon at bounding box center [186, 192] width 13 height 13
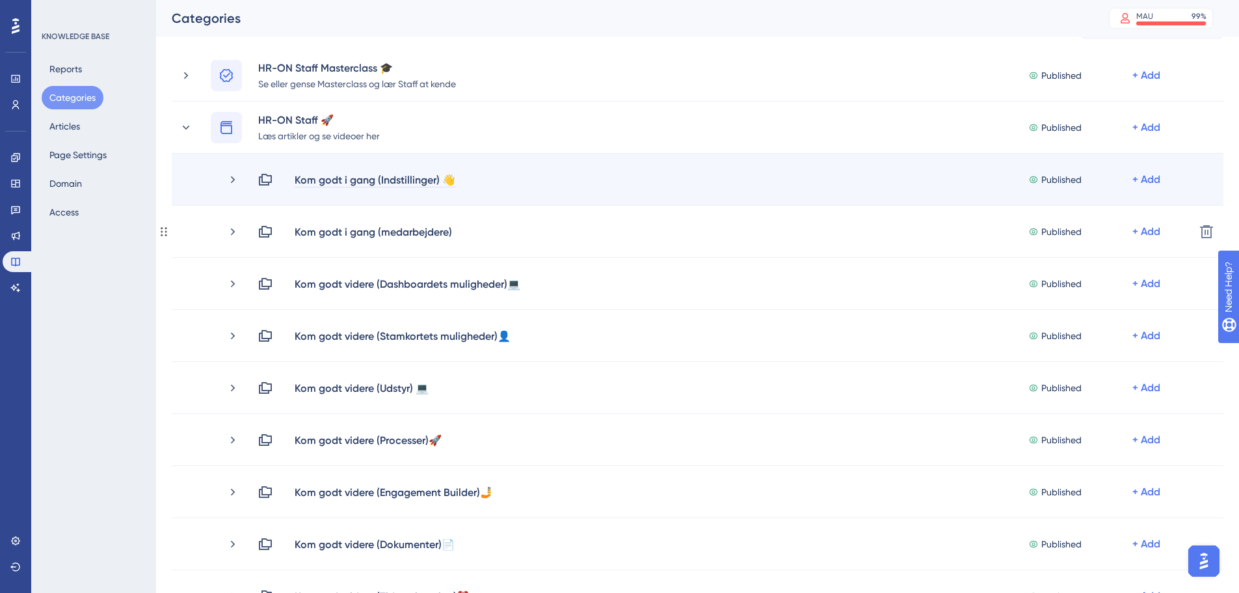
scroll to position [130, 0]
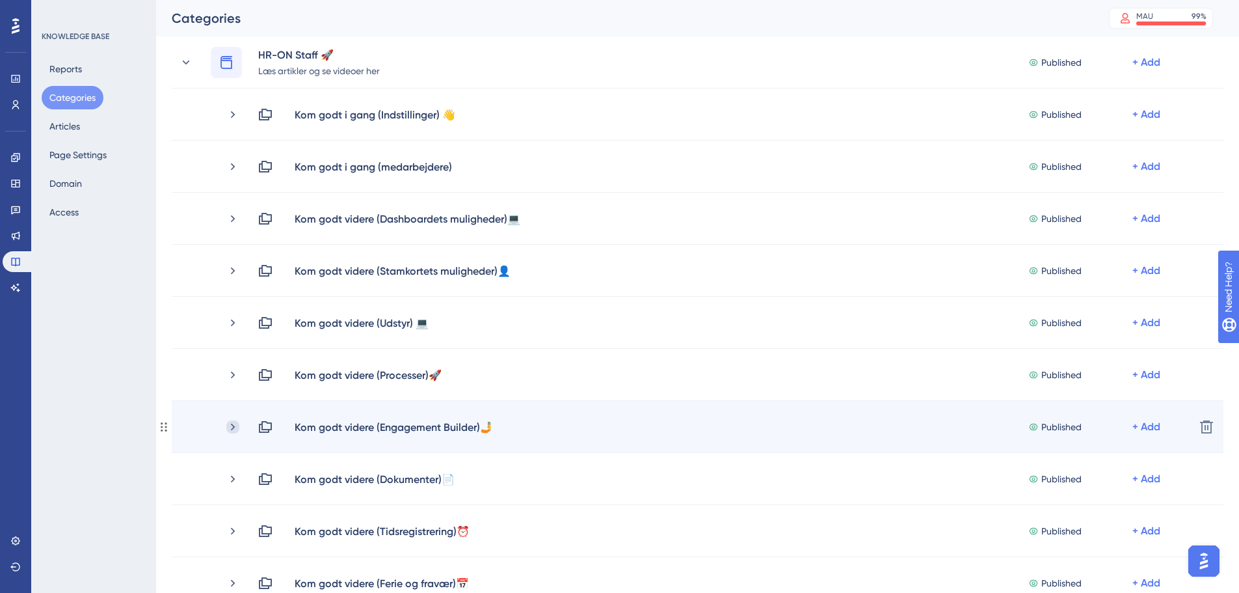
click at [232, 428] on icon at bounding box center [233, 426] width 4 height 7
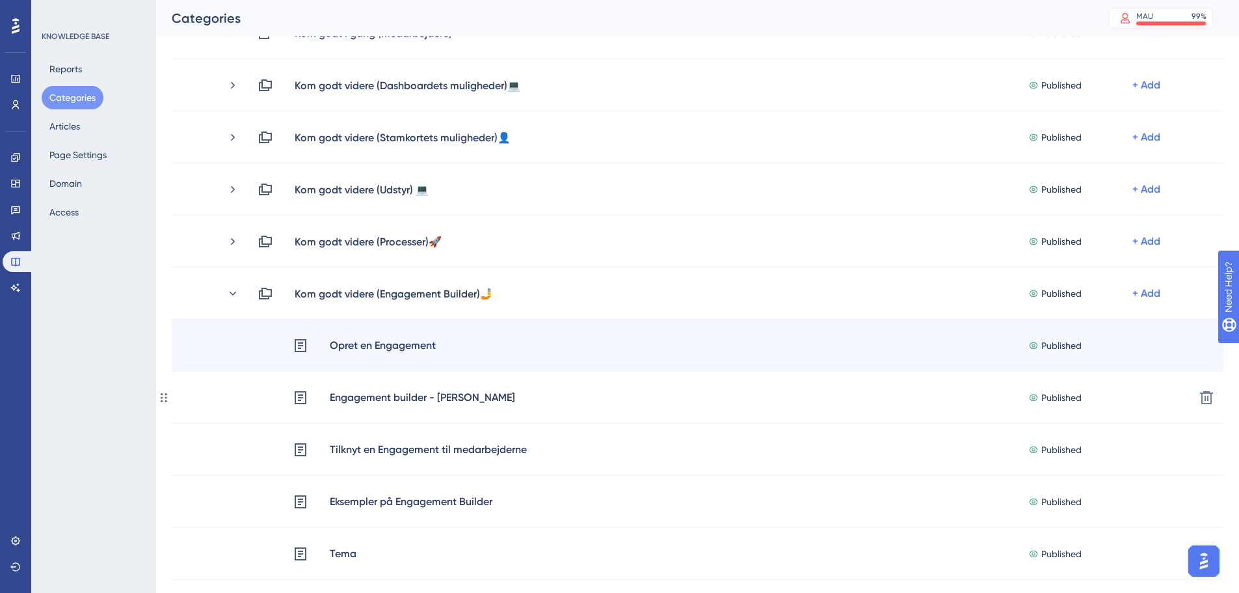
scroll to position [325, 0]
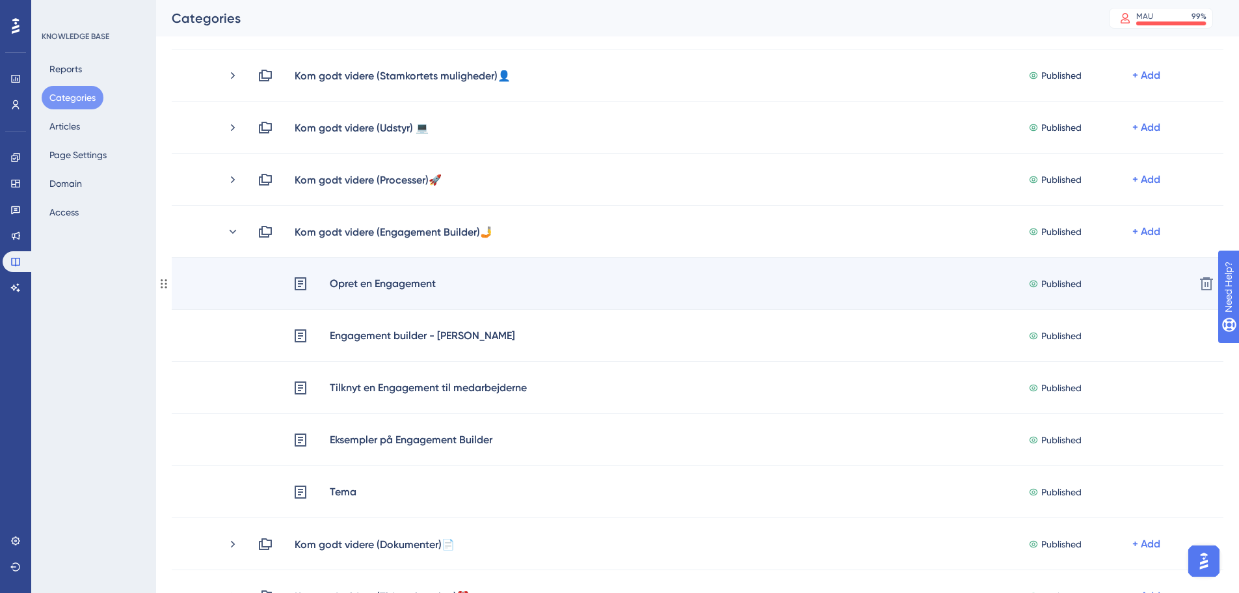
click at [388, 290] on div "Opret en Engagement" at bounding box center [382, 283] width 107 height 17
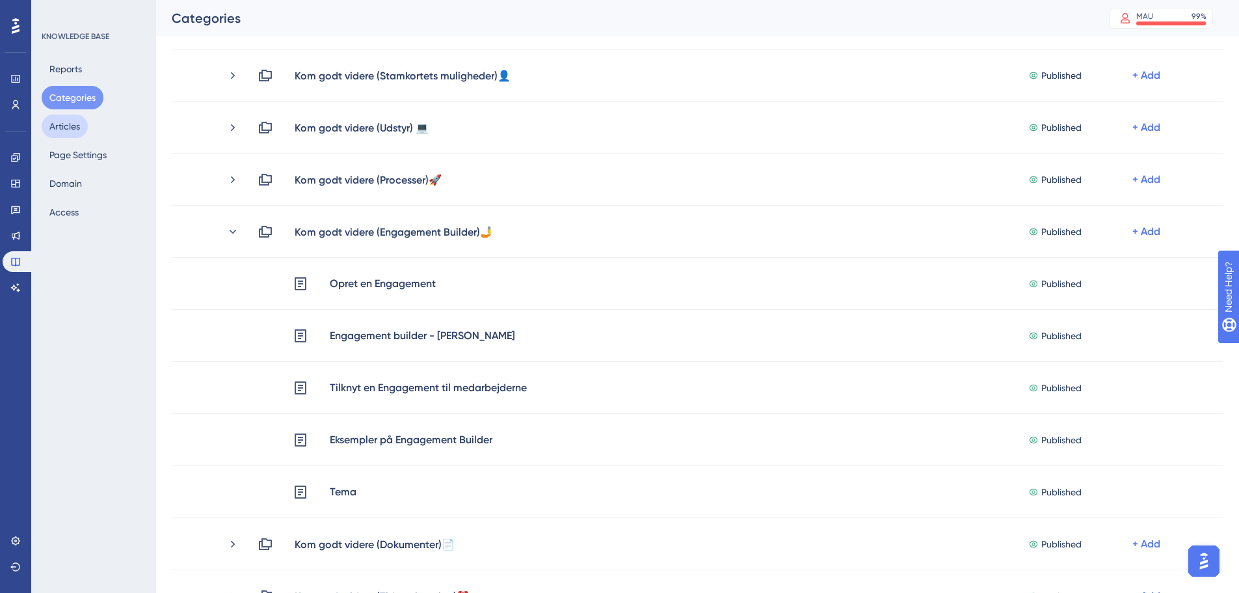
click at [71, 125] on button "Articles" at bounding box center [65, 126] width 46 height 23
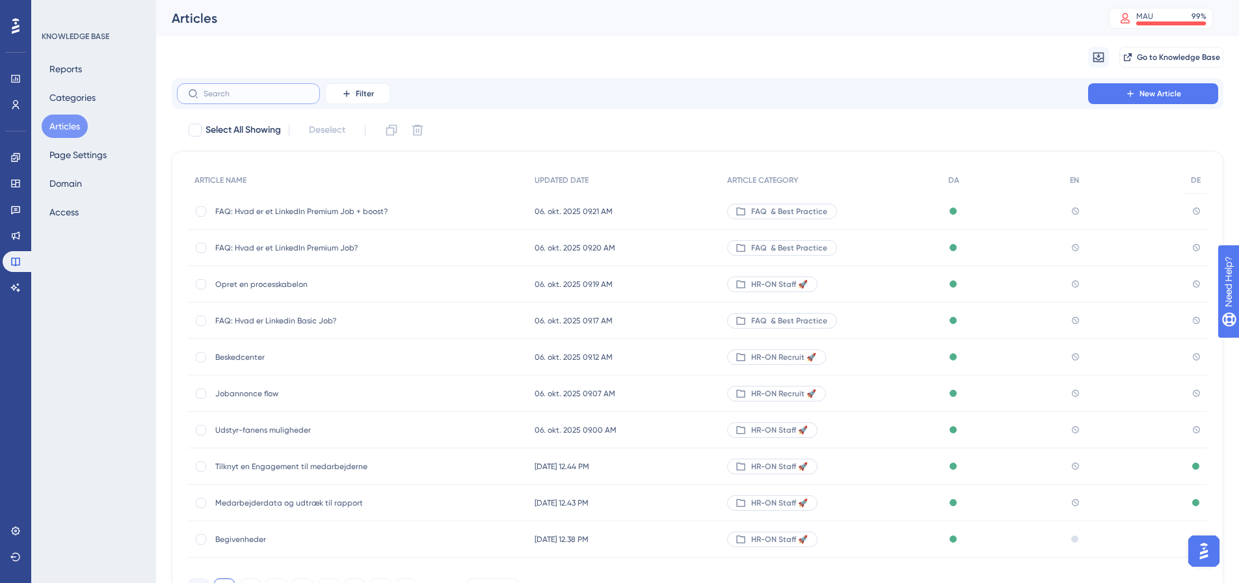
click at [215, 94] on input "text" at bounding box center [256, 93] width 105 height 9
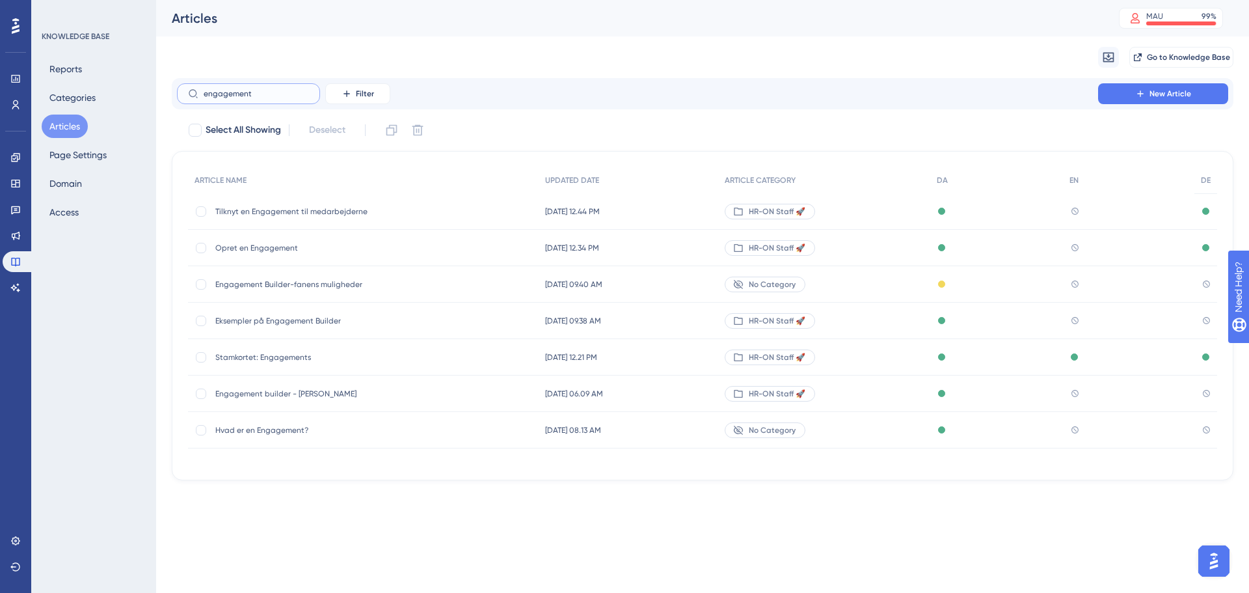
type input "engagement"
click at [329, 286] on span "Engagement Builder-fanens muligheder" at bounding box center [319, 284] width 208 height 10
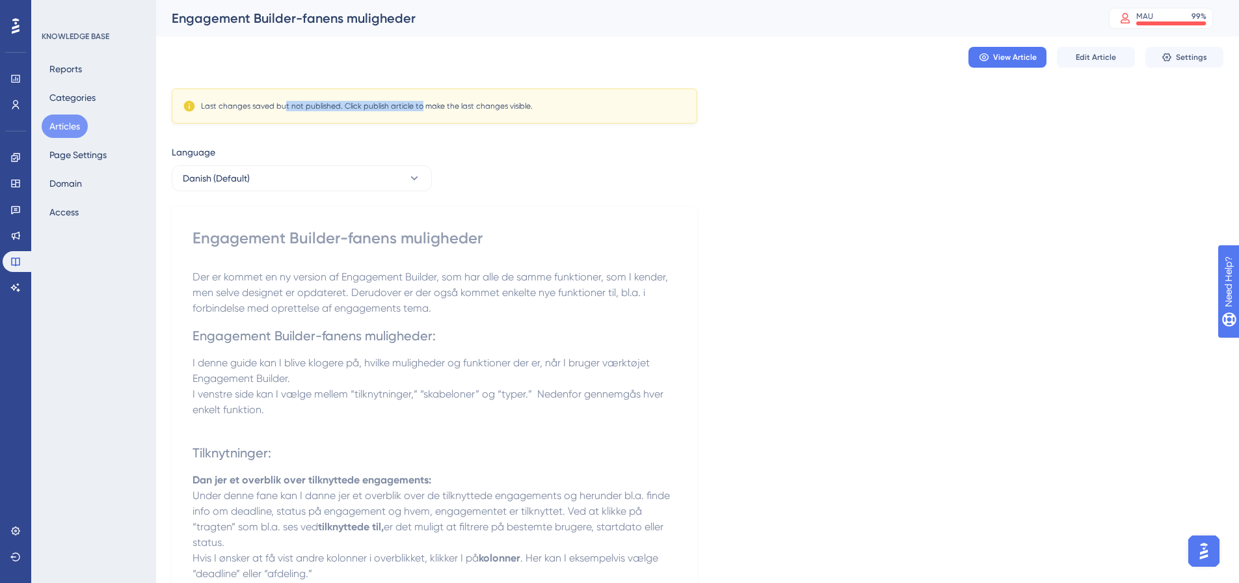
drag, startPoint x: 357, startPoint y: 105, endPoint x: 433, endPoint y: 105, distance: 76.1
click at [433, 105] on div "Last changes saved but not published. Click publish article to make the last ch…" at bounding box center [367, 106] width 332 height 10
click at [434, 105] on div "Last changes saved but not published. Click publish article to make the last ch…" at bounding box center [367, 106] width 332 height 10
drag, startPoint x: 228, startPoint y: 279, endPoint x: 380, endPoint y: 281, distance: 151.6
click at [380, 281] on span "Der er kommet en ny version af Engagement Builder, som har alle de samme funkti…" at bounding box center [432, 293] width 478 height 44
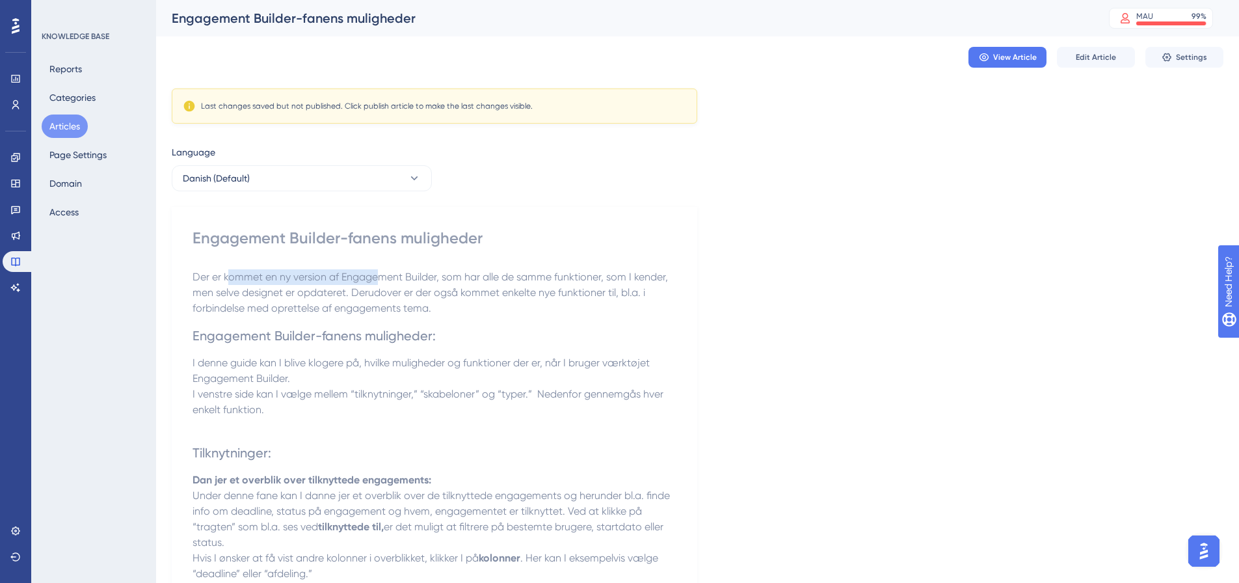
click at [380, 281] on span "Der er kommet en ny version af Engagement Builder, som har alle de samme funkti…" at bounding box center [432, 293] width 478 height 44
click at [264, 319] on h2 "Engagement Builder-fanens muligheder:" at bounding box center [435, 335] width 484 height 39
click at [1116, 59] on button "Edit Article" at bounding box center [1096, 57] width 78 height 21
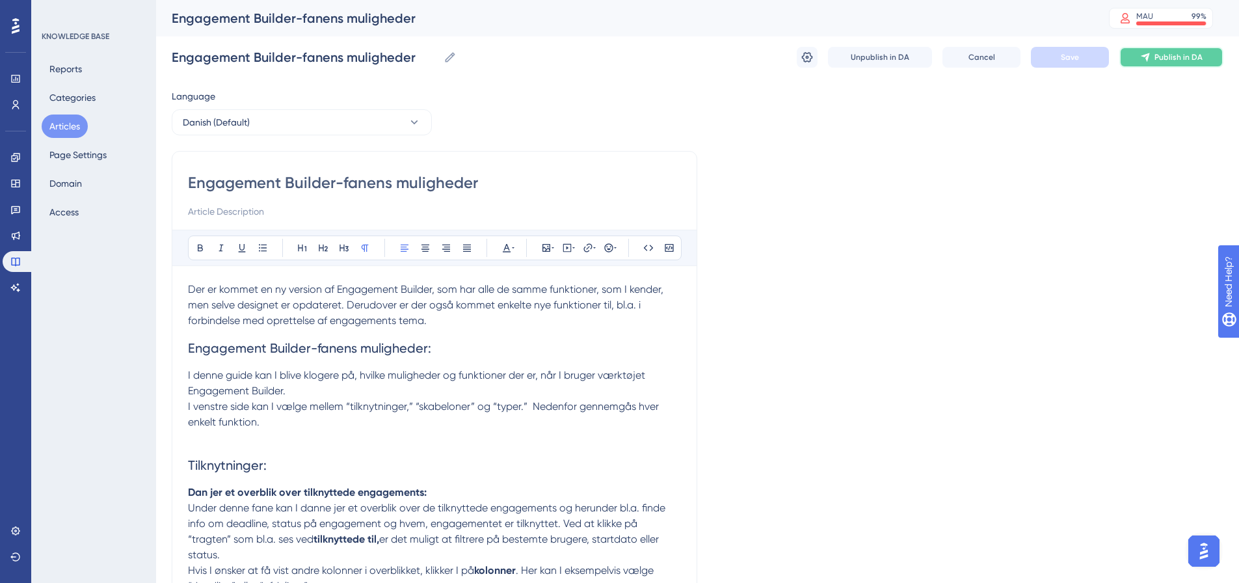
click at [1169, 64] on button "Publish in DA" at bounding box center [1172, 57] width 104 height 21
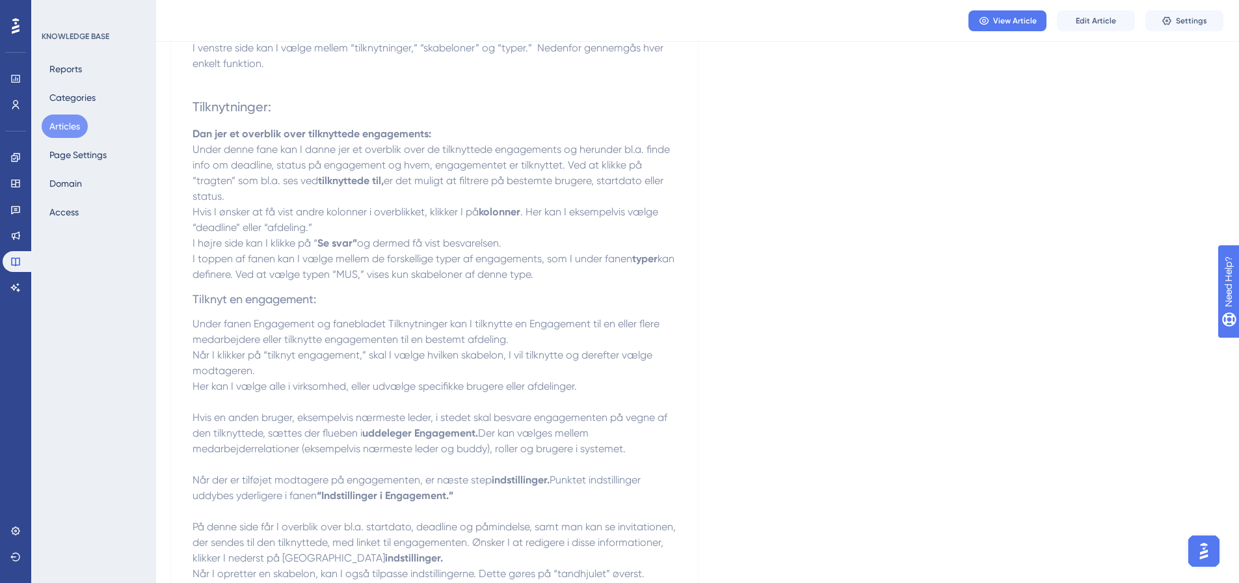
scroll to position [96, 0]
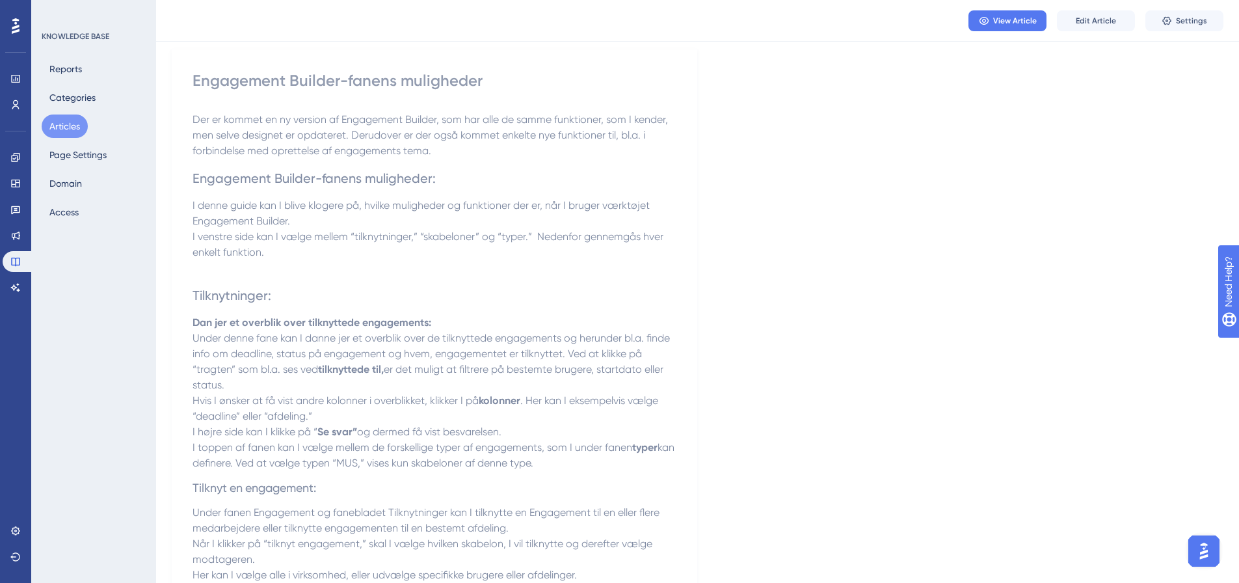
click at [358, 334] on span "Under denne fane kan I danne jer et overblik over de tilknyttede engagements og…" at bounding box center [433, 354] width 480 height 44
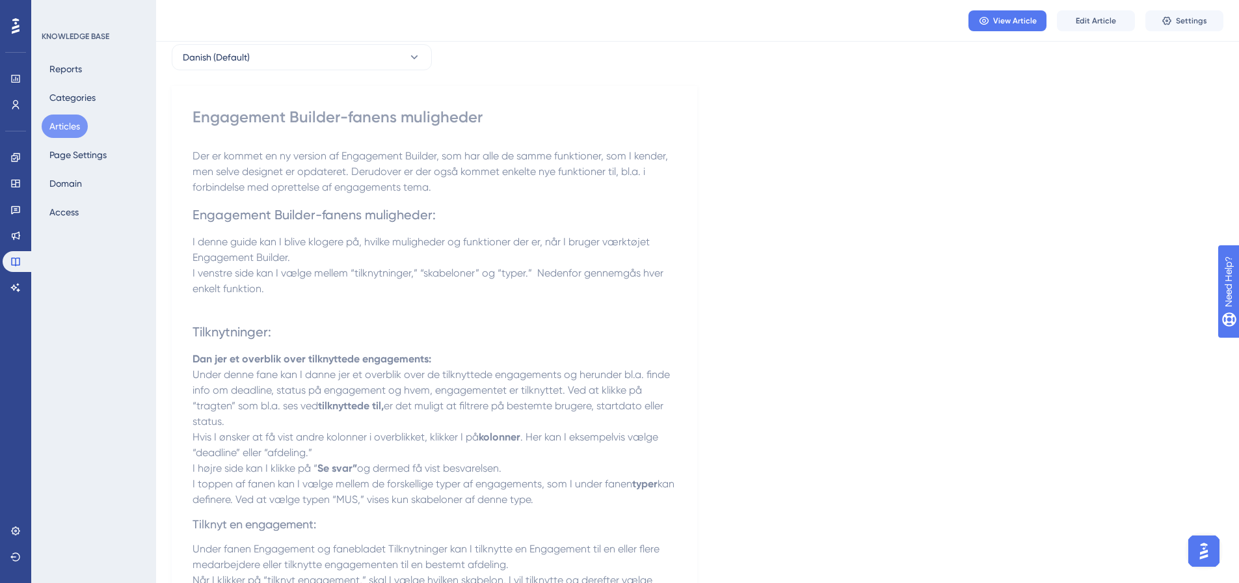
scroll to position [31, 0]
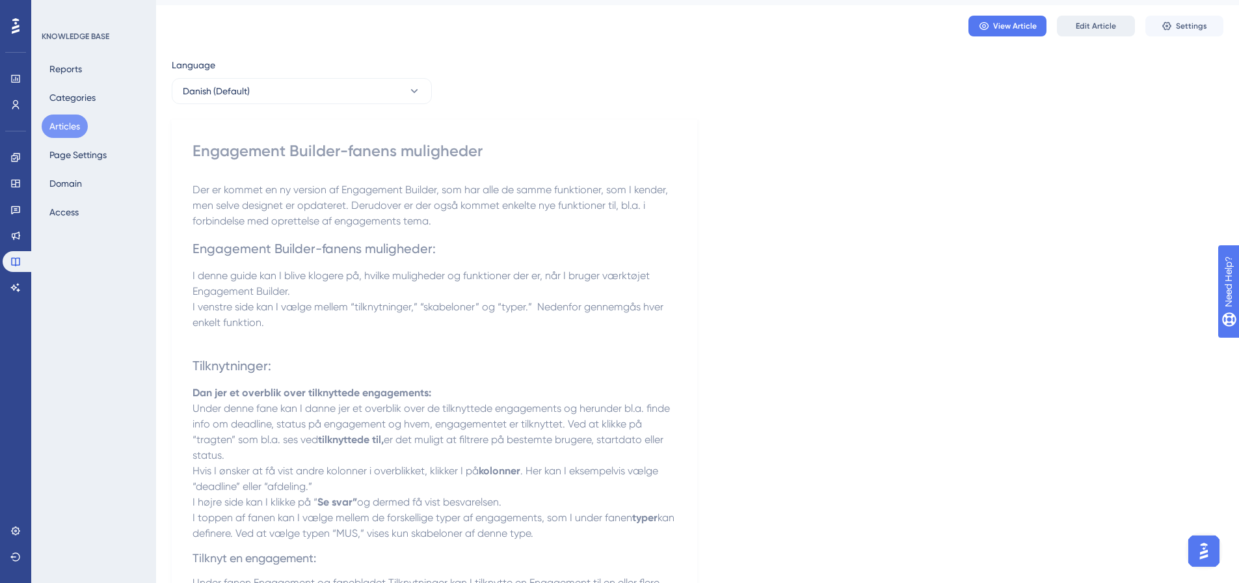
click at [1112, 21] on span "Edit Article" at bounding box center [1096, 26] width 40 height 10
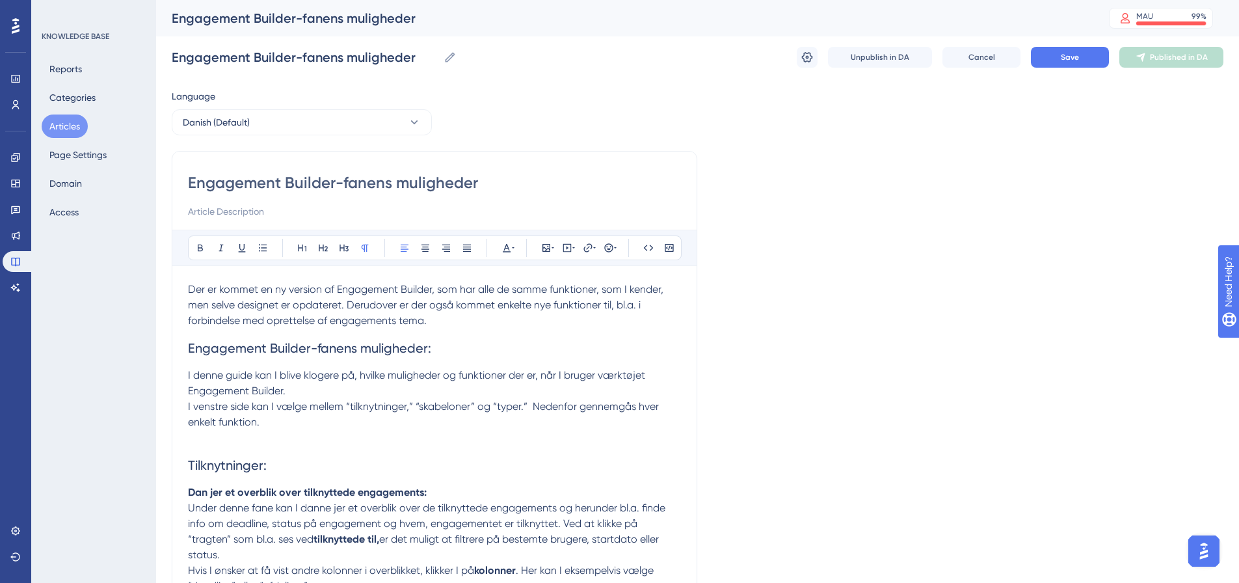
scroll to position [65, 0]
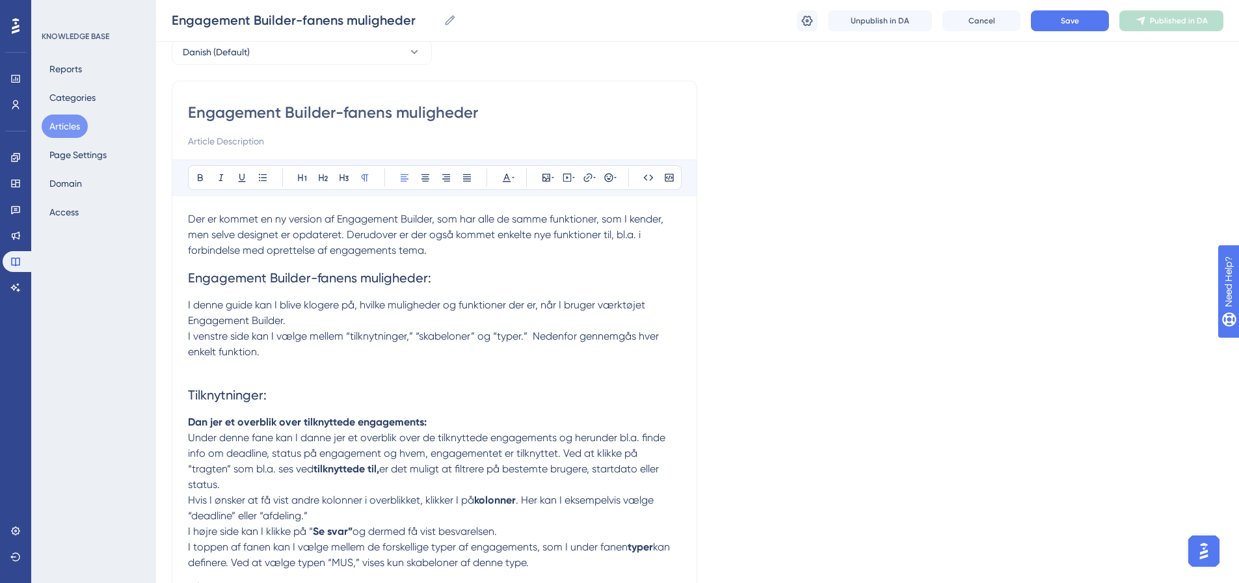
click at [284, 350] on p "I venstre side kan I vælge mellem “tilknytninger,” “skabeloner” og “typer.” Ned…" at bounding box center [434, 344] width 493 height 31
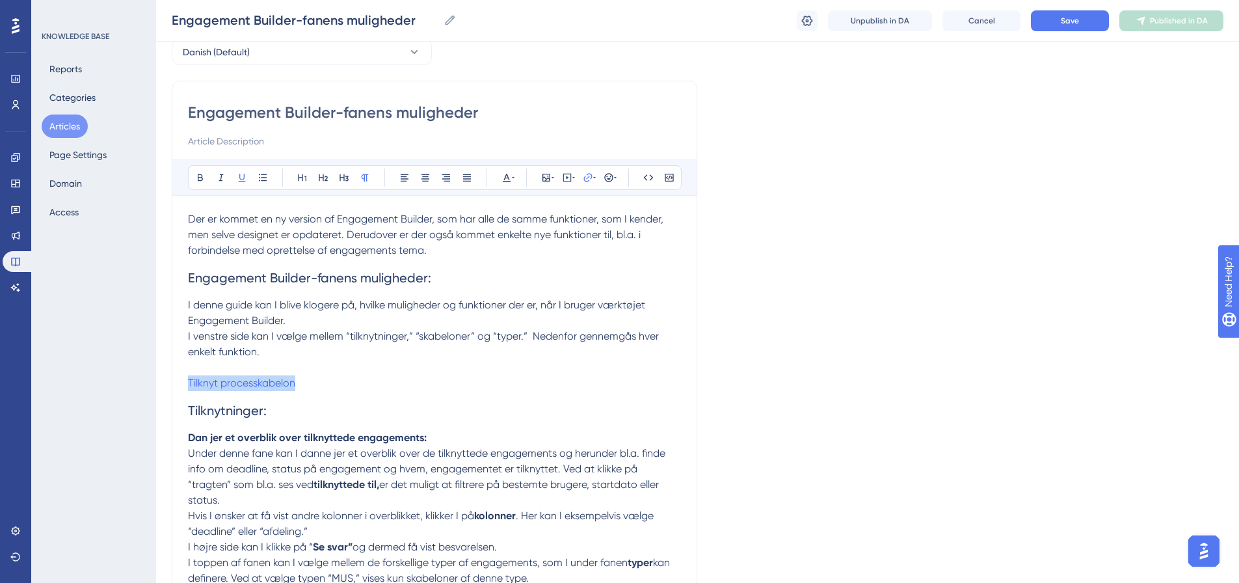
drag, startPoint x: 307, startPoint y: 379, endPoint x: 187, endPoint y: 379, distance: 119.7
click at [191, 373] on p at bounding box center [434, 368] width 493 height 16
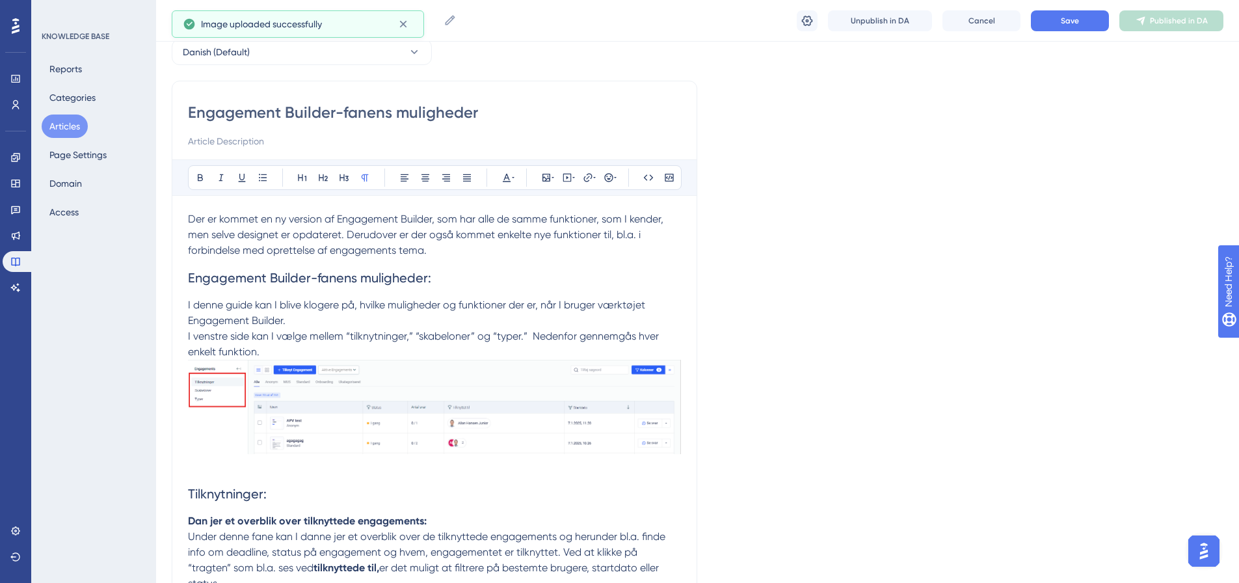
click at [308, 348] on p "I venstre side kan I vælge mellem “tilknytninger,” “skabeloner” og “typer.” Ned…" at bounding box center [434, 344] width 493 height 31
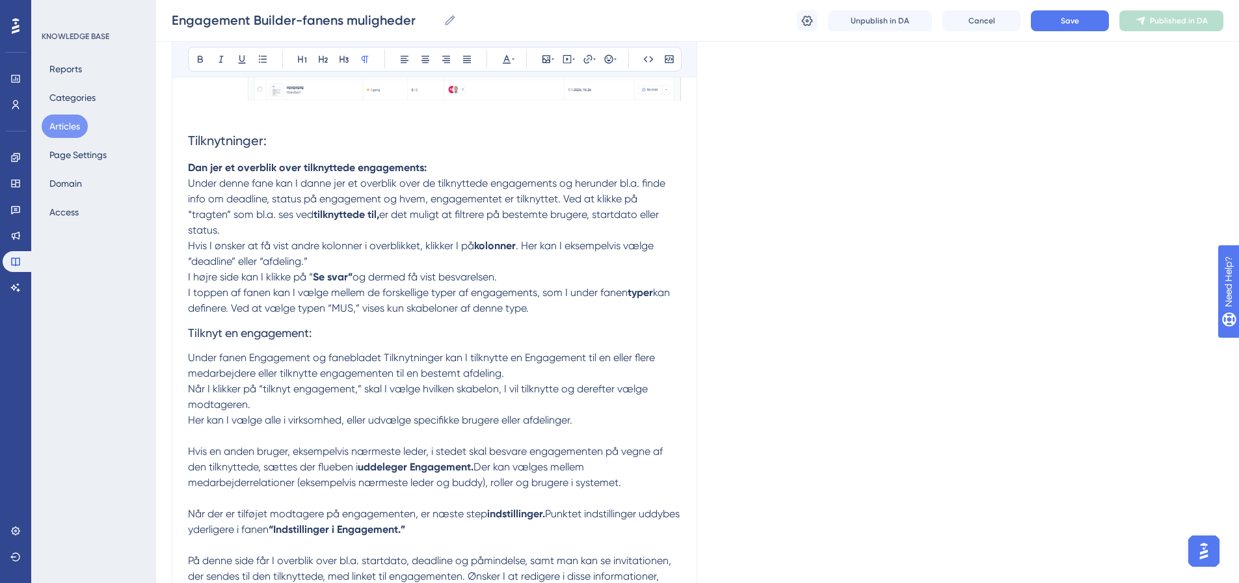
scroll to position [455, 0]
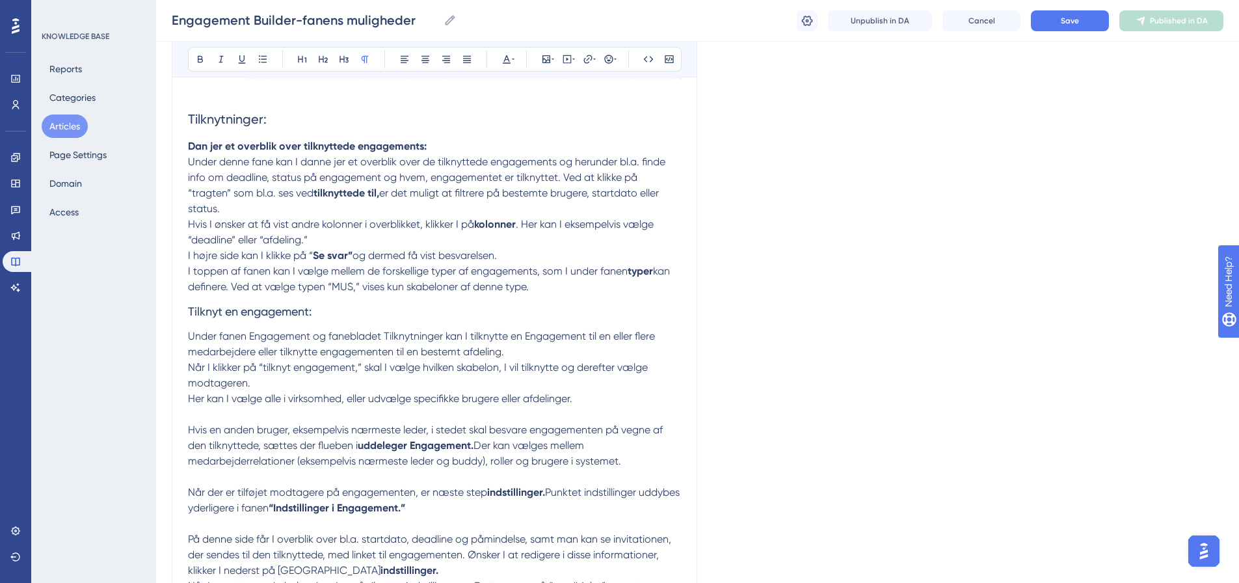
click at [588, 400] on p "Her kan I vælge alle i virksomhed, eller udvælge specifikke brugere eller afdel…" at bounding box center [434, 399] width 493 height 16
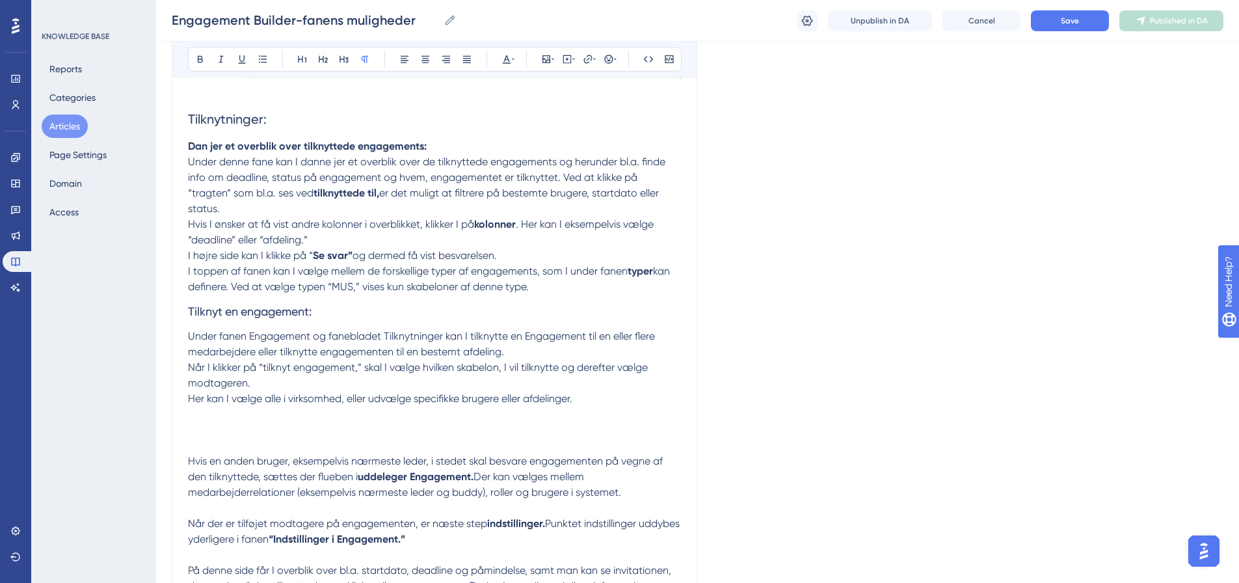
drag, startPoint x: 208, startPoint y: 431, endPoint x: 487, endPoint y: 409, distance: 280.6
click at [490, 405] on p "Her kan I vælge alle i virksomhed, eller udvælge specifikke brugere eller afdel…" at bounding box center [434, 399] width 493 height 16
click at [195, 429] on p at bounding box center [434, 430] width 493 height 16
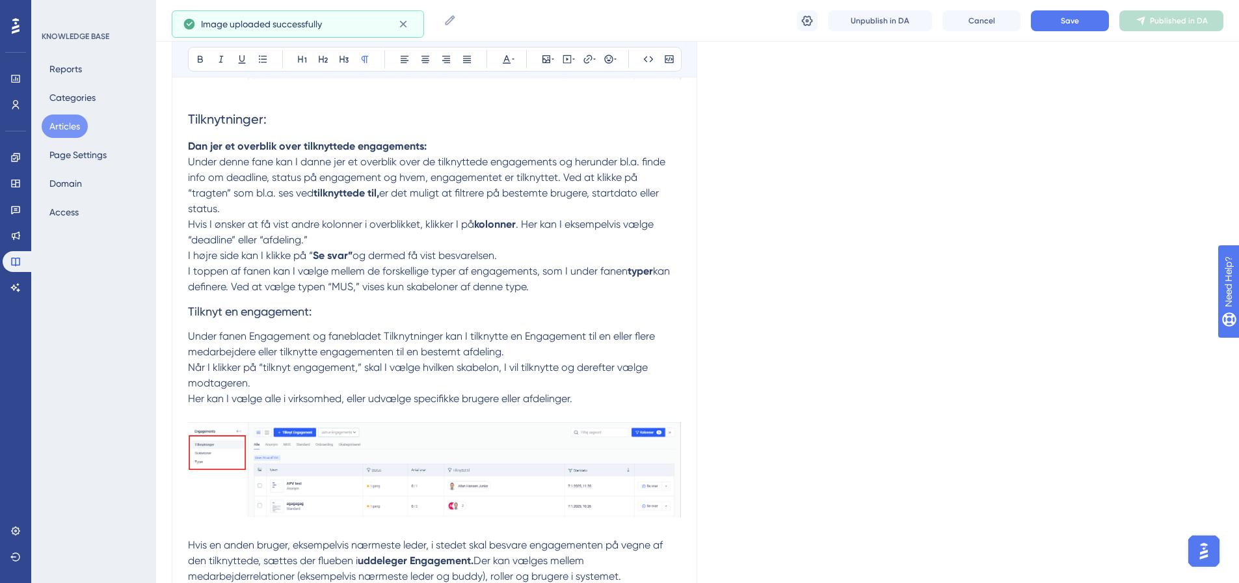
click at [388, 465] on img at bounding box center [434, 469] width 493 height 94
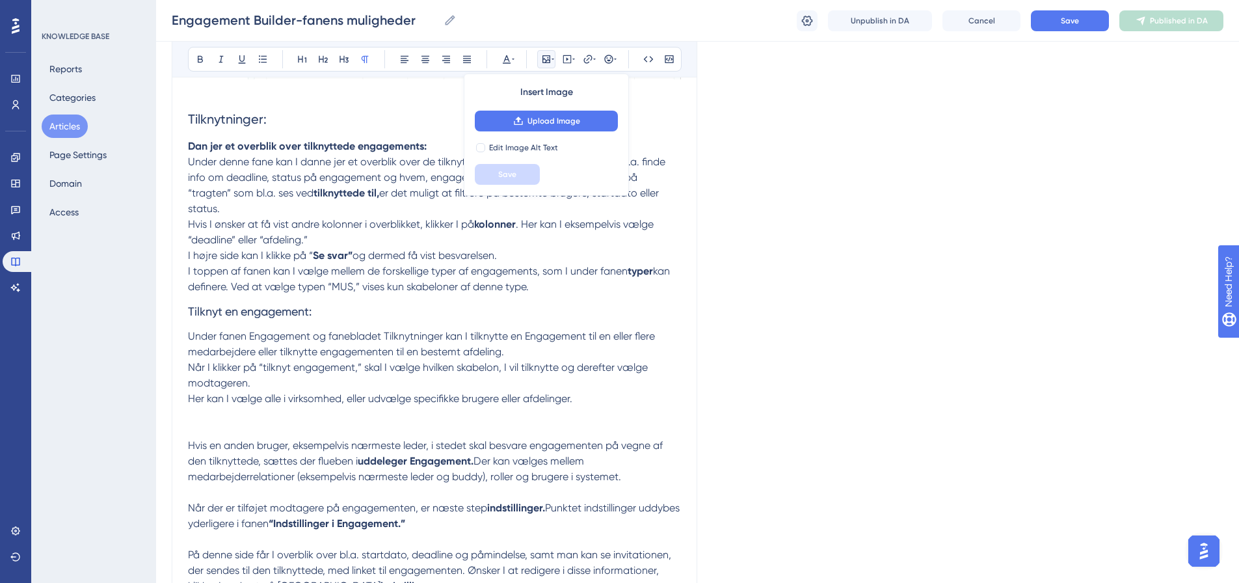
click at [200, 421] on p at bounding box center [434, 415] width 493 height 16
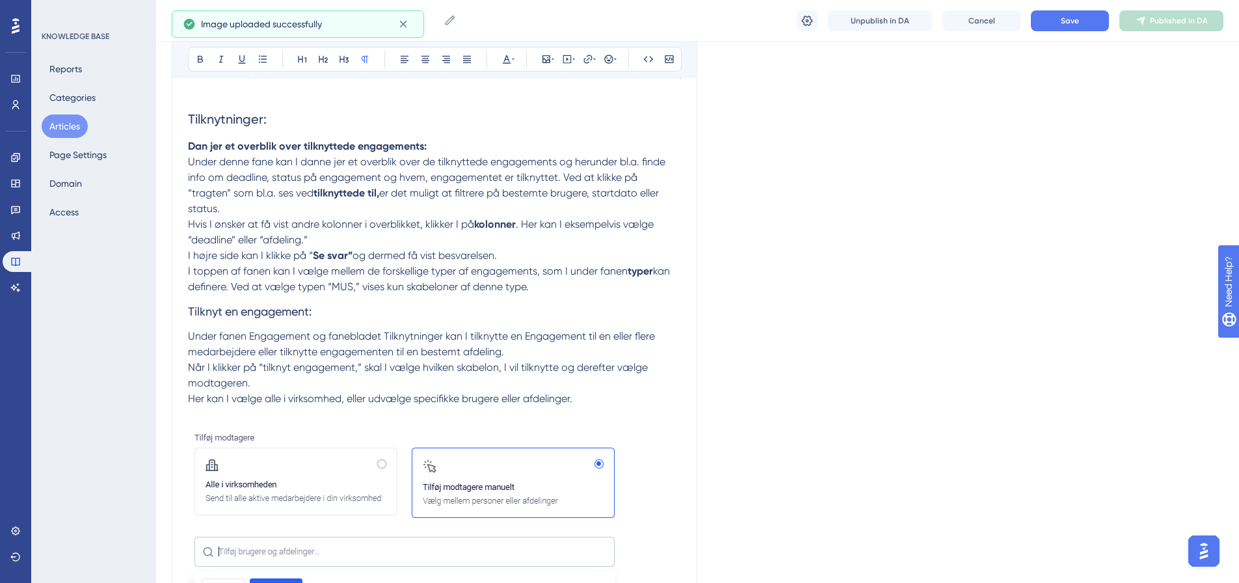
click at [560, 327] on h3 "Tilknyt en engagement:" at bounding box center [434, 312] width 493 height 34
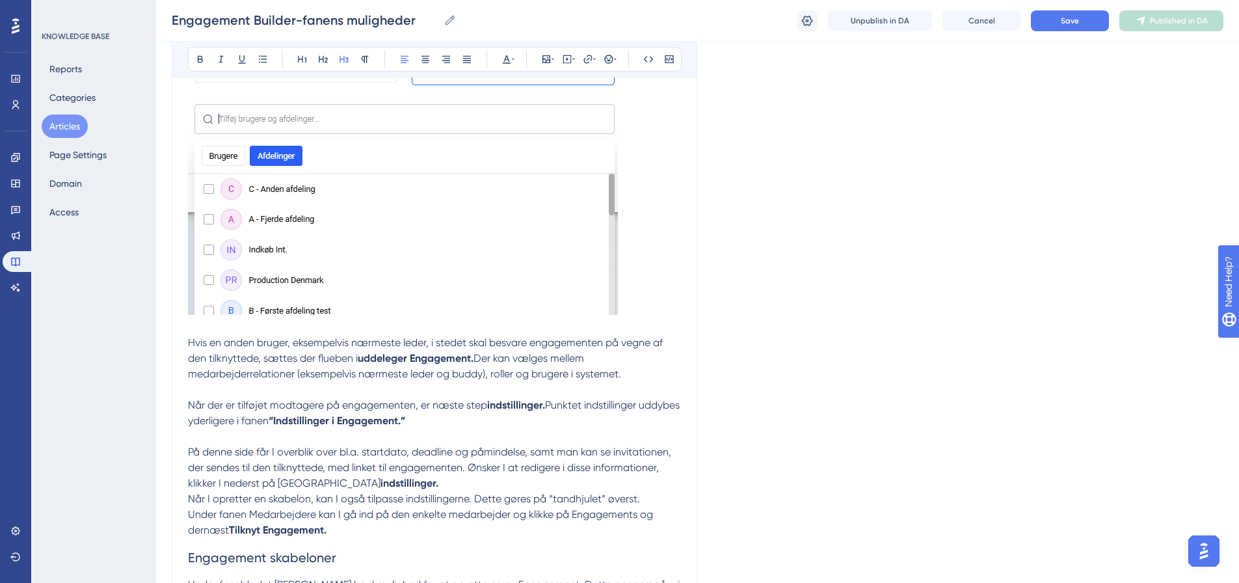
scroll to position [911, 0]
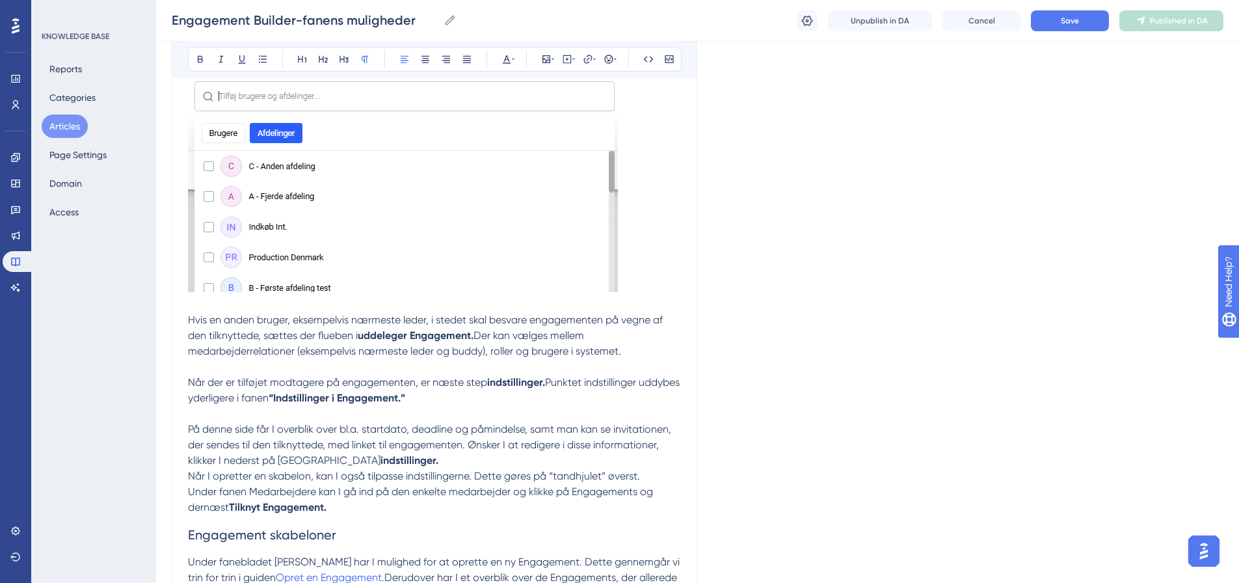
click at [647, 351] on p "Hvis en anden bruger, eksempelvis nærmeste leder, i stedet skal besvare engagem…" at bounding box center [434, 335] width 493 height 47
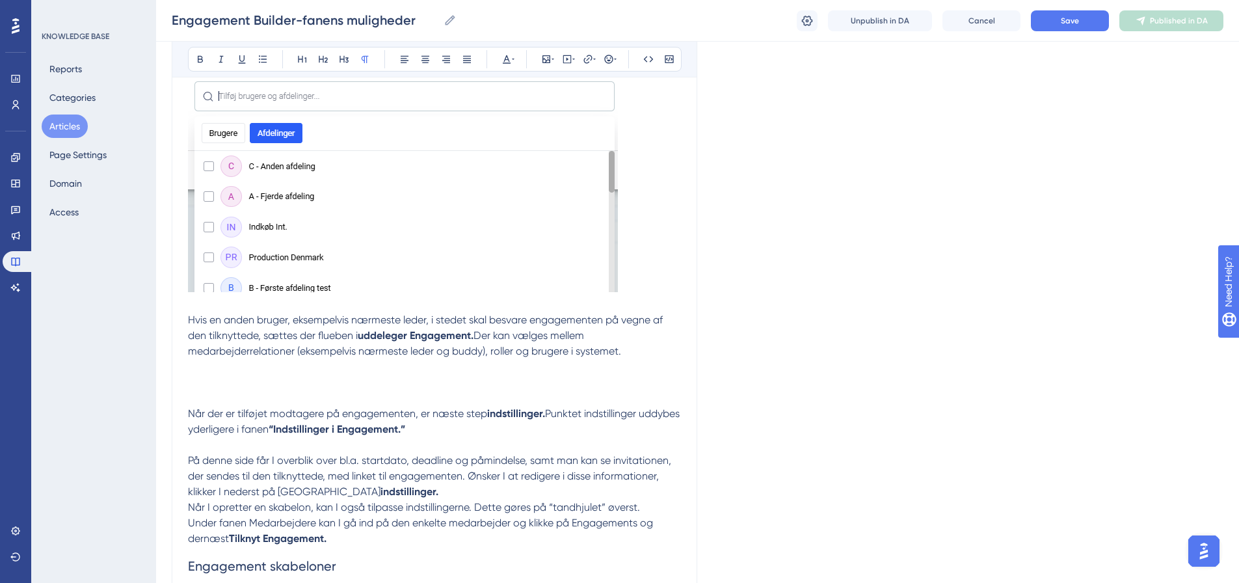
click at [202, 379] on p at bounding box center [434, 383] width 493 height 16
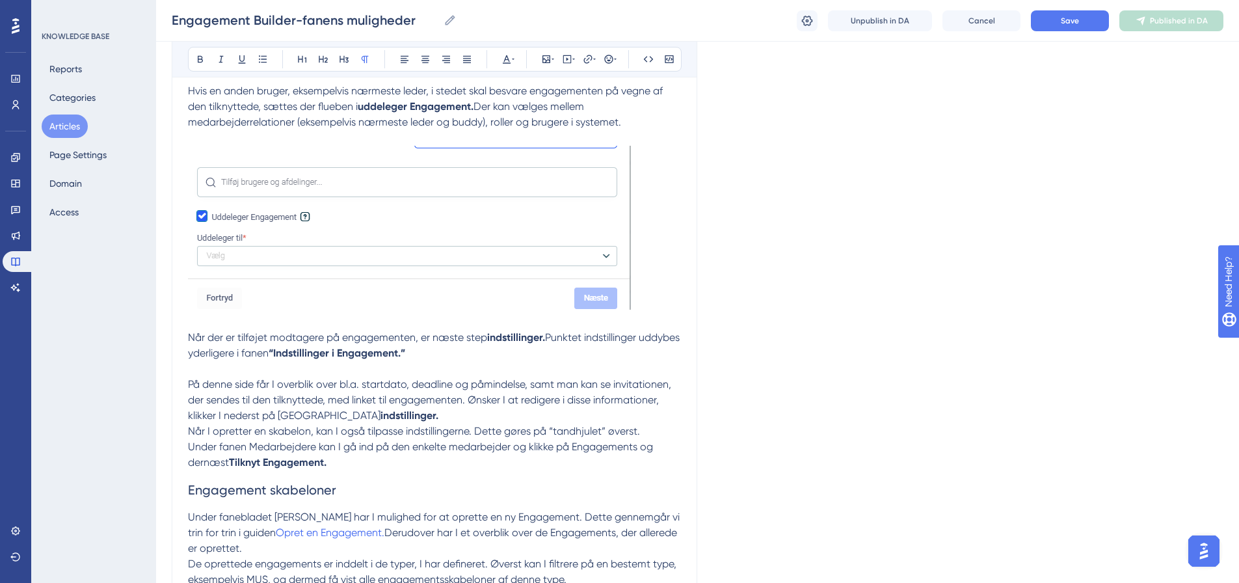
scroll to position [1171, 0]
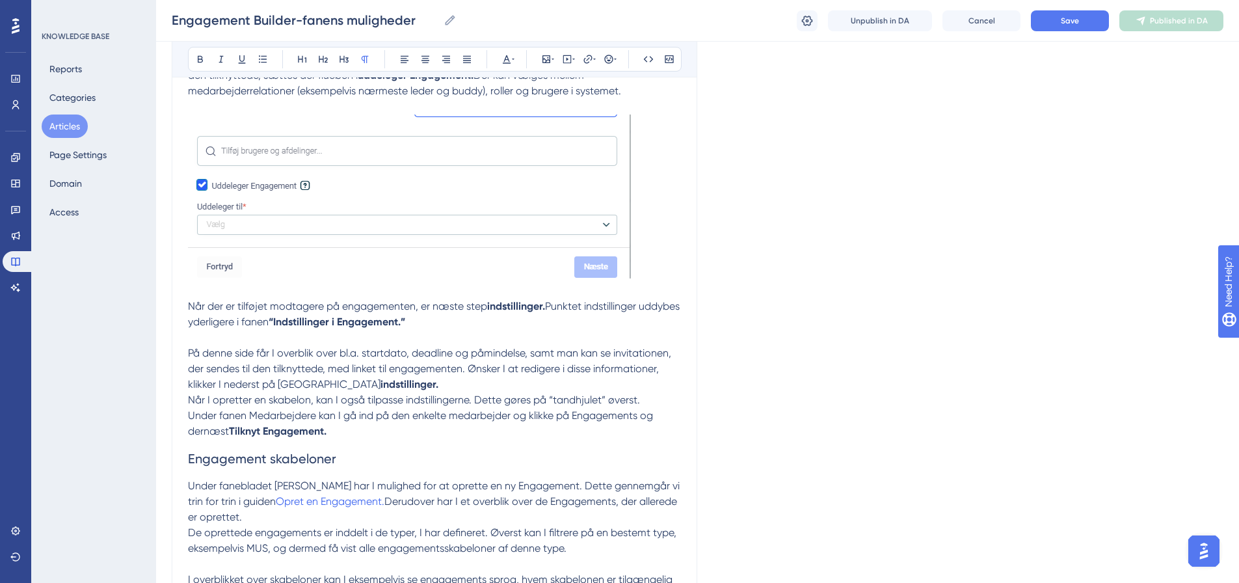
drag, startPoint x: 487, startPoint y: 318, endPoint x: 481, endPoint y: 306, distance: 13.1
click at [487, 318] on p "Når der er tilføjet modtagere på engagementen, er næste step indstillinger. Pun…" at bounding box center [434, 314] width 493 height 31
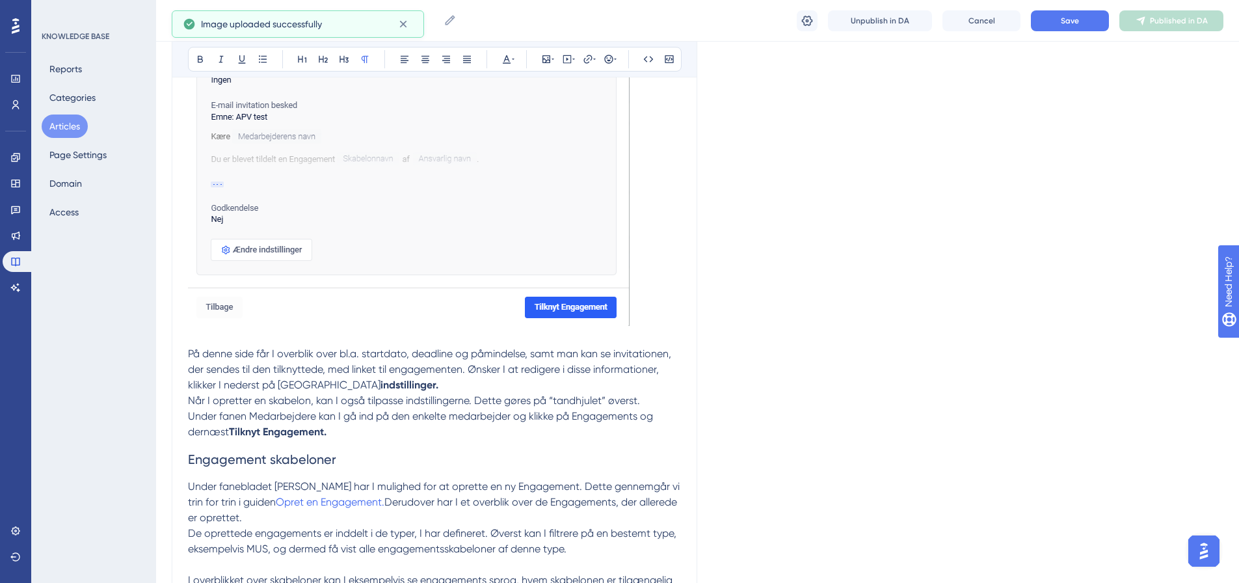
scroll to position [1692, 0]
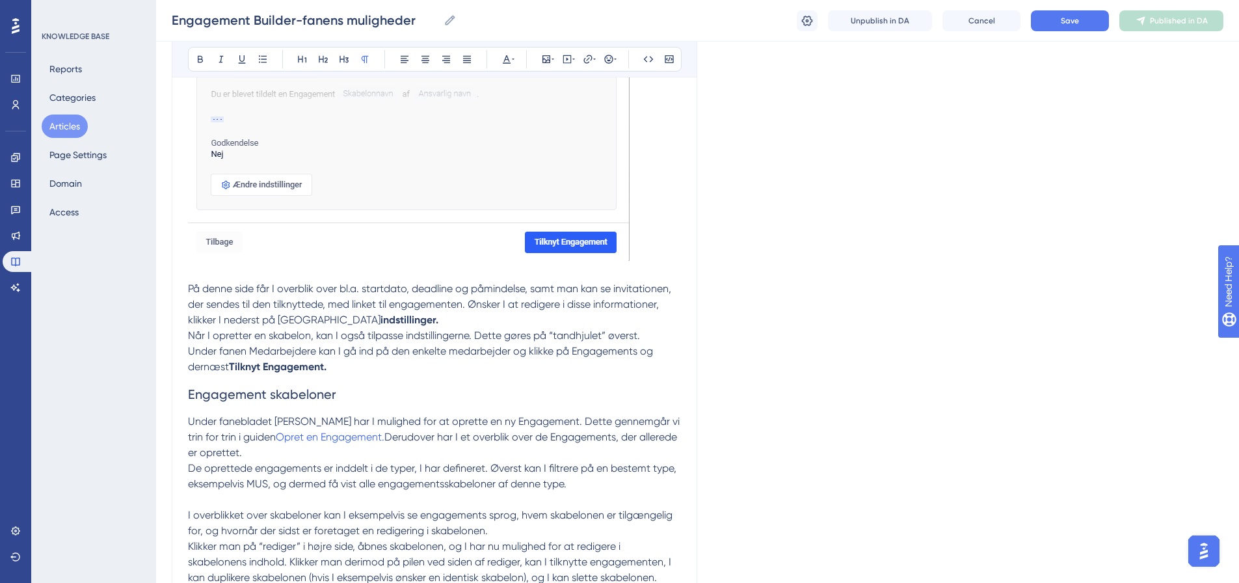
click at [598, 485] on p "De oprettede engagements er inddelt i de typer, I har defineret. Øverst kan I f…" at bounding box center [434, 476] width 493 height 31
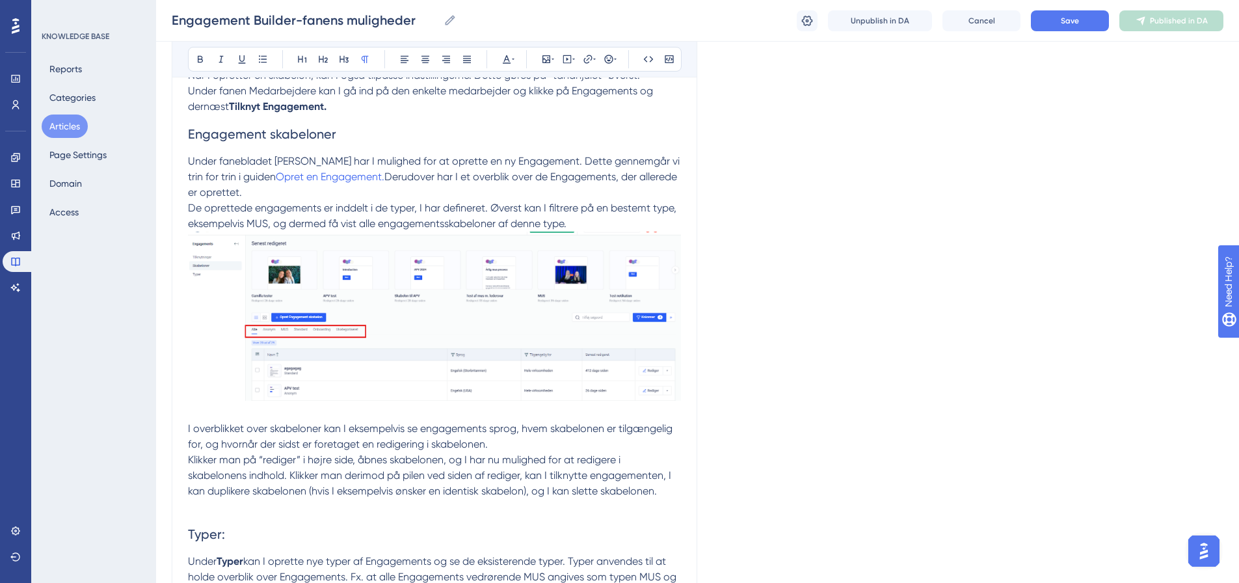
scroll to position [2017, 0]
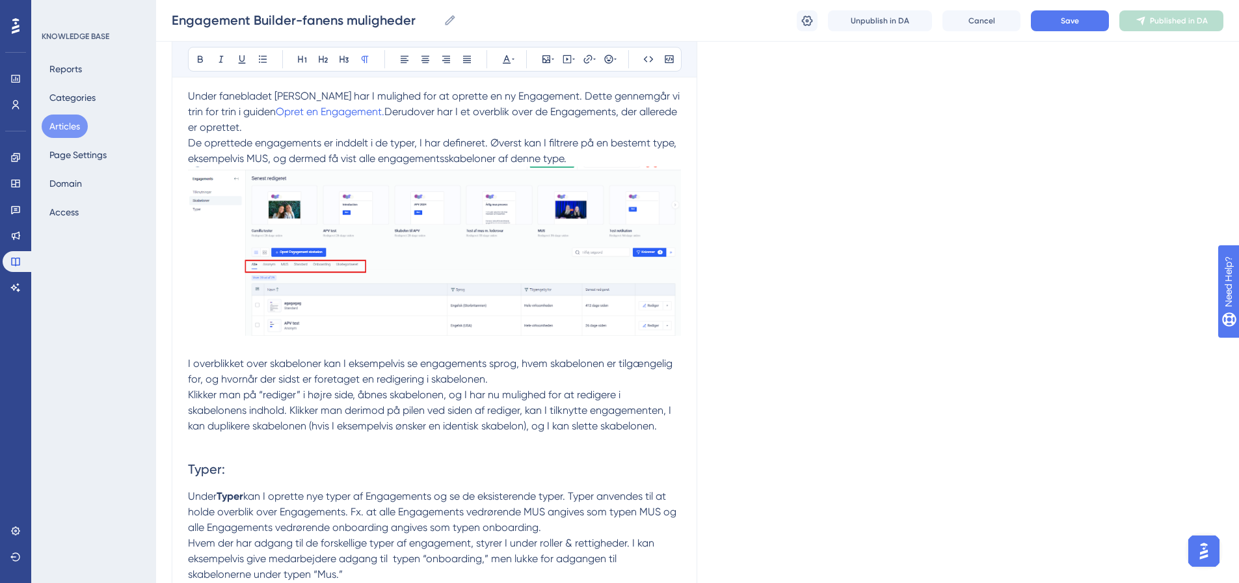
click at [205, 439] on p at bounding box center [434, 442] width 493 height 16
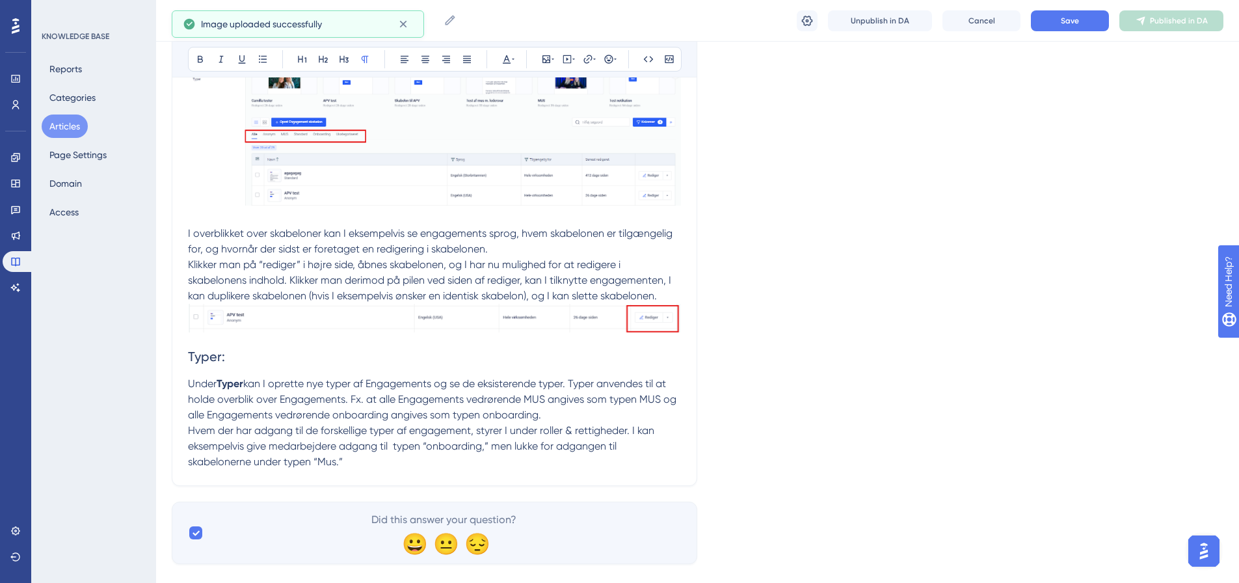
scroll to position [2170, 0]
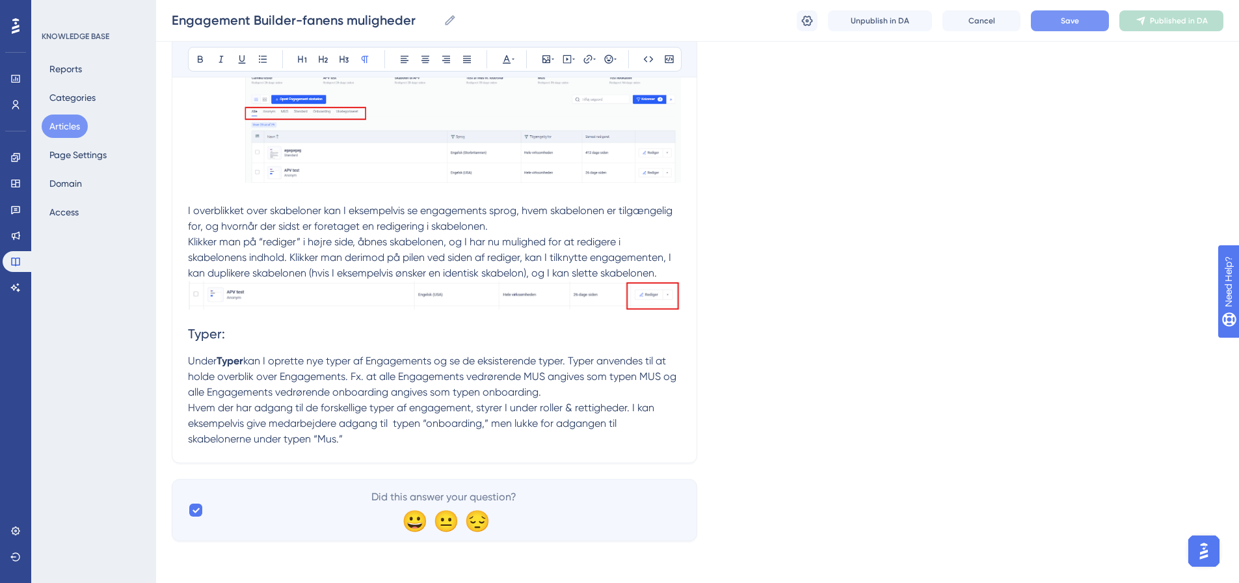
click at [1085, 24] on button "Save" at bounding box center [1070, 20] width 78 height 21
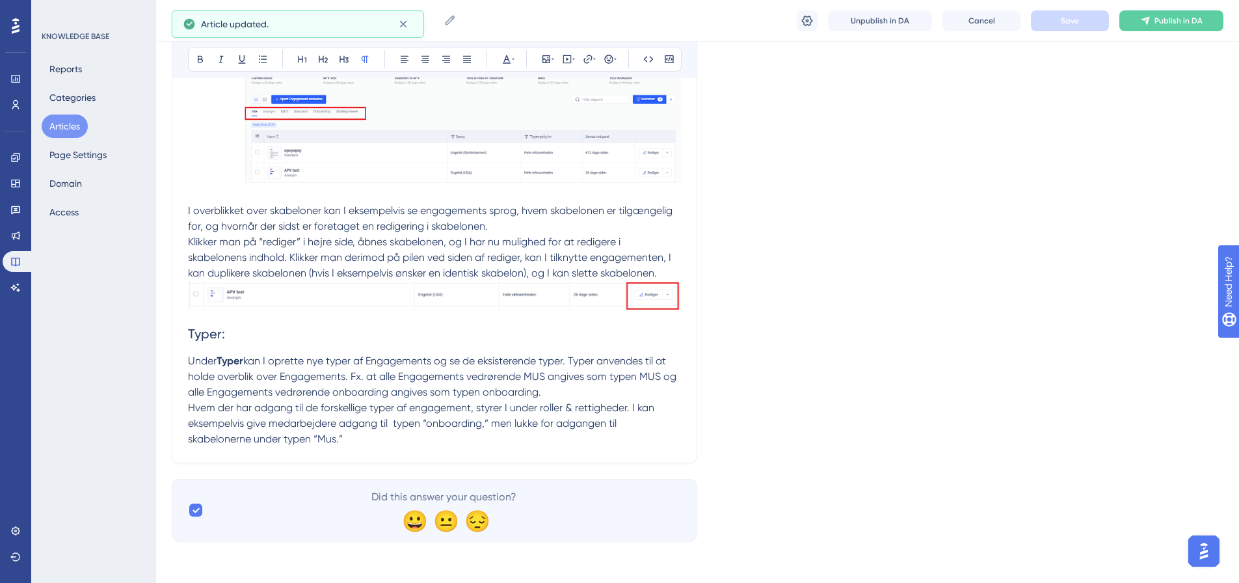
click at [367, 444] on p "Hvem der har adgang til de forskellige typer af engagement, styrer I under roll…" at bounding box center [434, 423] width 493 height 47
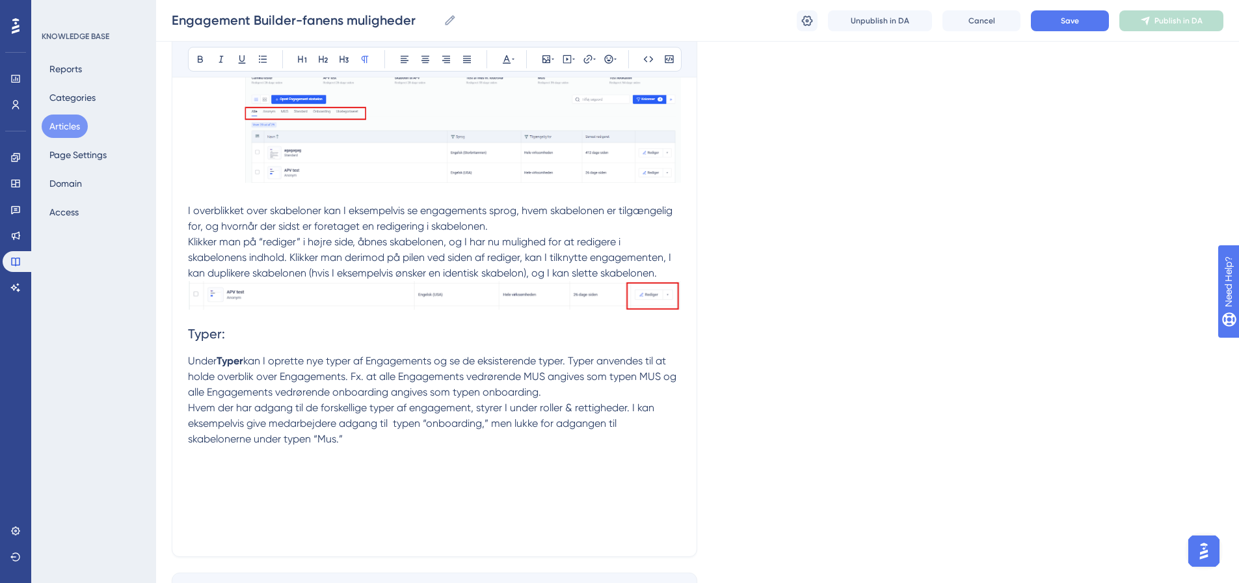
click at [191, 478] on p at bounding box center [434, 471] width 493 height 16
drag, startPoint x: 319, startPoint y: 487, endPoint x: 352, endPoint y: 484, distance: 32.7
click at [321, 487] on h2 "← Forrige" at bounding box center [434, 482] width 493 height 39
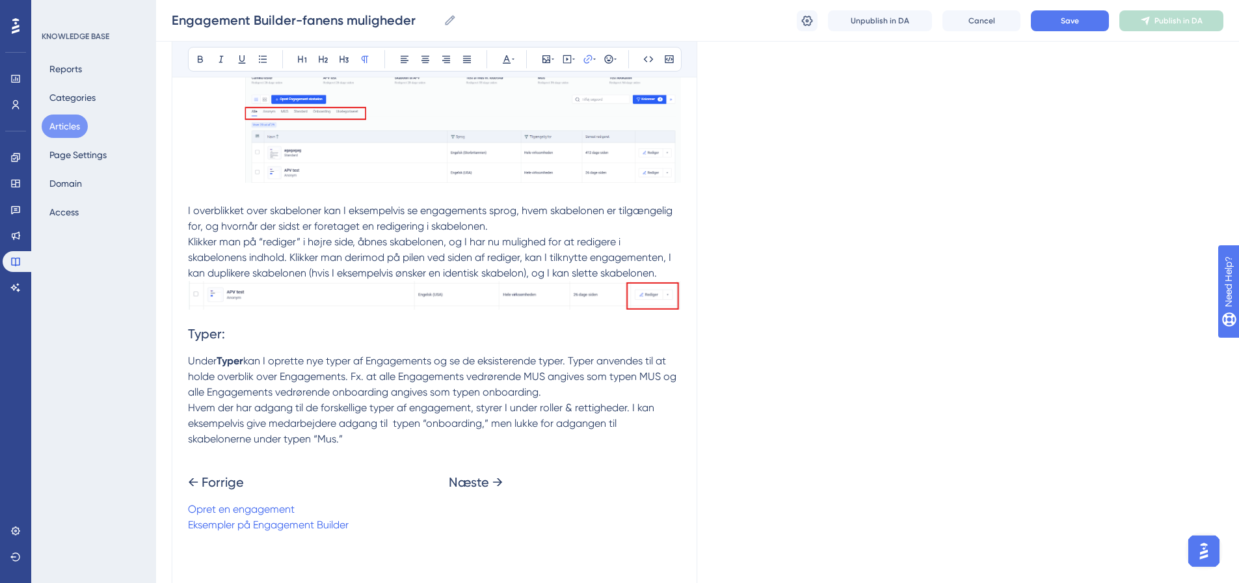
click at [203, 497] on h2 "← Forrige Næste →" at bounding box center [434, 482] width 493 height 39
click at [204, 505] on span at bounding box center [318, 509] width 260 height 12
drag, startPoint x: 366, startPoint y: 530, endPoint x: 165, endPoint y: 530, distance: 201.7
click at [191, 507] on span at bounding box center [318, 509] width 260 height 12
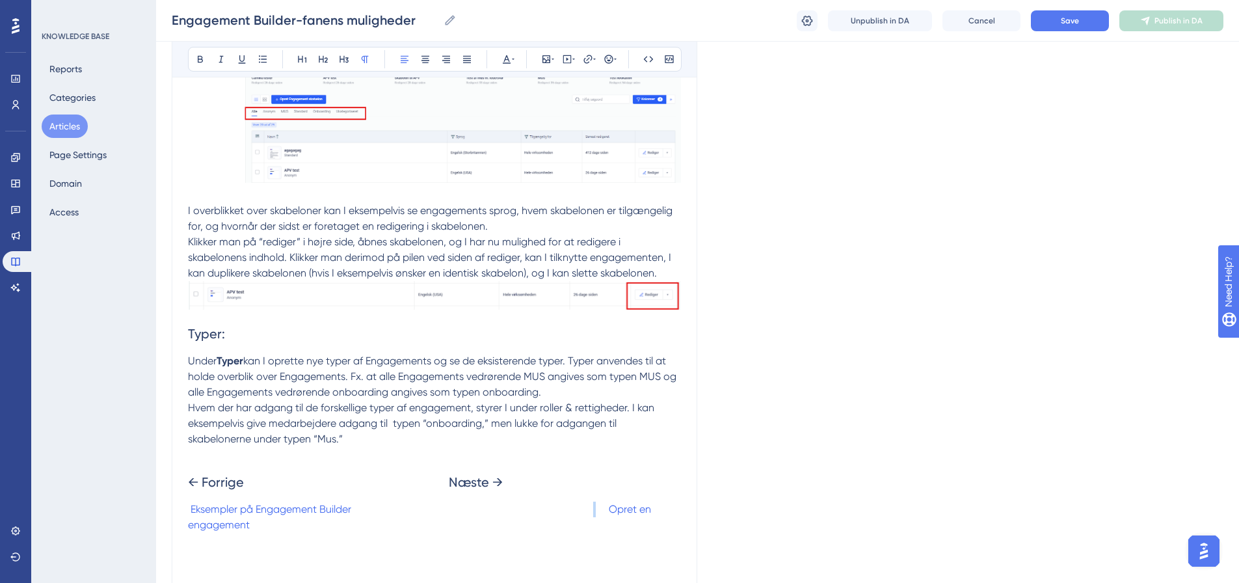
click at [598, 509] on span at bounding box center [480, 509] width 258 height 12
click at [368, 401] on span "Hvem der har adgang til de forskellige typer af engagement, styrer I under roll…" at bounding box center [422, 423] width 469 height 44
click at [1090, 19] on button "Save" at bounding box center [1070, 20] width 78 height 21
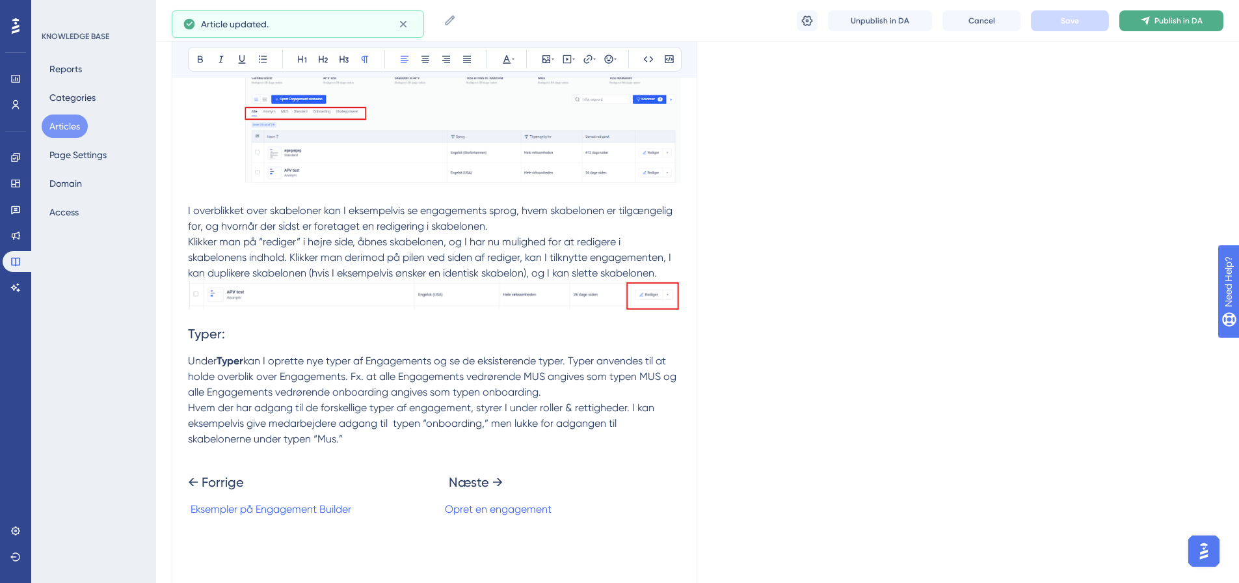
click at [1175, 27] on button "Publish in DA" at bounding box center [1172, 20] width 104 height 21
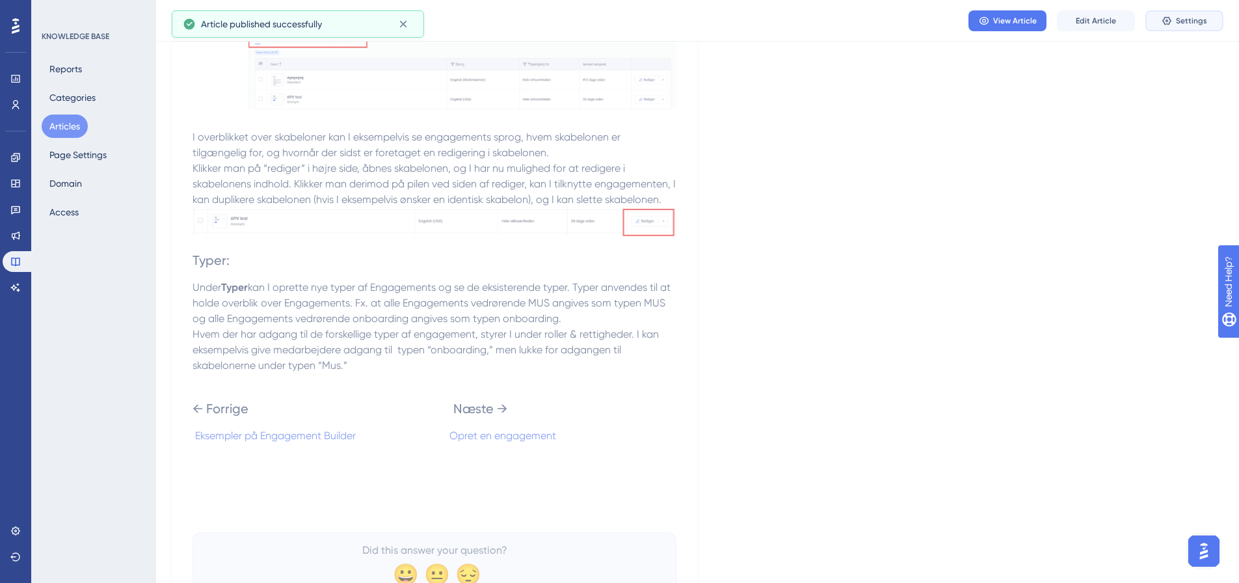
click at [1171, 27] on button "Settings" at bounding box center [1185, 20] width 78 height 21
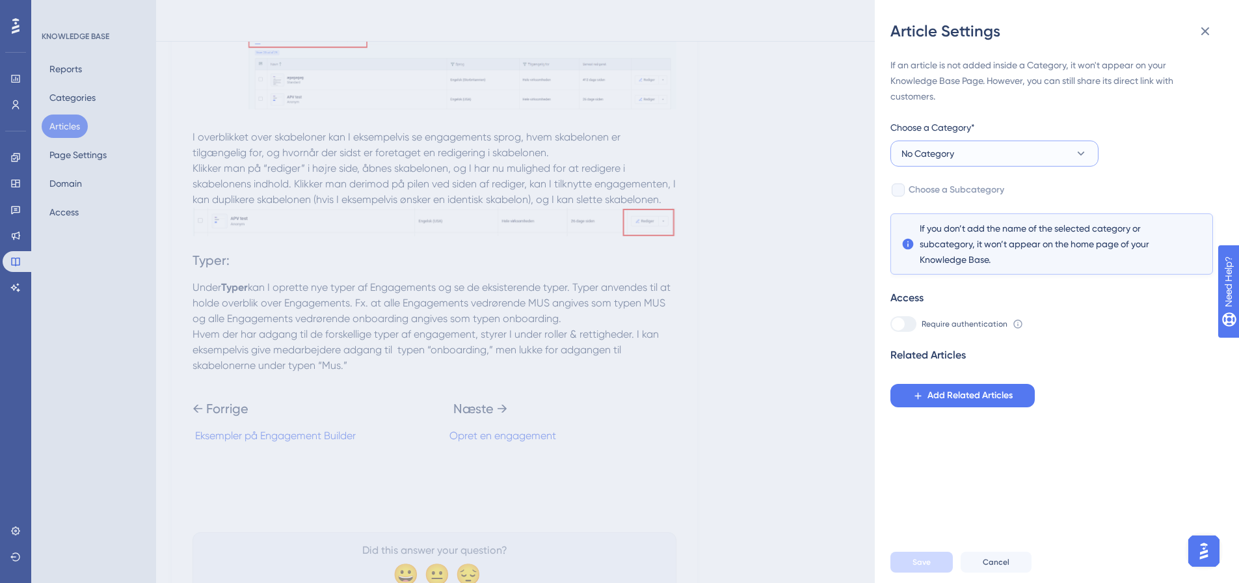
click at [972, 154] on button "No Category" at bounding box center [995, 154] width 208 height 26
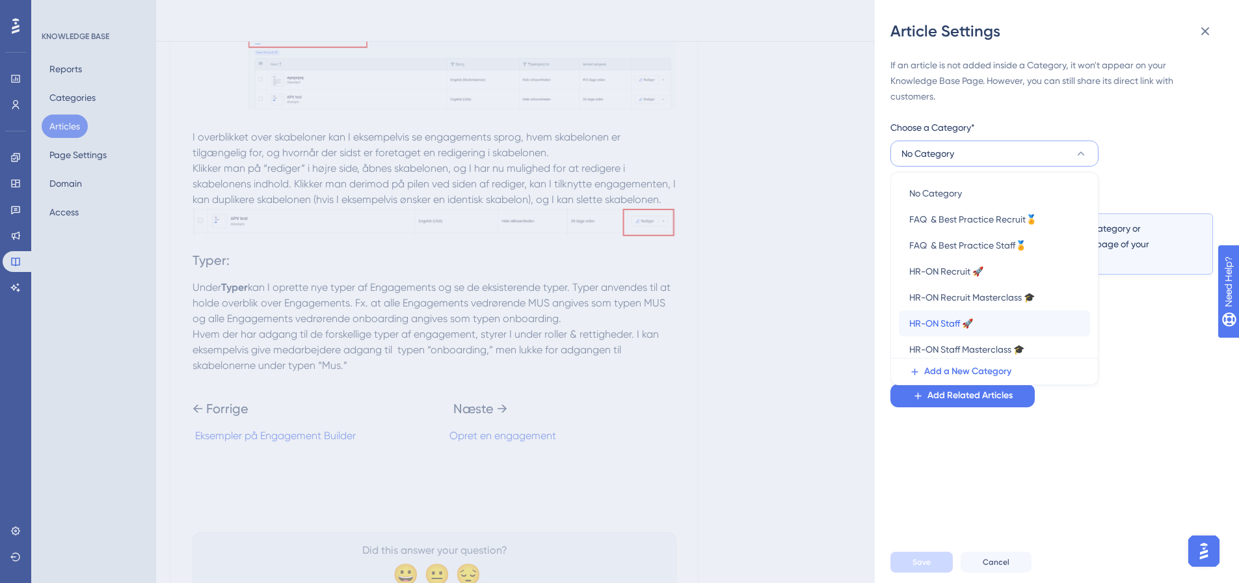
click at [940, 319] on span "HR-ON Staff 🚀" at bounding box center [942, 324] width 64 height 16
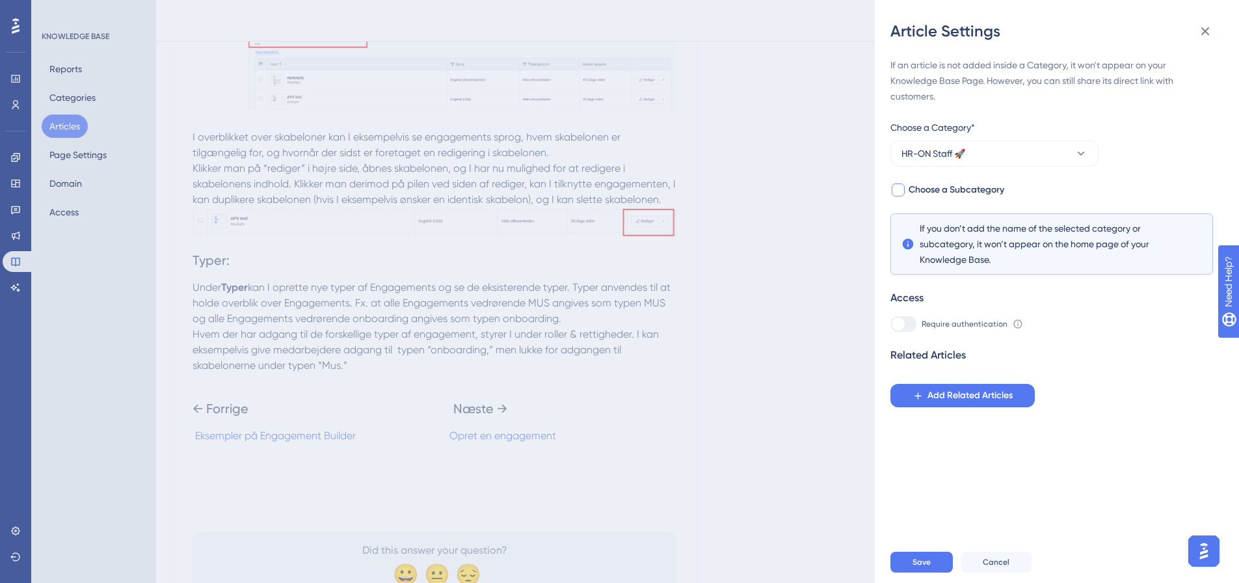
click at [902, 186] on div at bounding box center [898, 189] width 13 height 13
checkbox input "true"
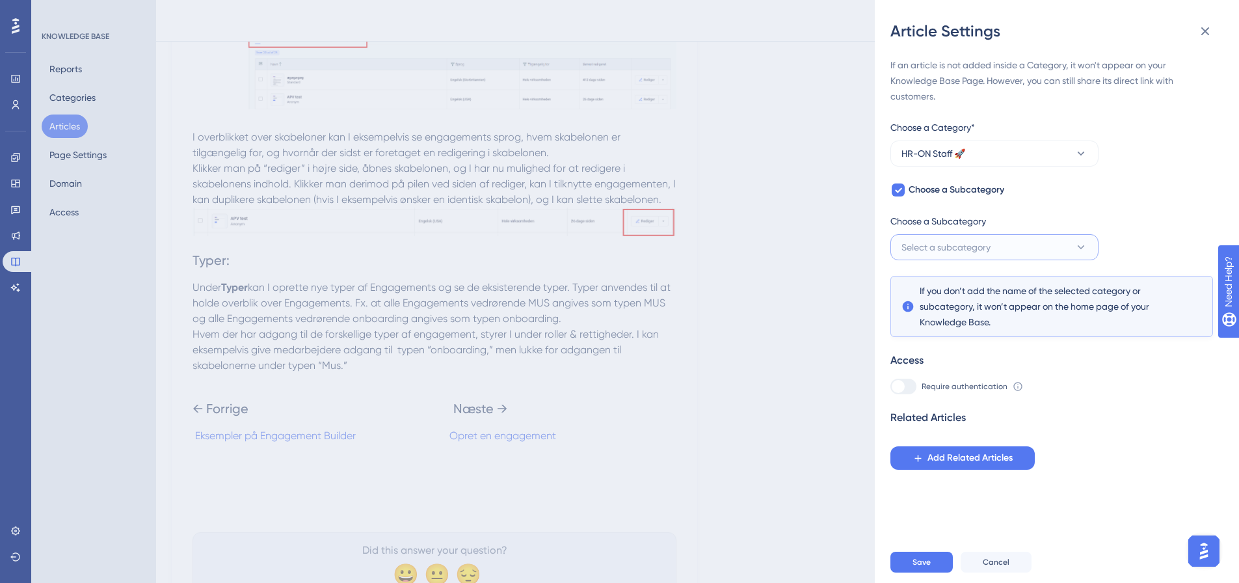
click at [974, 246] on span "Select a subcategory" at bounding box center [946, 247] width 89 height 16
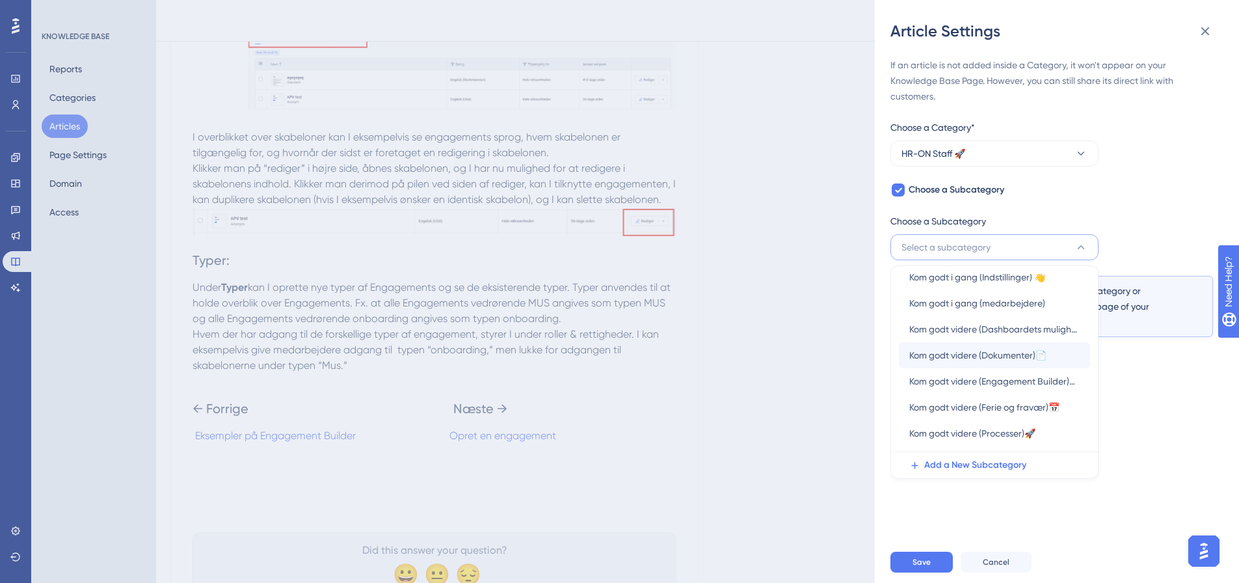
scroll to position [65, 0]
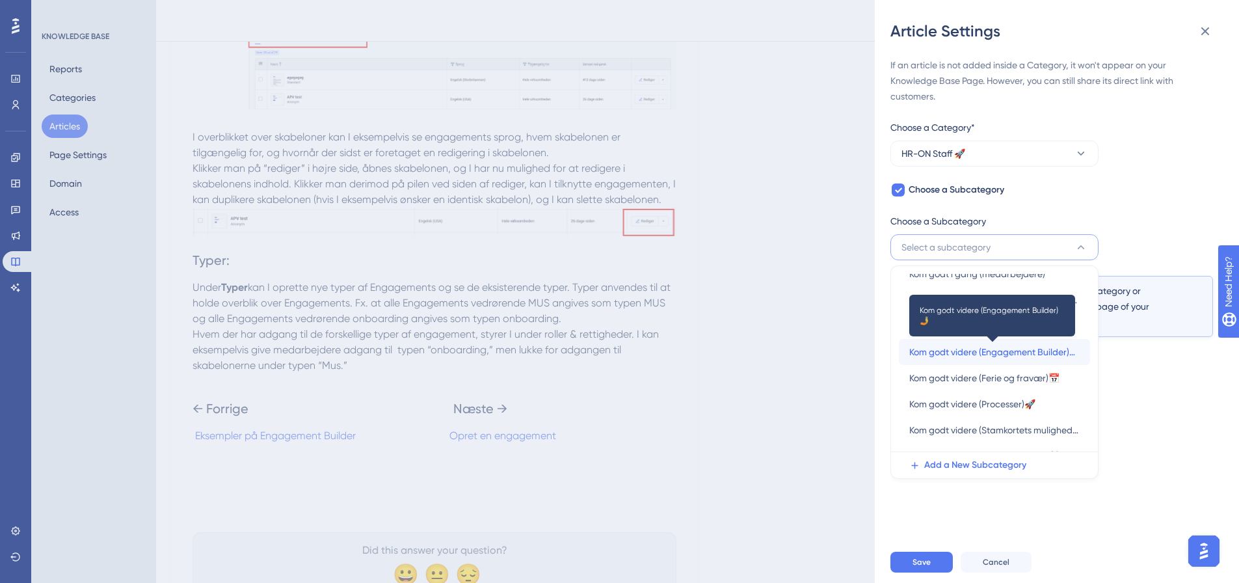
click at [949, 356] on span "Kom godt videre (Engagement Builder)🤳" at bounding box center [995, 352] width 170 height 16
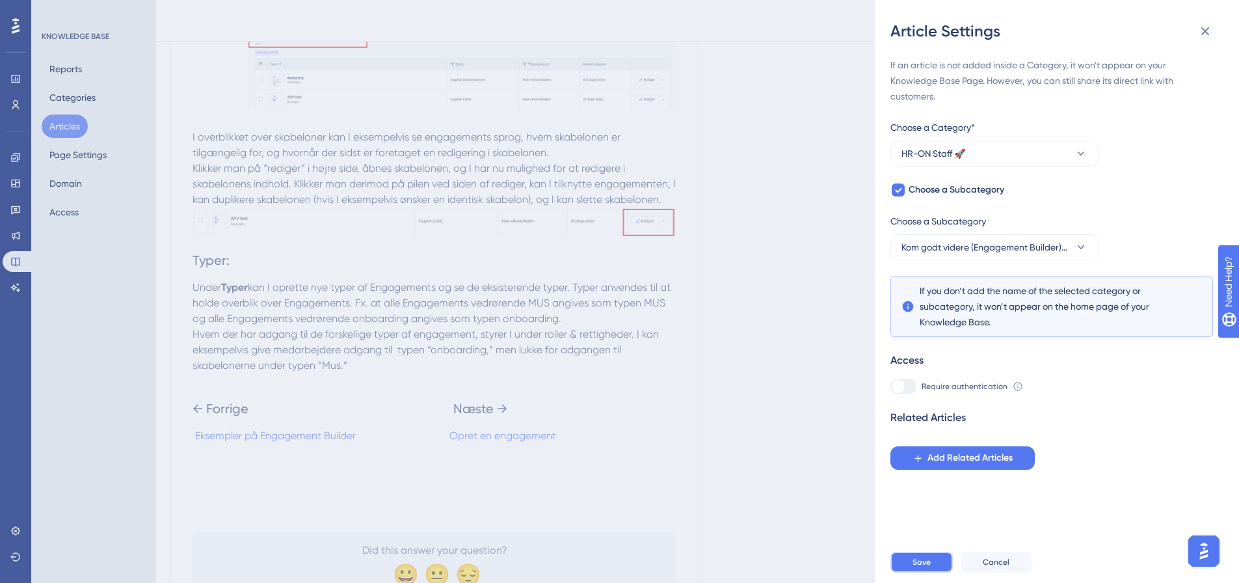
click at [919, 567] on span "Save" at bounding box center [922, 562] width 18 height 10
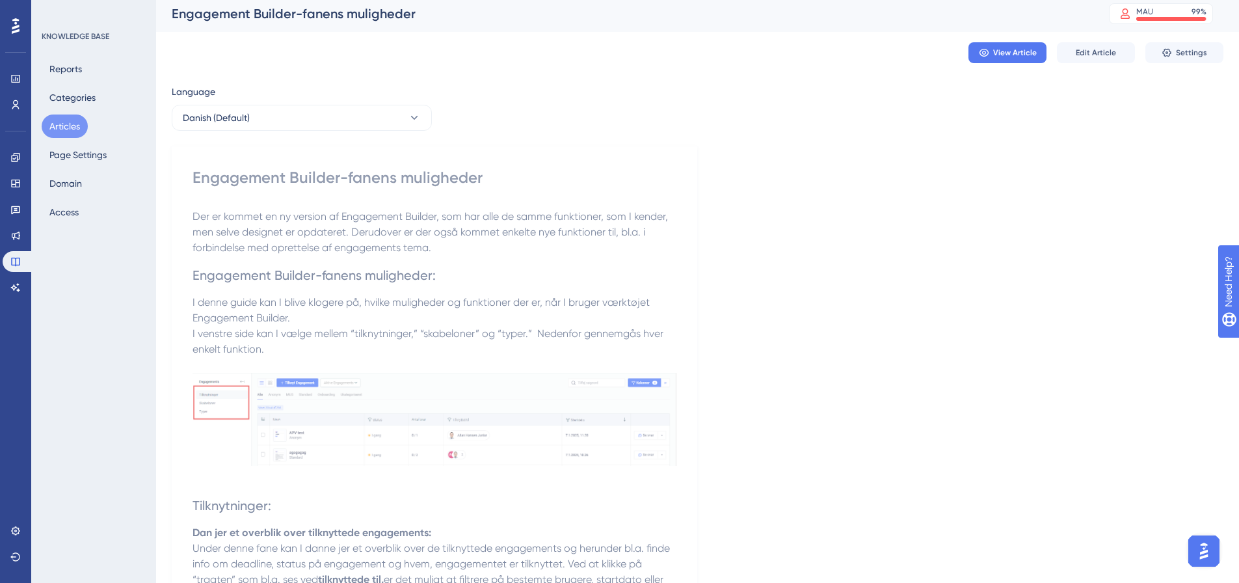
scroll to position [0, 0]
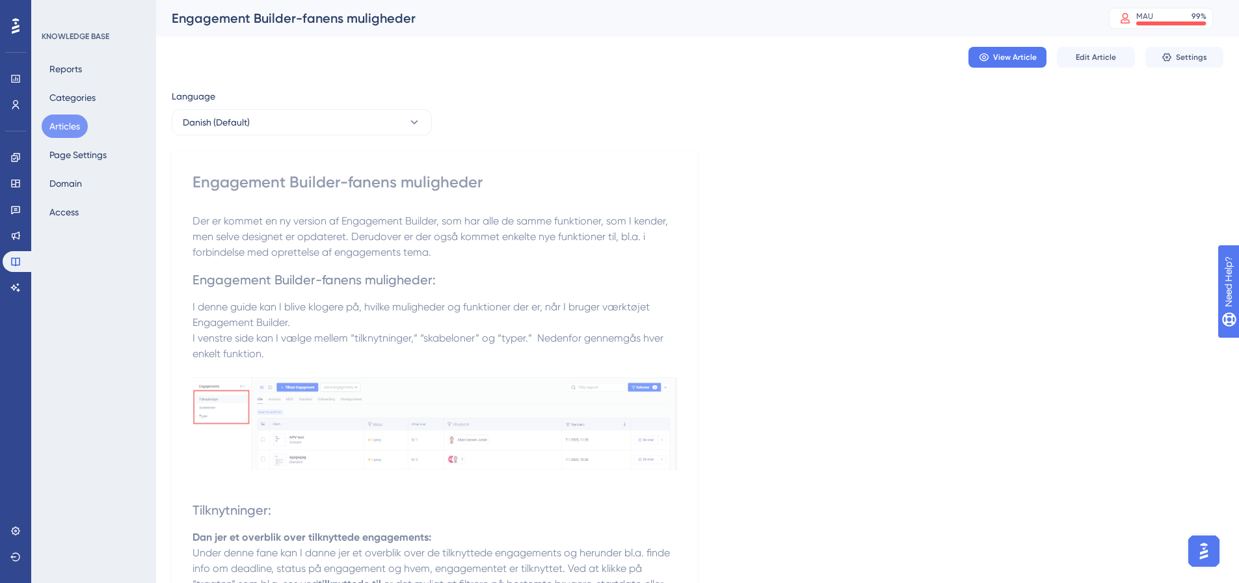
click at [65, 129] on button "Articles" at bounding box center [65, 126] width 46 height 23
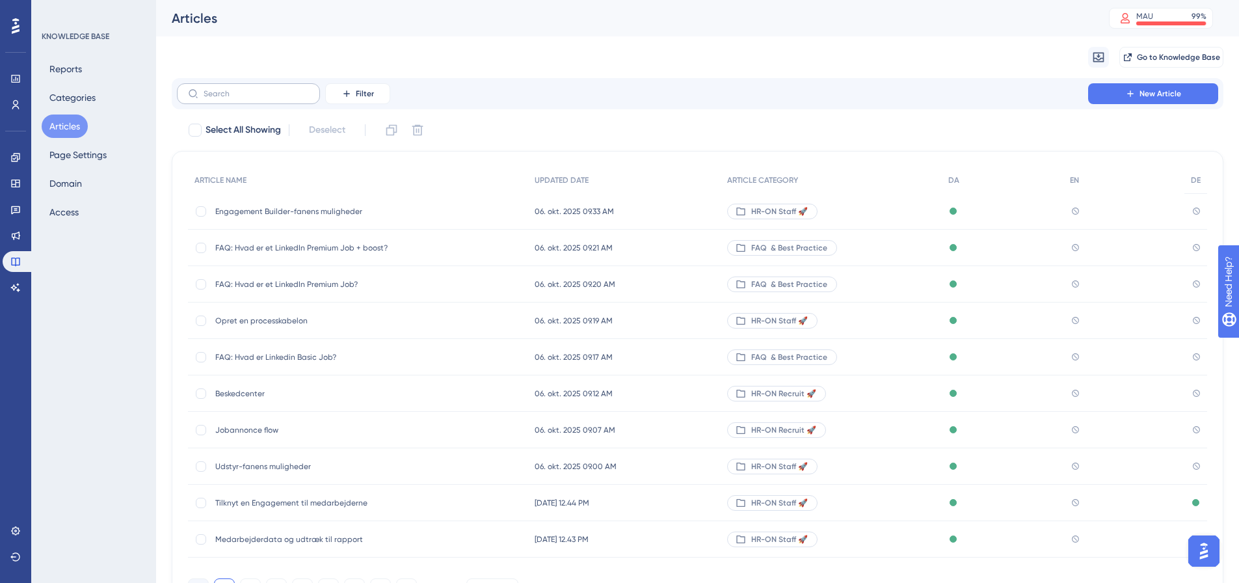
click at [252, 98] on label at bounding box center [248, 93] width 143 height 21
click at [252, 98] on input "text" at bounding box center [256, 93] width 105 height 9
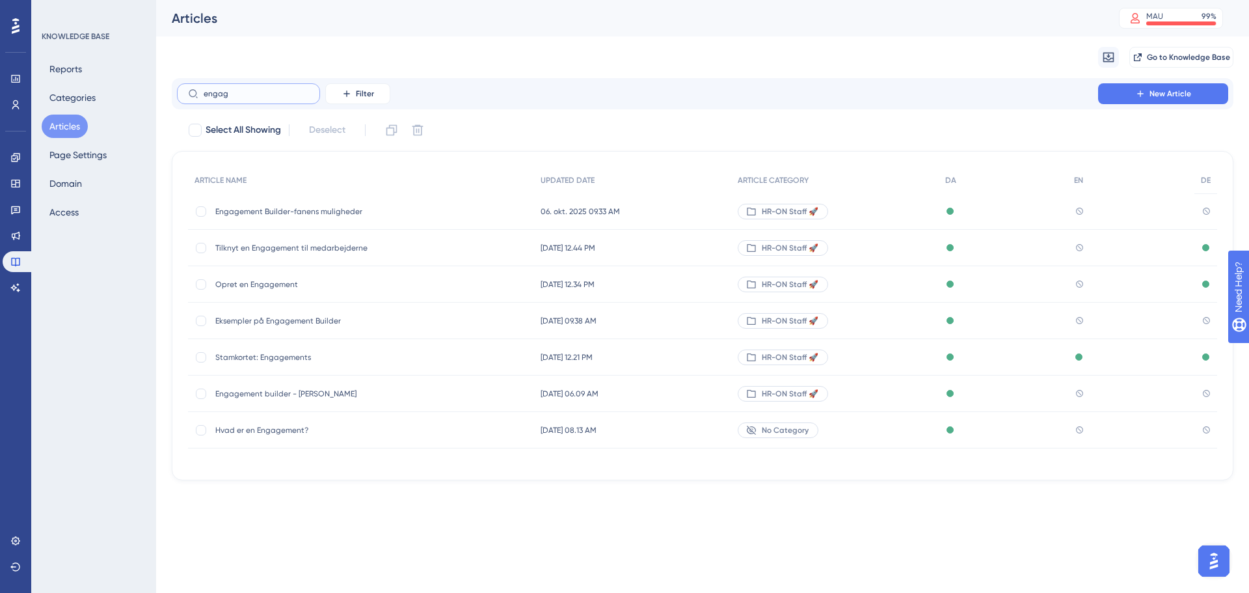
type input "engag"
click at [263, 431] on span "Hvad er en Engagement?" at bounding box center [319, 430] width 208 height 10
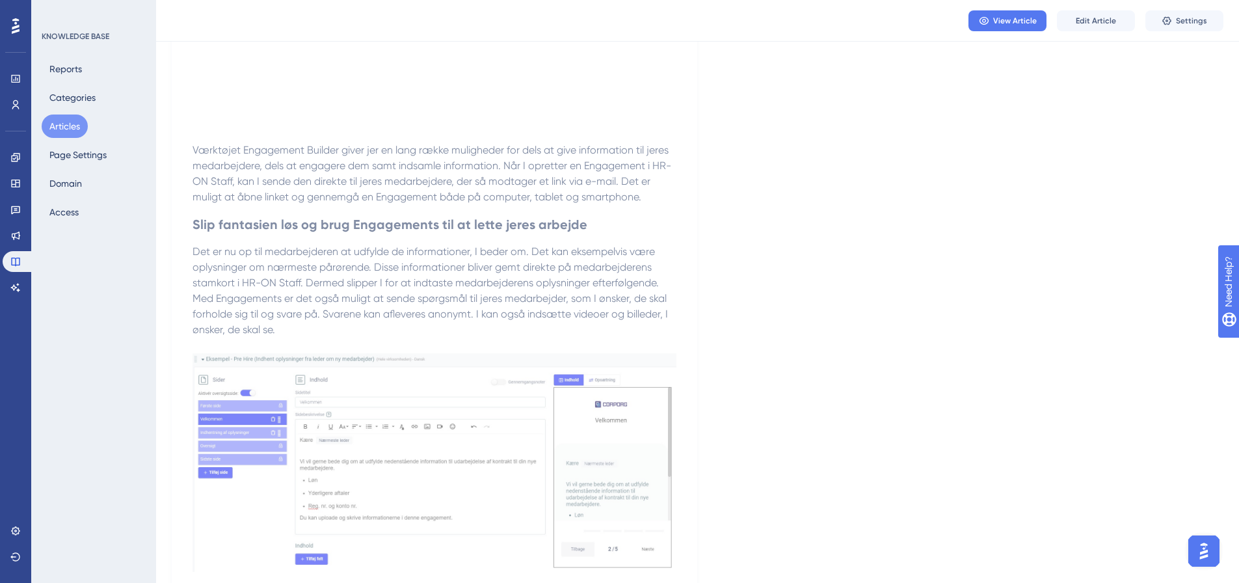
scroll to position [446, 0]
click at [1102, 21] on span "Edit Article" at bounding box center [1096, 21] width 40 height 10
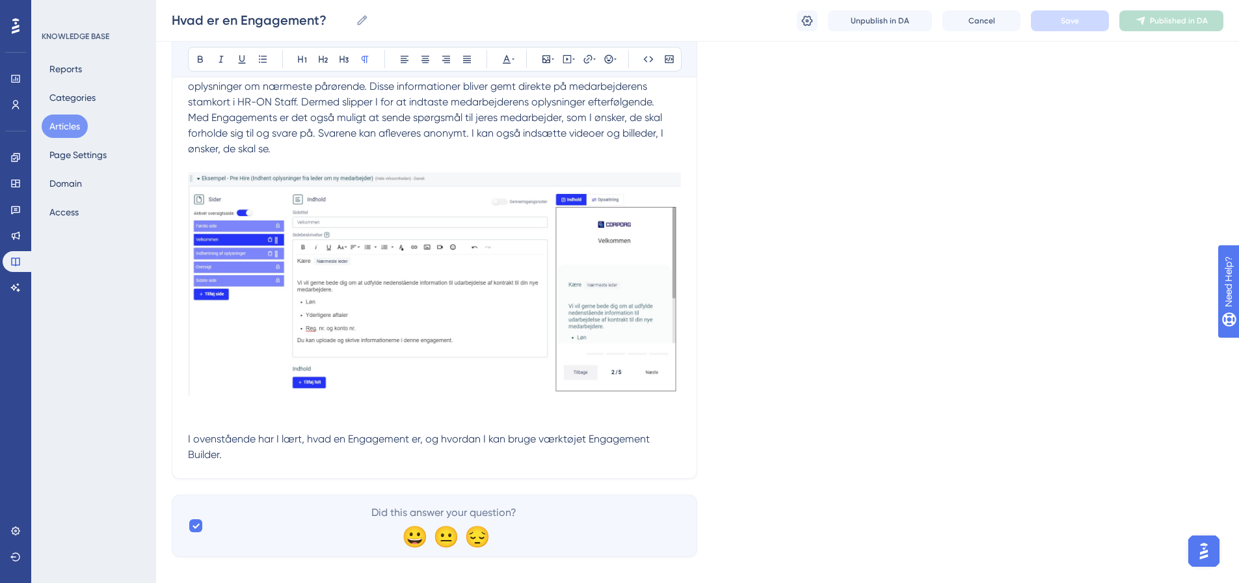
scroll to position [717, 0]
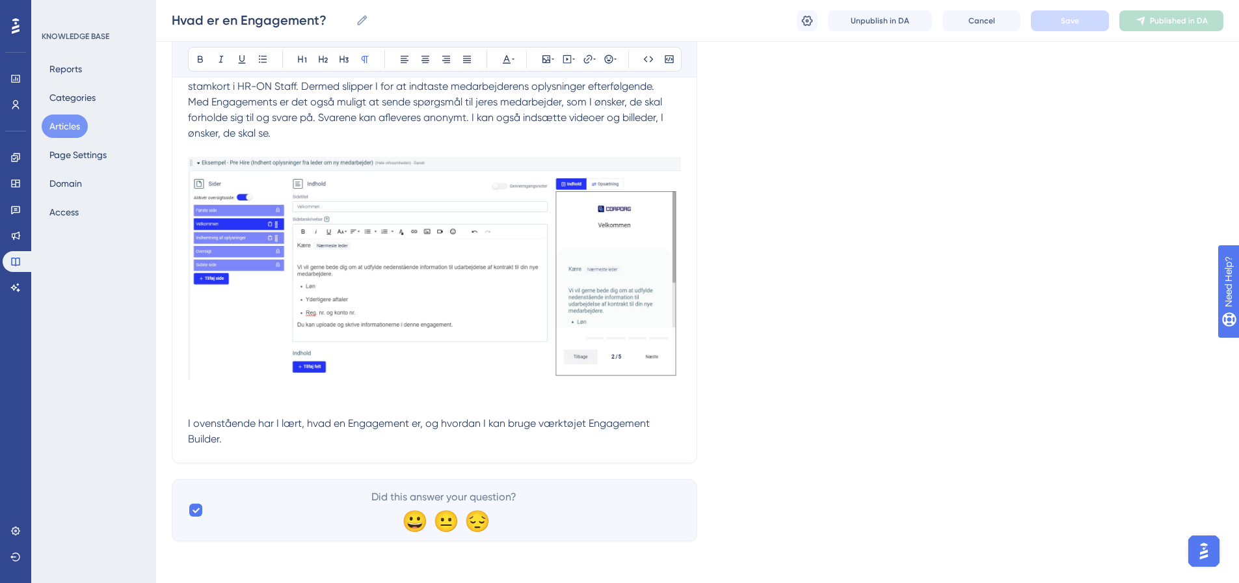
click at [239, 439] on p "Med Engagements er det også muligt at sende spørgsmål til jeres medarbejder, so…" at bounding box center [434, 270] width 493 height 353
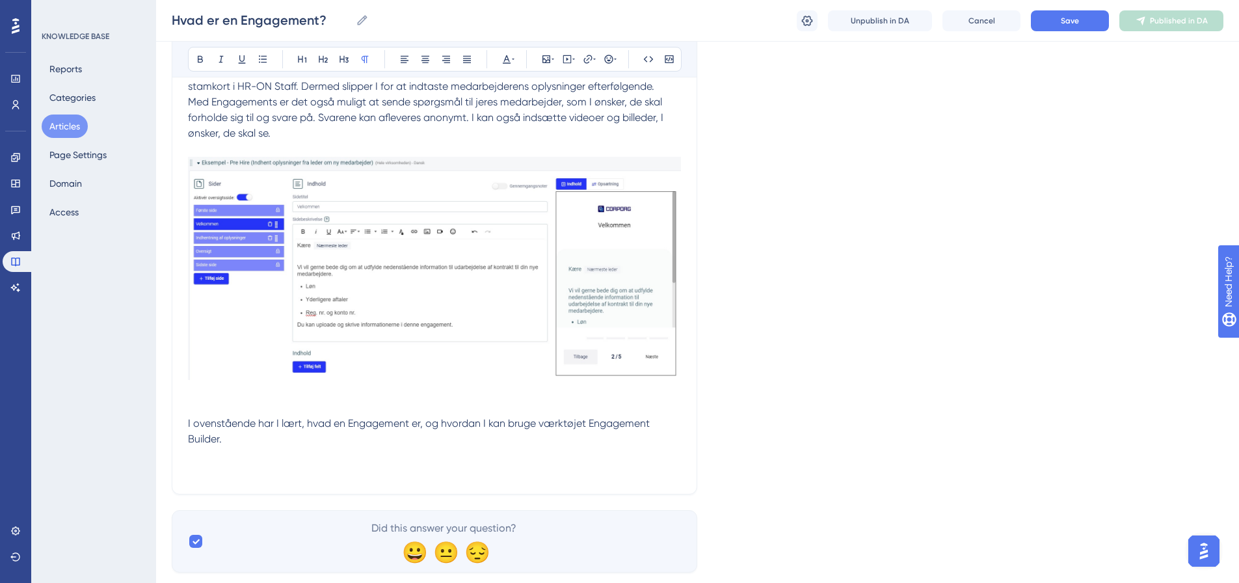
click at [189, 466] on p at bounding box center [434, 471] width 493 height 16
click at [212, 470] on p at bounding box center [434, 471] width 493 height 16
click at [201, 474] on p at bounding box center [434, 471] width 493 height 16
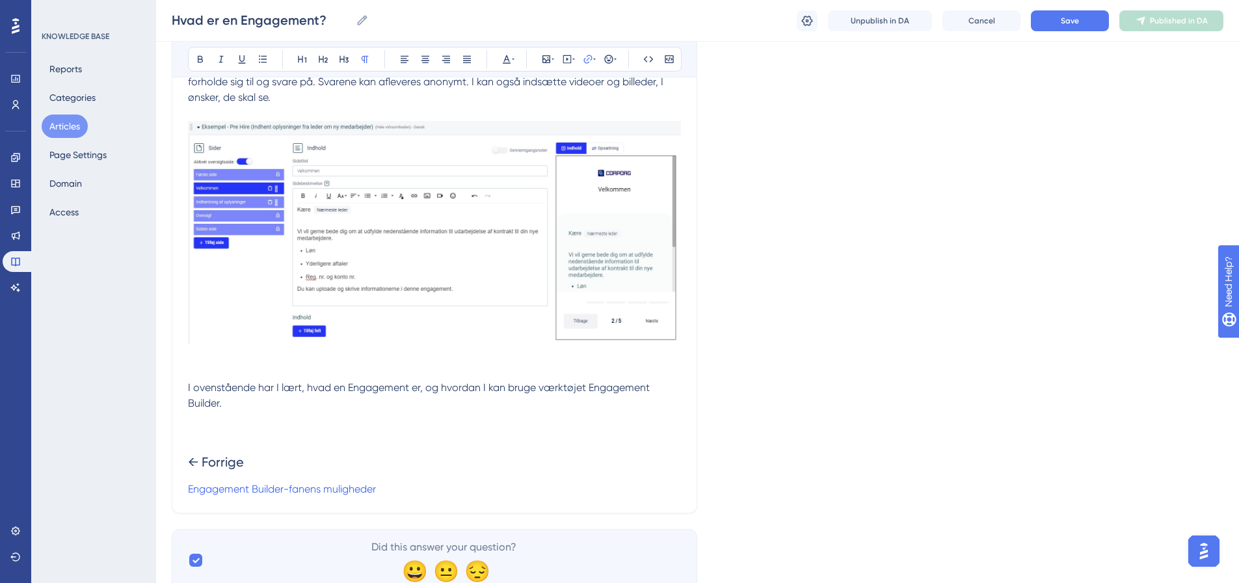
scroll to position [782, 0]
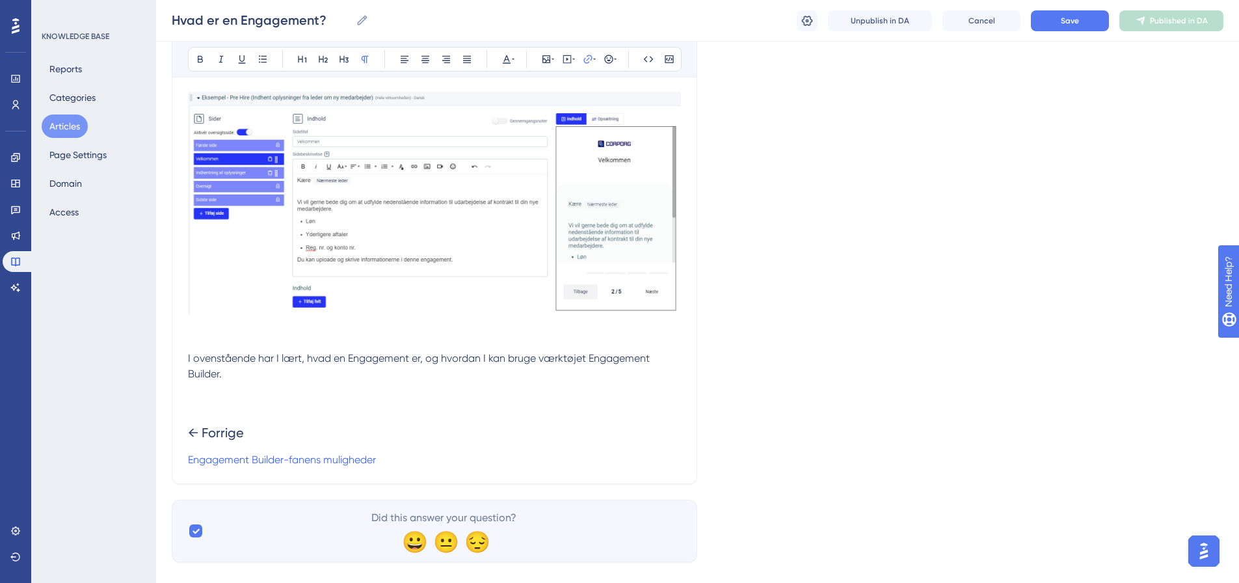
click at [277, 418] on h2 "← Forrige" at bounding box center [434, 432] width 493 height 39
click at [470, 422] on h2 "← Forrige" at bounding box center [434, 432] width 493 height 39
click at [244, 431] on span "← Forrige" at bounding box center [216, 433] width 56 height 16
click at [460, 432] on span "← Forrige Næste →" at bounding box center [350, 433] width 325 height 16
click at [470, 455] on p "Engagement Builder-fanens muligheder" at bounding box center [434, 460] width 493 height 16
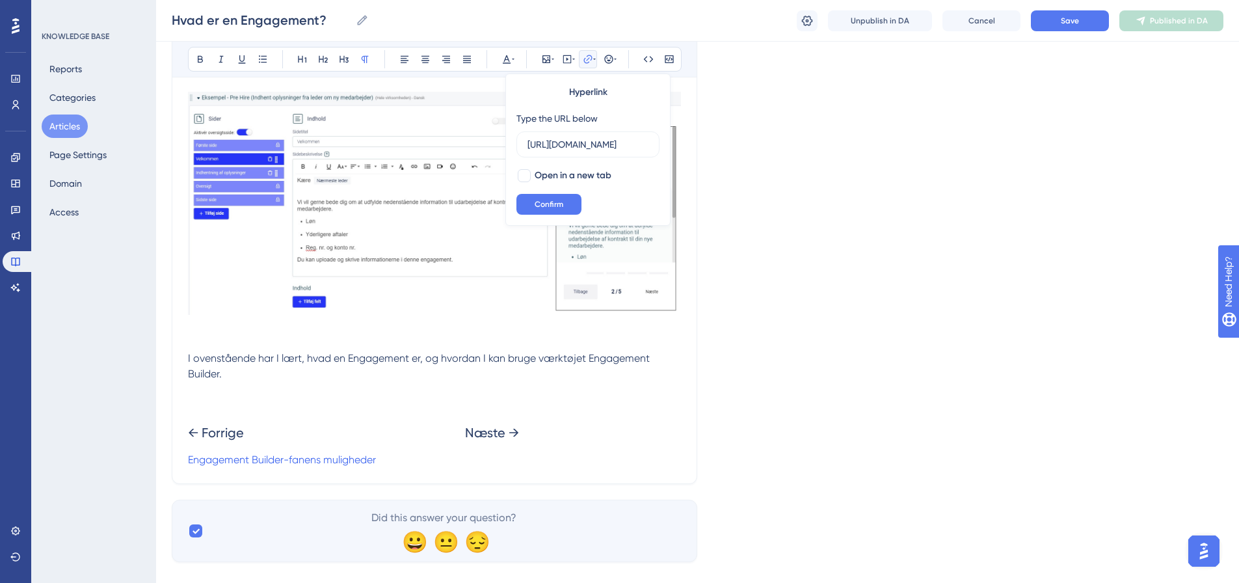
scroll to position [0, 345]
click at [383, 463] on p "Engagement Builder-fanens muligheder" at bounding box center [434, 460] width 493 height 16
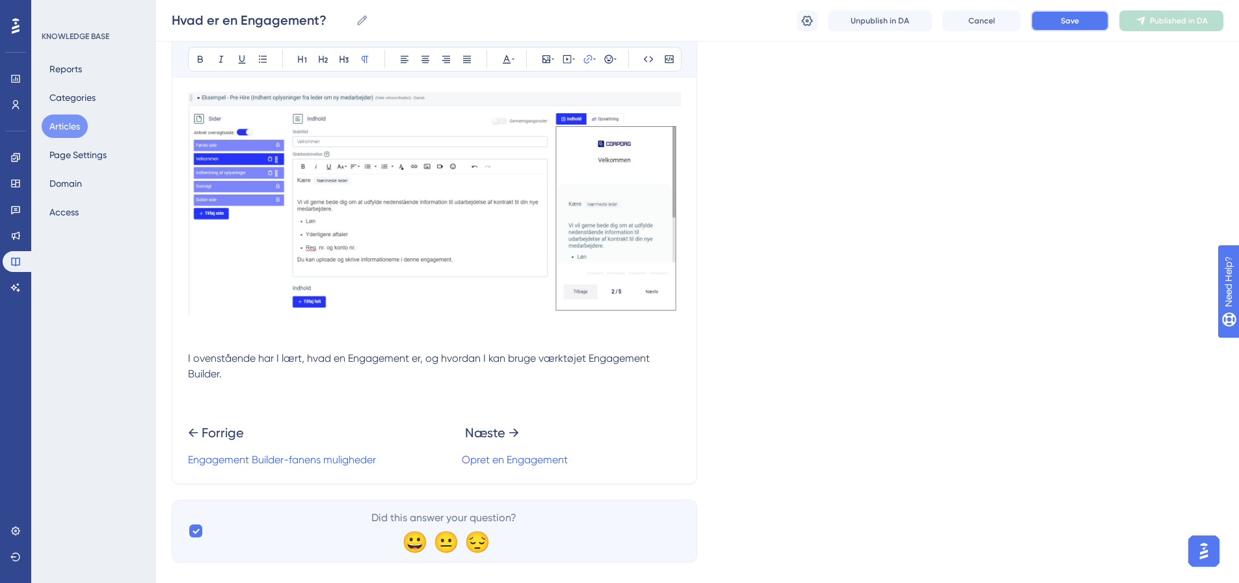
click at [1068, 20] on span "Save" at bounding box center [1070, 21] width 18 height 10
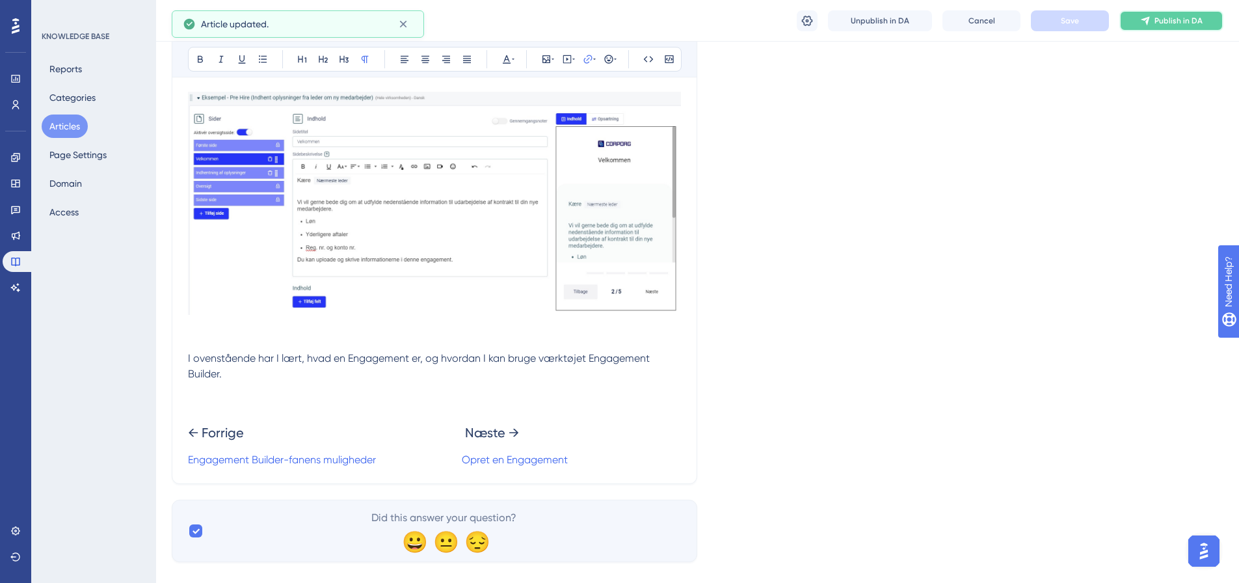
click at [1172, 23] on span "Publish in DA" at bounding box center [1179, 21] width 48 height 10
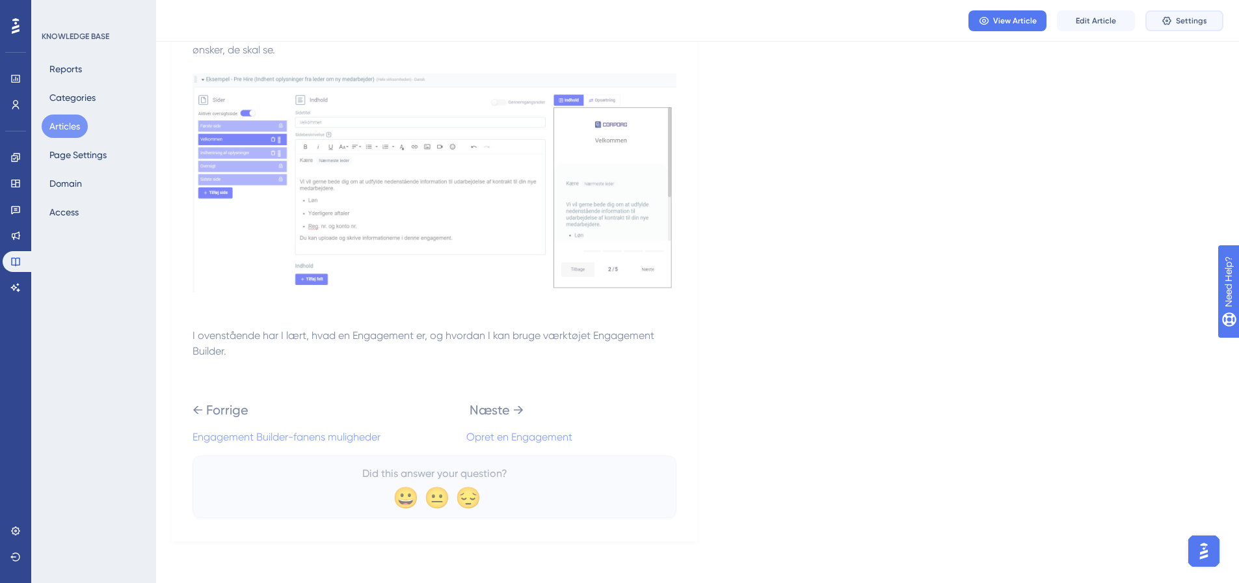
click at [1189, 23] on span "Settings" at bounding box center [1191, 21] width 31 height 10
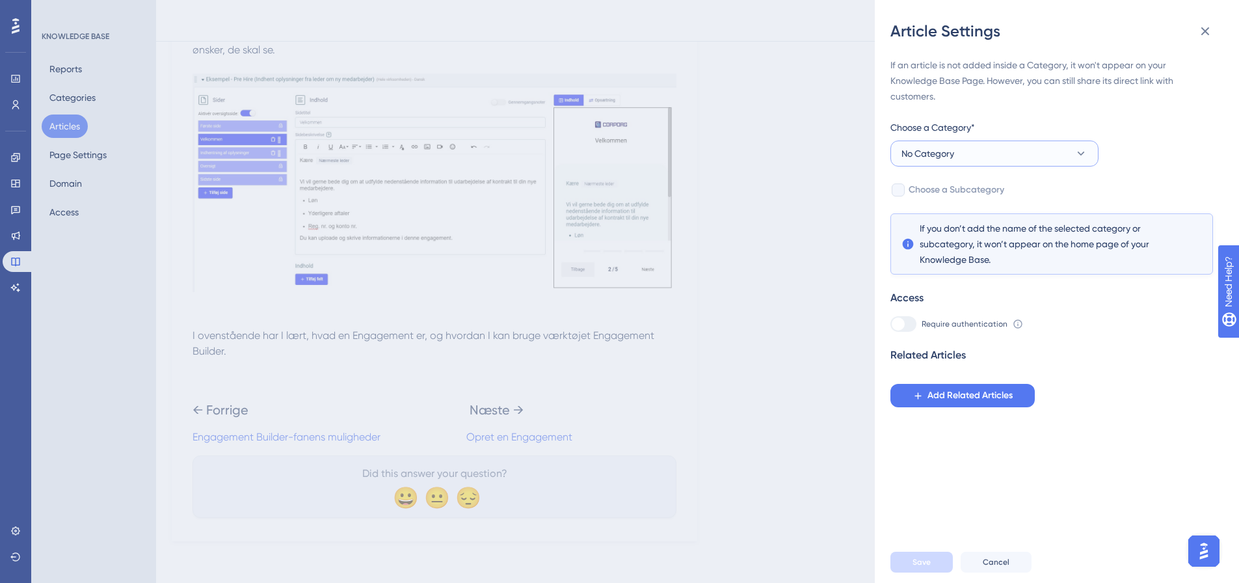
click at [977, 157] on button "No Category" at bounding box center [995, 154] width 208 height 26
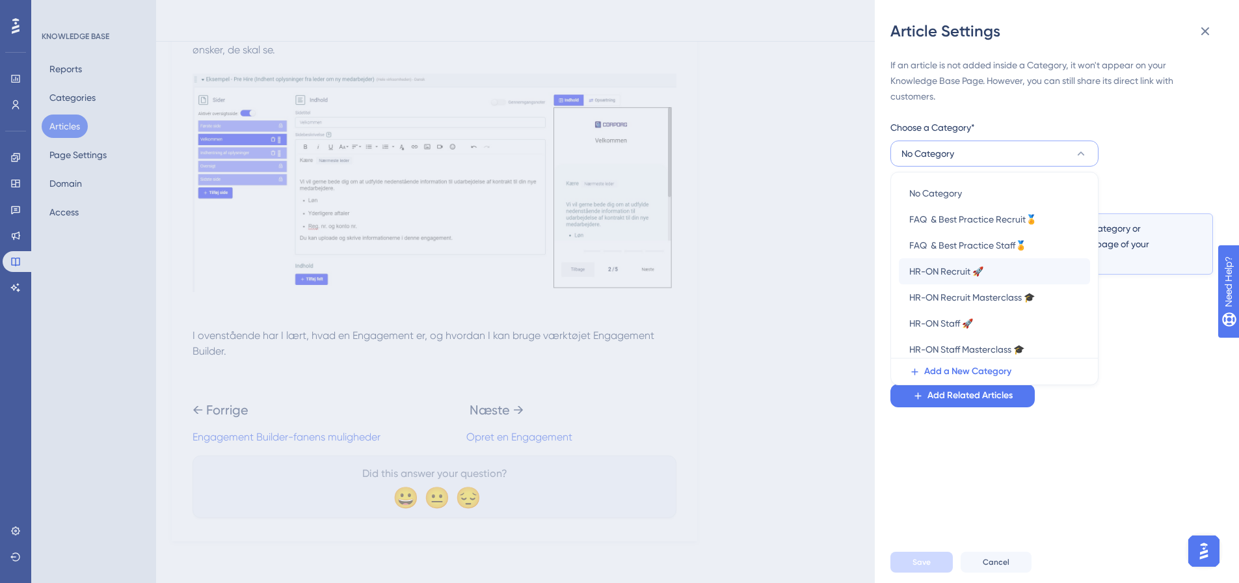
scroll to position [5, 0]
click at [942, 323] on span "HR-ON Staff 🚀" at bounding box center [942, 319] width 64 height 16
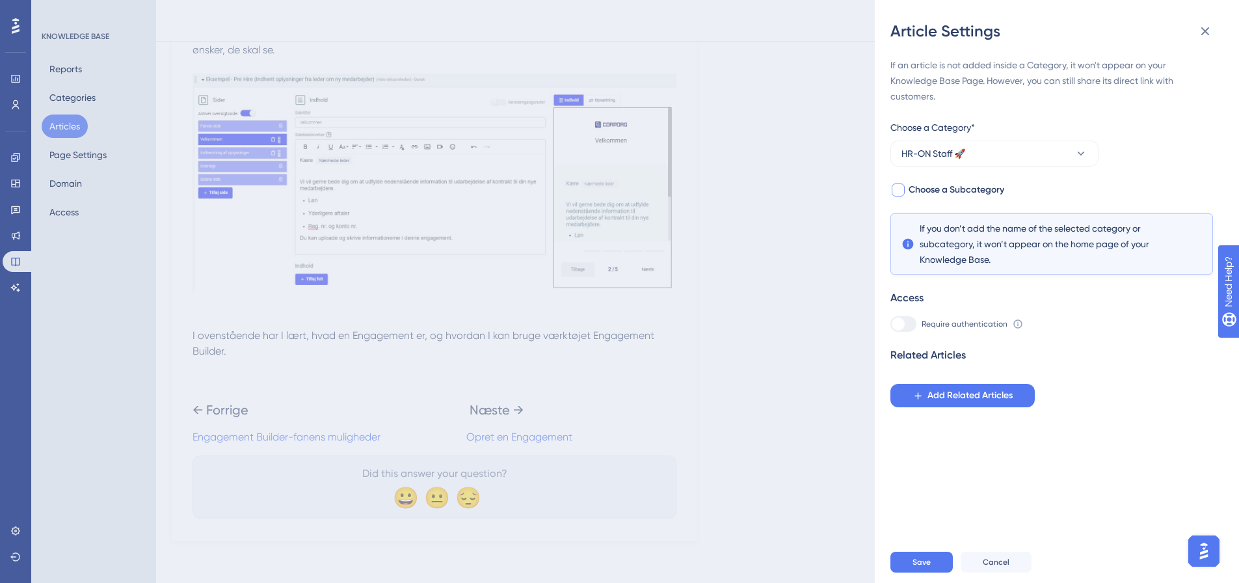
drag, startPoint x: 900, startPoint y: 185, endPoint x: 917, endPoint y: 194, distance: 19.2
click at [900, 185] on div at bounding box center [898, 189] width 13 height 13
checkbox input "true"
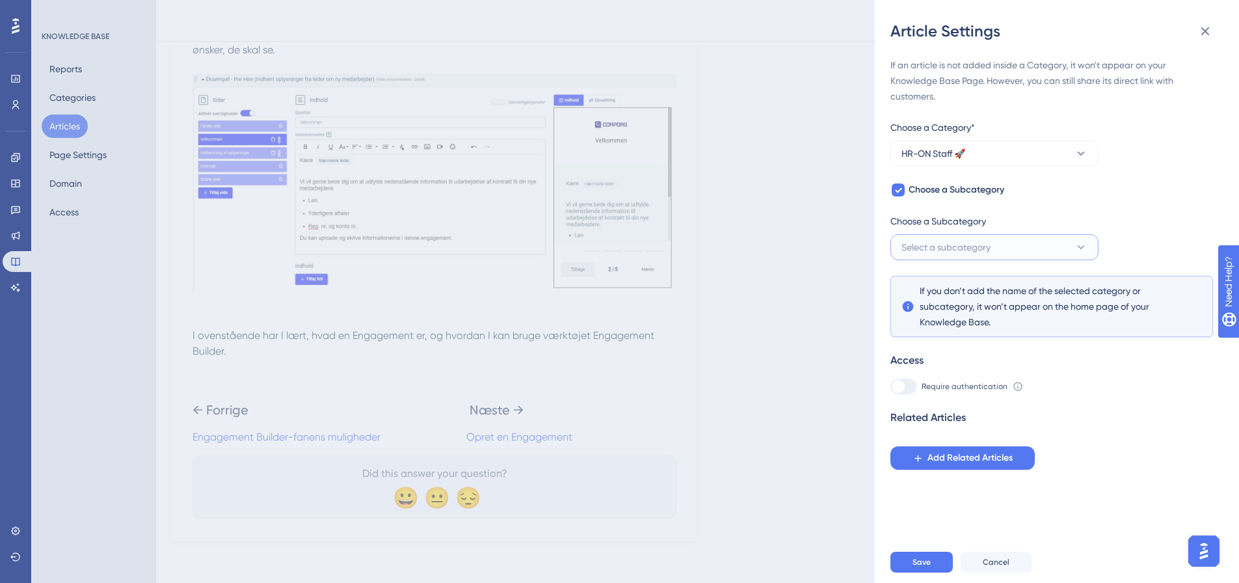
click at [982, 249] on span "Select a subcategory" at bounding box center [946, 247] width 89 height 16
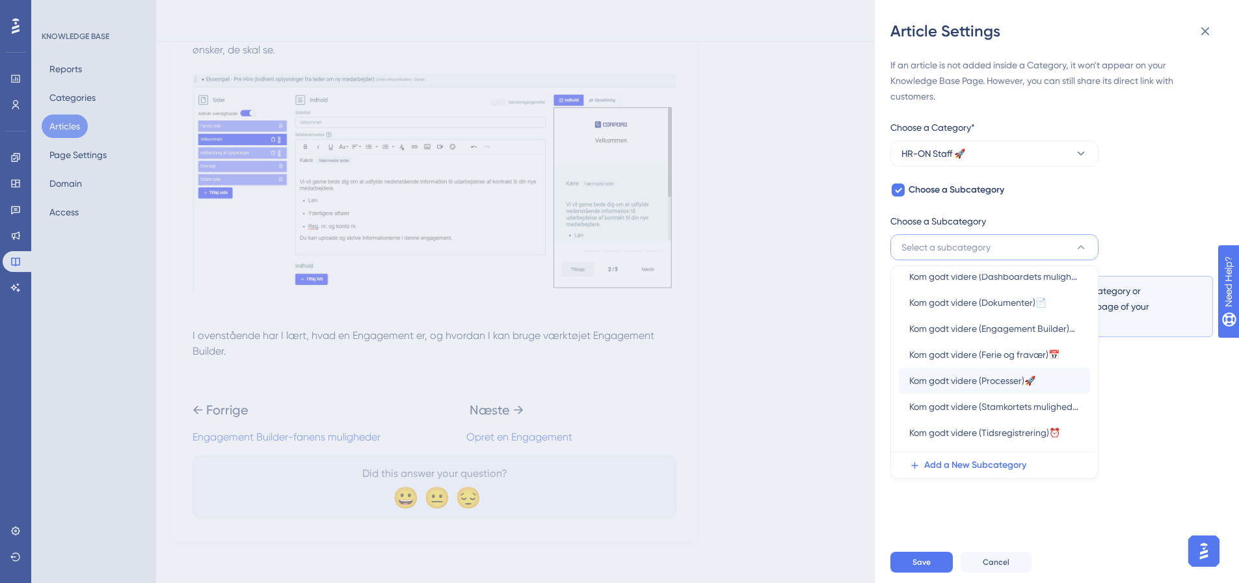
scroll to position [109, 0]
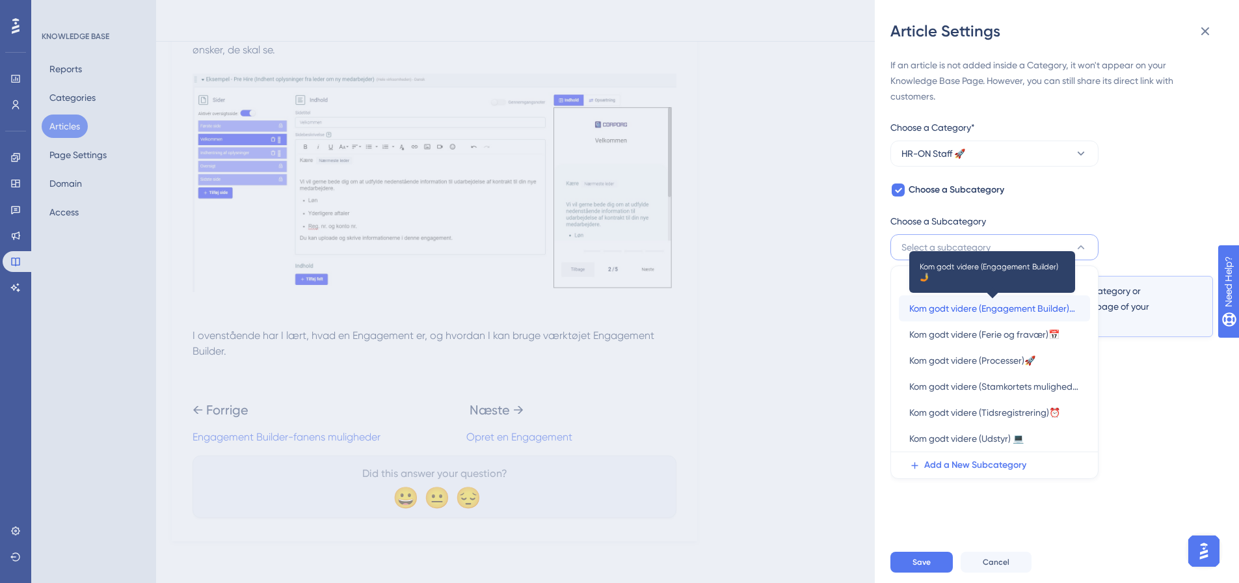
click at [993, 312] on span "Kom godt videre (Engagement Builder)🤳" at bounding box center [995, 309] width 170 height 16
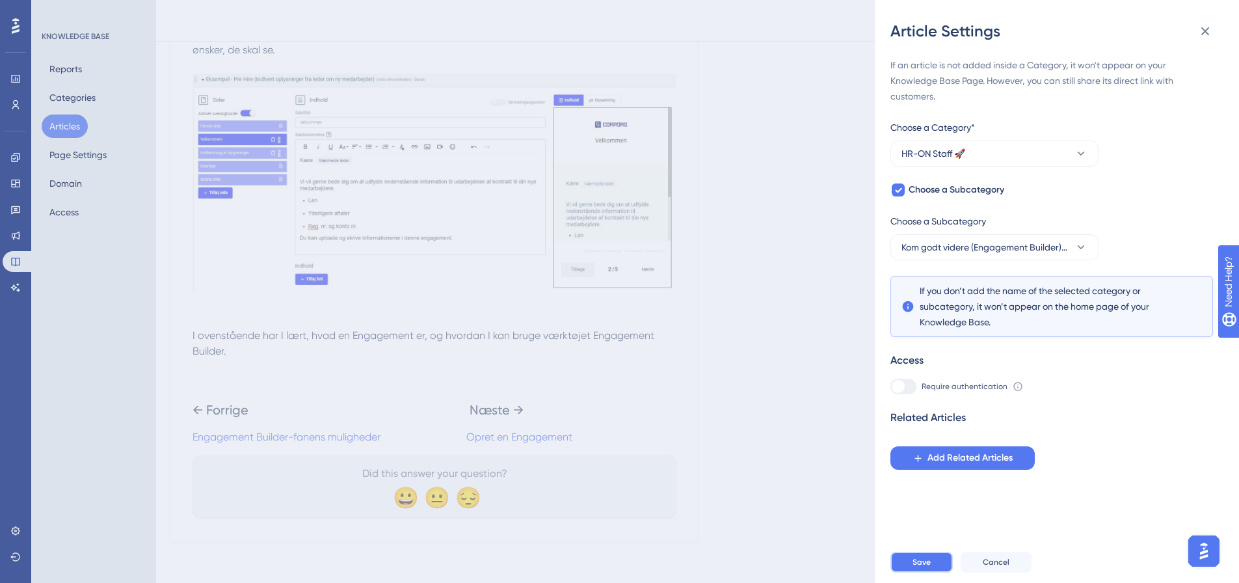
click at [918, 567] on span "Save" at bounding box center [922, 562] width 18 height 10
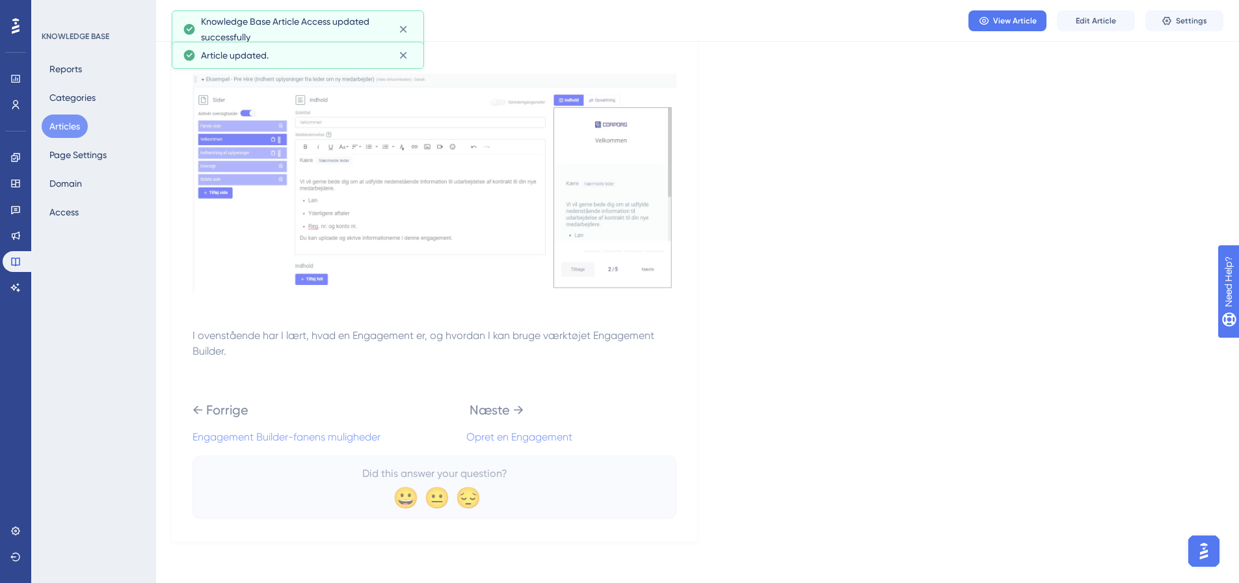
click at [51, 118] on button "Articles" at bounding box center [65, 126] width 46 height 23
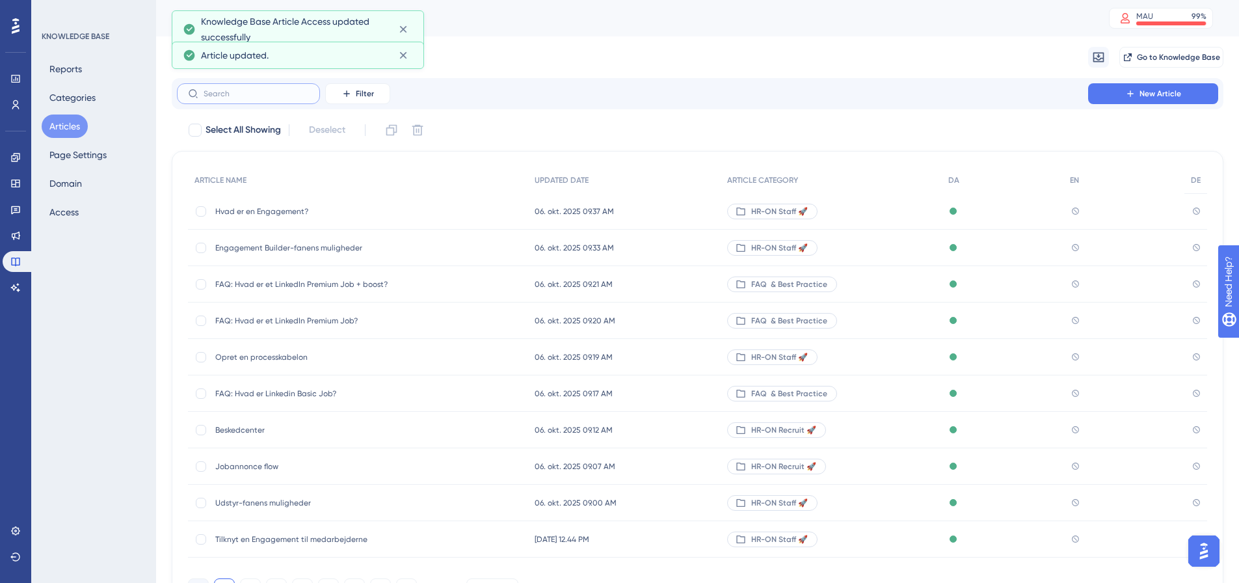
click at [241, 94] on input "text" at bounding box center [256, 93] width 105 height 9
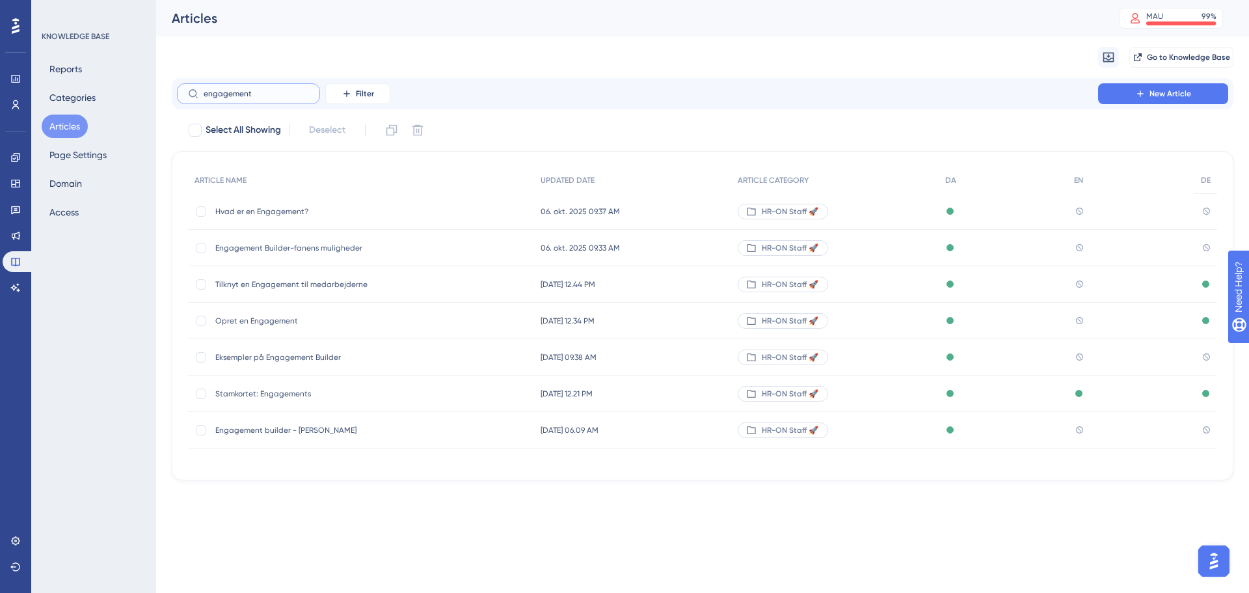
type input "engagement"
click at [273, 322] on span "Opret en Engagement" at bounding box center [319, 321] width 208 height 10
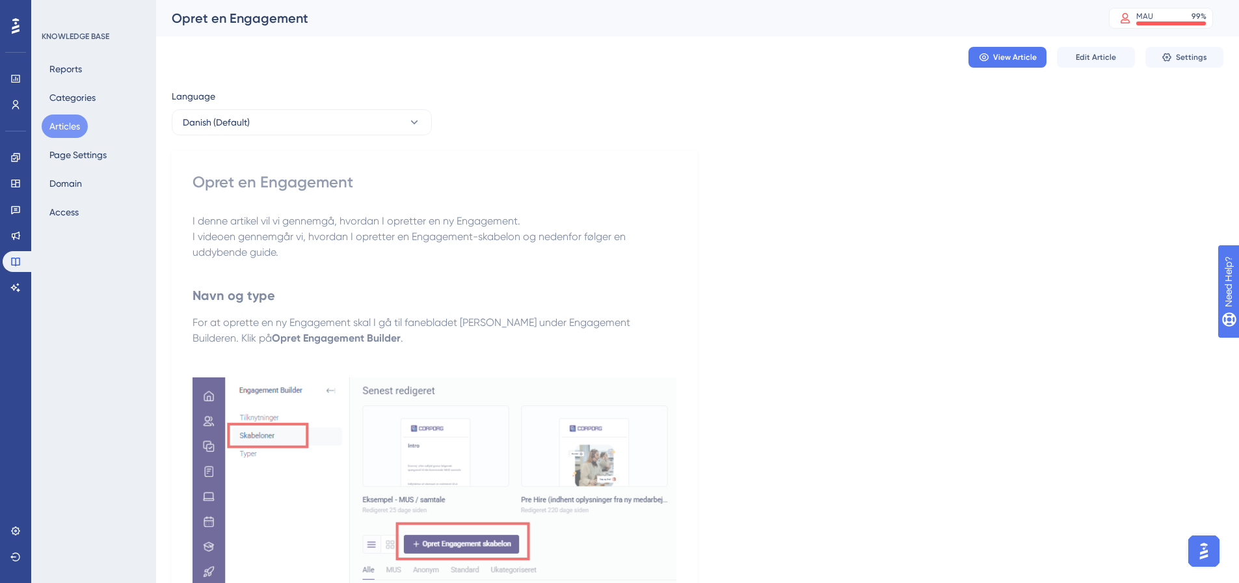
click at [282, 251] on p "I videoen gennemgår vi, hvordan I opretter en Engagement-skabelon og nedenfor f…" at bounding box center [435, 244] width 484 height 31
click at [1114, 56] on span "Edit Article" at bounding box center [1096, 57] width 40 height 10
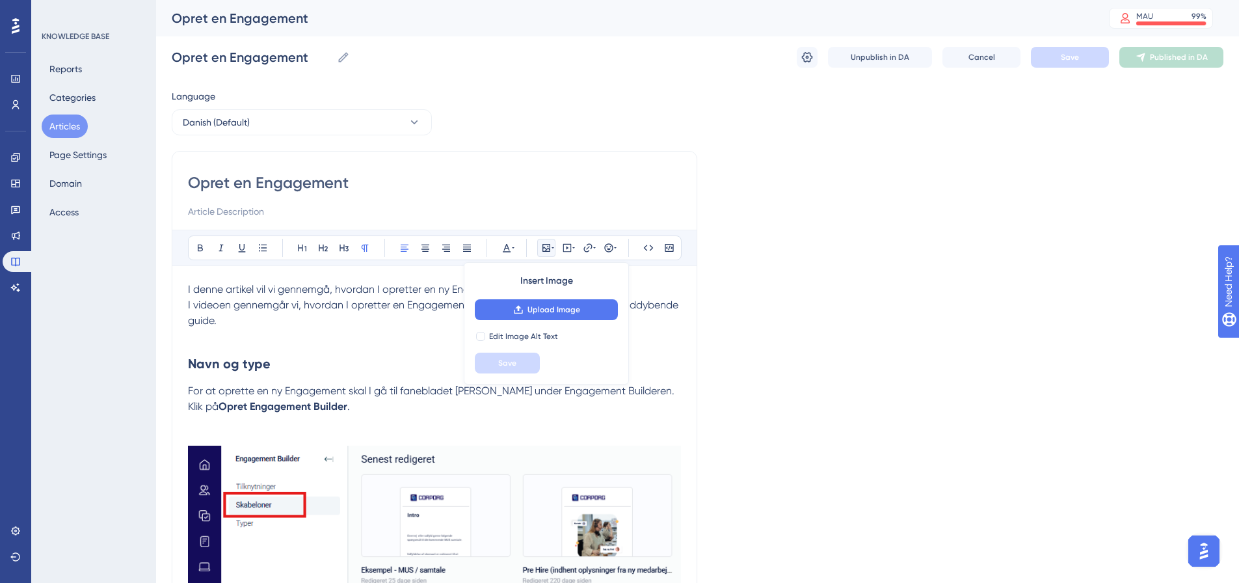
click at [246, 337] on p at bounding box center [434, 337] width 493 height 16
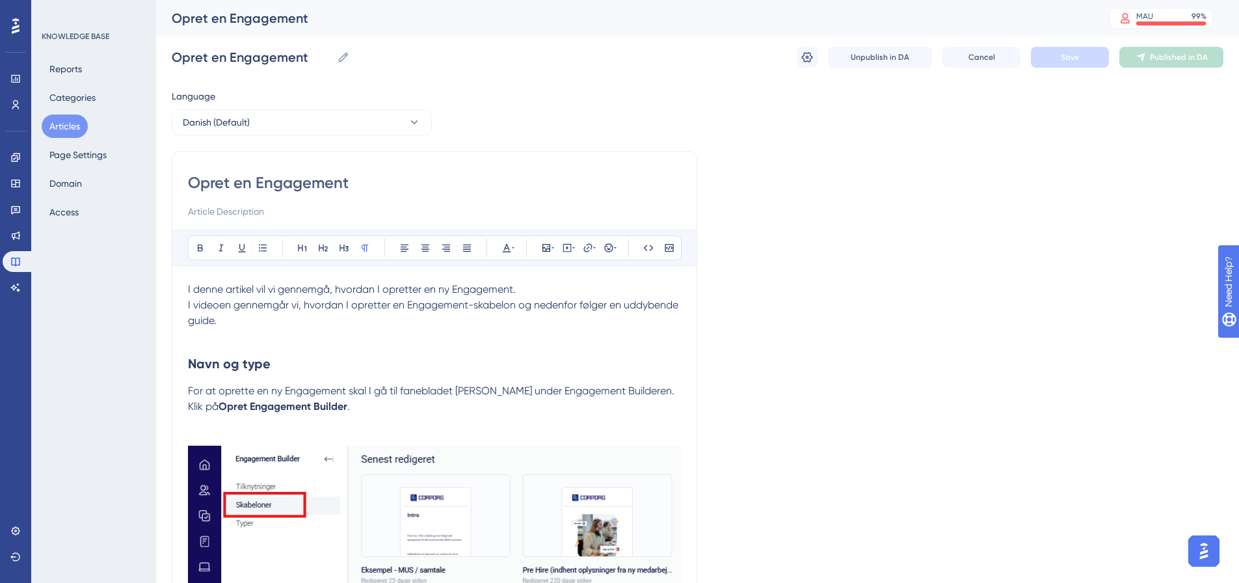
click at [247, 319] on p "I videoen gennemgår vi, hvordan I opretter en Engagement-skabelon og nedenfor f…" at bounding box center [434, 312] width 493 height 31
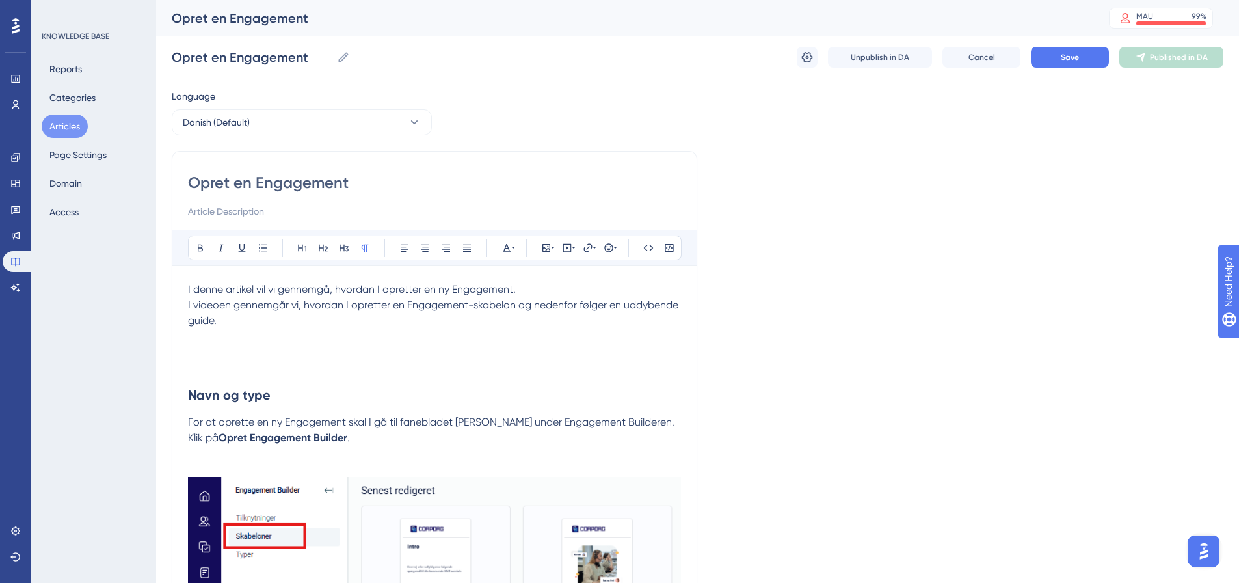
click at [198, 344] on p at bounding box center [434, 337] width 493 height 16
click at [574, 250] on icon at bounding box center [574, 248] width 3 height 10
click at [547, 316] on textarea at bounding box center [567, 328] width 198 height 59
paste textarea "<div style="width:100%; height:0; position: relative; padding-bottom:56.25%"><i…"
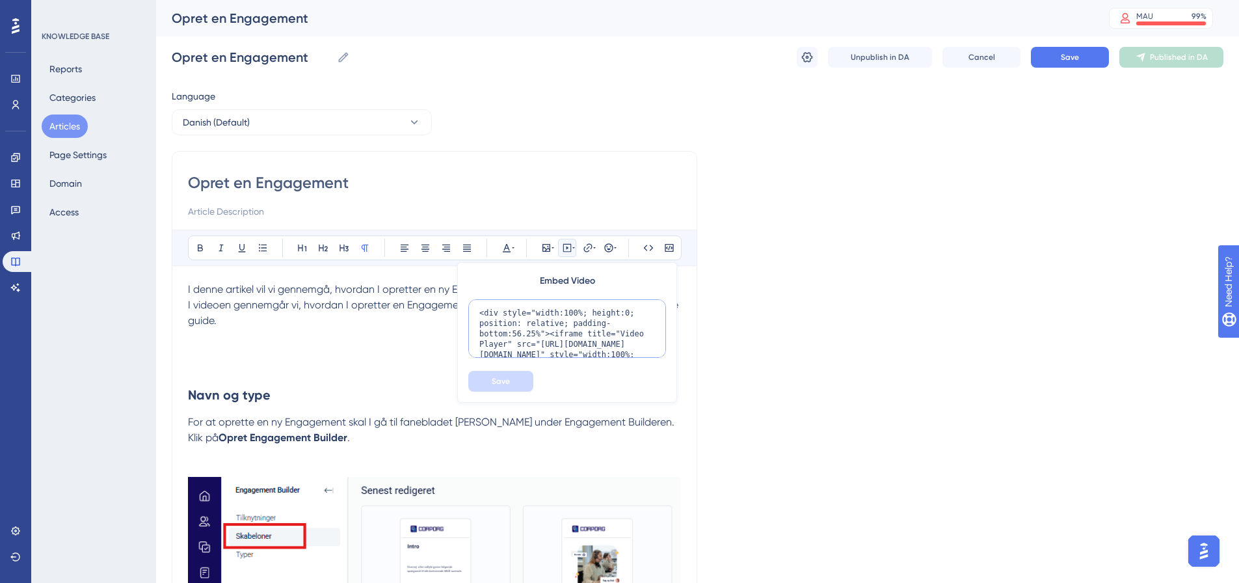
scroll to position [85, 0]
type textarea "<div style="width:100%; height:0; position: relative; padding-bottom:56.25%"><i…"
click at [493, 379] on span "Save" at bounding box center [501, 381] width 18 height 10
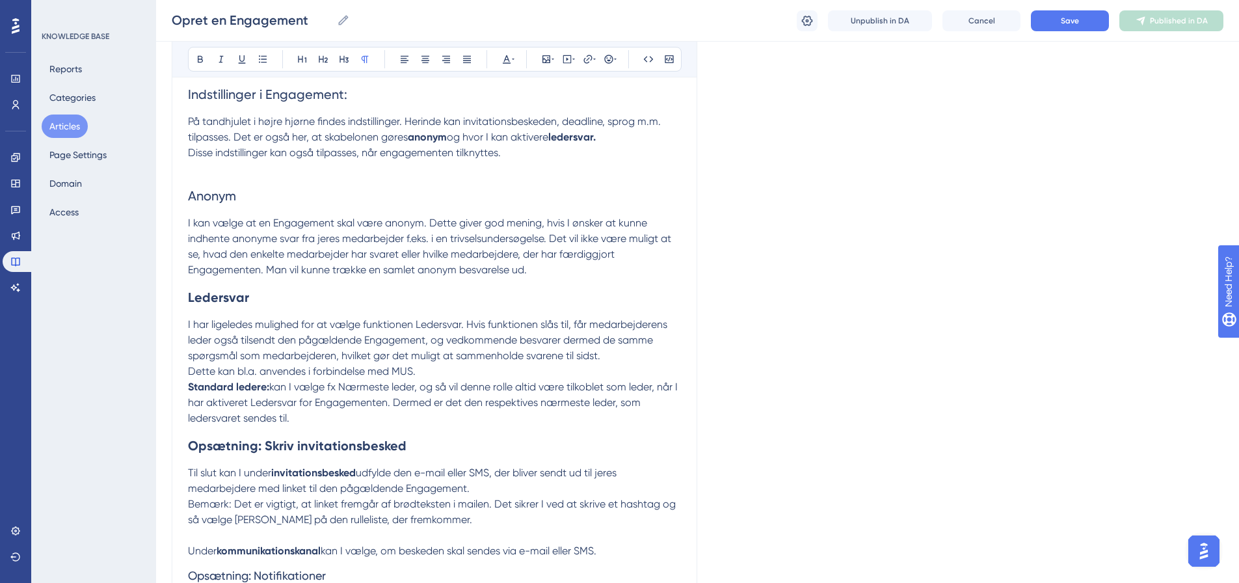
scroll to position [5196, 0]
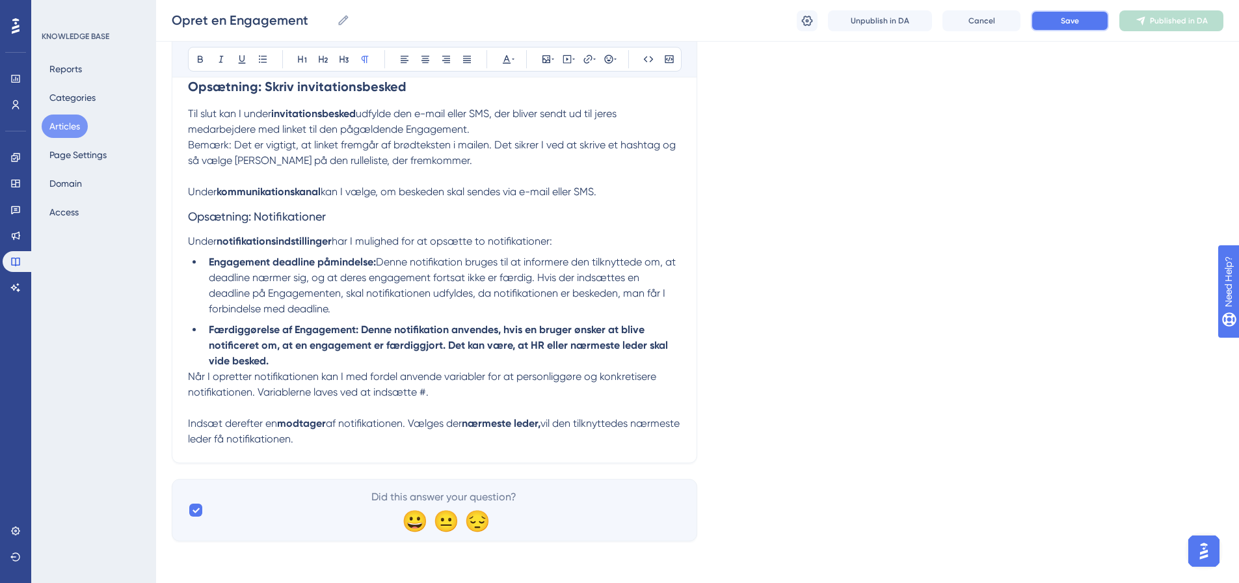
click at [1089, 21] on button "Save" at bounding box center [1070, 20] width 78 height 21
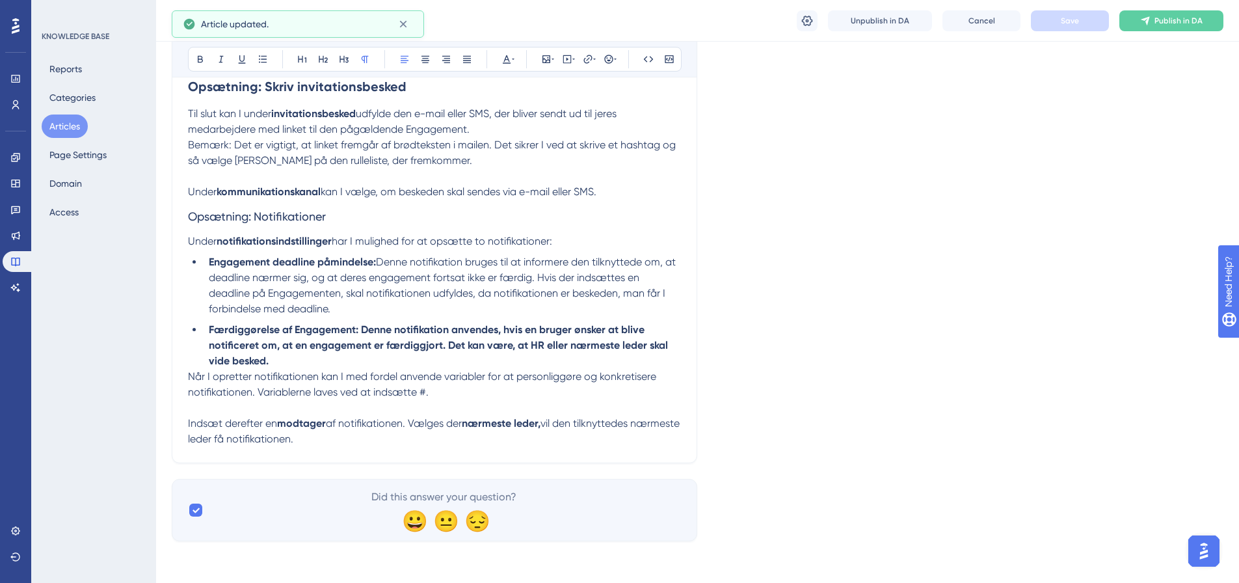
click at [367, 442] on p "Indsæt derefter en modtager af notifikationen. Vælges der nærmeste leder, vil d…" at bounding box center [434, 431] width 493 height 31
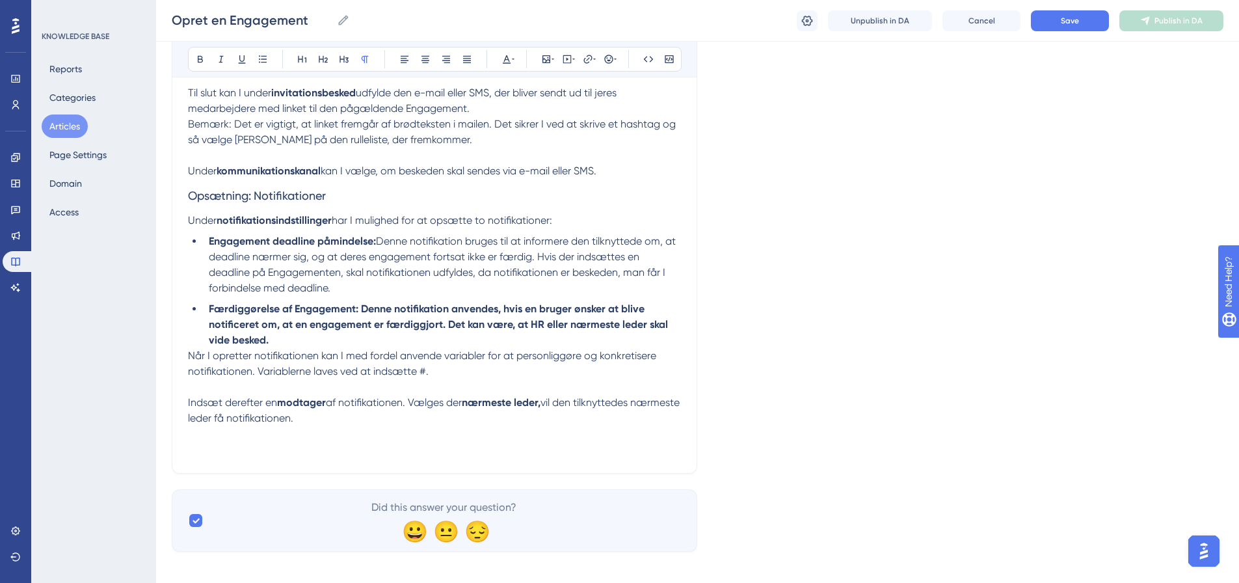
scroll to position [5227, 0]
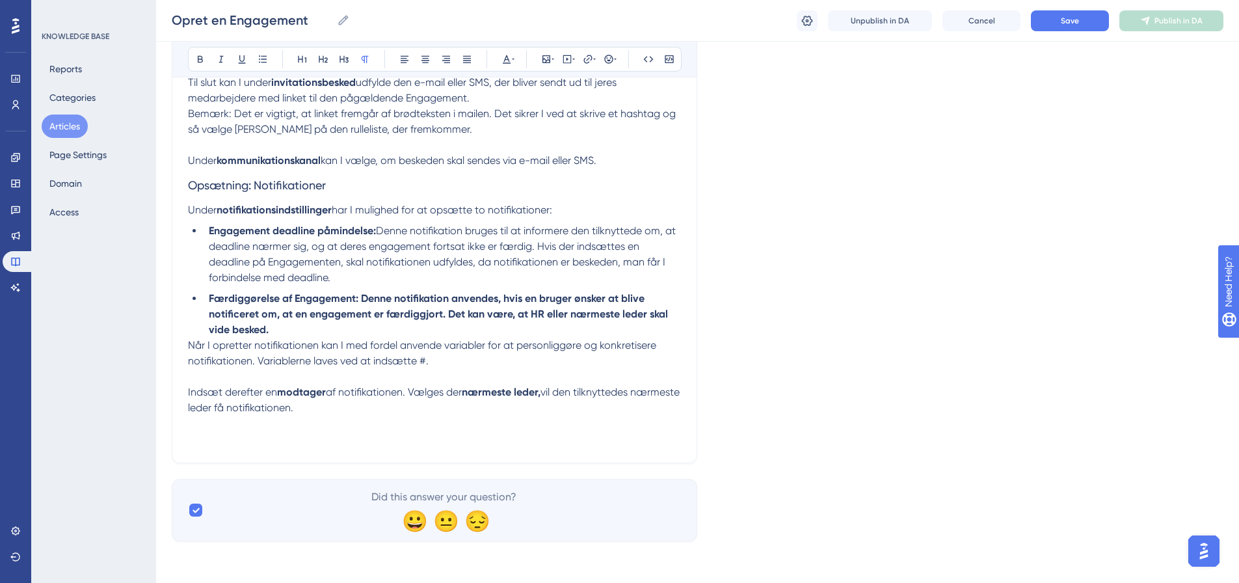
click at [374, 410] on p "Indsæt derefter en modtager af notifikationen. Vælges der nærmeste leder, vil d…" at bounding box center [434, 400] width 493 height 31
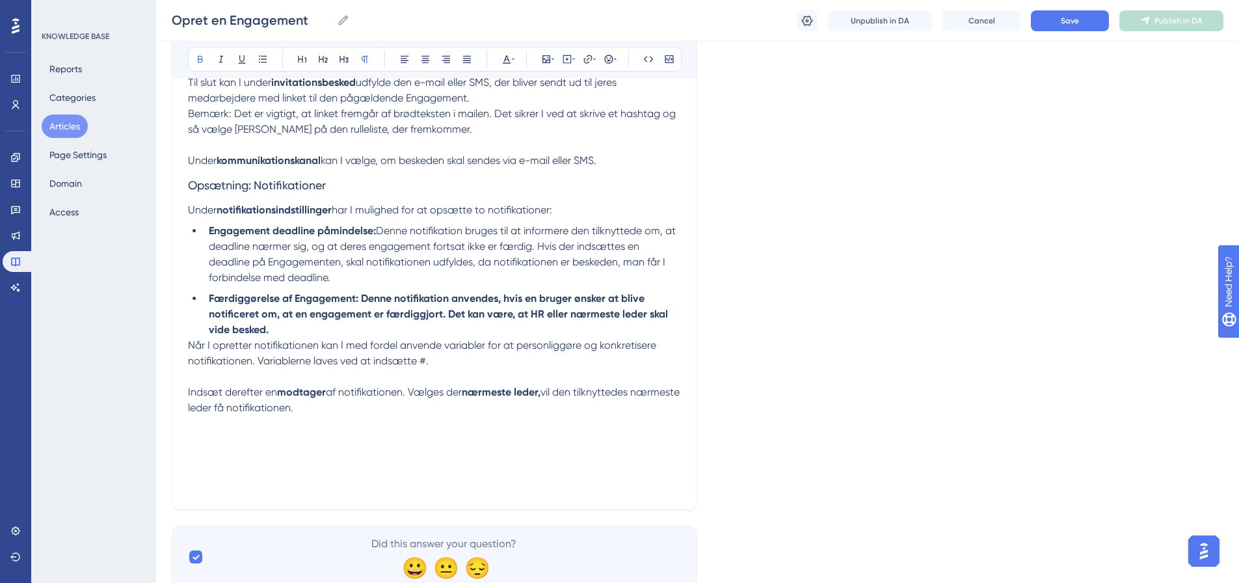
paste div
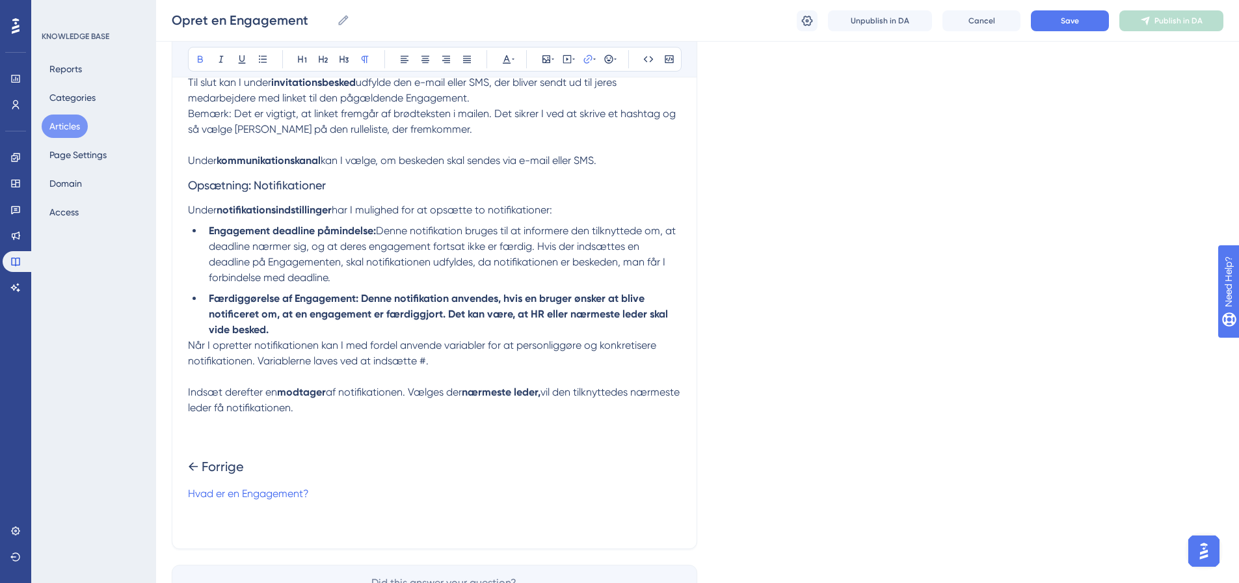
click at [271, 469] on h2 "← Forrige" at bounding box center [434, 466] width 493 height 39
click at [244, 468] on span "← Forrige" at bounding box center [216, 467] width 56 height 16
click at [472, 485] on h2 "← Forrige Næste →" at bounding box center [434, 466] width 493 height 39
click at [339, 494] on p "Hvad er en Engagement?" at bounding box center [434, 494] width 493 height 16
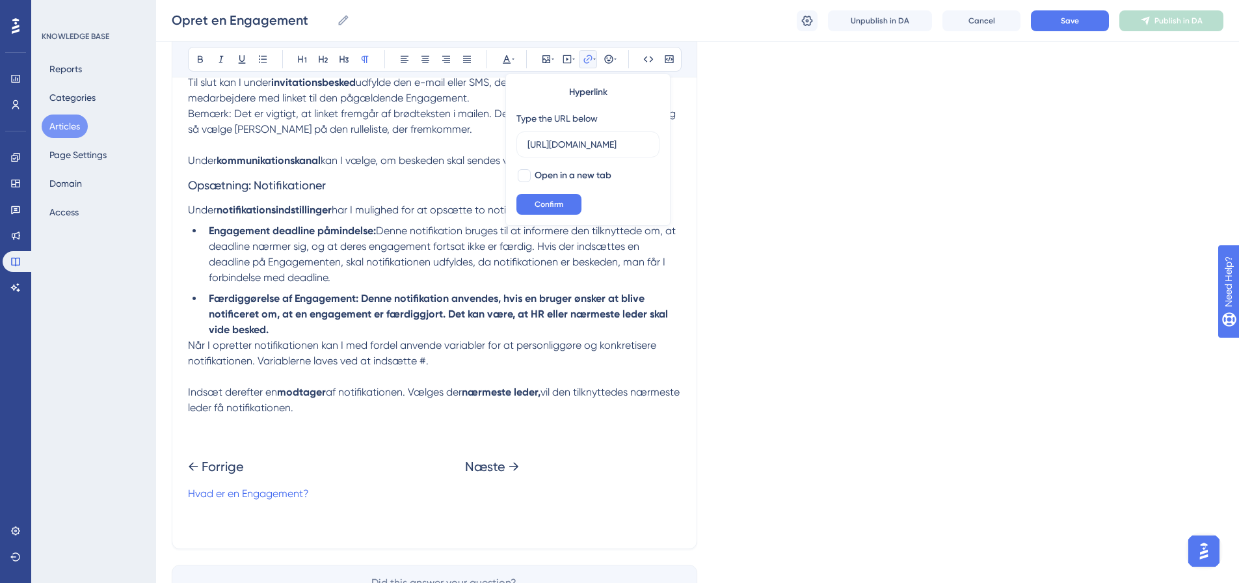
scroll to position [0, 280]
click at [339, 494] on p "Hvad er en Engagement?" at bounding box center [434, 494] width 493 height 16
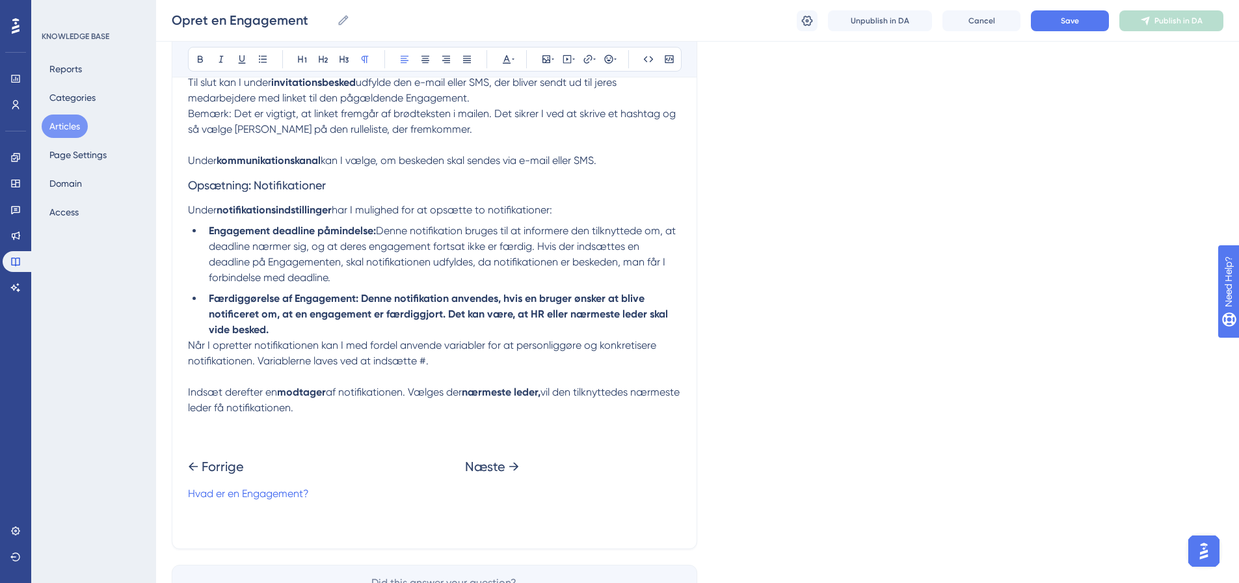
click at [468, 492] on p "Hvad er en Engagement?" at bounding box center [434, 494] width 493 height 16
click at [464, 496] on span at bounding box center [387, 493] width 156 height 12
click at [1079, 16] on span "Save" at bounding box center [1070, 21] width 18 height 10
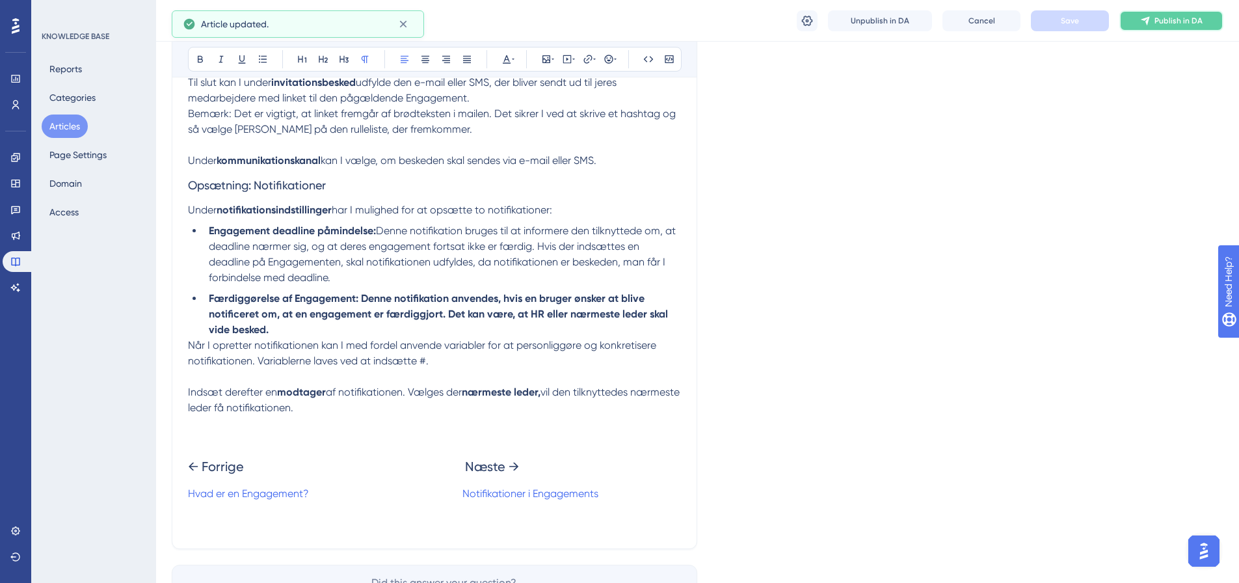
click at [1176, 17] on span "Publish in DA" at bounding box center [1179, 21] width 48 height 10
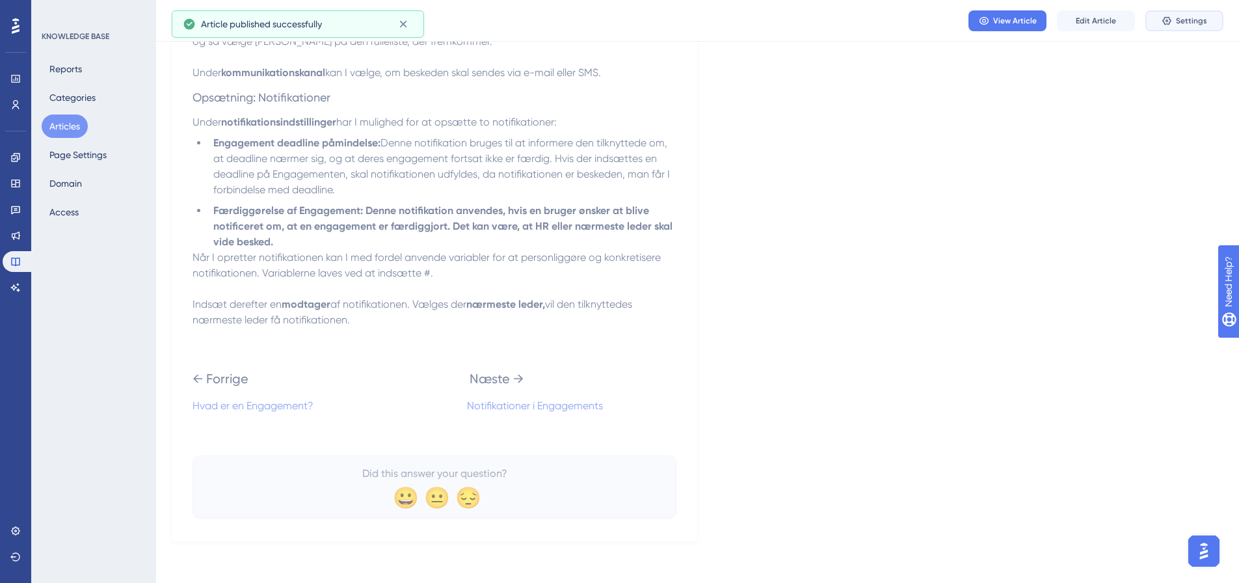
click at [1197, 10] on button "Settings" at bounding box center [1185, 20] width 78 height 21
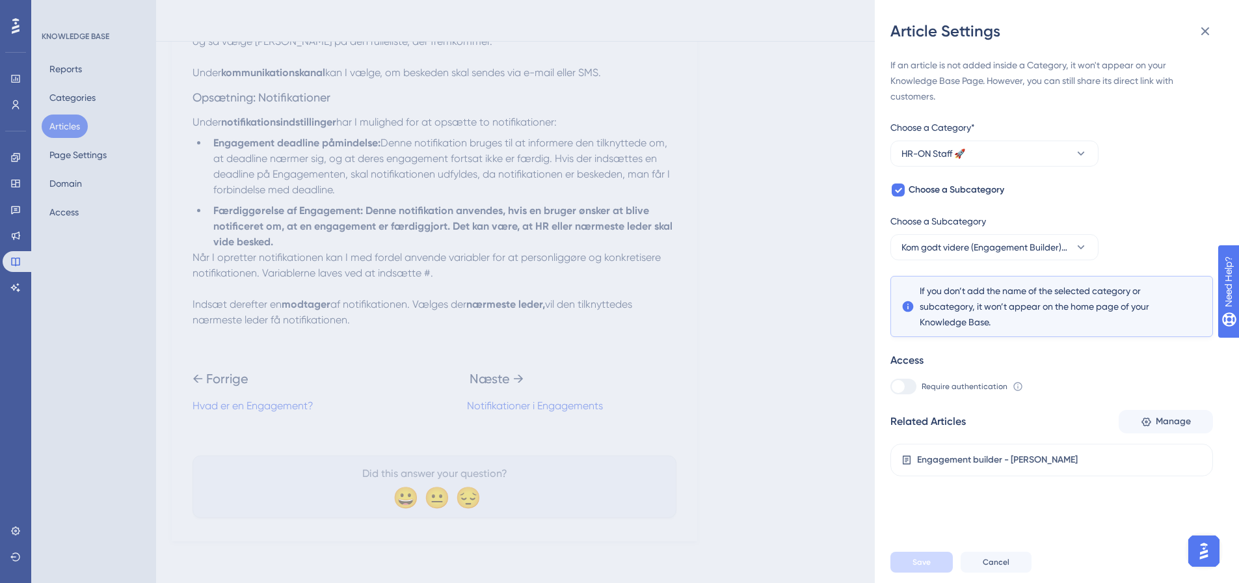
click at [69, 125] on div "Article Settings If an article is not added inside a Category, it won't appear …" at bounding box center [619, 291] width 1239 height 583
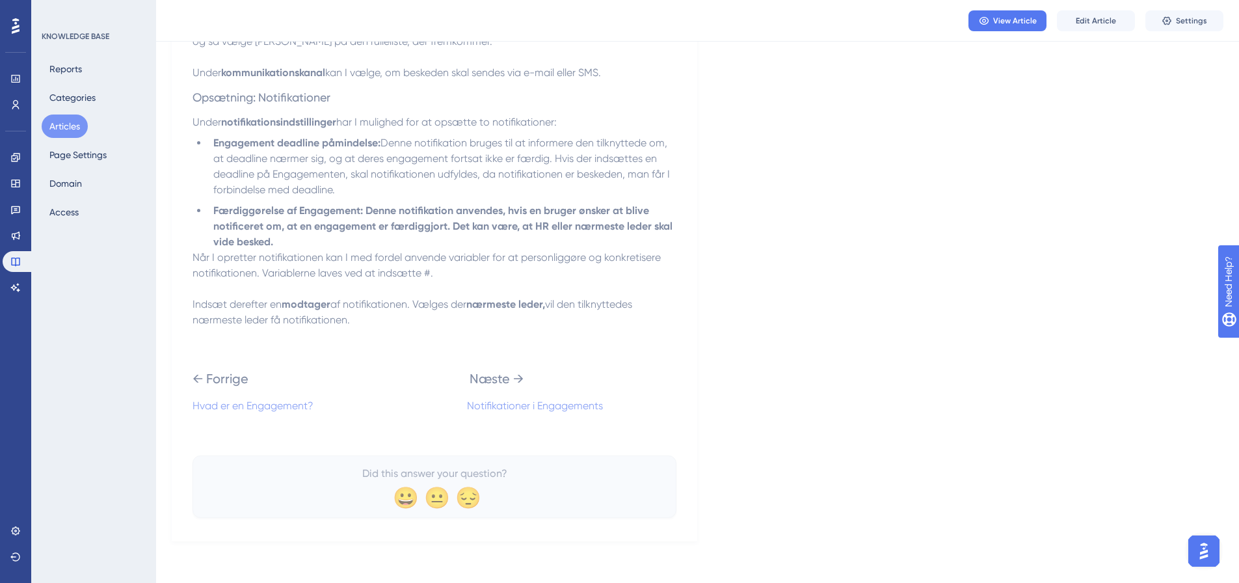
click at [76, 124] on button "Articles" at bounding box center [65, 126] width 46 height 23
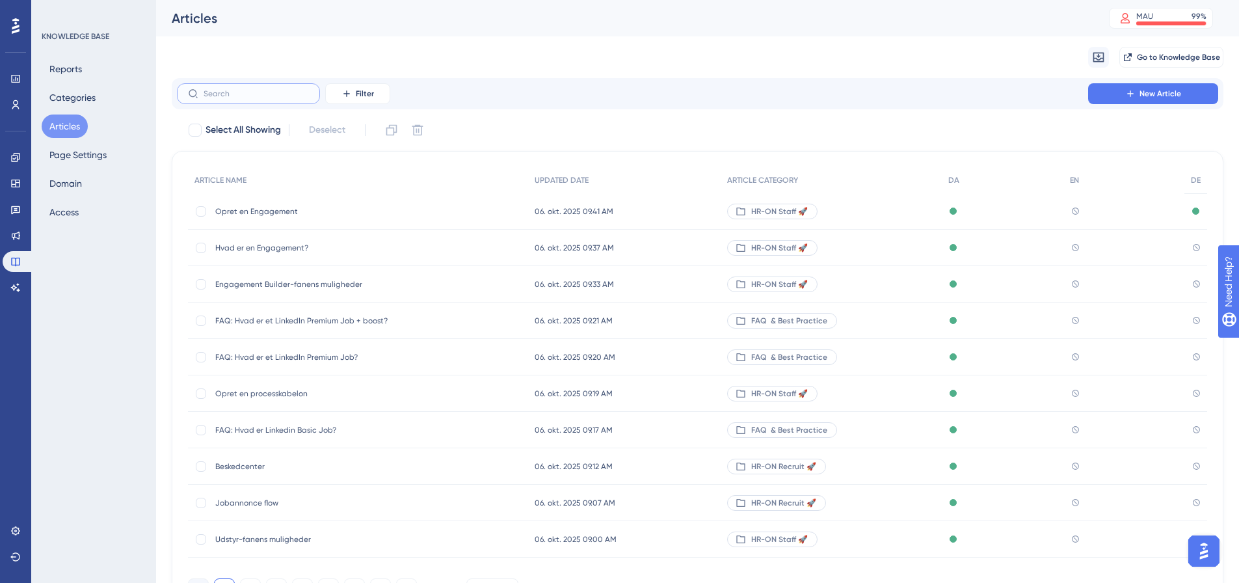
drag, startPoint x: 243, startPoint y: 97, endPoint x: 233, endPoint y: 94, distance: 10.1
click at [243, 97] on input "text" at bounding box center [256, 93] width 105 height 9
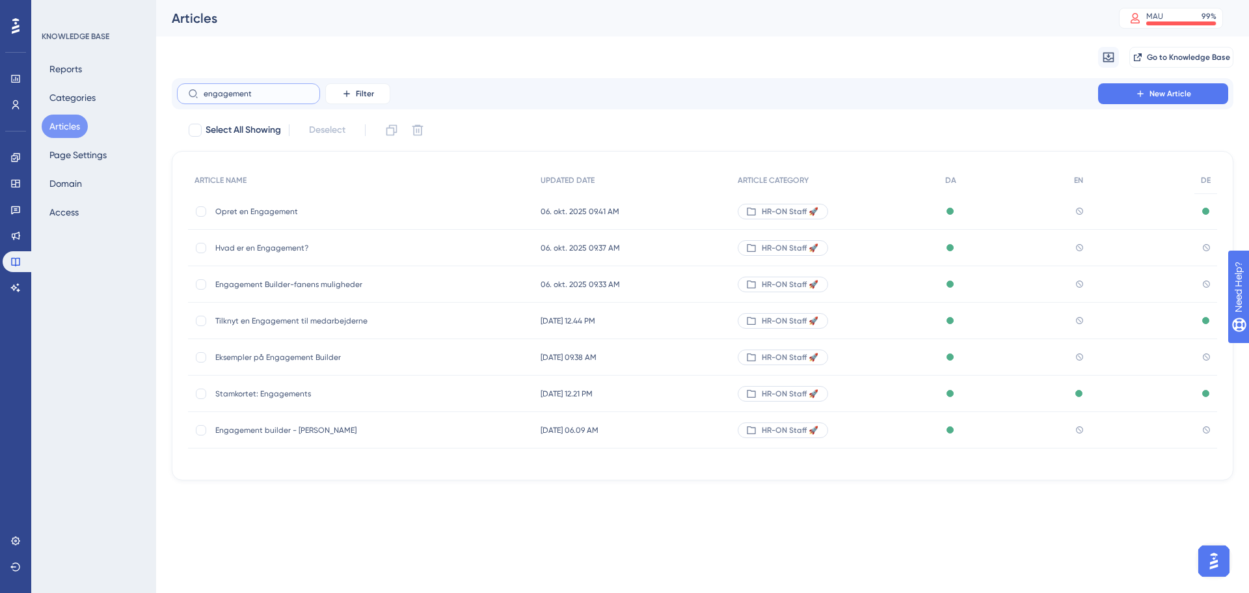
type input "engagement"
click at [264, 211] on span "Opret en Engagement" at bounding box center [319, 211] width 208 height 10
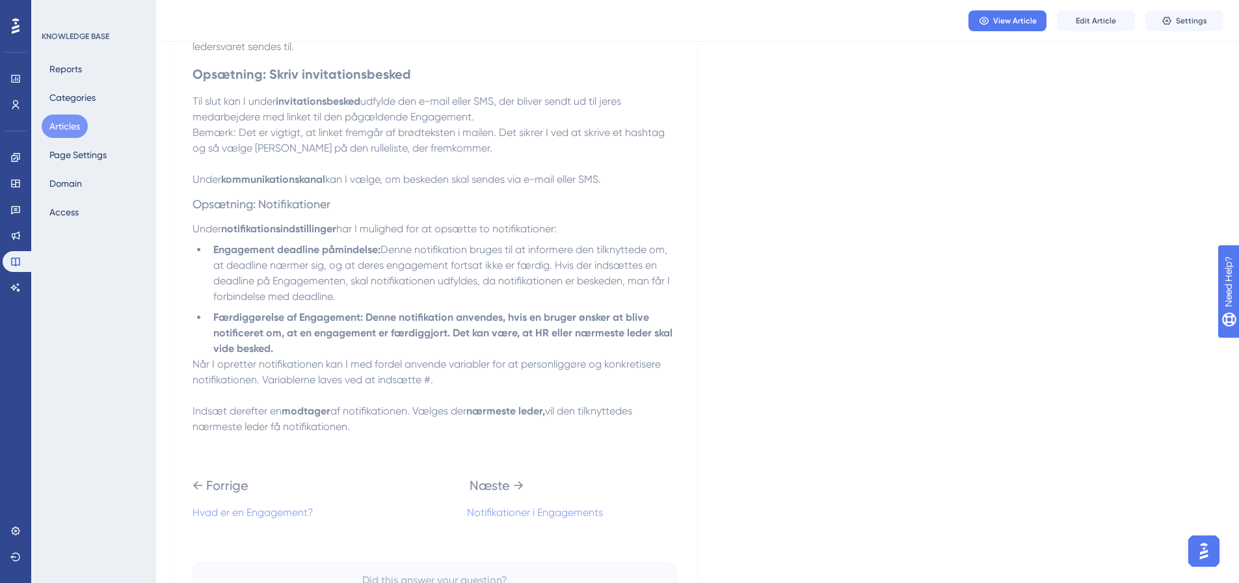
scroll to position [5140, 0]
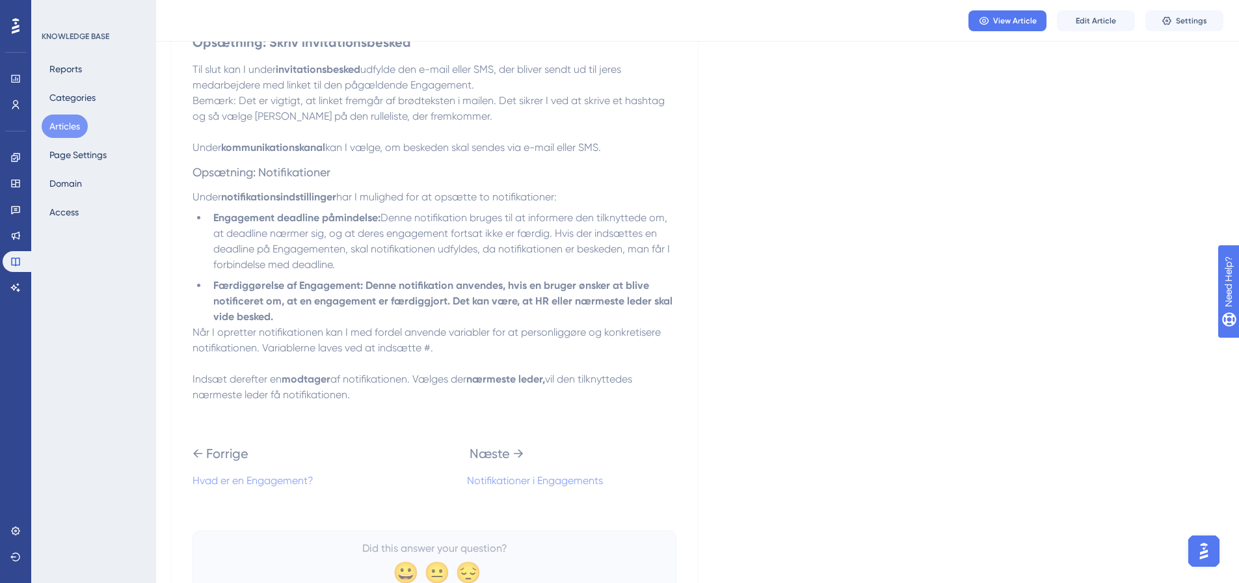
click at [249, 170] on span "Opsætning: Notifikationer" at bounding box center [262, 172] width 138 height 14
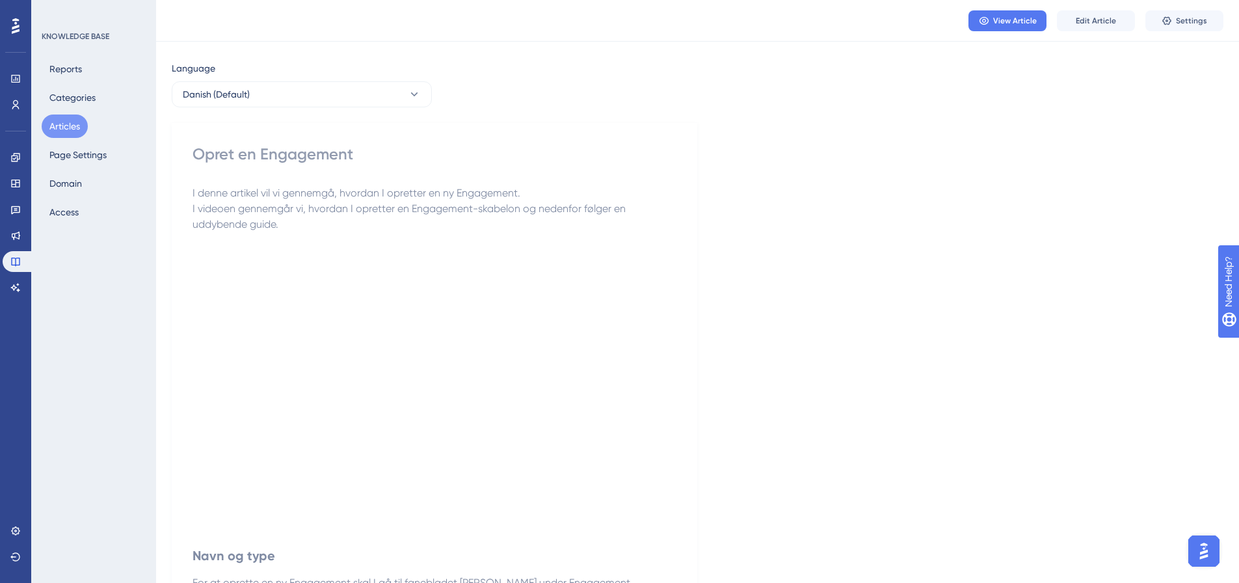
scroll to position [0, 0]
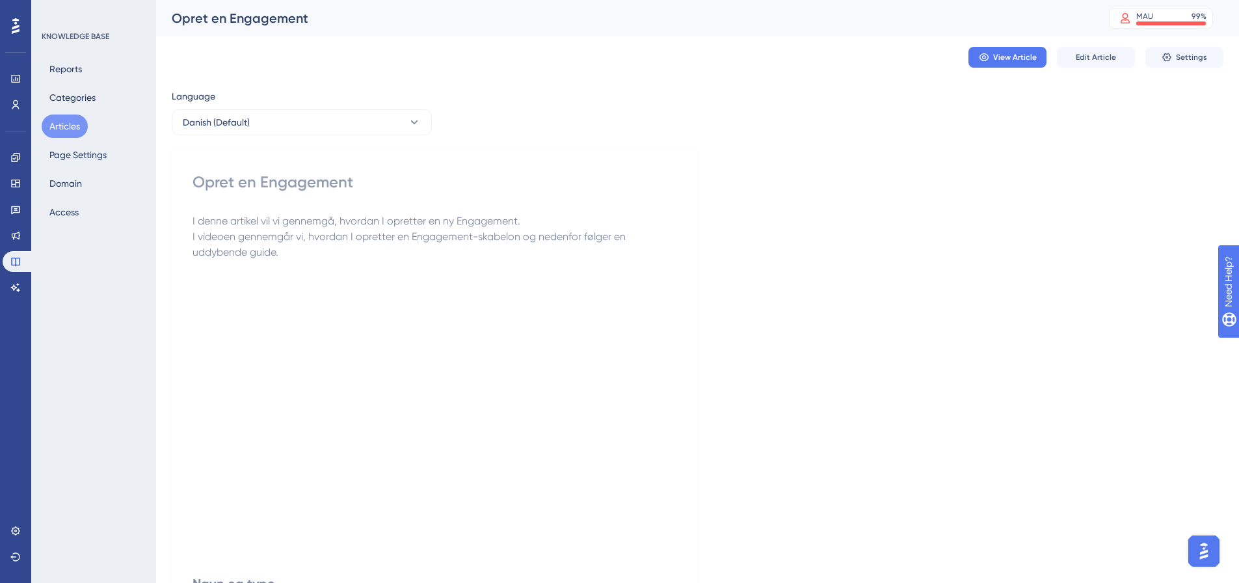
click at [75, 126] on button "Articles" at bounding box center [65, 126] width 46 height 23
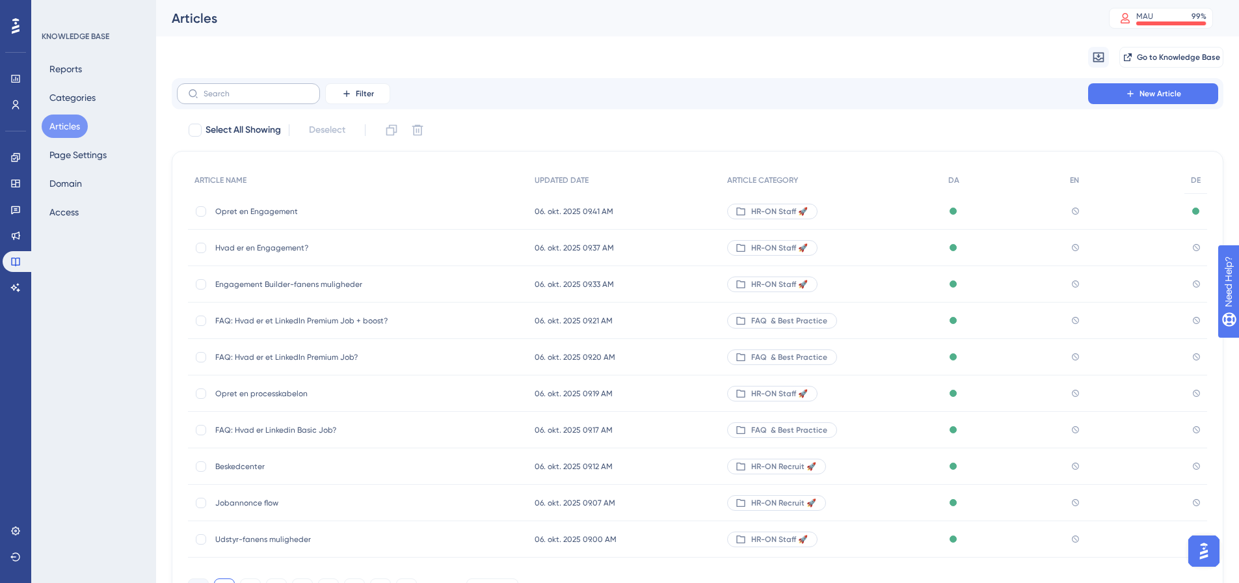
click at [241, 100] on label at bounding box center [248, 93] width 143 height 21
click at [241, 98] on input "text" at bounding box center [256, 93] width 105 height 9
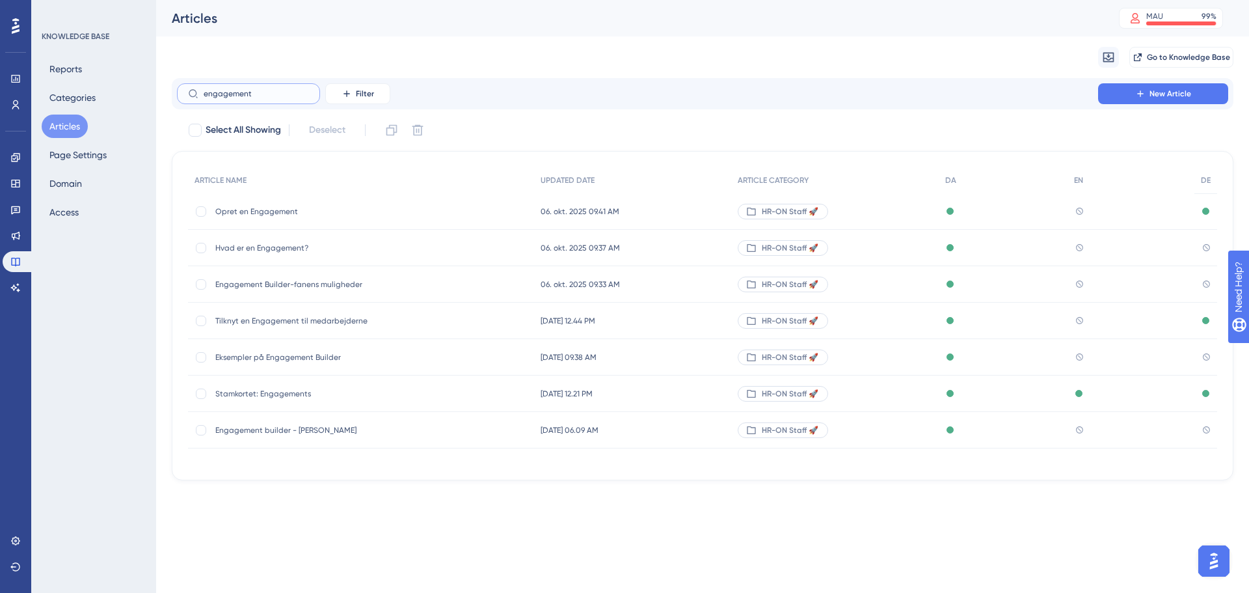
type input "engagement"
click at [267, 325] on span "Tilknyt en Engagement til medarbejderne" at bounding box center [319, 321] width 208 height 10
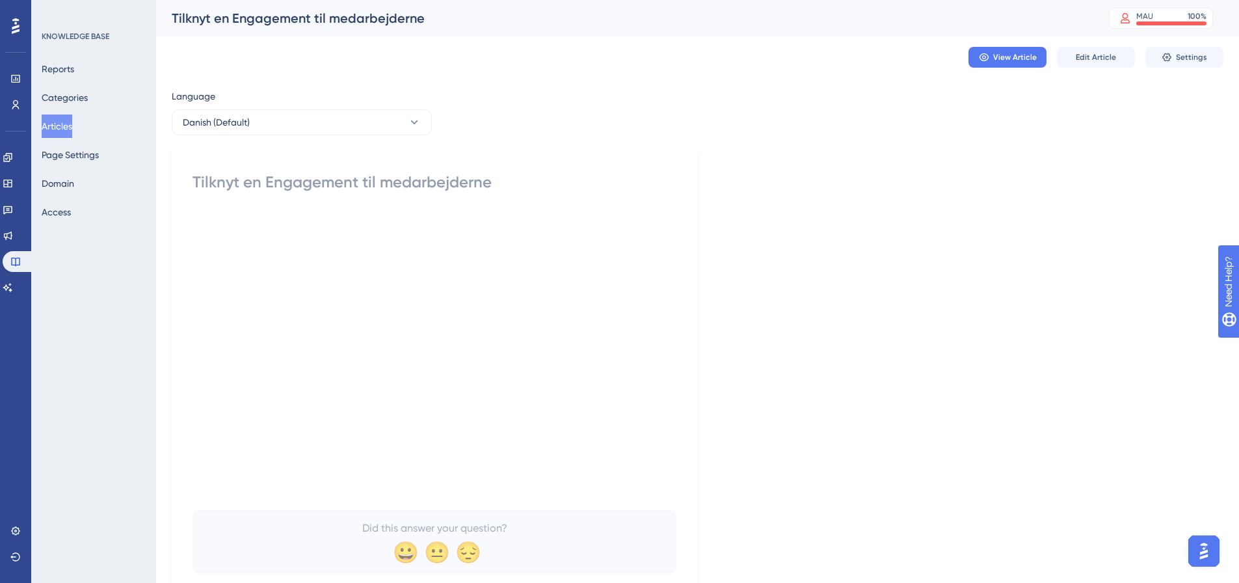
click at [246, 187] on div "Tilknyt en Engagement til medarbejderne" at bounding box center [435, 182] width 484 height 21
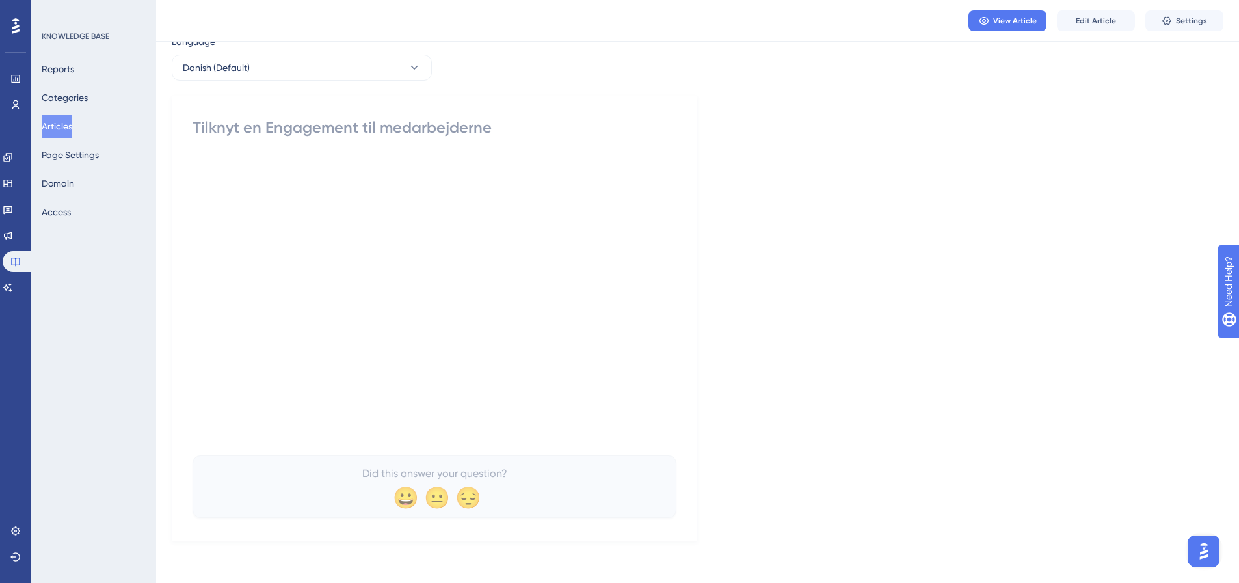
click at [217, 126] on div "Tilknyt en Engagement til medarbejderne" at bounding box center [435, 127] width 484 height 21
click at [211, 154] on div "Tilknyt en Engagement til medarbejderne Did this answer your question? 😀 😐 😔" at bounding box center [435, 317] width 484 height 401
click at [1082, 30] on button "Edit Article" at bounding box center [1096, 20] width 78 height 21
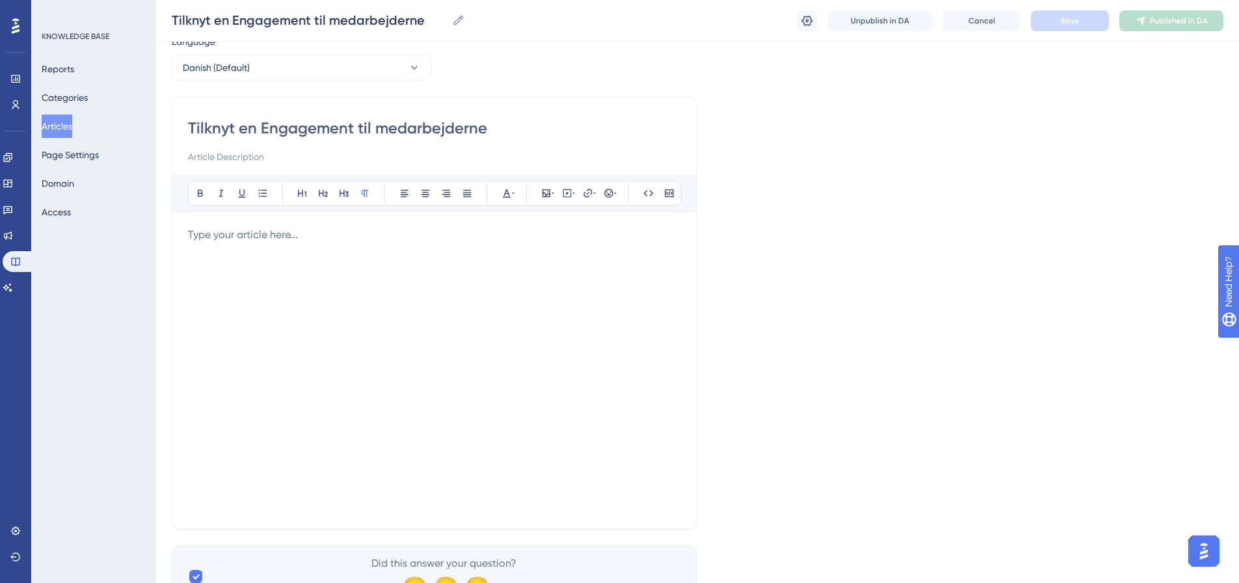
click at [253, 262] on div at bounding box center [434, 370] width 493 height 286
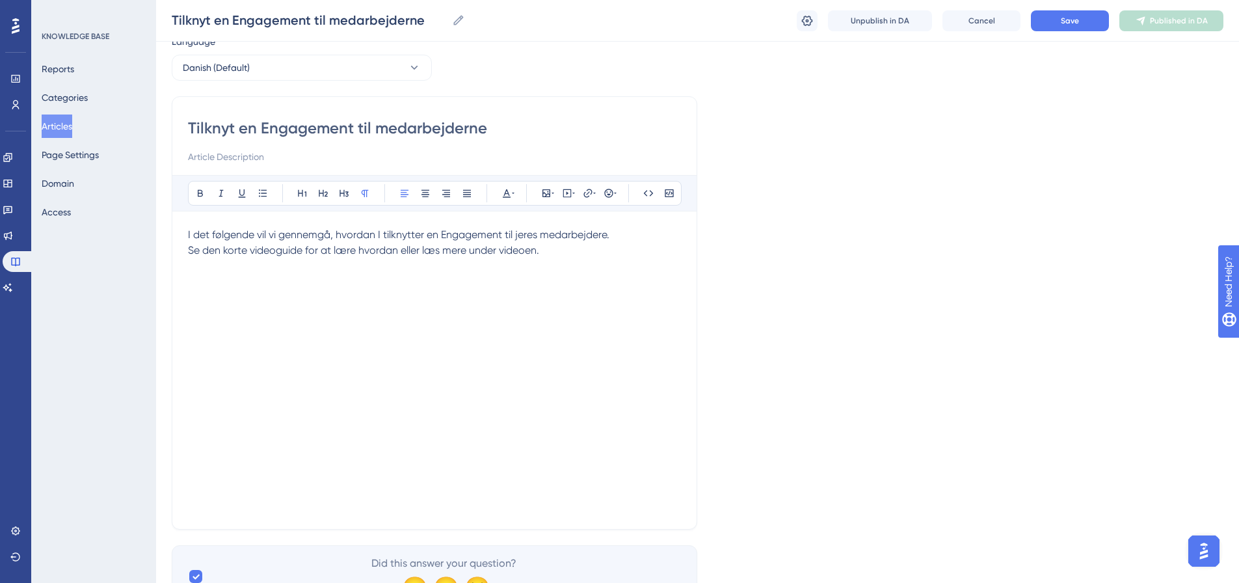
click at [565, 256] on p "Se den korte videoguide for at lære hvordan eller læs mere under videoen." at bounding box center [434, 251] width 493 height 16
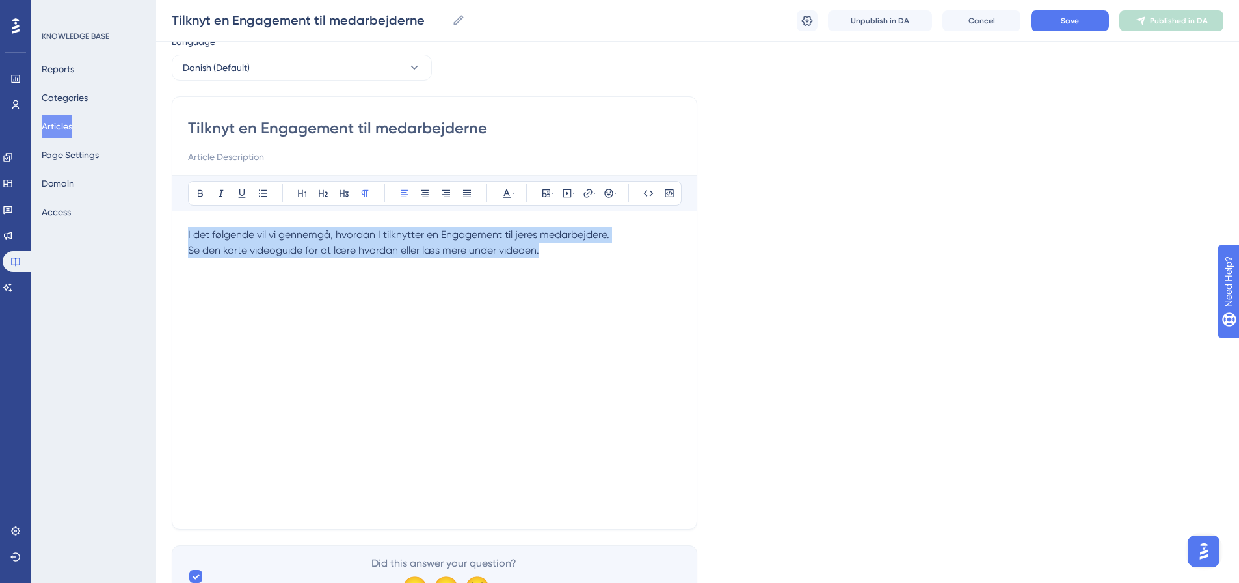
drag, startPoint x: 467, startPoint y: 236, endPoint x: 182, endPoint y: 233, distance: 284.4
click at [182, 233] on div "Tilknyt en Engagement til medarbejderne Bold Italic Underline Bullet Point Head…" at bounding box center [435, 312] width 526 height 433
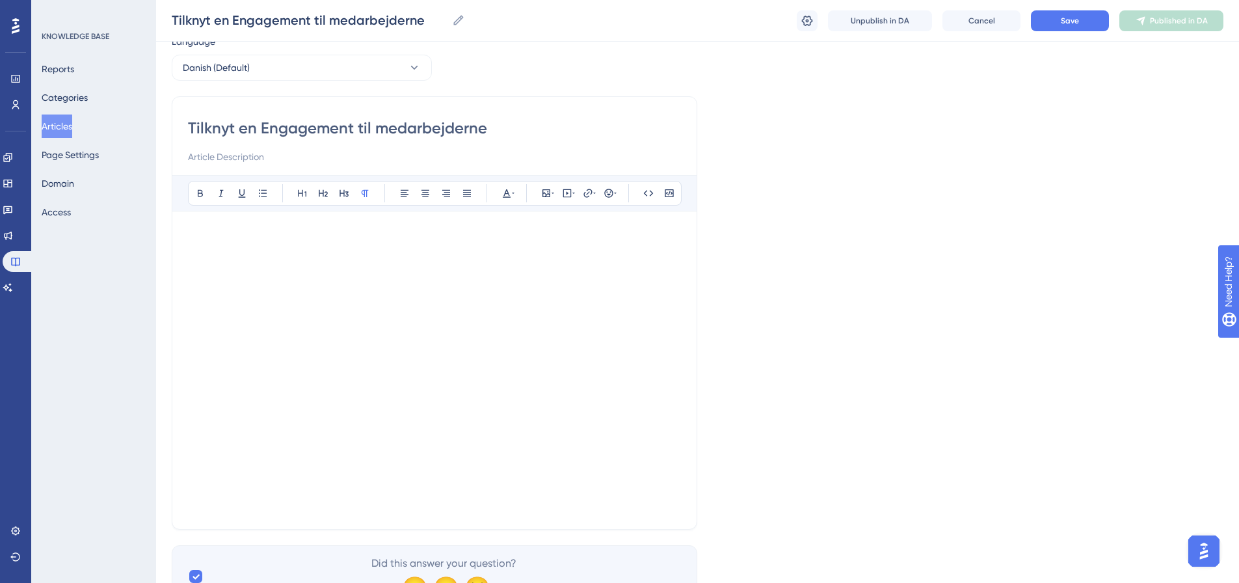
click at [266, 248] on p at bounding box center [434, 251] width 493 height 16
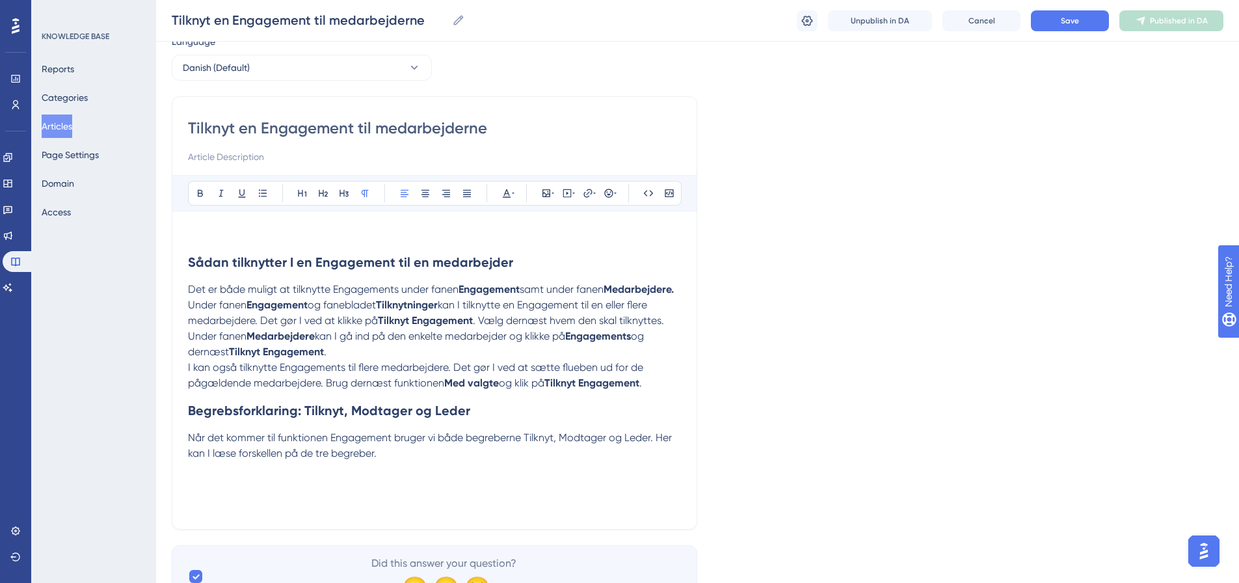
click at [195, 234] on p at bounding box center [434, 235] width 493 height 16
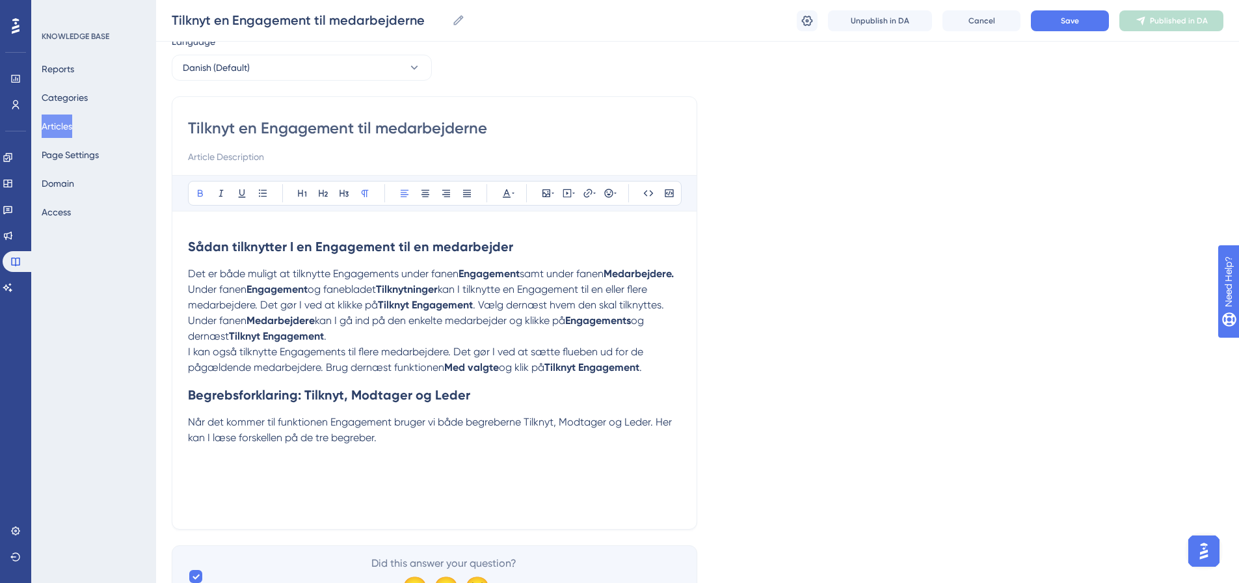
click at [263, 327] on strong "Medarbejdere" at bounding box center [281, 320] width 68 height 12
click at [489, 272] on strong "Engagement" at bounding box center [489, 273] width 61 height 12
click at [552, 275] on span "samt under fanen" at bounding box center [562, 273] width 84 height 12
click at [520, 273] on strong "Engagement" at bounding box center [489, 273] width 61 height 12
click at [317, 282] on p "Det er både muligt at tilknytte Engagements under fanen Engagement samt under f…" at bounding box center [434, 274] width 493 height 16
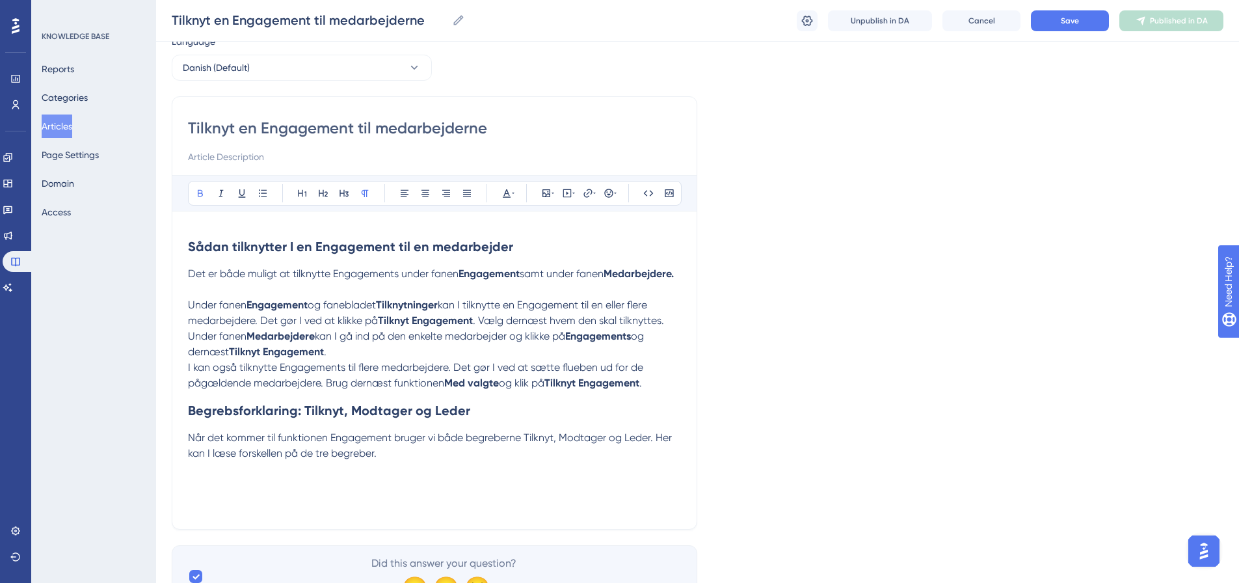
click at [356, 311] on span "og fanebladet" at bounding box center [342, 305] width 68 height 12
click at [353, 311] on span "og fanebladet" at bounding box center [342, 305] width 68 height 12
click at [426, 311] on strong "Tilknytninger" at bounding box center [407, 305] width 62 height 12
click at [533, 323] on span "kan I tilknytte en Engagement til en eller flere medarbejdere. Det gør I ved at…" at bounding box center [419, 313] width 462 height 28
click at [630, 323] on span "kan I tilknytte en Engagement til en eller flere medarbejdere. Det gør I ved at…" at bounding box center [419, 313] width 462 height 28
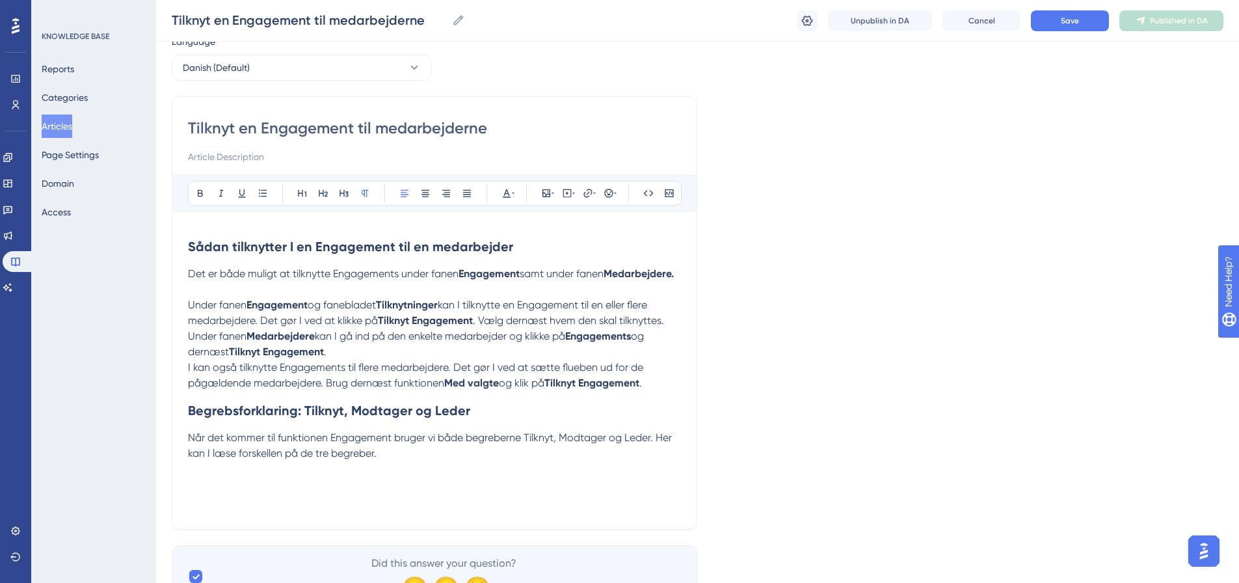
click at [341, 327] on span "kan I tilknytte en Engagement til en eller flere medarbejdere. Det gør I ved at…" at bounding box center [419, 313] width 462 height 28
click at [461, 329] on p "Under fanen Engagement og fanebladet Tilknytninger kan I tilknytte en Engagemen…" at bounding box center [434, 312] width 493 height 31
click at [599, 327] on span ". Vælg dernæst hvem den skal tilknyttes." at bounding box center [568, 320] width 191 height 12
click at [676, 329] on p "Under fanen Engagement og fanebladet Tilknytninger kan I tilknytte en Engagemen…" at bounding box center [434, 312] width 493 height 31
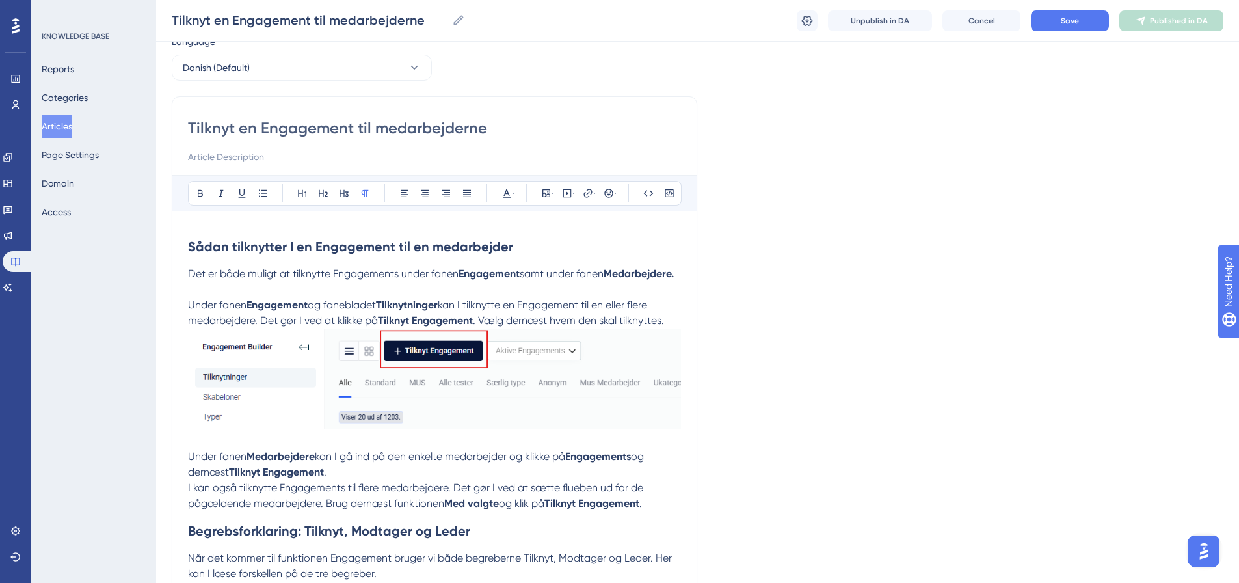
click at [386, 401] on img at bounding box center [434, 379] width 493 height 100
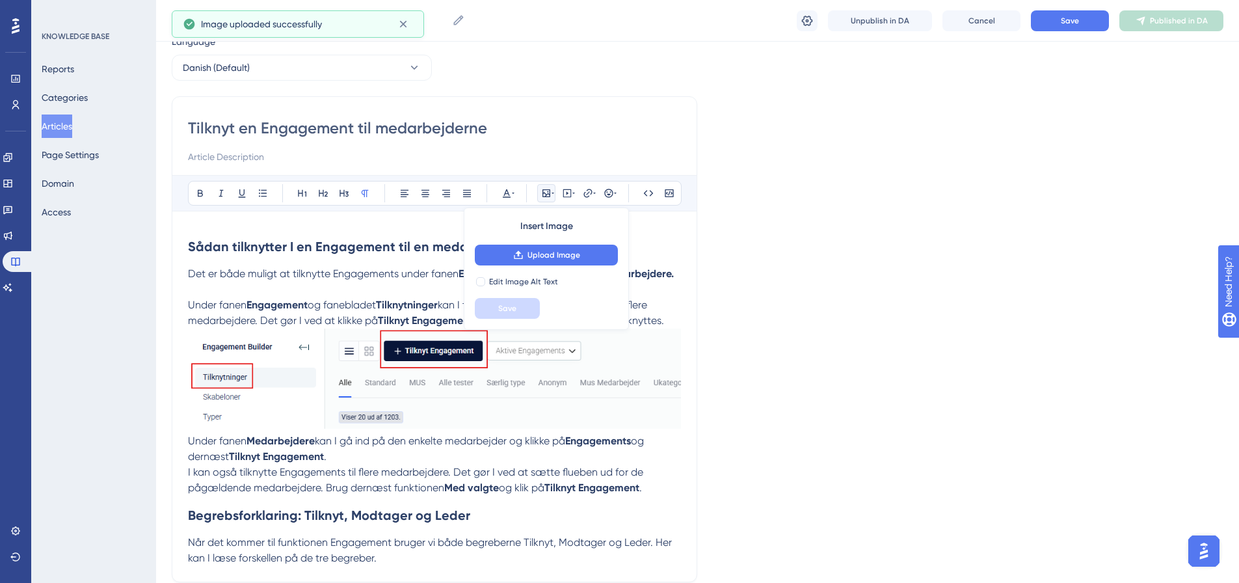
click at [310, 463] on strong "Tilknyt Engagement" at bounding box center [276, 456] width 95 height 12
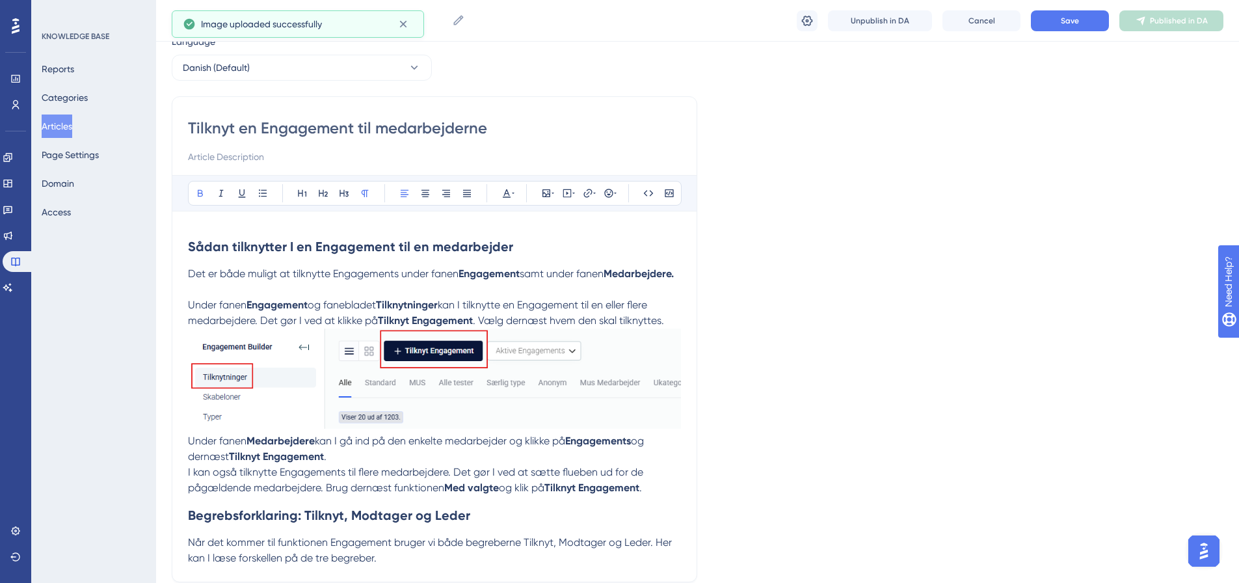
click at [691, 427] on div "Tilknyt en Engagement til medarbejderne Bold Italic Underline Bullet Point Head…" at bounding box center [435, 339] width 526 height 486
click at [686, 424] on div "Tilknyt en Engagement til medarbejderne Bold Italic Underline Bullet Point Head…" at bounding box center [435, 339] width 526 height 486
click at [684, 409] on div "Tilknyt en Engagement til medarbejderne Bold Italic Underline Bullet Point Head…" at bounding box center [435, 339] width 526 height 486
click at [681, 414] on img at bounding box center [434, 379] width 493 height 100
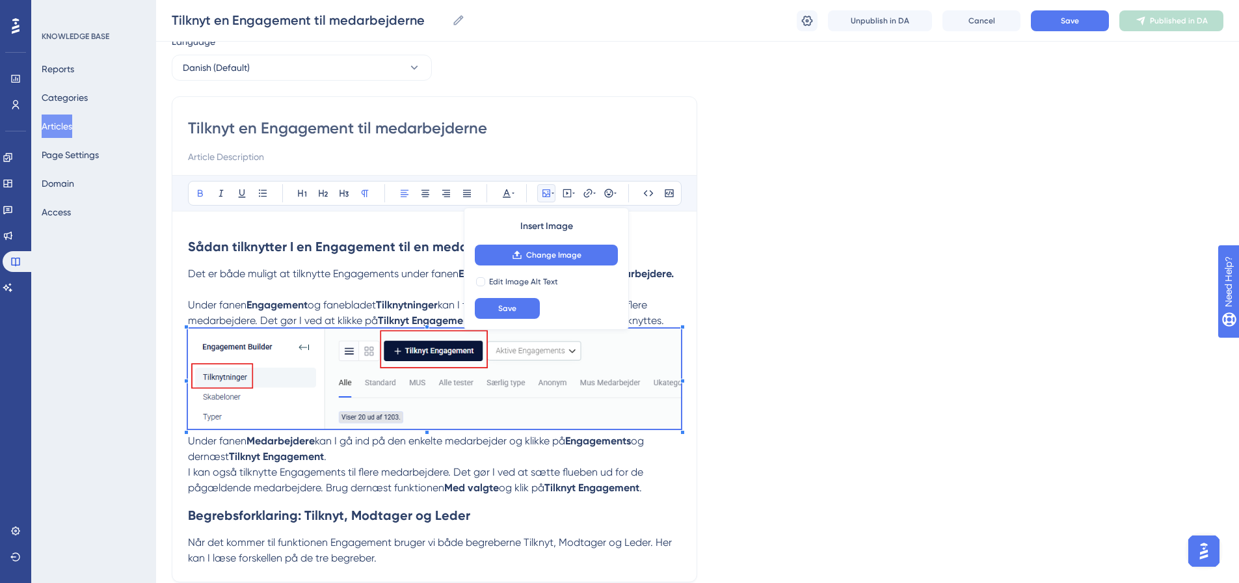
click at [197, 521] on h2 "Begrebsforklaring: Tilknyt, Modtager og Leder" at bounding box center [434, 515] width 493 height 39
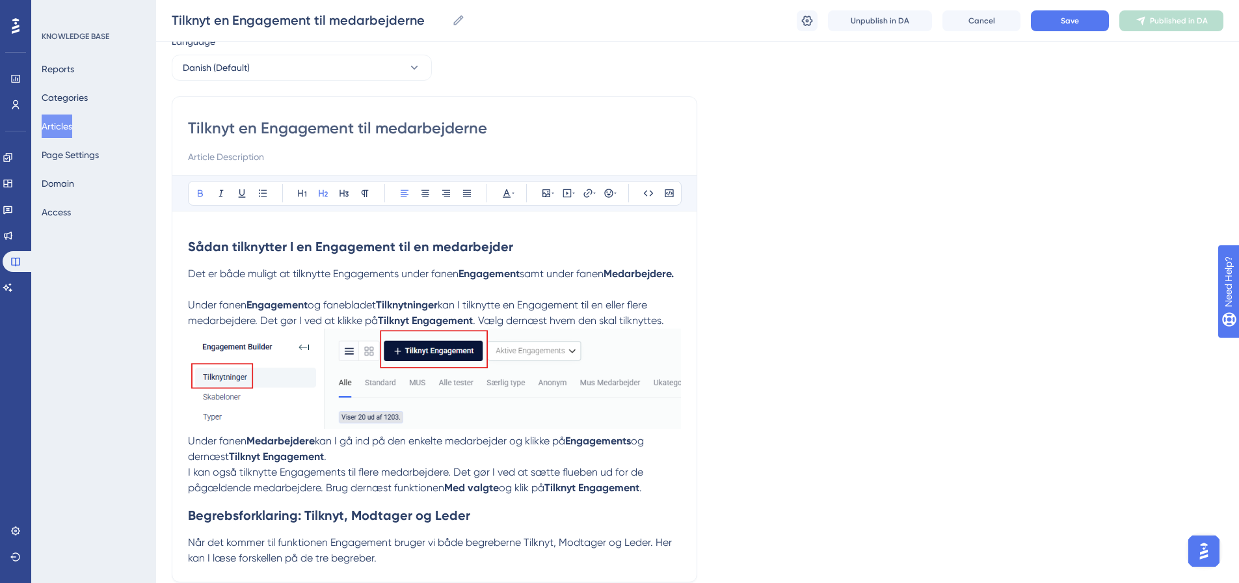
click at [187, 455] on div "Tilknyt en Engagement til medarbejderne Bold Italic Underline Bullet Point Head…" at bounding box center [435, 339] width 526 height 486
click at [189, 447] on span "Under fanen" at bounding box center [217, 441] width 59 height 12
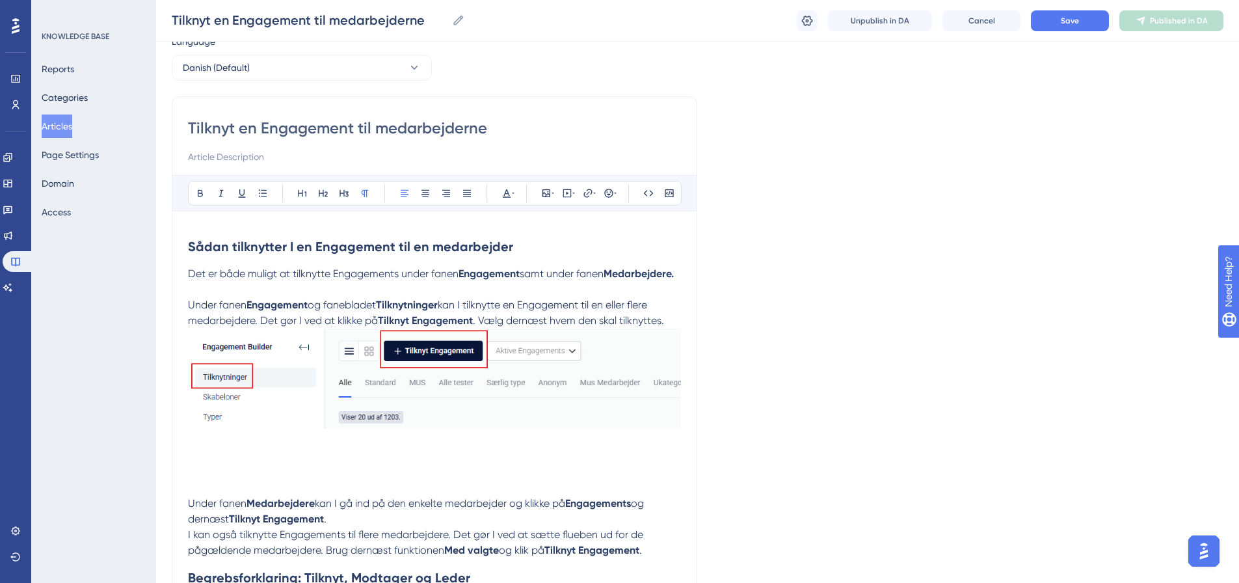
click at [193, 465] on p at bounding box center [434, 457] width 493 height 16
click at [673, 329] on p "Under fanen Engagement og fanebladet Tilknytninger kan I tilknytte en Engagemen…" at bounding box center [434, 312] width 493 height 31
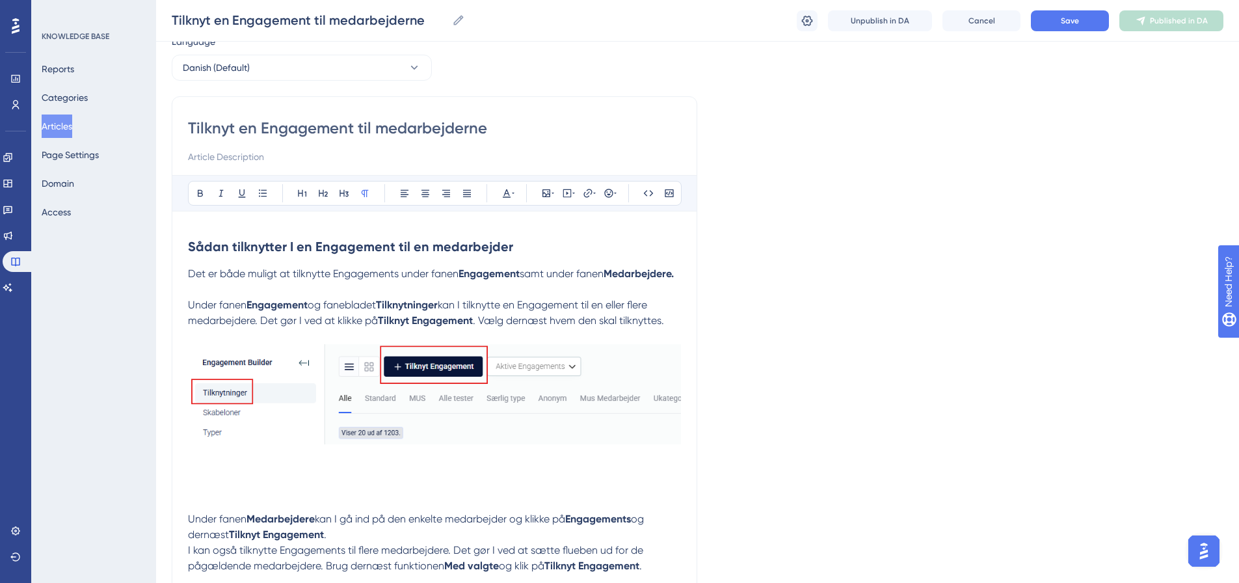
click at [199, 480] on p at bounding box center [434, 473] width 493 height 16
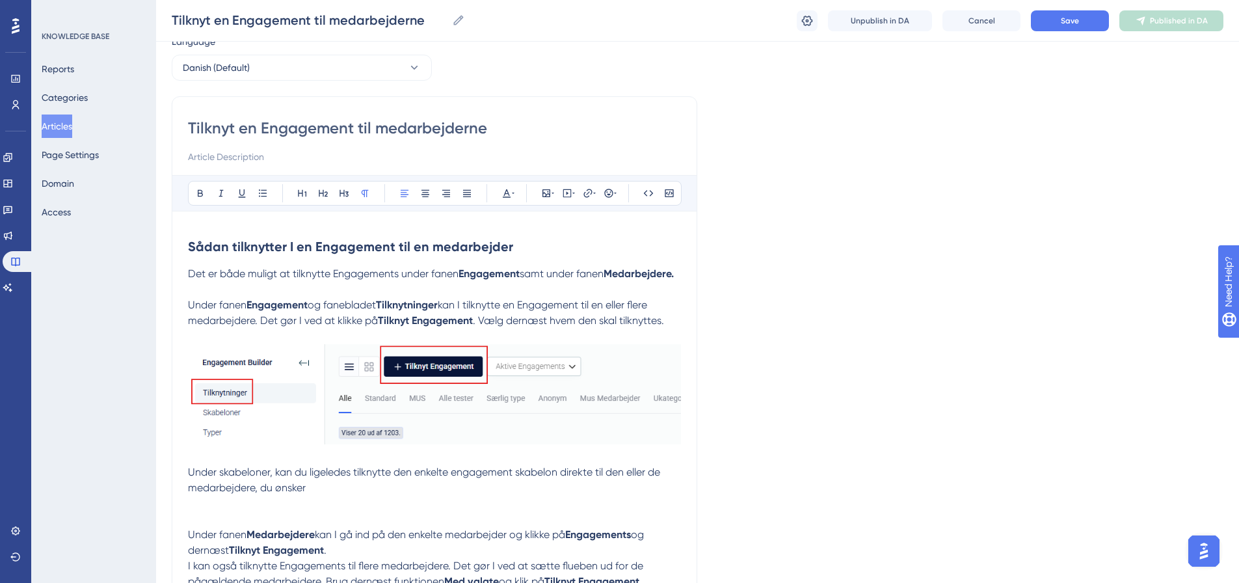
click at [308, 489] on span "Under skabeloner, kan du ligeledes tilknytte den enkelte engagement skabelon di…" at bounding box center [425, 480] width 475 height 28
click at [273, 494] on span "Under skabeloner, kan I ligeledes tilknytte den enkelte engagement skabelon dir…" at bounding box center [420, 480] width 465 height 28
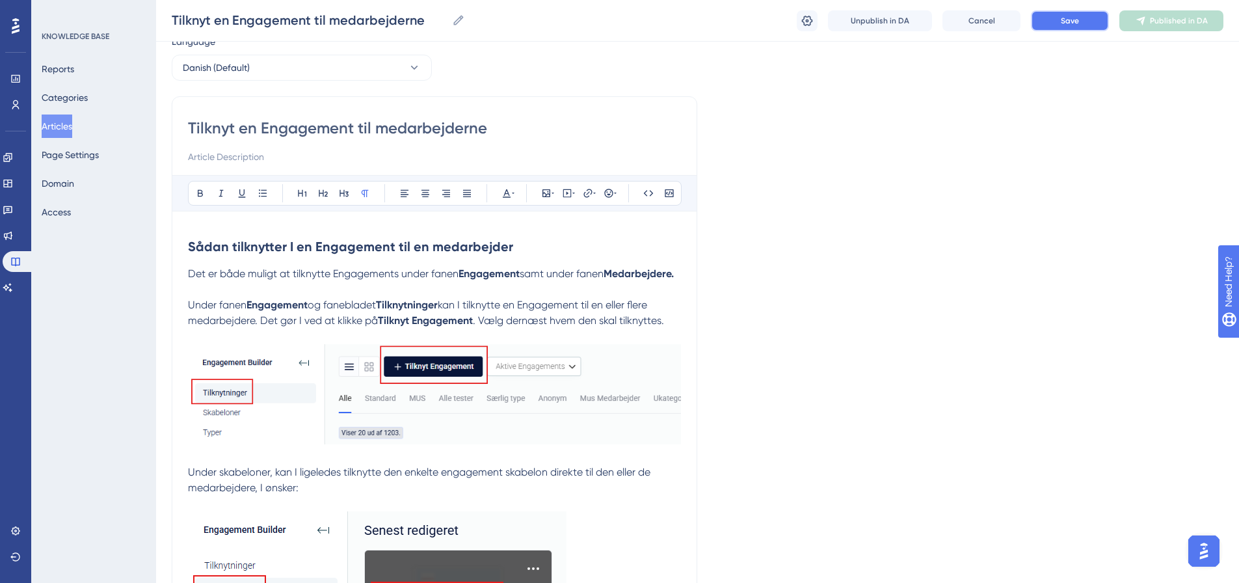
click at [1076, 12] on button "Save" at bounding box center [1070, 20] width 78 height 21
